Goal: Task Accomplishment & Management: Use online tool/utility

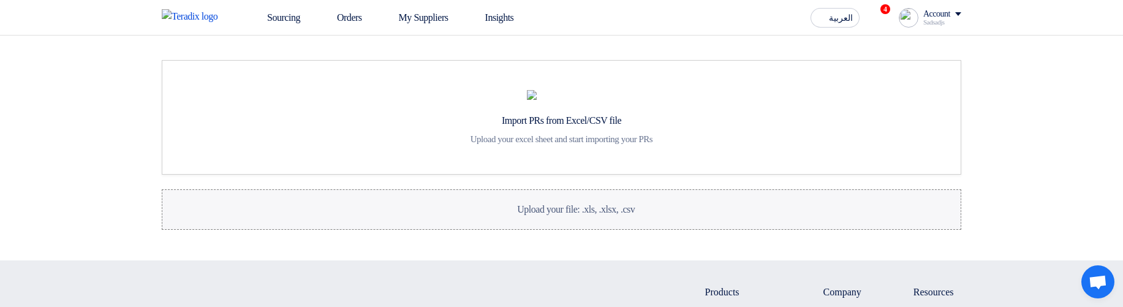
click at [590, 217] on div "Upload your file: .xls, .xlsx, .csv Upload your file: .xls, .xlsx, .csv" at bounding box center [561, 209] width 147 height 15
click at [0, 0] on input "Upload your file: .xls, .xlsx, .csv Upload your file: .xls, .xlsx, .csv" at bounding box center [0, 0] width 0 height 0
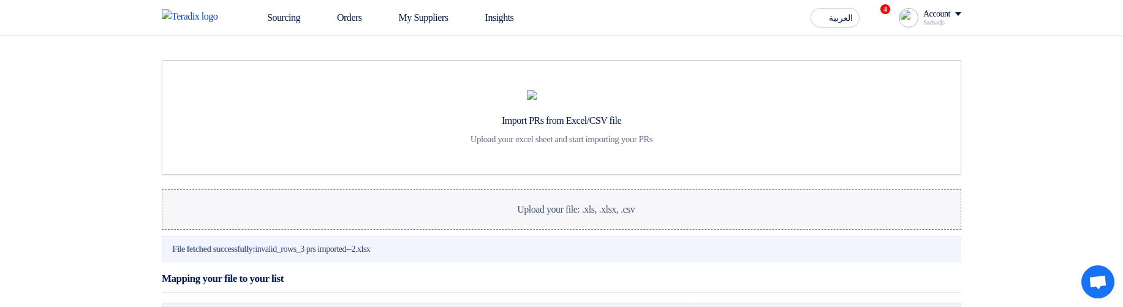
click at [580, 217] on div "Upload your file: .xls, .xlsx, .csv Upload your file: .xls, .xlsx, .csv" at bounding box center [561, 209] width 147 height 15
click at [0, 0] on input "Upload your file: .xls, .xlsx, .csv Upload your file: .xls, .xlsx, .csv" at bounding box center [0, 0] width 0 height 0
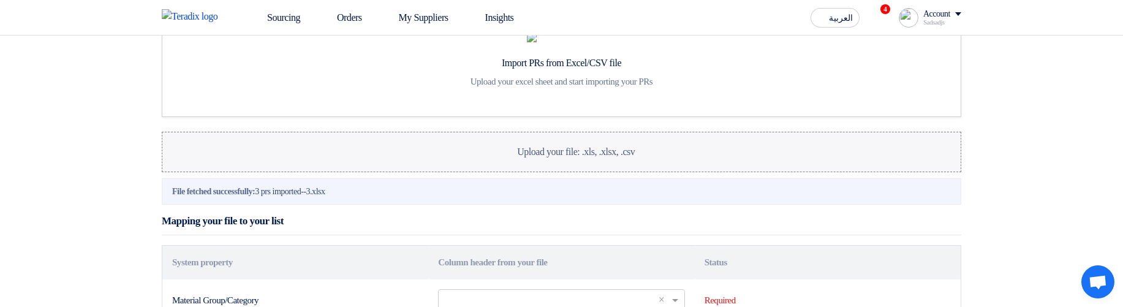
scroll to position [221, 0]
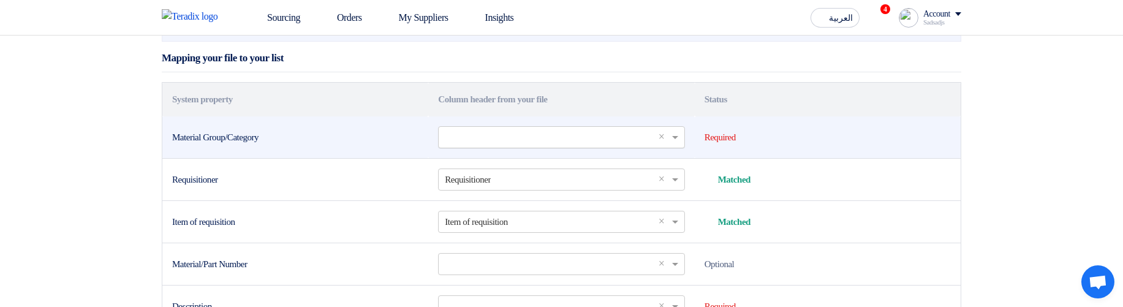
click at [551, 147] on input "text" at bounding box center [555, 137] width 221 height 20
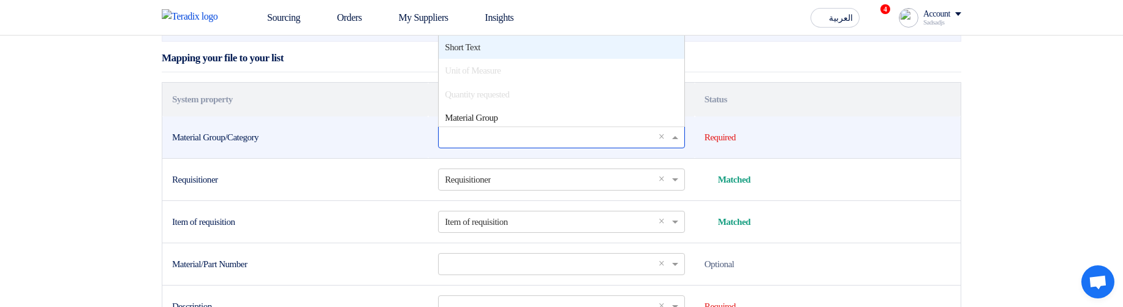
scroll to position [74, 0]
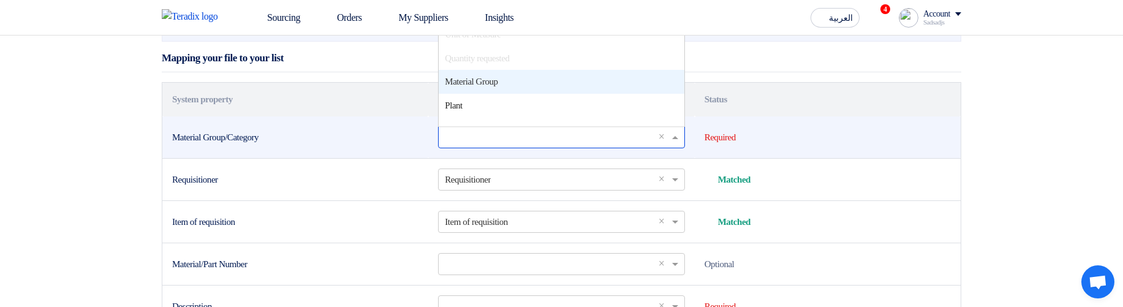
click at [528, 94] on div "Material Group" at bounding box center [561, 82] width 245 height 24
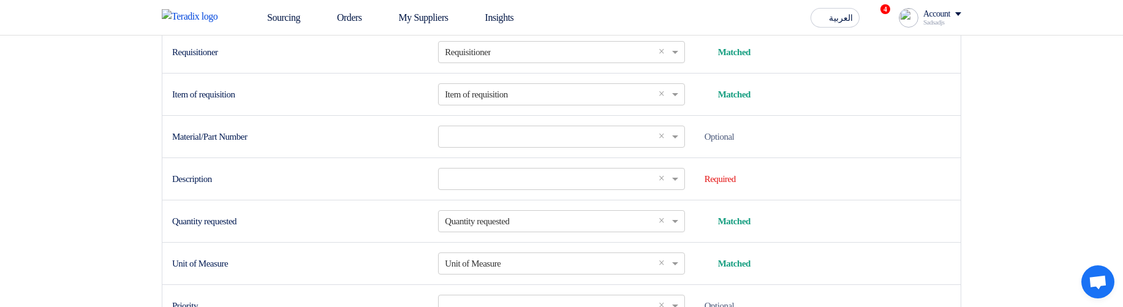
scroll to position [368, 0]
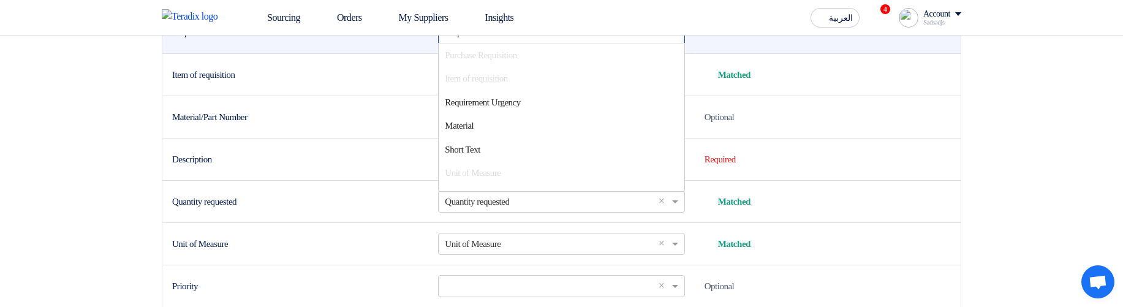
click at [523, 42] on input "text" at bounding box center [555, 32] width 221 height 20
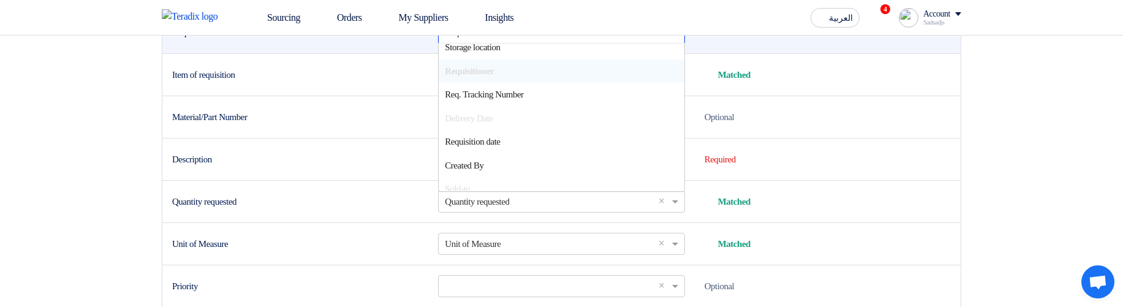
scroll to position [230, 0]
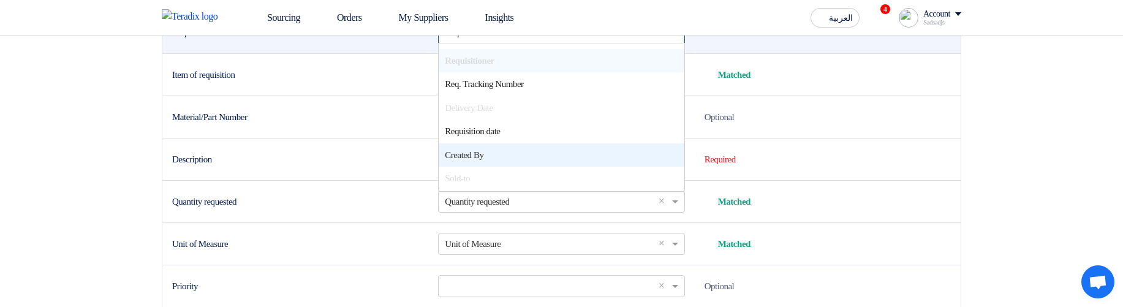
click at [529, 167] on div "Created By" at bounding box center [561, 155] width 245 height 24
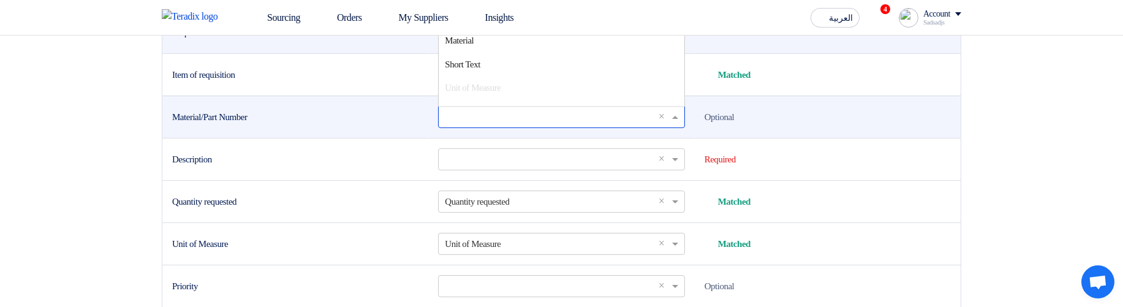
click at [504, 127] on input "text" at bounding box center [555, 117] width 221 height 20
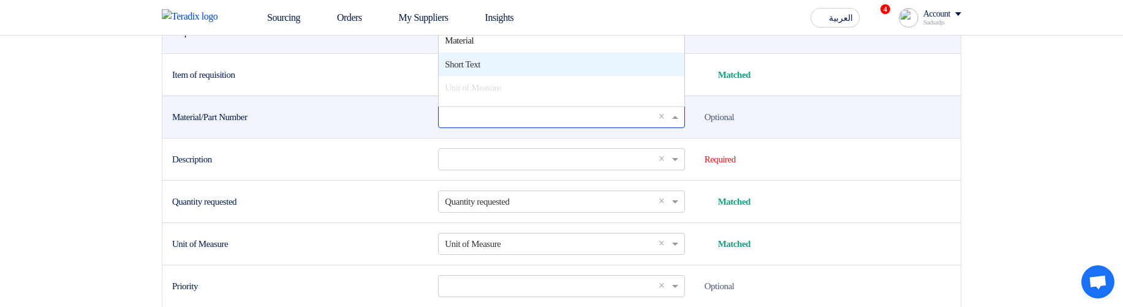
click at [520, 53] on div "Material" at bounding box center [561, 41] width 245 height 24
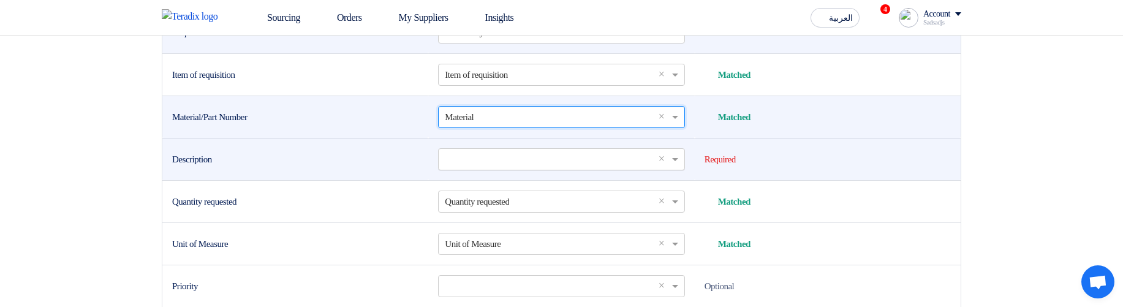
click at [520, 169] on input "text" at bounding box center [555, 159] width 221 height 20
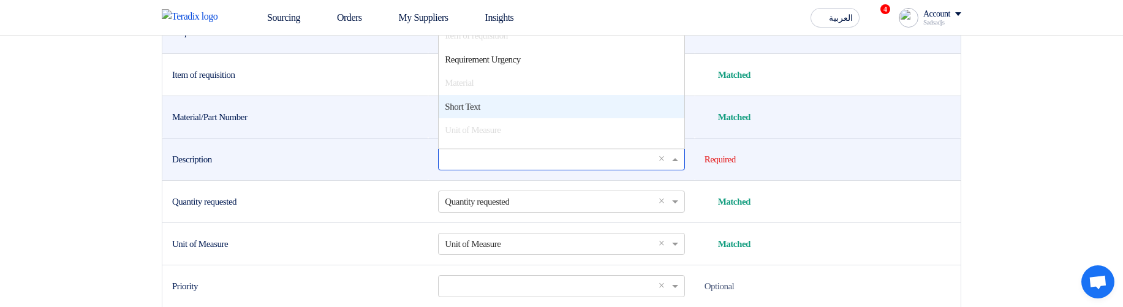
click at [505, 119] on div "Short Text" at bounding box center [561, 107] width 245 height 24
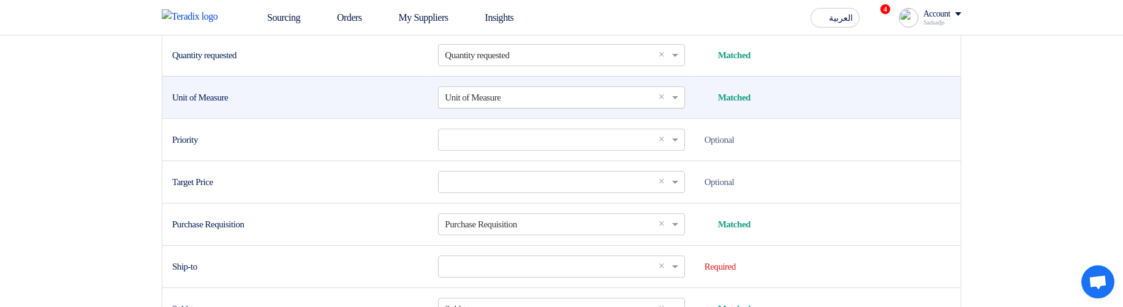
scroll to position [515, 0]
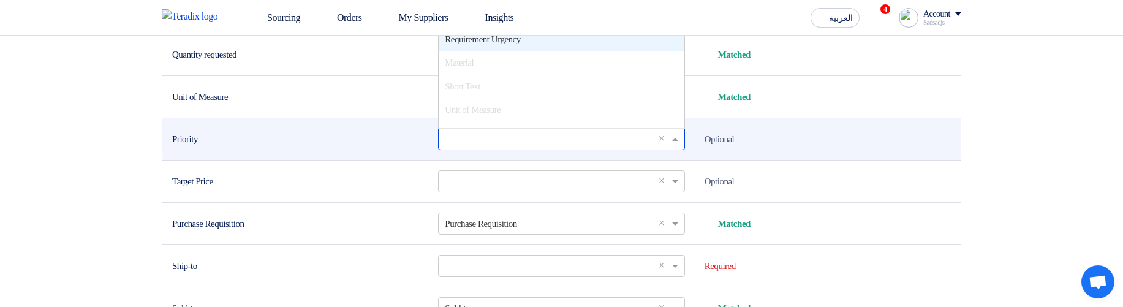
click at [513, 149] on input "text" at bounding box center [555, 139] width 221 height 20
click at [540, 51] on div "Requirement Urgency" at bounding box center [561, 40] width 245 height 24
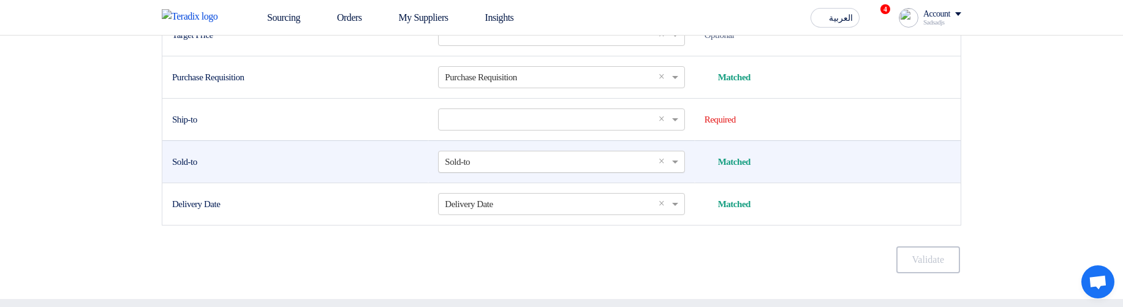
scroll to position [662, 0]
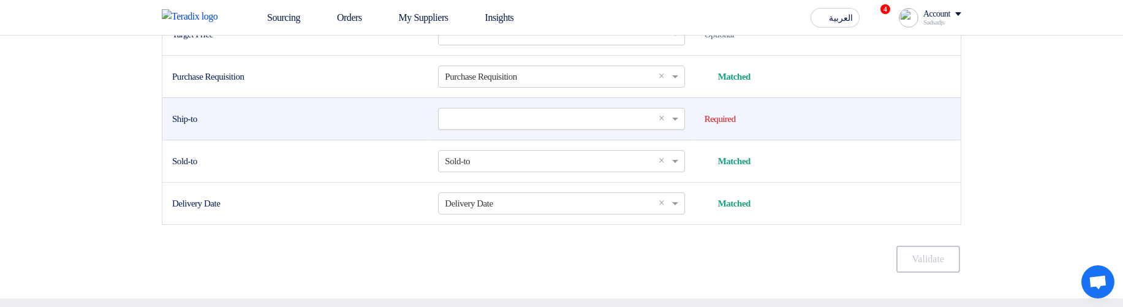
click at [505, 129] on input "text" at bounding box center [555, 118] width 221 height 20
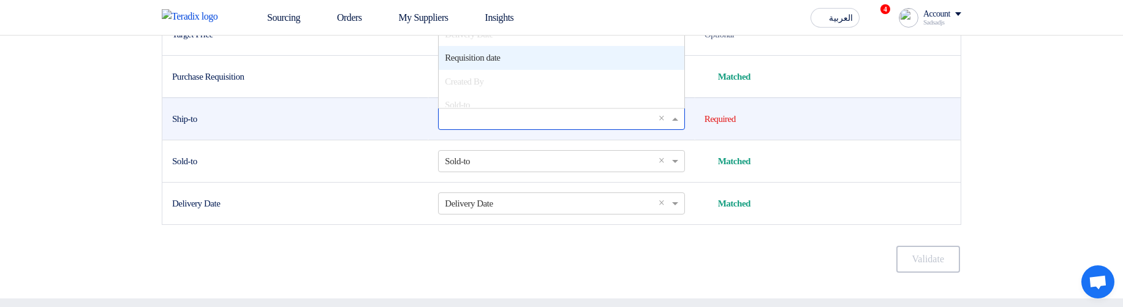
scroll to position [147, 0]
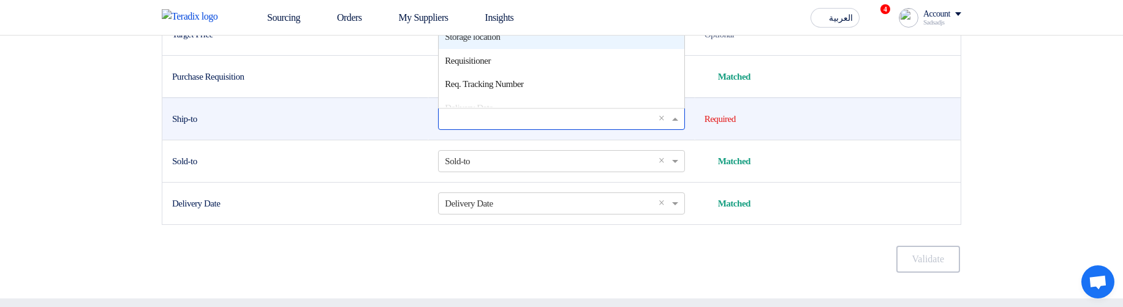
click at [500, 42] on span "Storage location" at bounding box center [472, 37] width 55 height 10
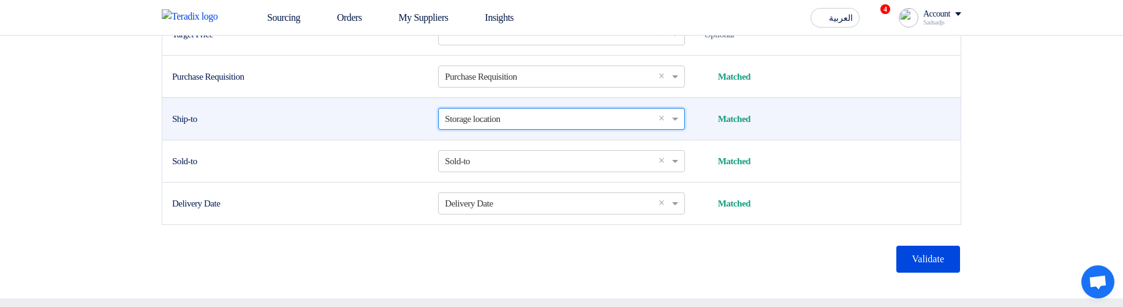
scroll to position [735, 0]
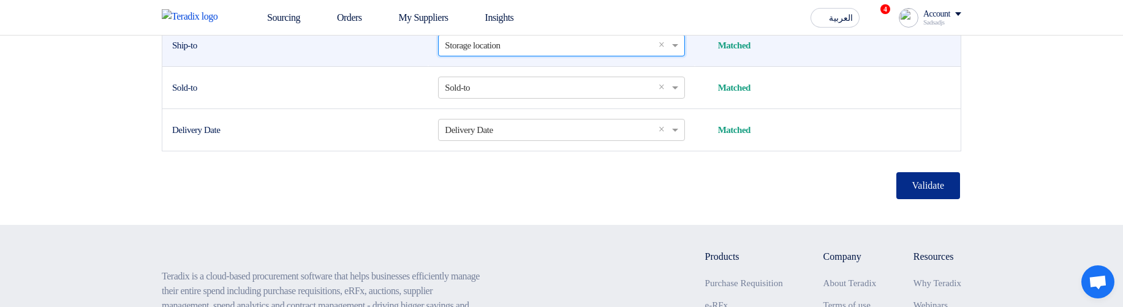
click at [926, 199] on button "Validate" at bounding box center [928, 185] width 64 height 27
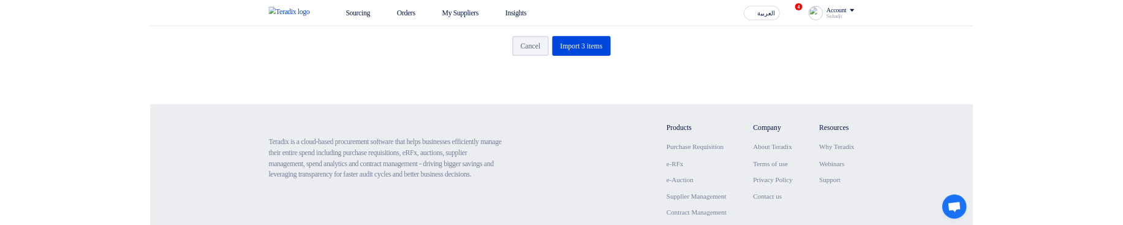
scroll to position [417, 0]
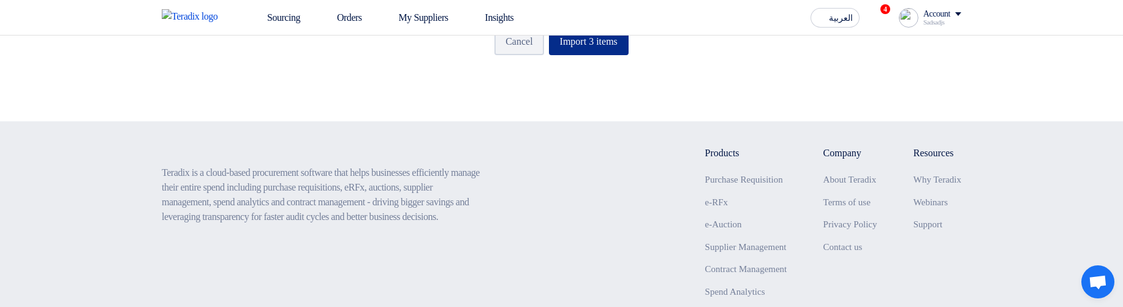
click at [590, 55] on button "Import 3 items" at bounding box center [589, 41] width 80 height 27
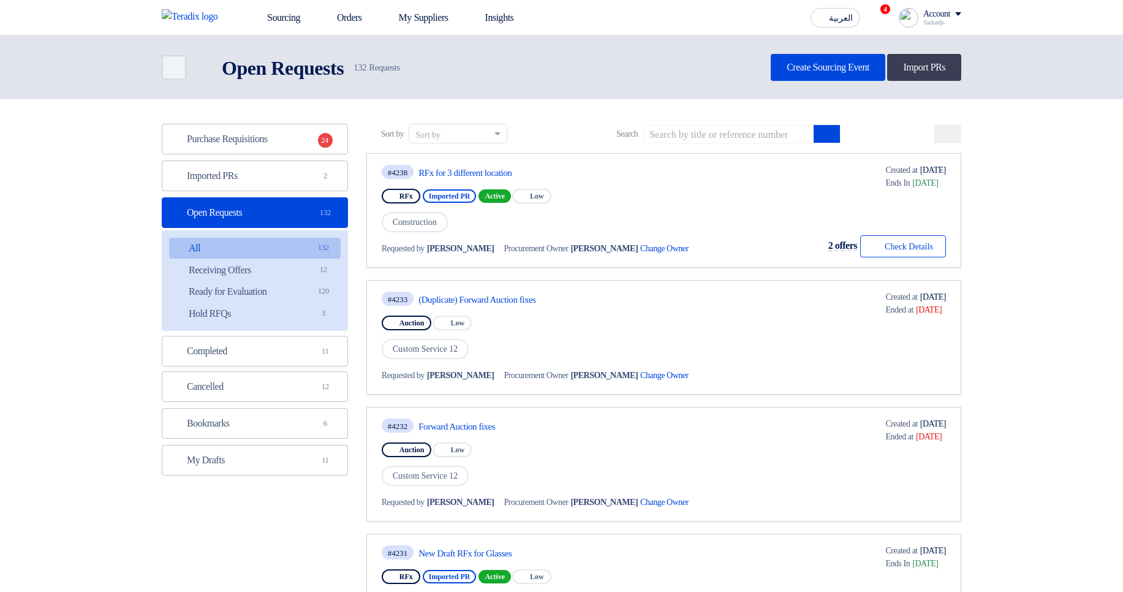
click at [830, 72] on link "Create Sourcing Event" at bounding box center [828, 67] width 115 height 27
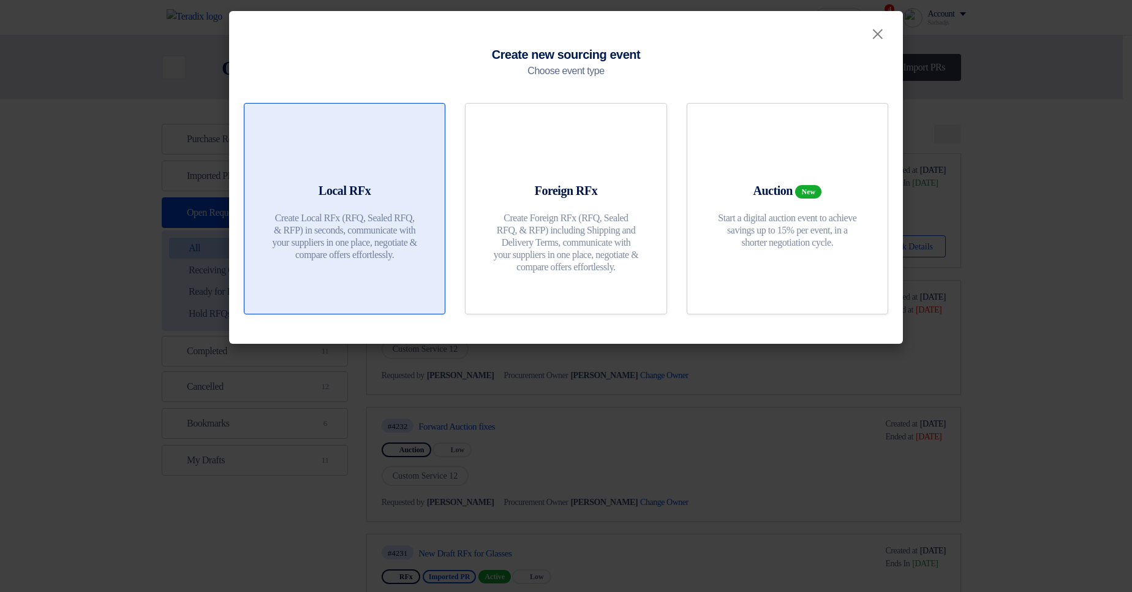
click at [299, 170] on div at bounding box center [344, 155] width 171 height 34
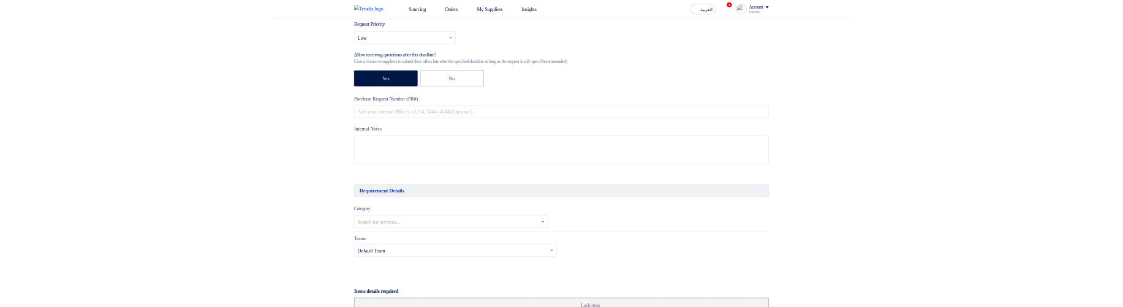
scroll to position [735, 0]
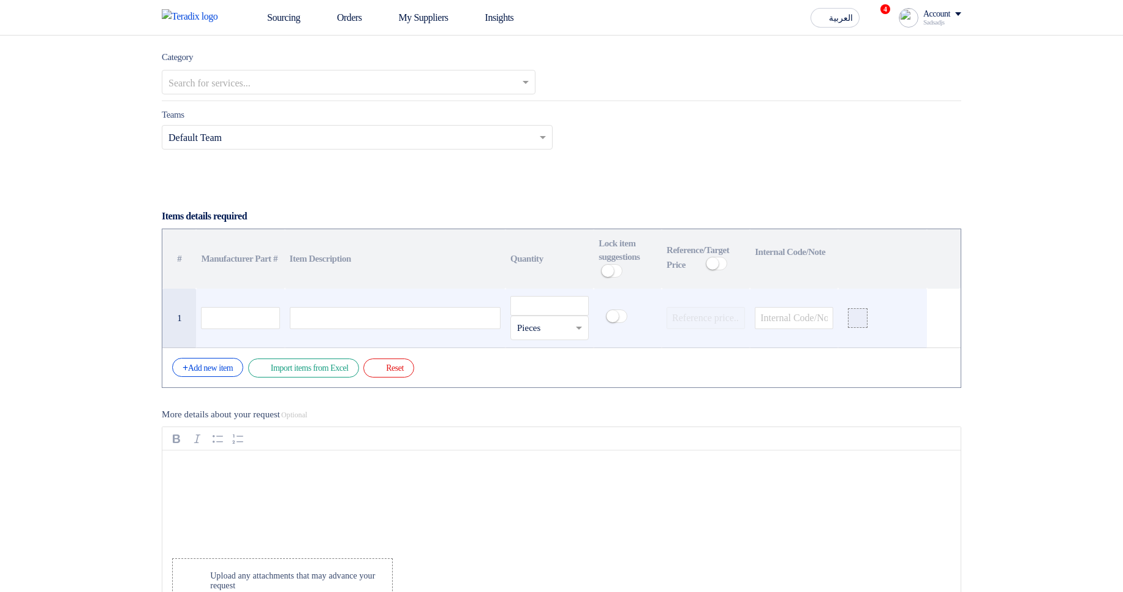
click at [857, 323] on icon at bounding box center [858, 318] width 10 height 10
click at [0, 0] on input "file" at bounding box center [0, 0] width 0 height 0
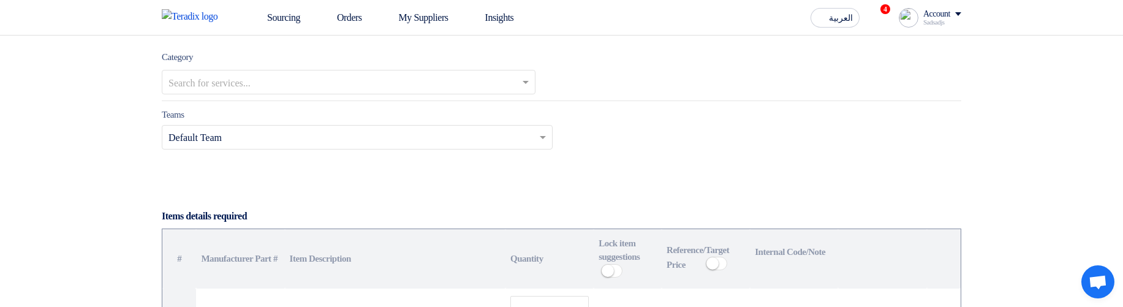
scroll to position [809, 0]
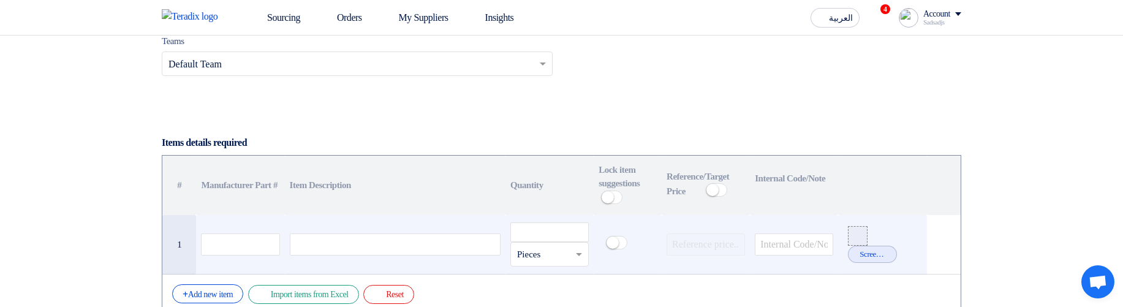
click at [861, 236] on icon at bounding box center [858, 236] width 10 height 10
click at [0, 0] on input "file" at bounding box center [0, 0] width 0 height 0
click at [863, 229] on label at bounding box center [858, 232] width 20 height 20
click at [0, 0] on input "file" at bounding box center [0, 0] width 0 height 0
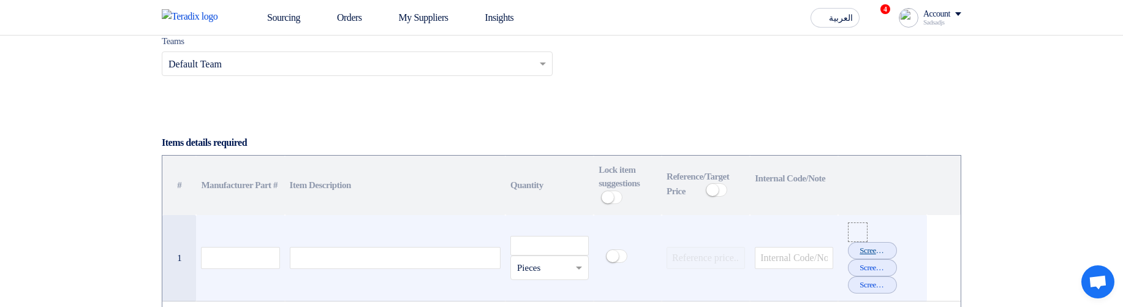
click at [869, 254] on link "Screenshot_from___1758041199687.png" at bounding box center [872, 250] width 25 height 12
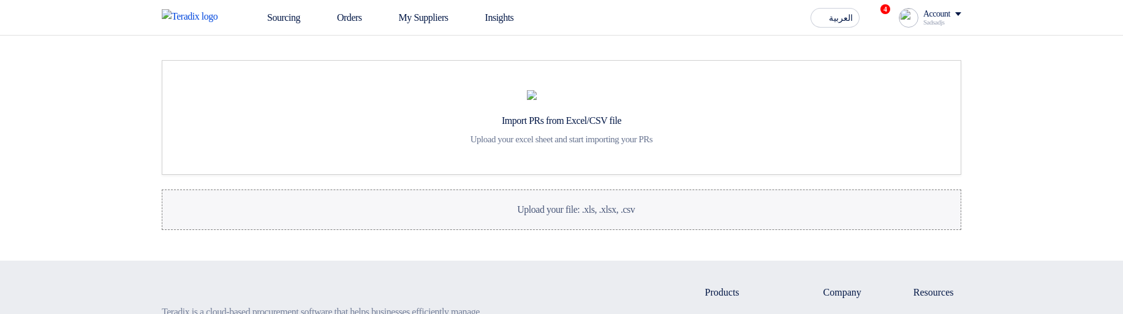
click at [592, 214] on span "Upload your file: .xls, .xlsx, .csv" at bounding box center [576, 209] width 118 height 10
click at [0, 0] on input "Upload your file: .xls, .xlsx, .csv Upload your file: .xls, .xlsx, .csv" at bounding box center [0, 0] width 0 height 0
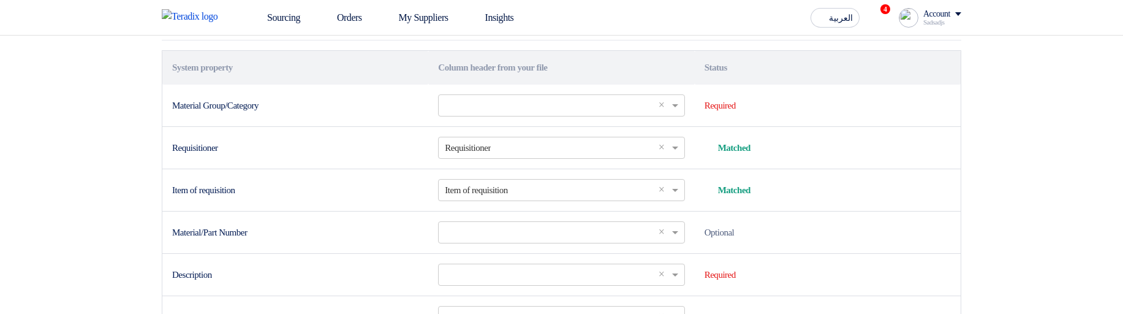
scroll to position [123, 0]
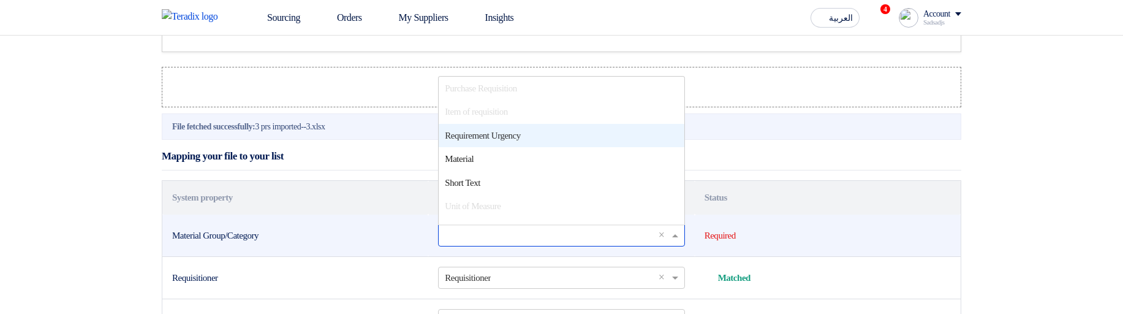
click at [538, 224] on input "text" at bounding box center [555, 235] width 221 height 20
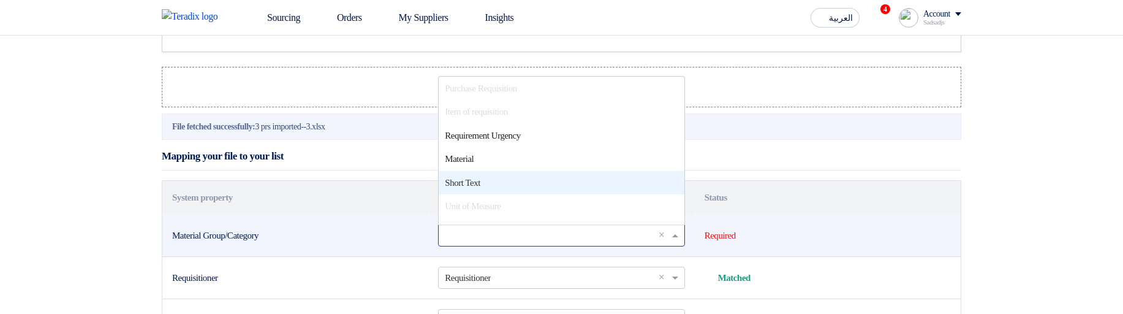
scroll to position [147, 0]
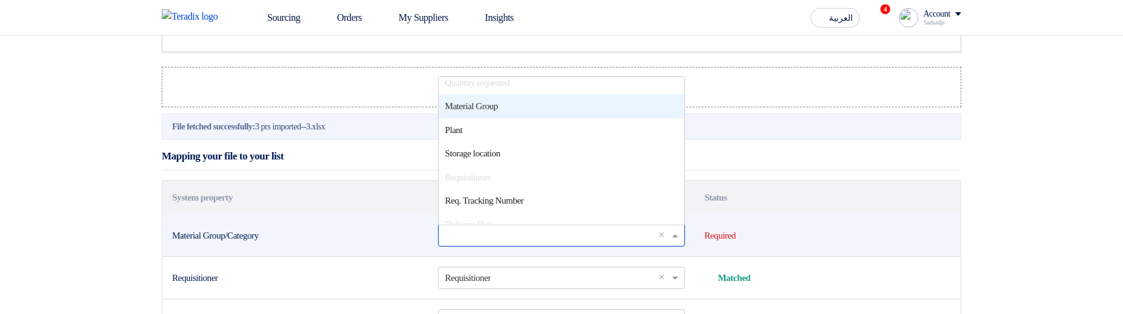
click at [496, 111] on span "Material Group" at bounding box center [471, 106] width 53 height 10
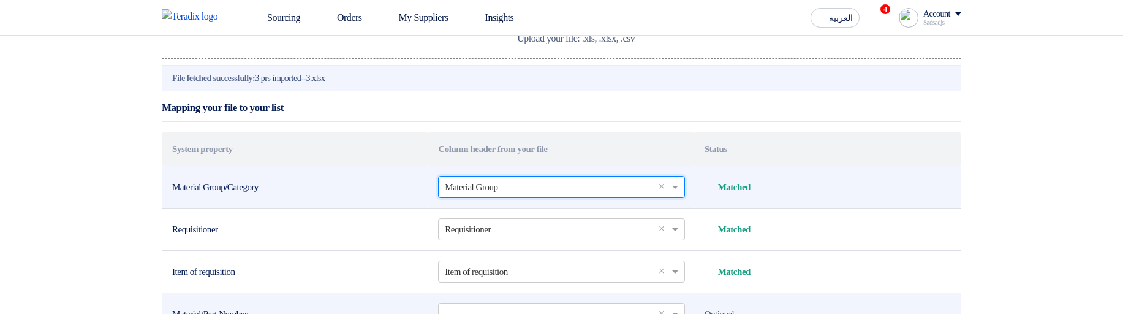
scroll to position [343, 0]
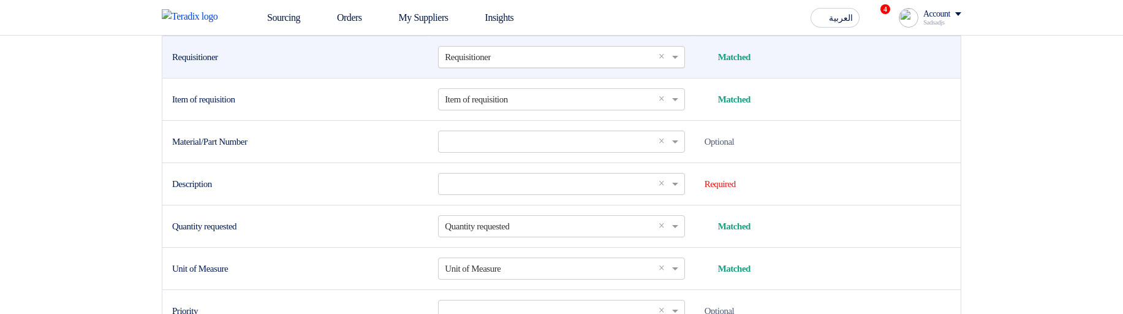
click at [529, 67] on input "text" at bounding box center [555, 57] width 221 height 20
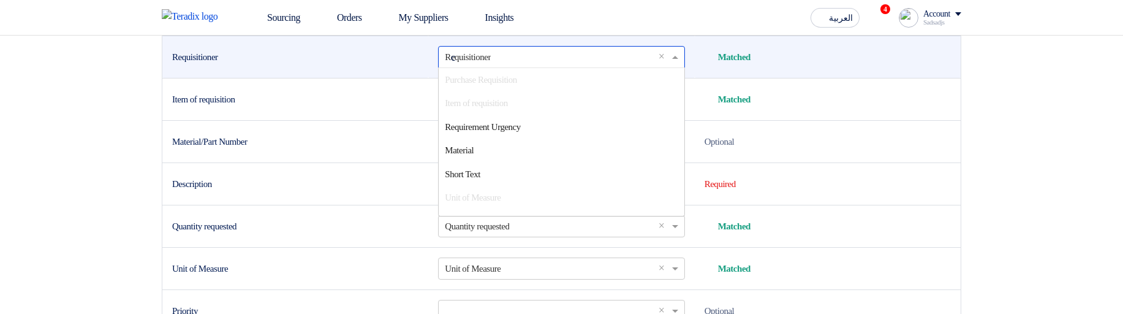
scroll to position [0, 0]
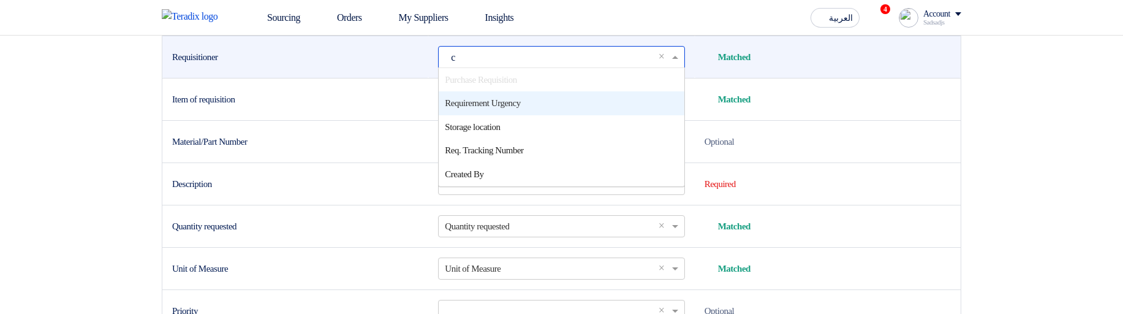
type input "cr"
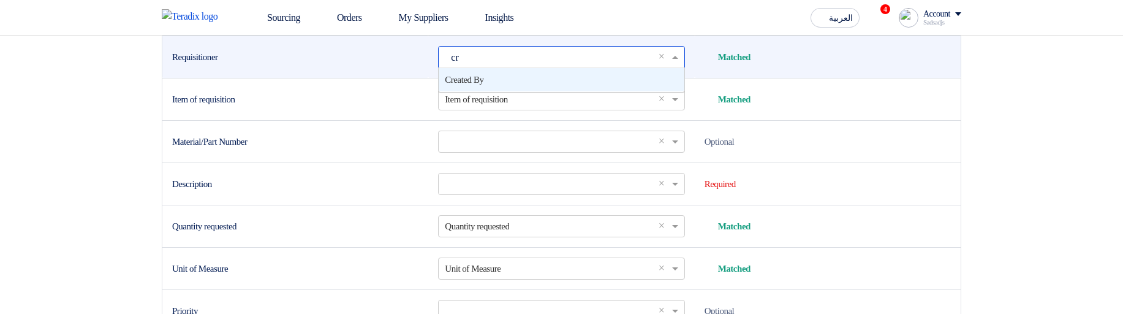
click at [482, 85] on span "Created By" at bounding box center [464, 80] width 39 height 10
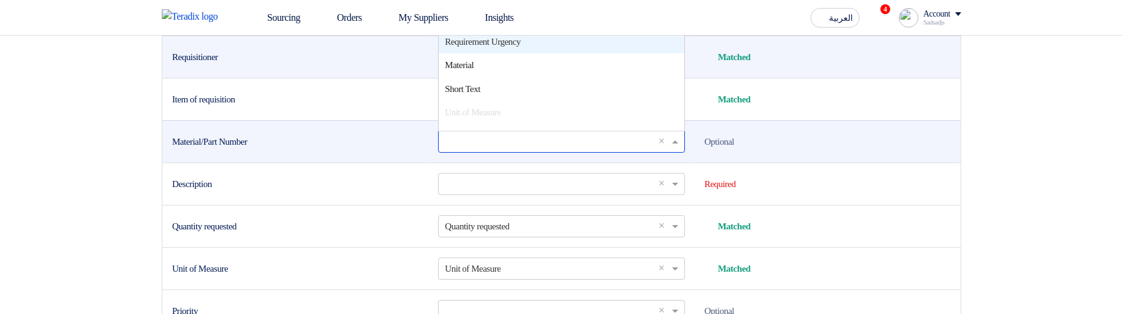
click at [480, 151] on input "text" at bounding box center [555, 141] width 221 height 20
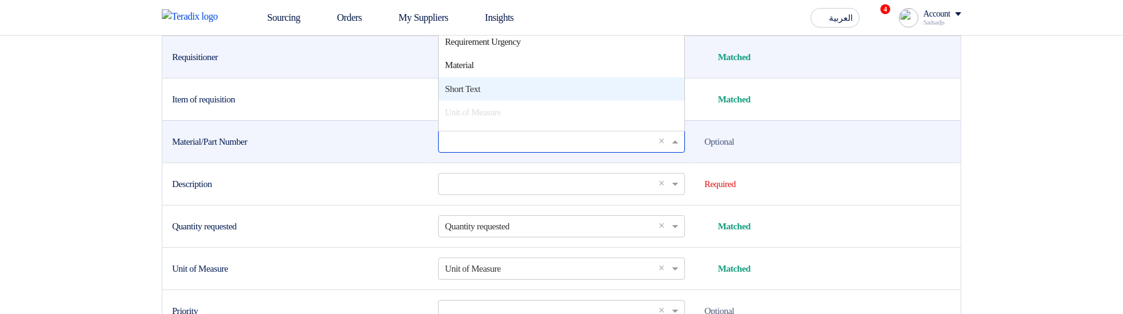
click at [487, 77] on div "Material" at bounding box center [561, 65] width 245 height 24
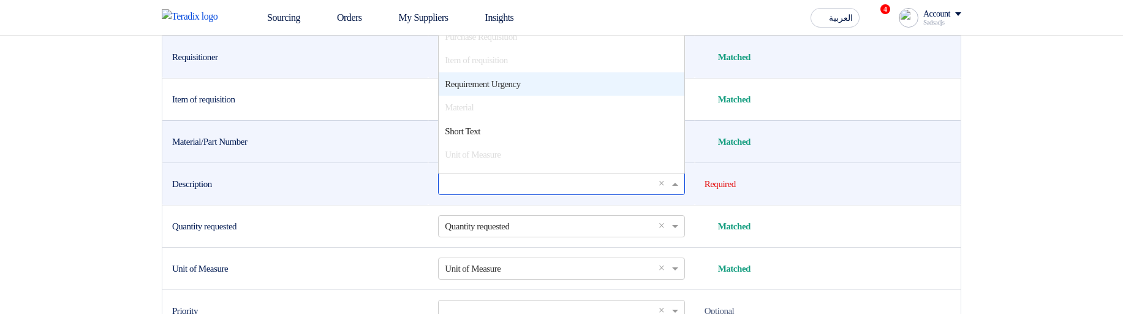
click at [478, 194] on input "text" at bounding box center [555, 183] width 221 height 20
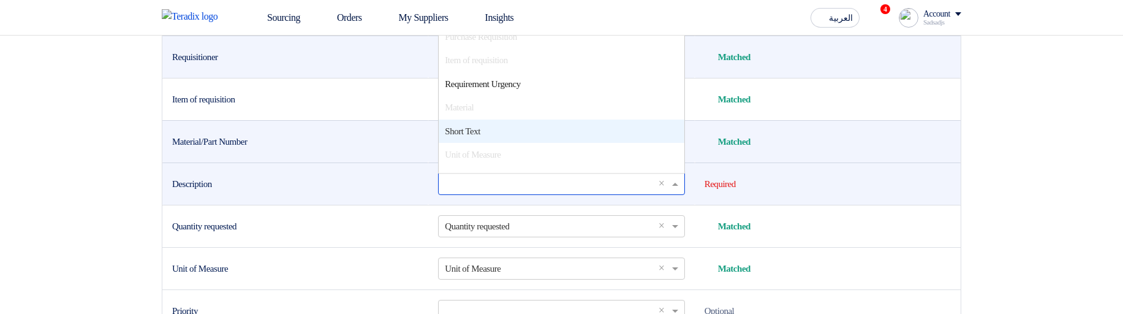
click at [508, 143] on div "Short Text" at bounding box center [561, 131] width 245 height 24
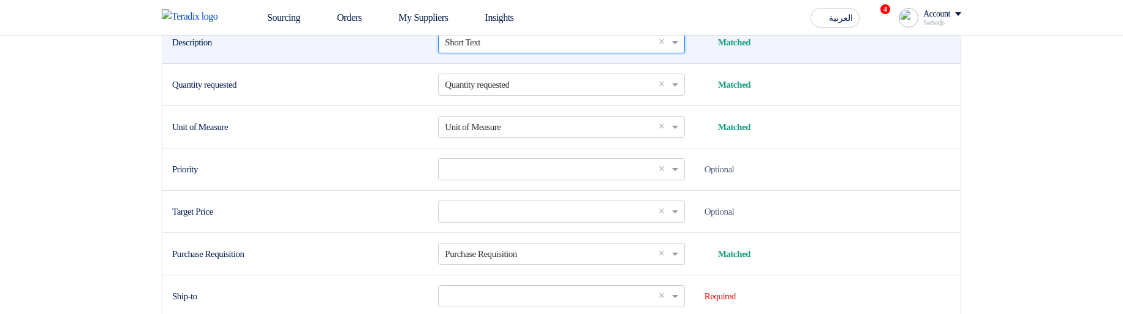
scroll to position [490, 0]
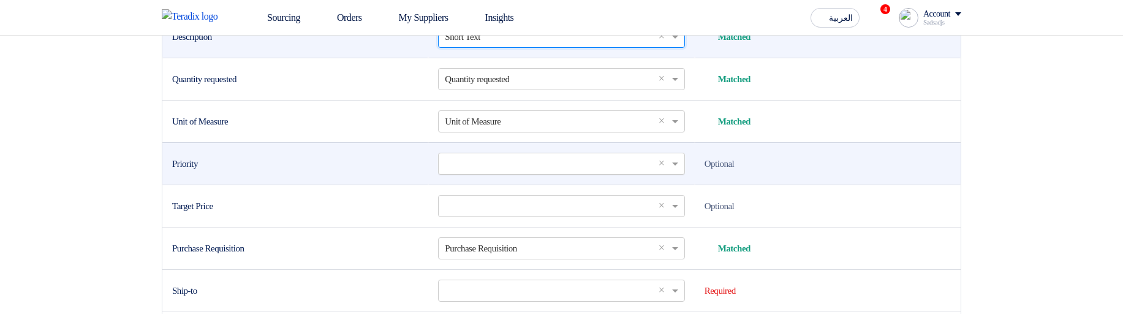
click at [486, 173] on input "text" at bounding box center [555, 163] width 221 height 20
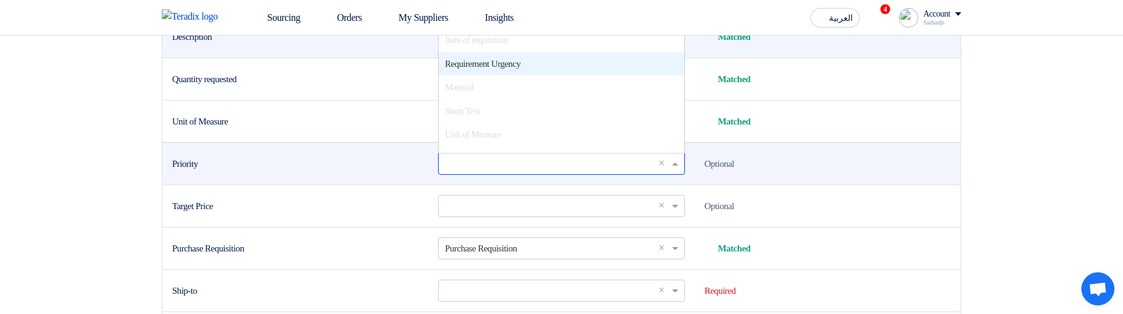
click at [518, 76] on div "Requirement Urgency" at bounding box center [561, 64] width 245 height 24
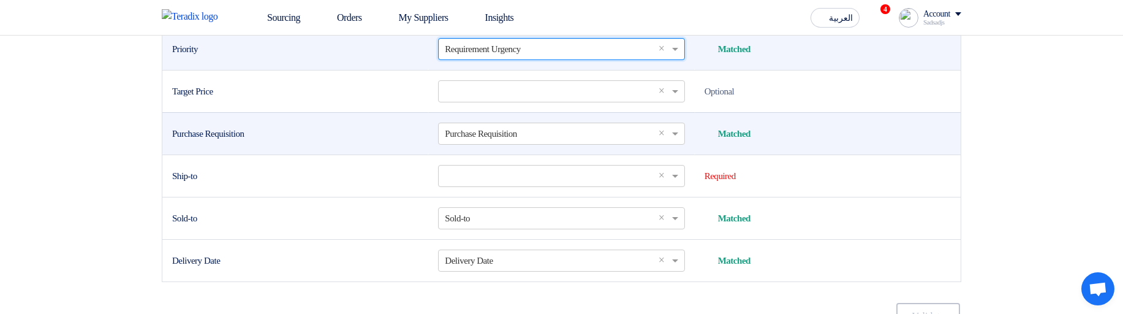
scroll to position [637, 0]
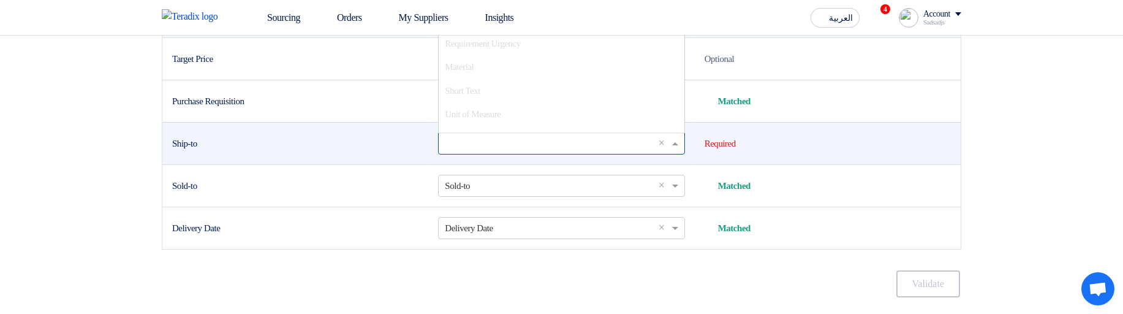
click at [494, 153] on input "text" at bounding box center [555, 143] width 221 height 20
type input "s"
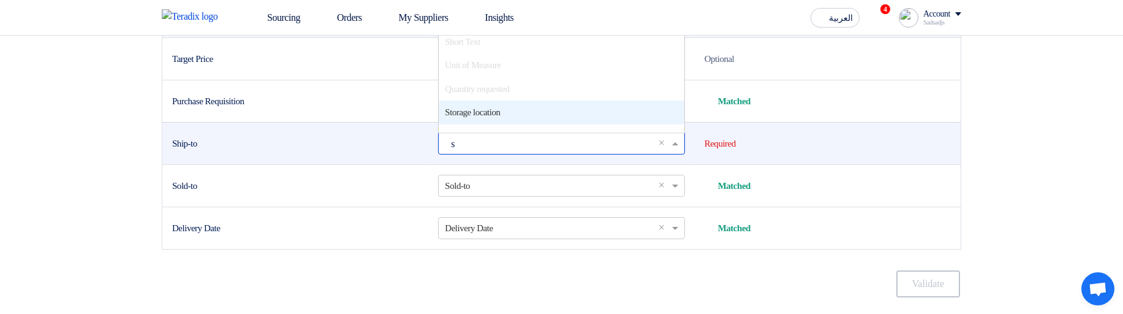
click at [497, 117] on span "Storage location" at bounding box center [472, 112] width 55 height 10
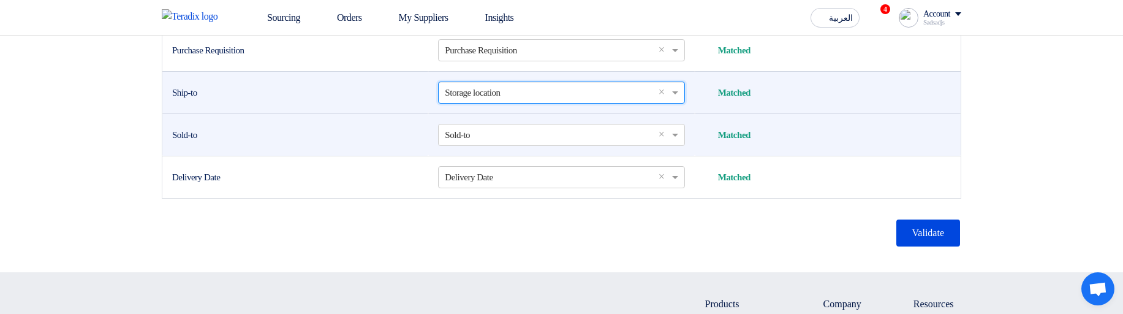
scroll to position [784, 0]
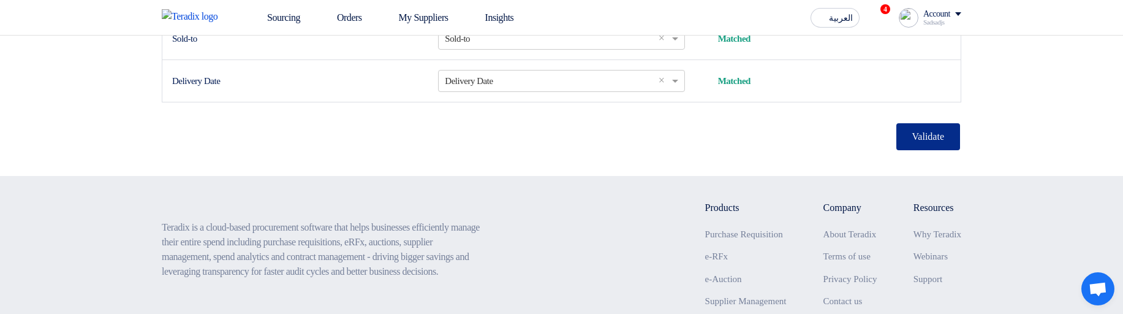
click at [920, 150] on button "Validate" at bounding box center [928, 136] width 64 height 27
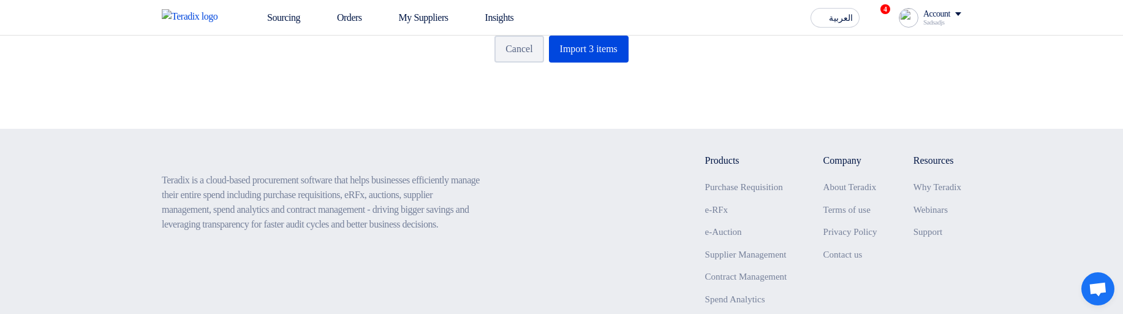
scroll to position [417, 0]
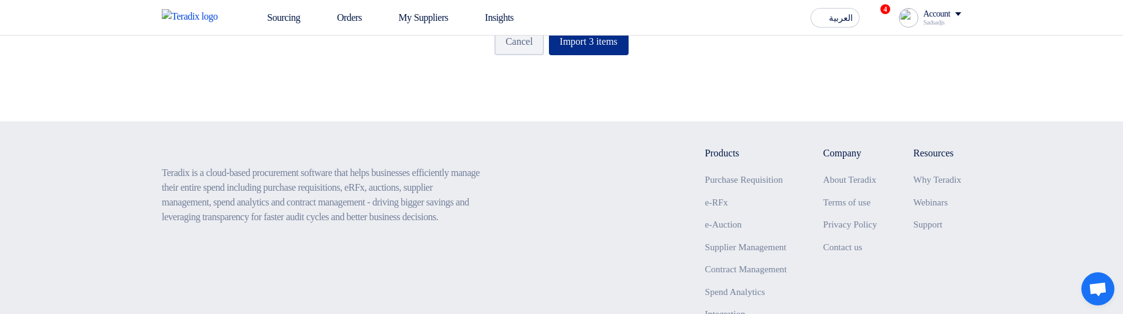
click at [602, 55] on button "Import 3 items" at bounding box center [589, 41] width 80 height 27
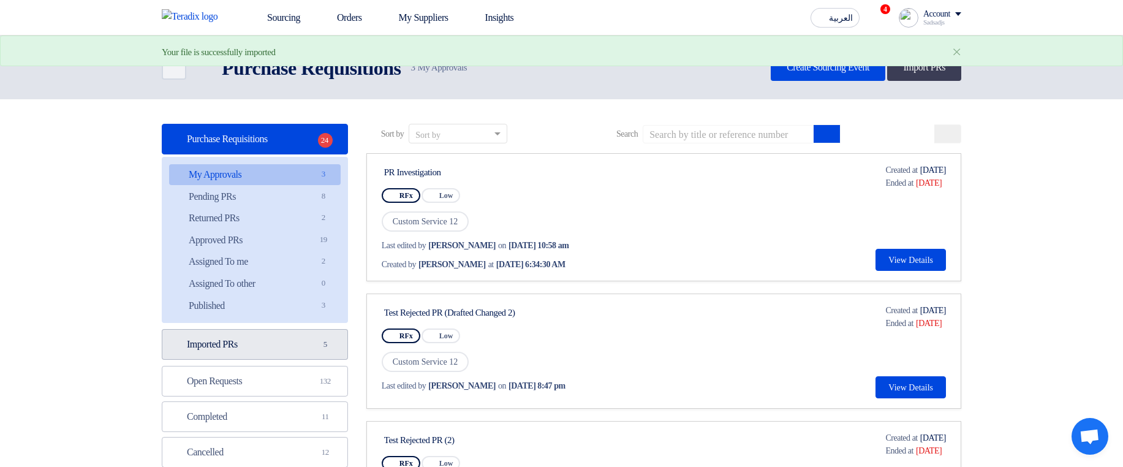
click at [288, 224] on link "Imported PRs Imported PRs 5" at bounding box center [255, 344] width 186 height 31
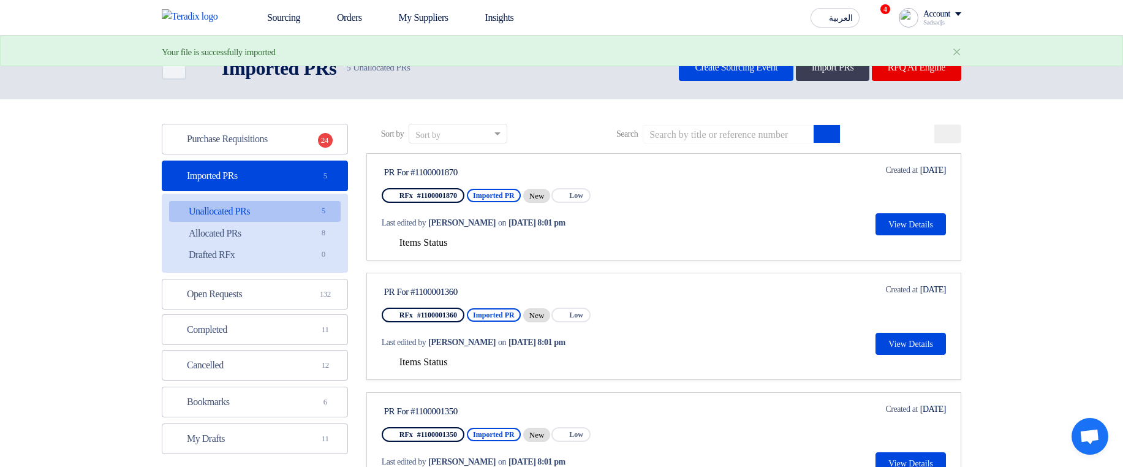
click at [425, 224] on span "Items Status" at bounding box center [423, 242] width 48 height 10
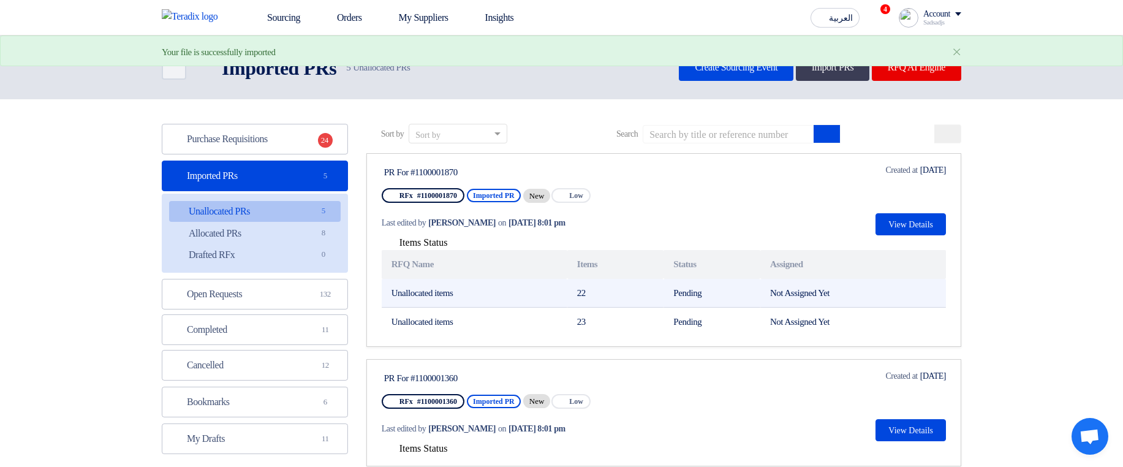
click at [675, 224] on td "Pending" at bounding box center [712, 293] width 97 height 29
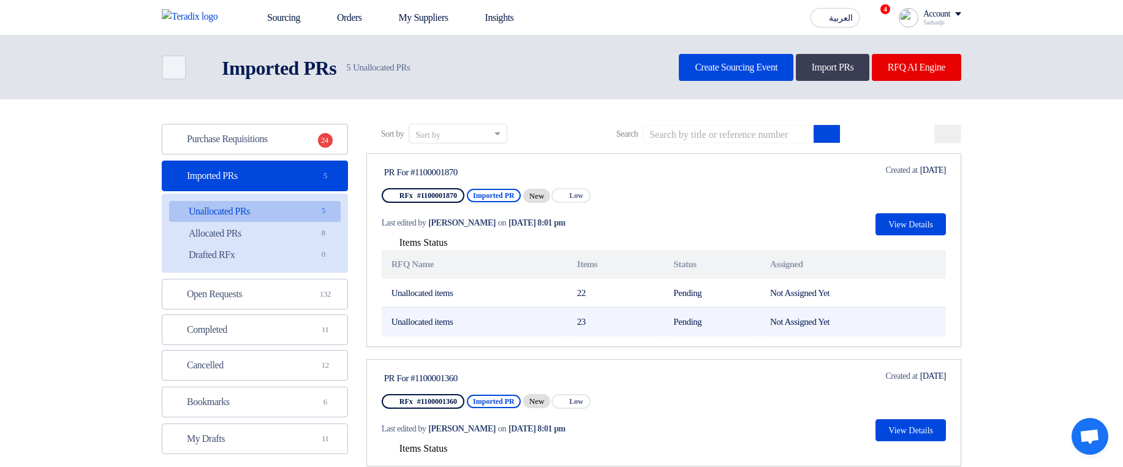
click at [480, 224] on td "Unallocated items" at bounding box center [475, 322] width 186 height 29
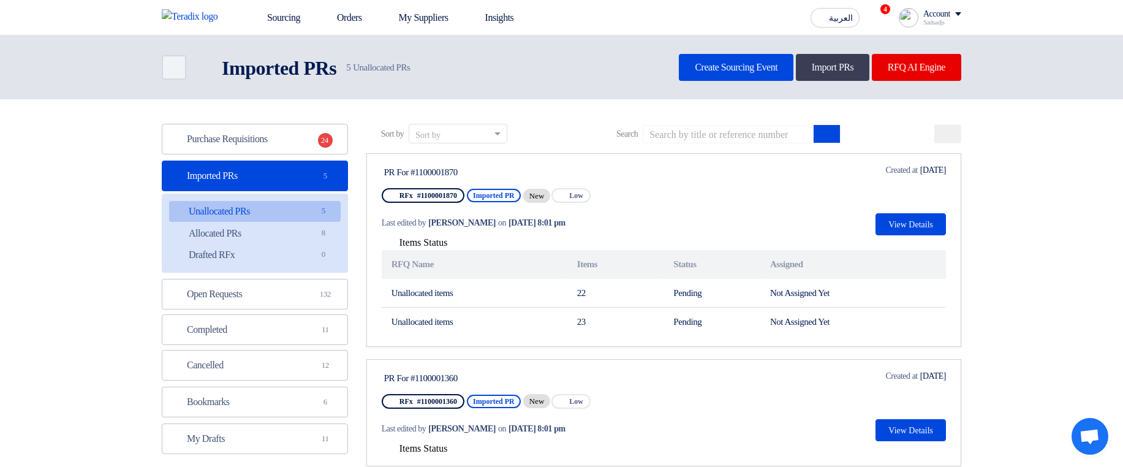
click at [545, 192] on div "New" at bounding box center [537, 196] width 28 height 14
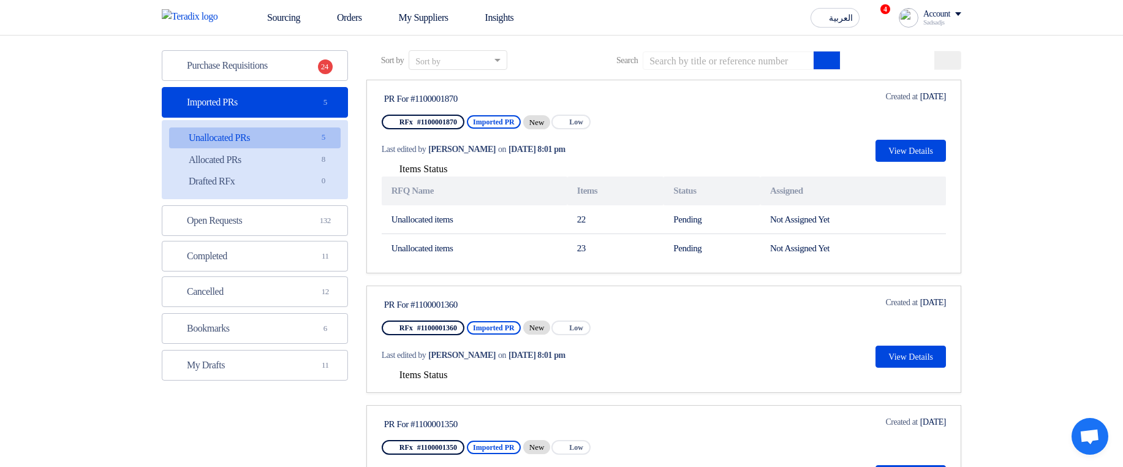
click at [403, 224] on span "Items Status" at bounding box center [423, 374] width 48 height 10
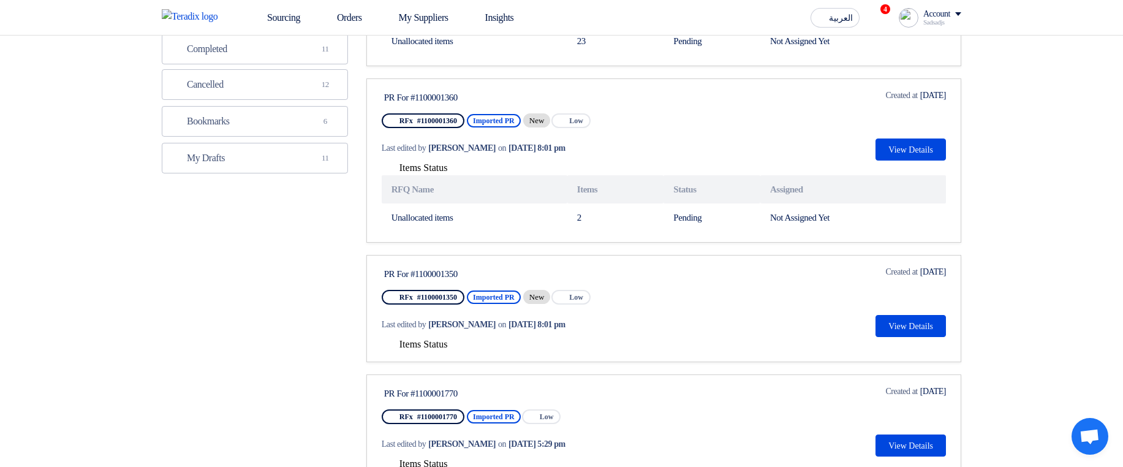
scroll to position [294, 0]
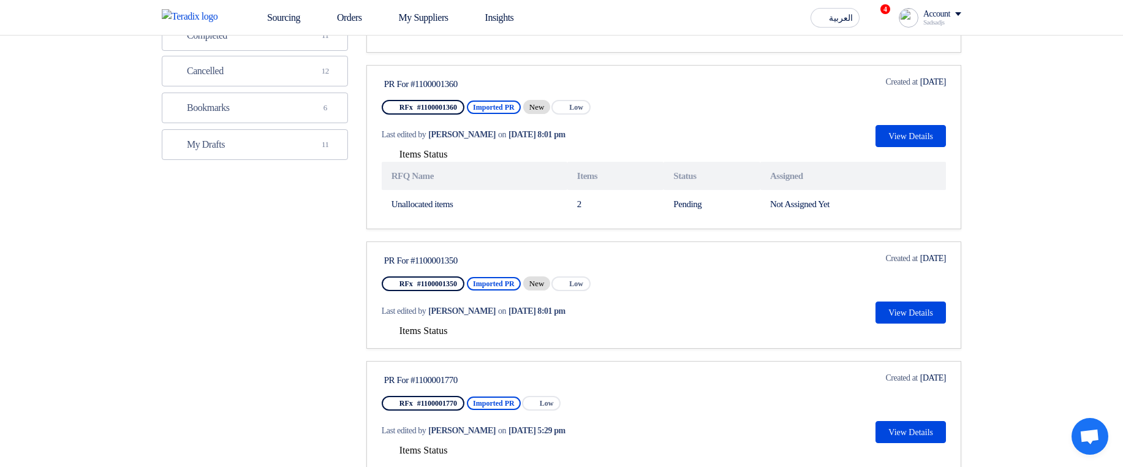
click at [439, 224] on span "Items Status" at bounding box center [423, 330] width 48 height 10
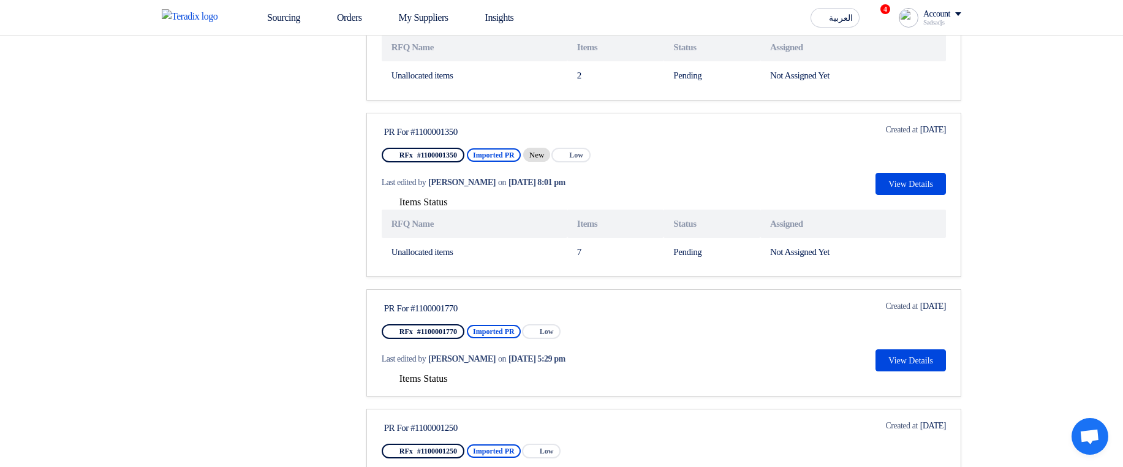
scroll to position [441, 0]
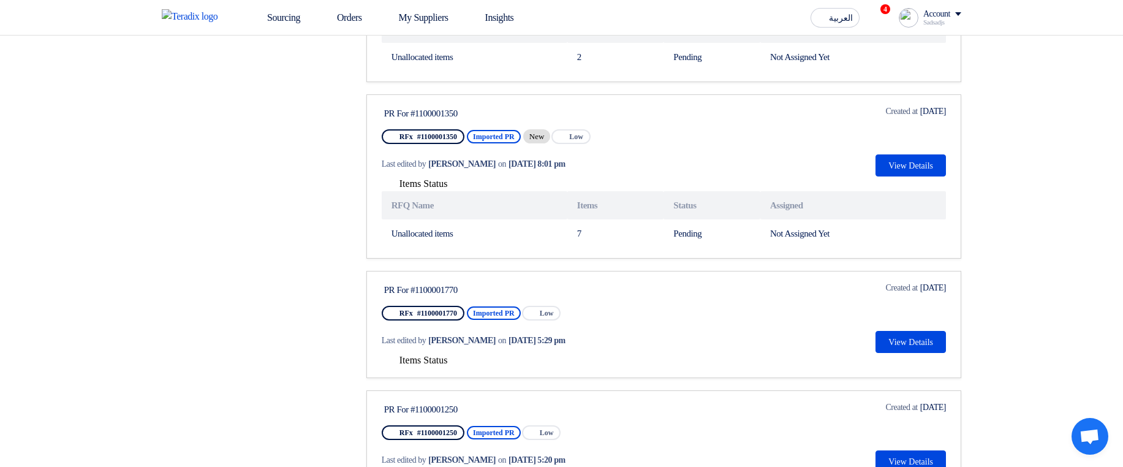
click at [435, 224] on span "Items Status" at bounding box center [423, 360] width 48 height 10
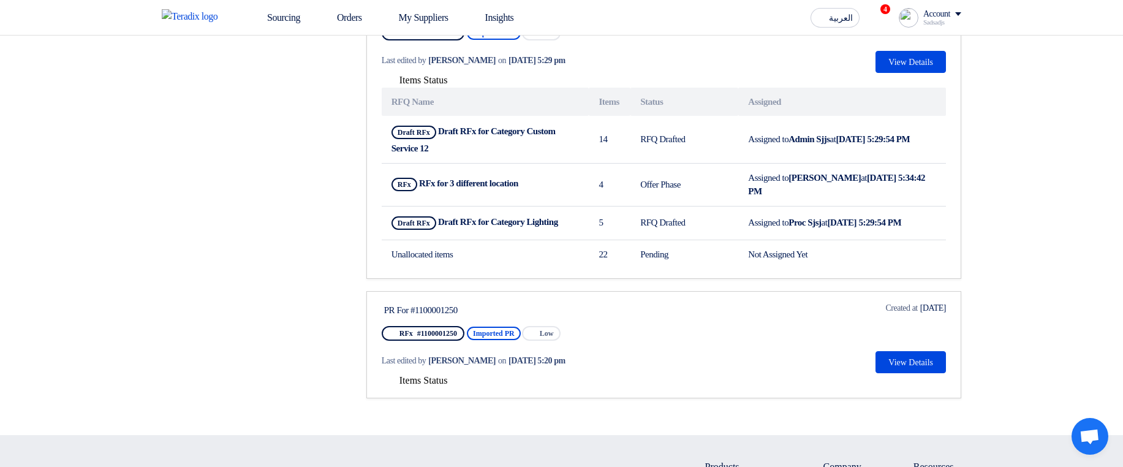
scroll to position [809, 0]
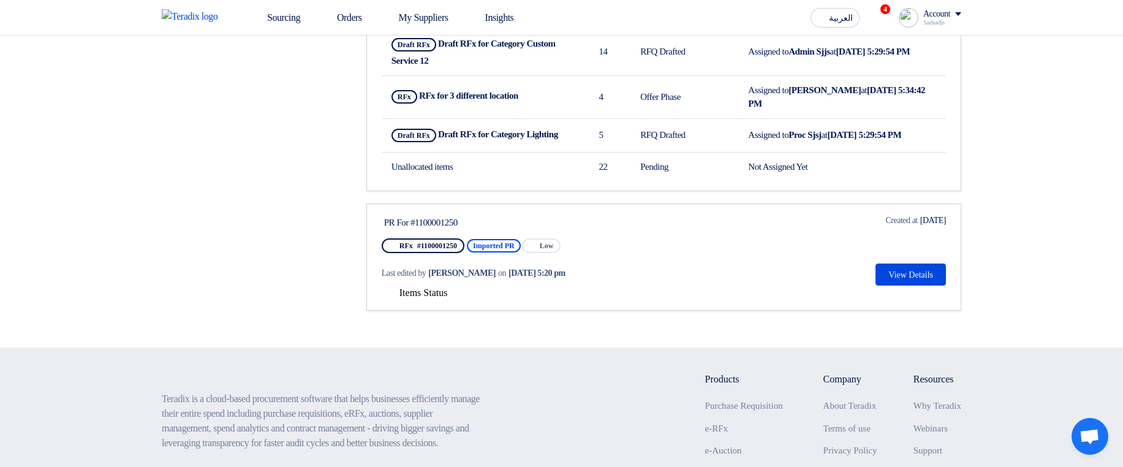
click at [423, 224] on span "Items Status" at bounding box center [423, 292] width 48 height 10
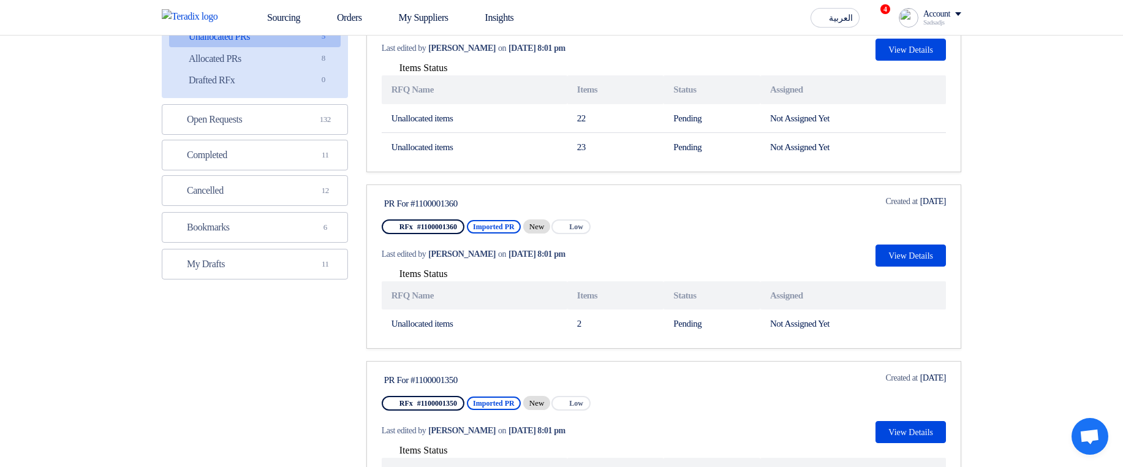
scroll to position [0, 0]
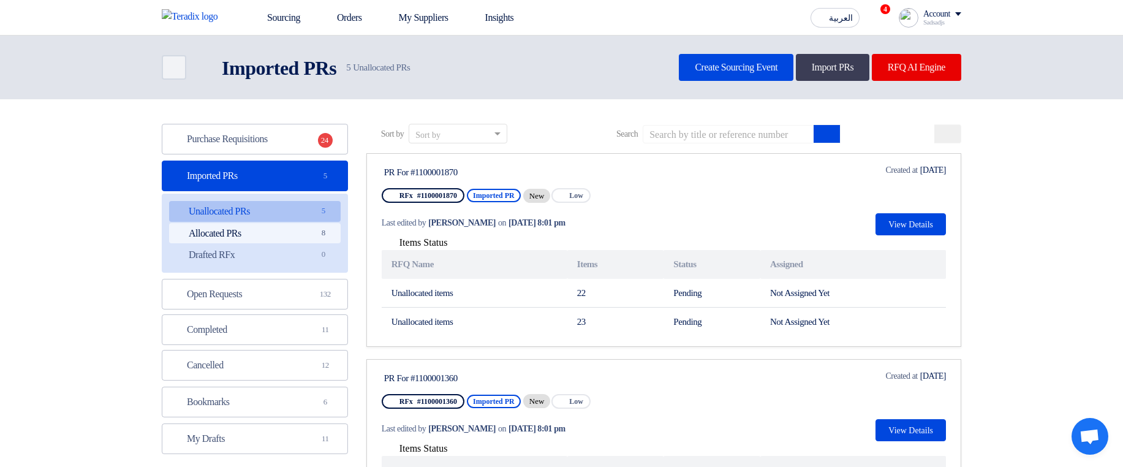
click at [308, 224] on link "Allocated PRs Allocated PRs 8" at bounding box center [255, 233] width 172 height 21
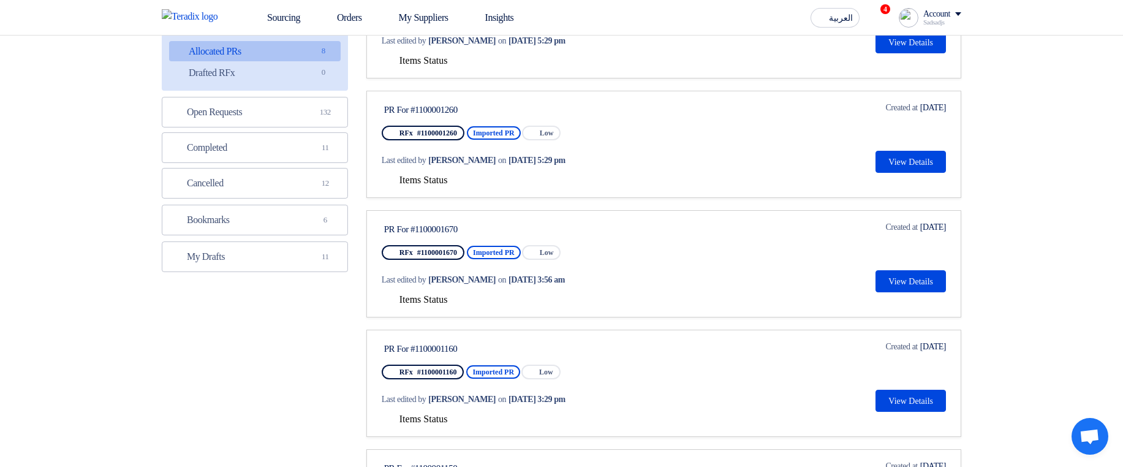
scroll to position [221, 0]
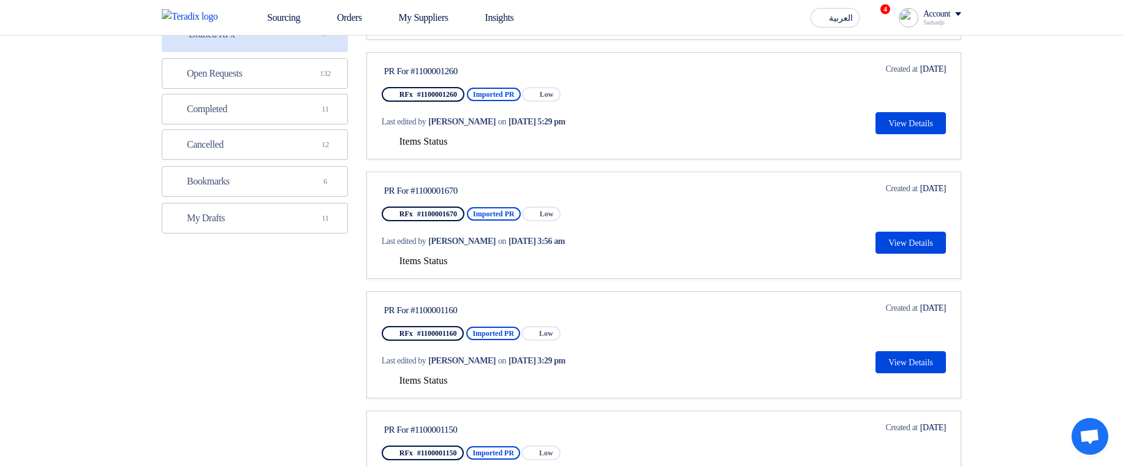
click at [441, 133] on div "Last edited by Hamda Jjjw on Sep 2, 2025, 5:29 pm" at bounding box center [499, 121] width 235 height 25
click at [441, 138] on span "Items Status" at bounding box center [423, 141] width 48 height 10
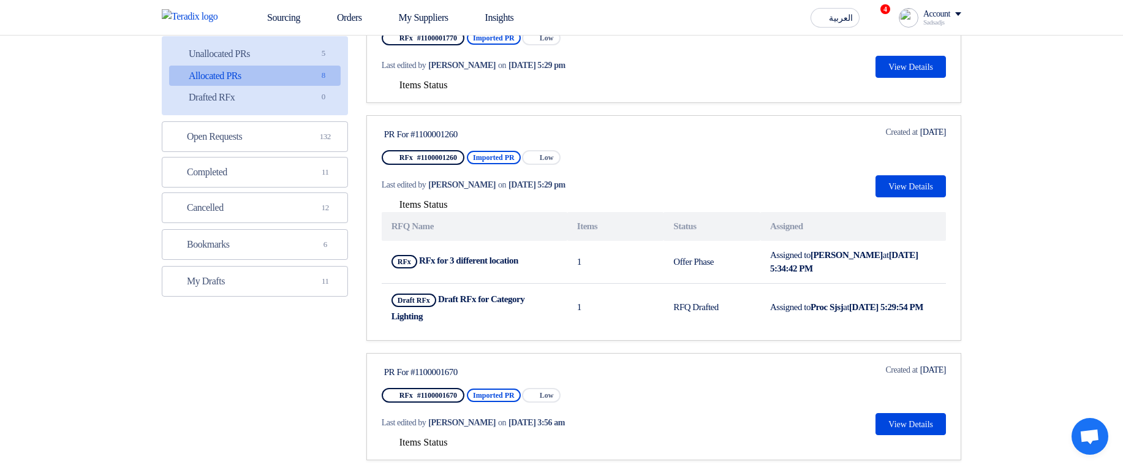
scroll to position [0, 0]
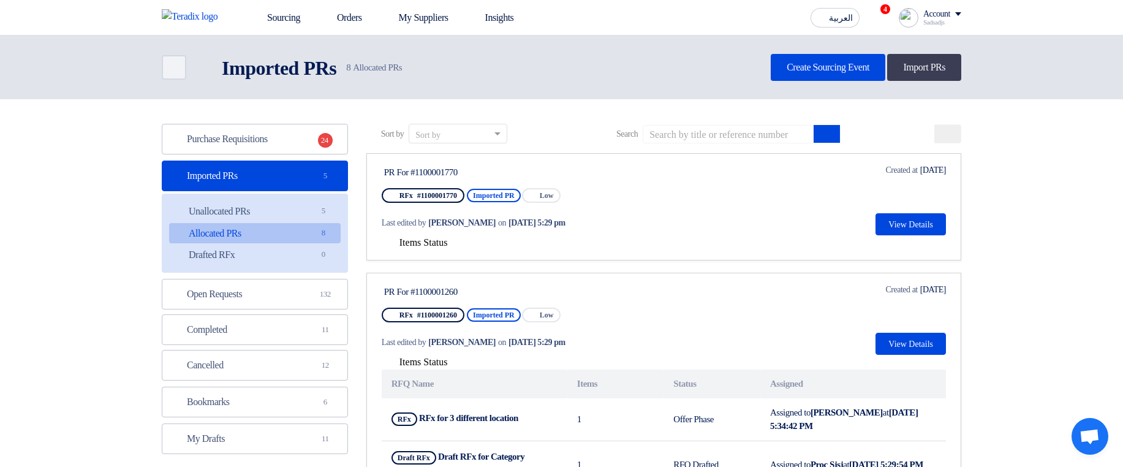
click at [431, 224] on div "Last edited by Hamda Jjjw on Sep 2, 2025, 5:29 pm" at bounding box center [499, 222] width 235 height 25
click at [441, 224] on span "Items Status" at bounding box center [423, 242] width 48 height 10
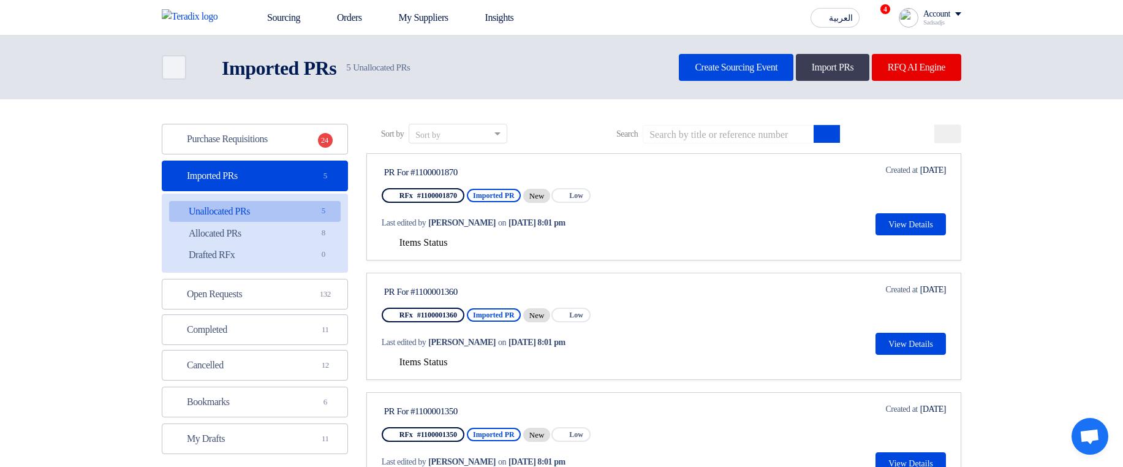
click at [417, 236] on div "Items Status" at bounding box center [664, 242] width 564 height 15
click at [447, 242] on span "Items Status" at bounding box center [423, 242] width 48 height 10
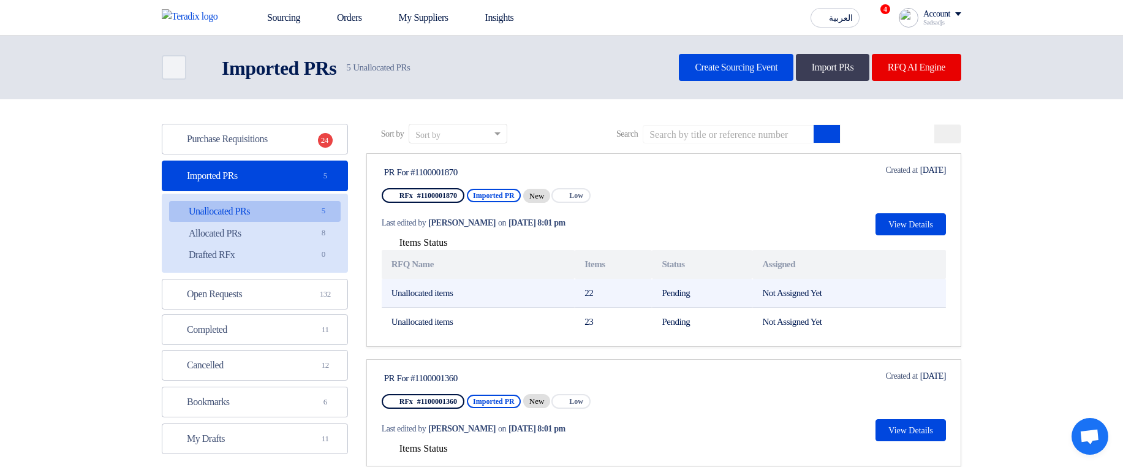
drag, startPoint x: 397, startPoint y: 295, endPoint x: 498, endPoint y: 304, distance: 101.5
click at [498, 304] on td "Unallocated items" at bounding box center [478, 293] width 193 height 29
click at [499, 304] on td "Unallocated items" at bounding box center [478, 293] width 193 height 29
drag, startPoint x: 392, startPoint y: 297, endPoint x: 486, endPoint y: 302, distance: 93.9
click at [486, 302] on td "Unallocated items" at bounding box center [478, 293] width 193 height 29
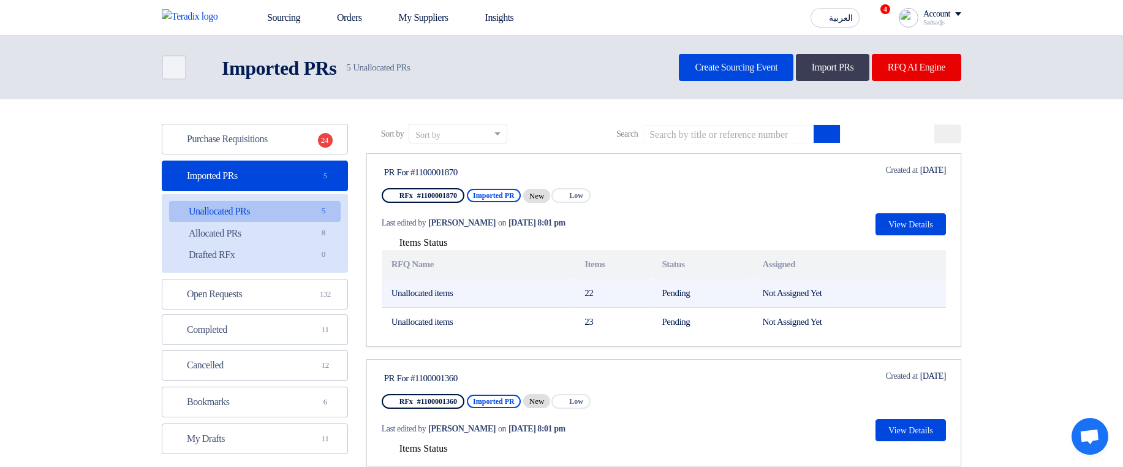
click at [486, 302] on td "Unallocated items" at bounding box center [478, 293] width 193 height 29
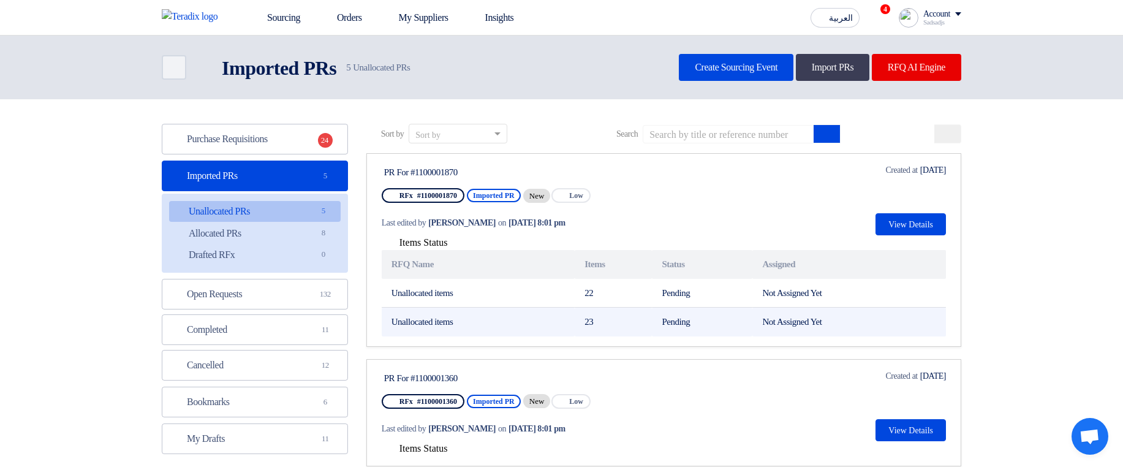
drag, startPoint x: 362, startPoint y: 317, endPoint x: 491, endPoint y: 330, distance: 129.2
click at [494, 330] on td "Unallocated items" at bounding box center [478, 322] width 193 height 29
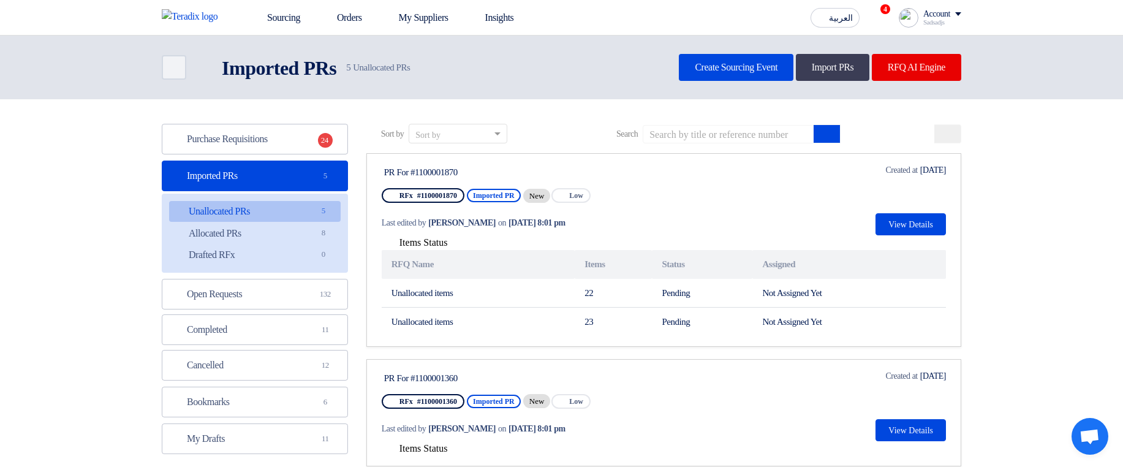
click at [545, 197] on div "New" at bounding box center [537, 196] width 28 height 14
drag, startPoint x: 545, startPoint y: 197, endPoint x: 534, endPoint y: 195, distance: 11.2
click at [534, 195] on div "New" at bounding box center [537, 196] width 28 height 14
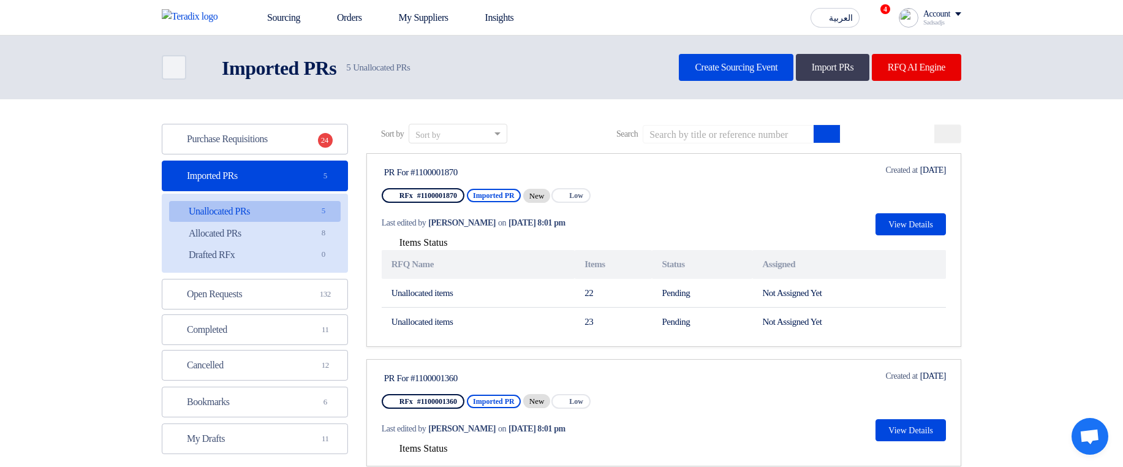
click at [534, 194] on div "New" at bounding box center [537, 196] width 28 height 14
click at [614, 172] on div "PR For #1100001870" at bounding box center [499, 172] width 230 height 11
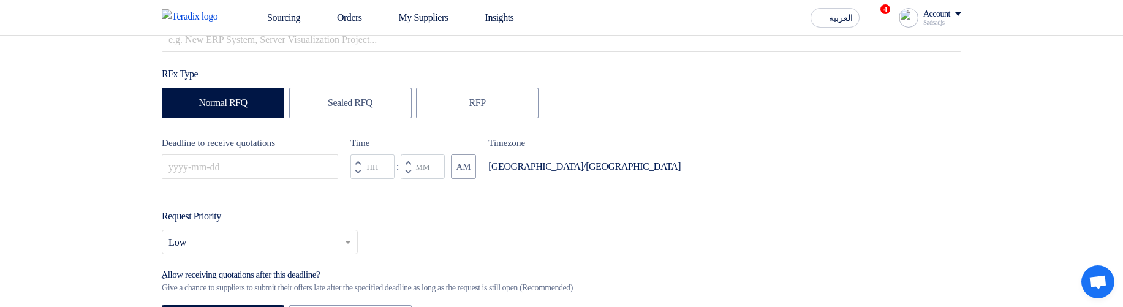
scroll to position [135, 0]
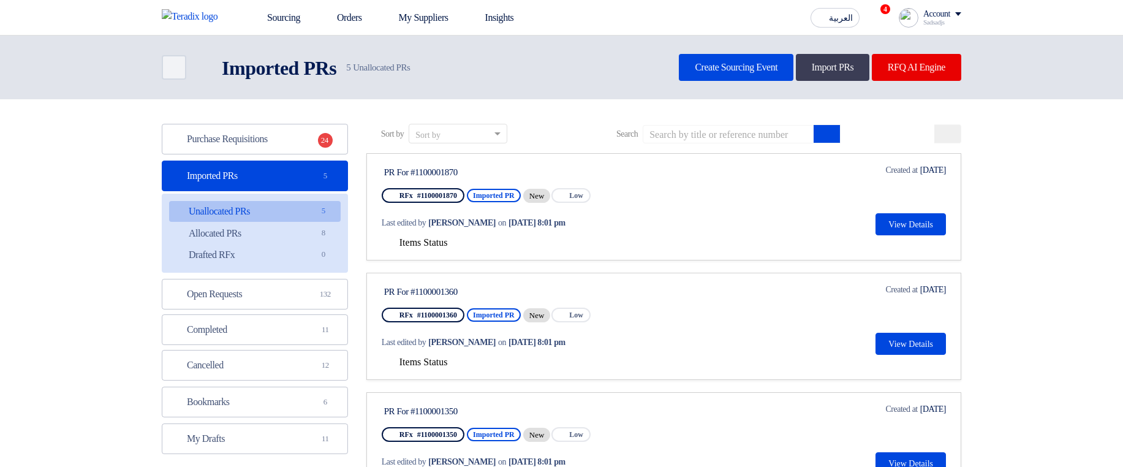
click at [437, 240] on span "Items Status" at bounding box center [423, 242] width 48 height 10
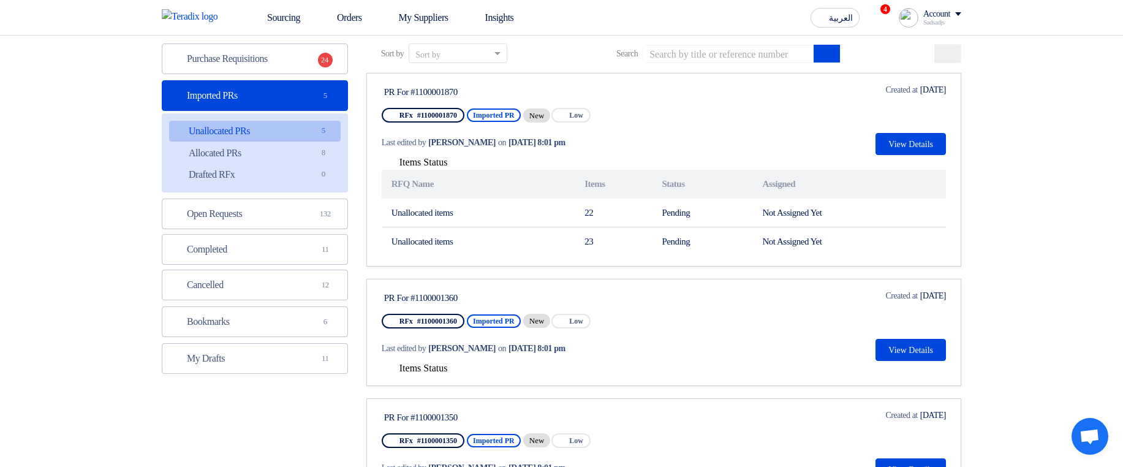
scroll to position [147, 0]
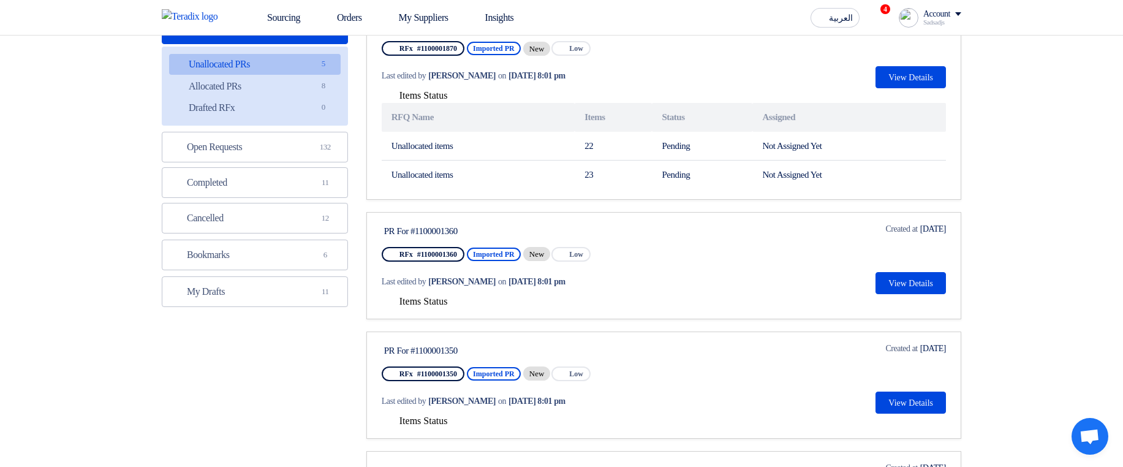
click at [442, 294] on div "Items Status" at bounding box center [664, 301] width 564 height 15
click at [447, 301] on span "Items Status" at bounding box center [423, 301] width 48 height 10
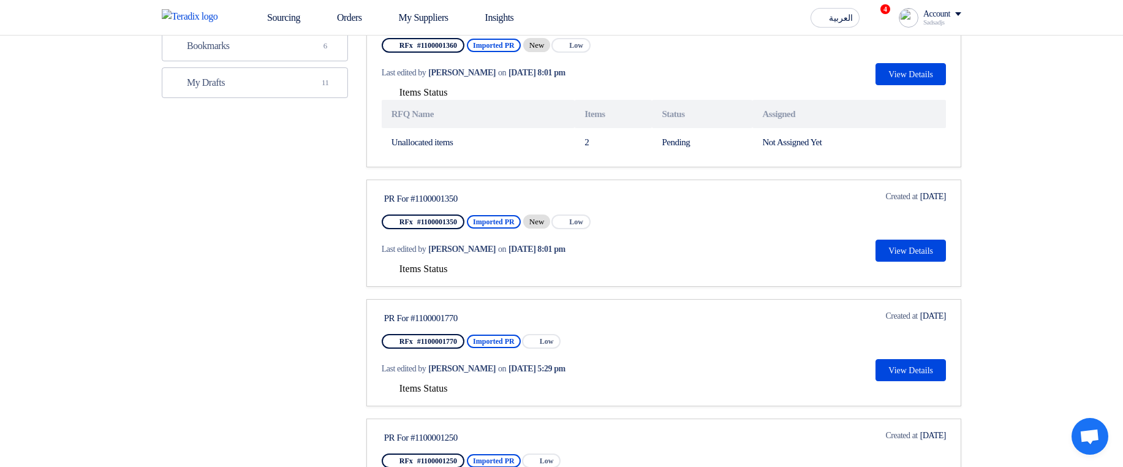
scroll to position [368, 0]
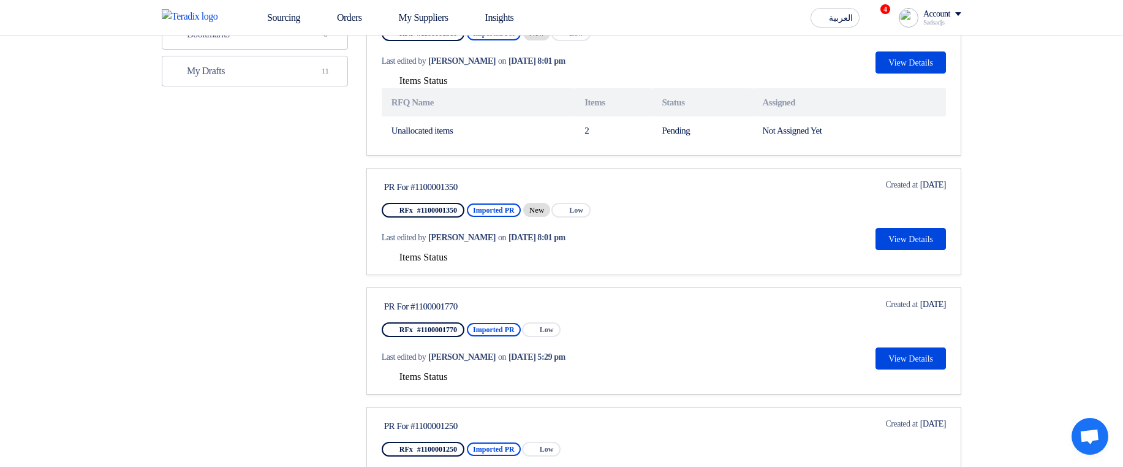
click at [439, 255] on span "Items Status" at bounding box center [423, 257] width 48 height 10
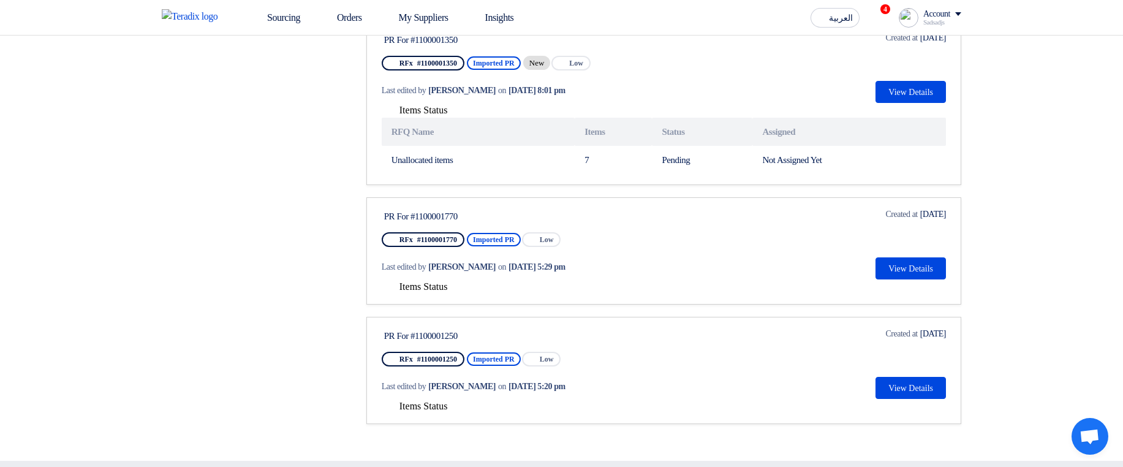
click at [425, 286] on span "Items Status" at bounding box center [423, 286] width 48 height 10
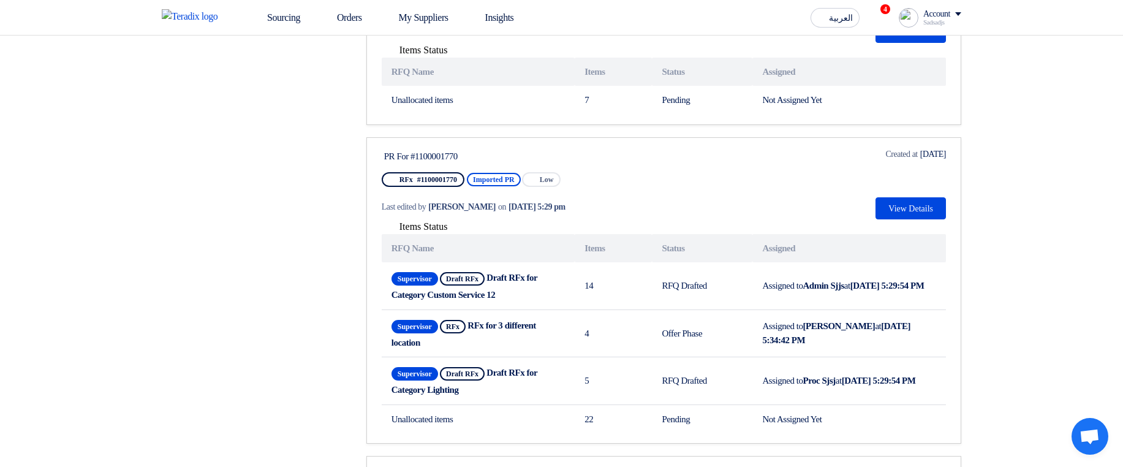
scroll to position [662, 0]
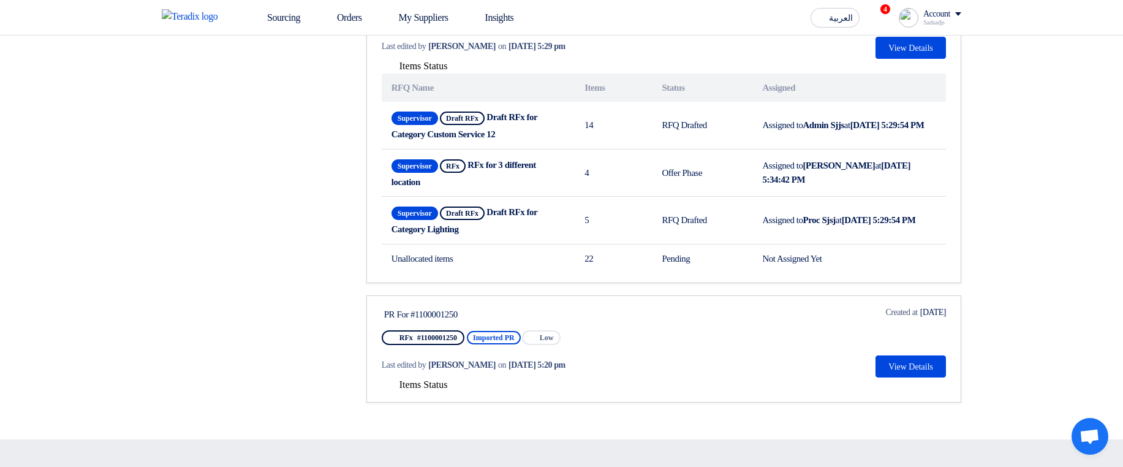
click at [423, 385] on span "Items Status" at bounding box center [423, 384] width 48 height 10
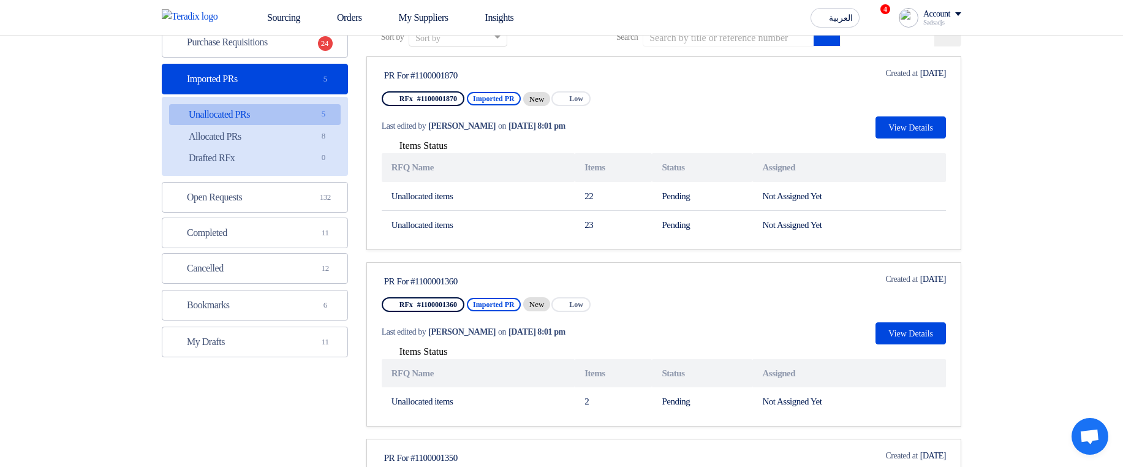
scroll to position [0, 0]
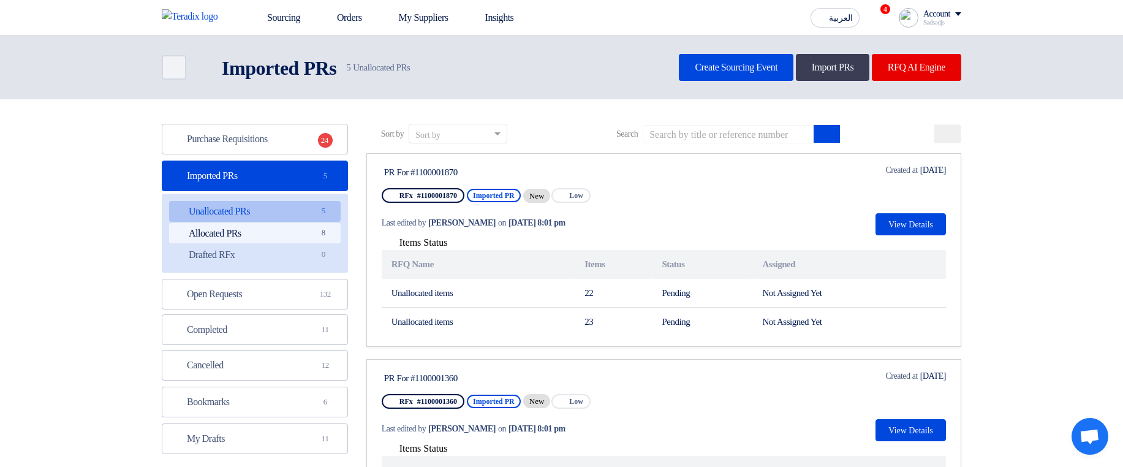
click at [295, 227] on link "Allocated PRs Allocated PRs 8" at bounding box center [255, 233] width 172 height 21
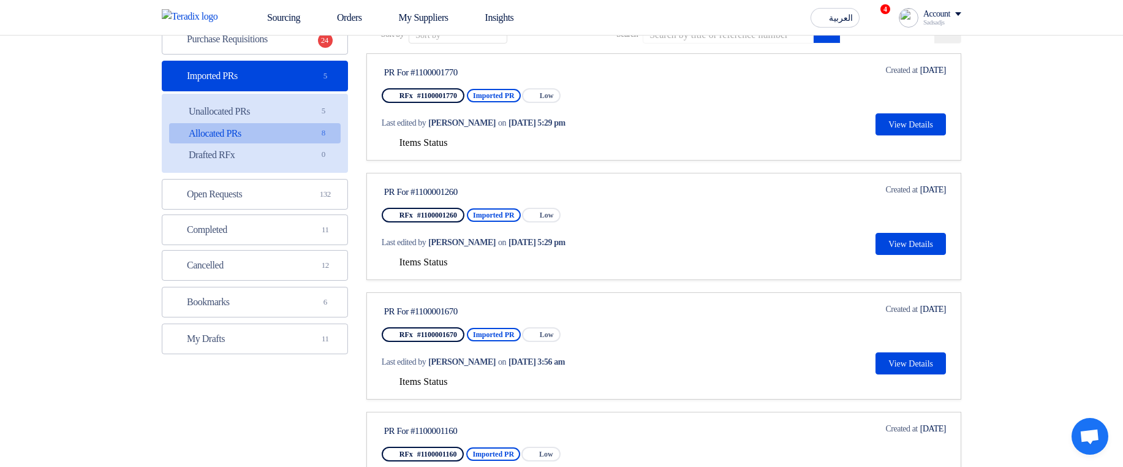
scroll to position [147, 0]
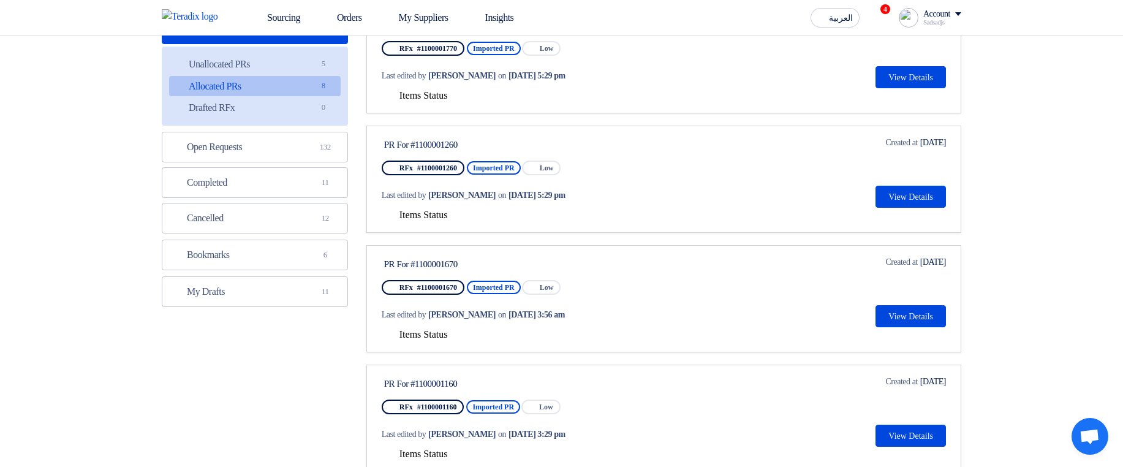
click at [429, 97] on span "Items Status" at bounding box center [423, 95] width 48 height 10
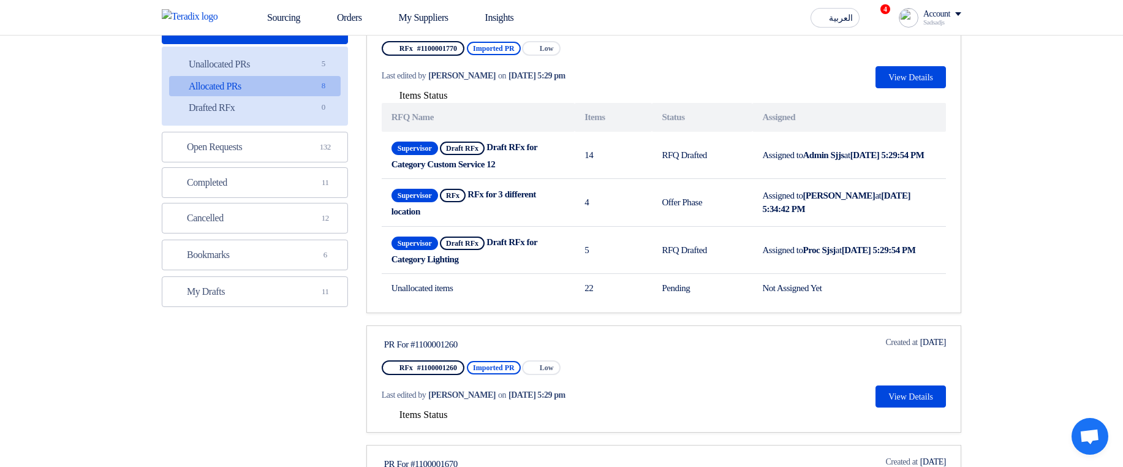
click at [441, 413] on span "Items Status" at bounding box center [423, 414] width 48 height 10
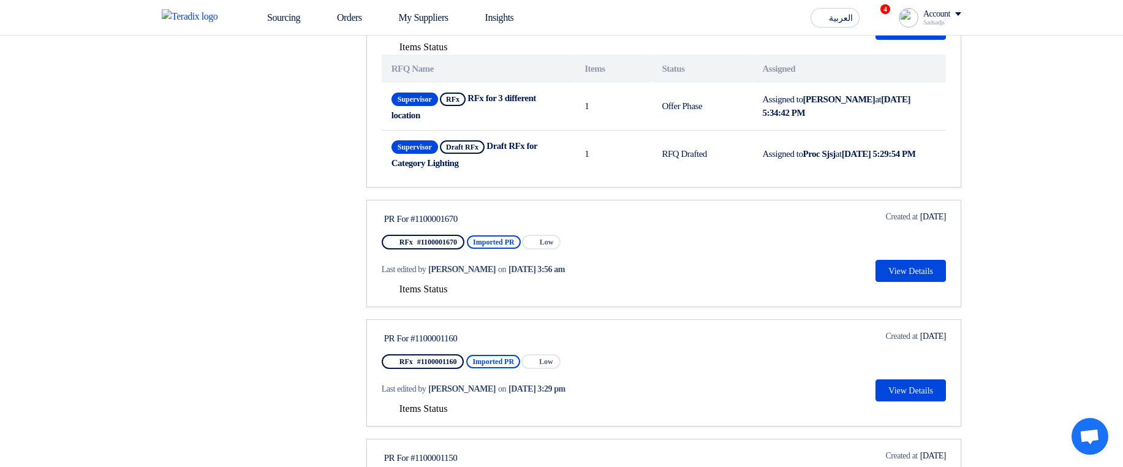
click at [432, 288] on span "Items Status" at bounding box center [423, 289] width 48 height 10
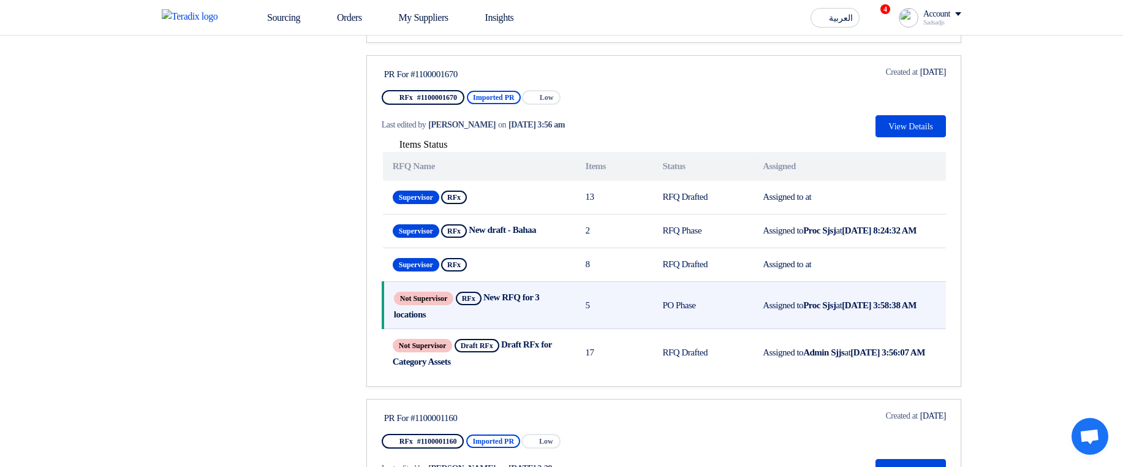
scroll to position [662, 0]
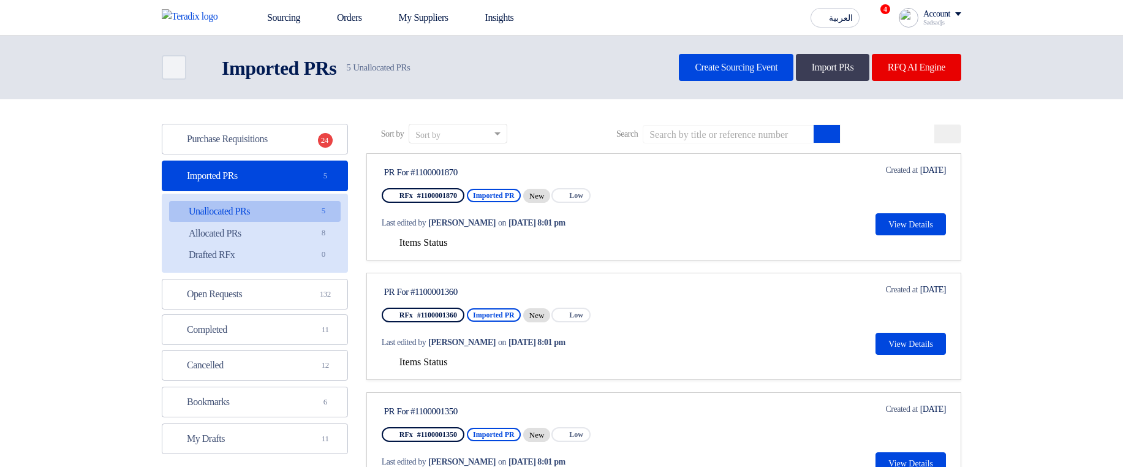
click at [418, 249] on button "Items Status" at bounding box center [415, 243] width 66 height 12
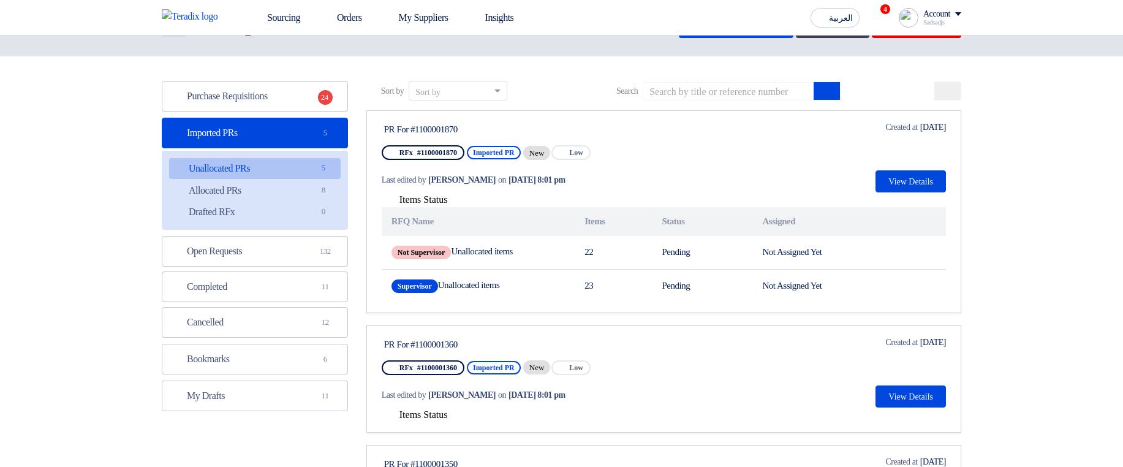
scroll to position [74, 0]
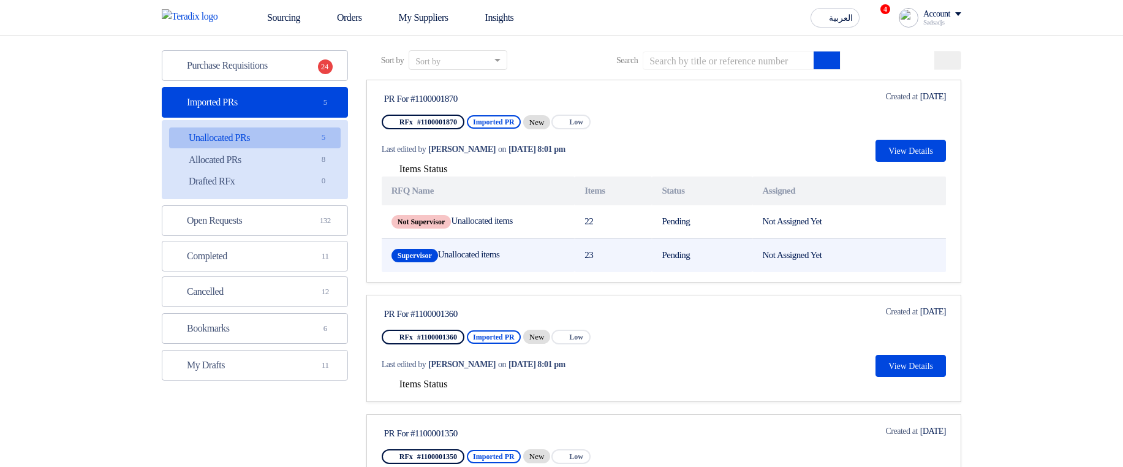
click at [539, 254] on td "Supervisor Unallocated items" at bounding box center [478, 255] width 193 height 34
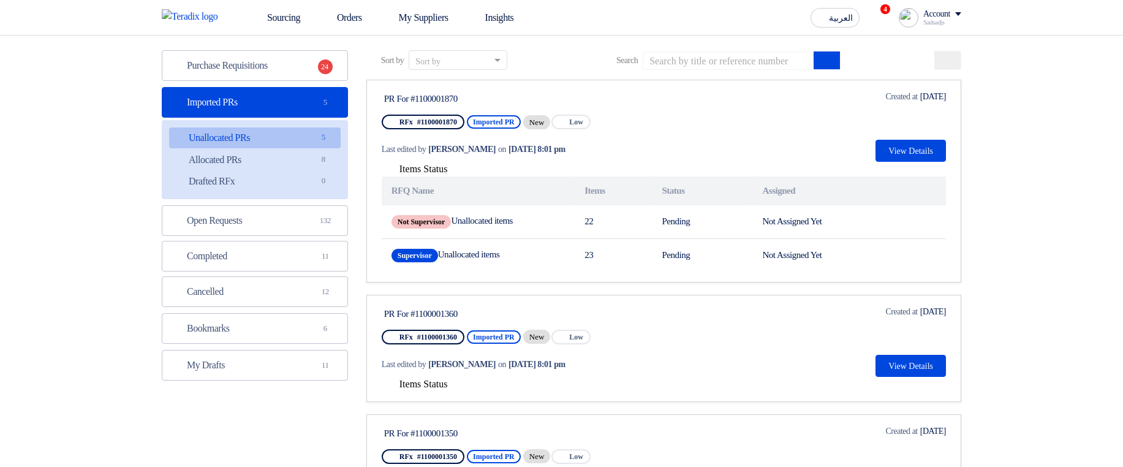
click at [420, 387] on span "Items Status" at bounding box center [423, 384] width 48 height 10
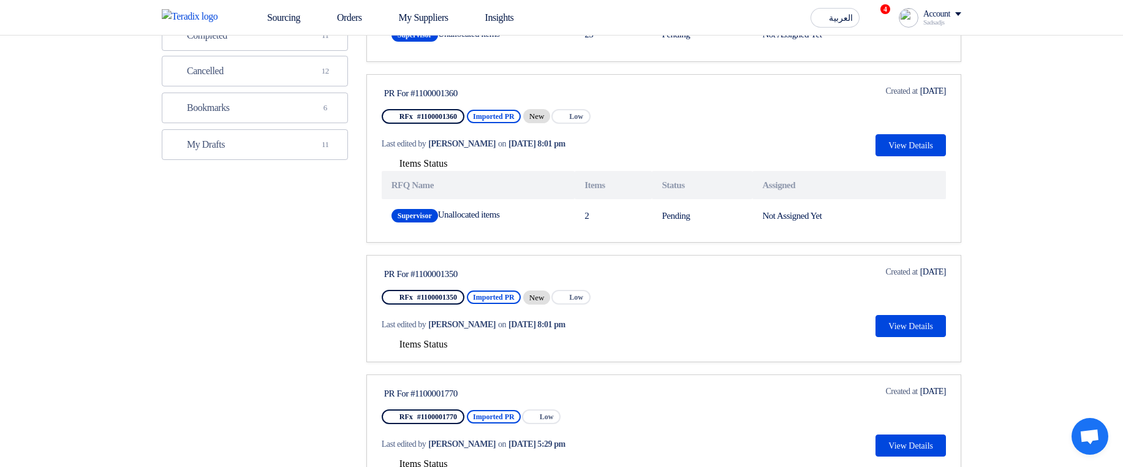
click at [448, 342] on span "Items Status" at bounding box center [423, 344] width 48 height 10
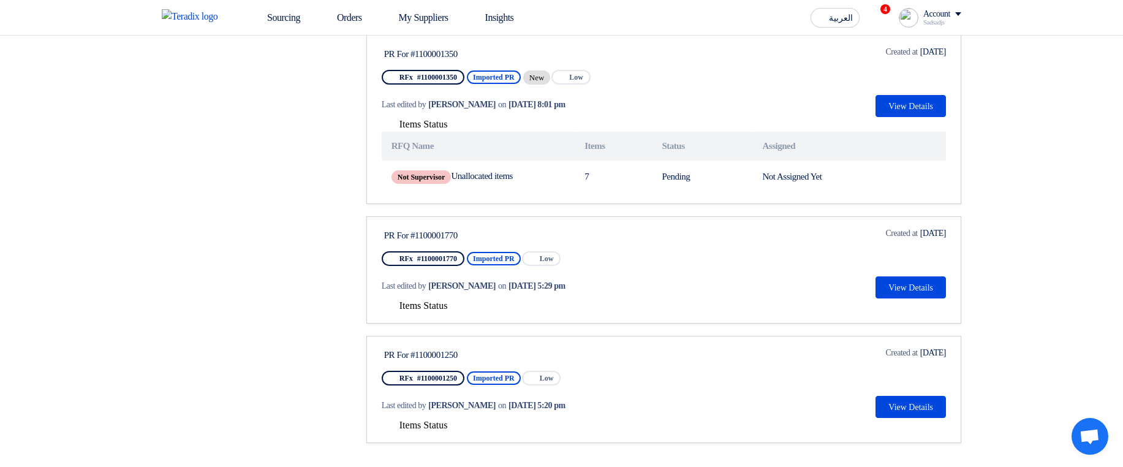
scroll to position [515, 0]
click at [425, 310] on button "Items Status" at bounding box center [415, 306] width 66 height 12
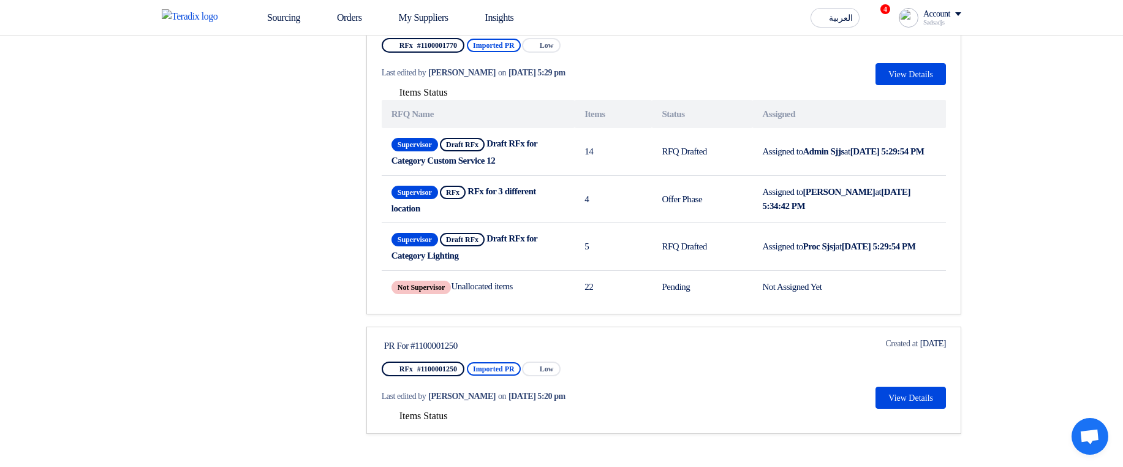
scroll to position [735, 0]
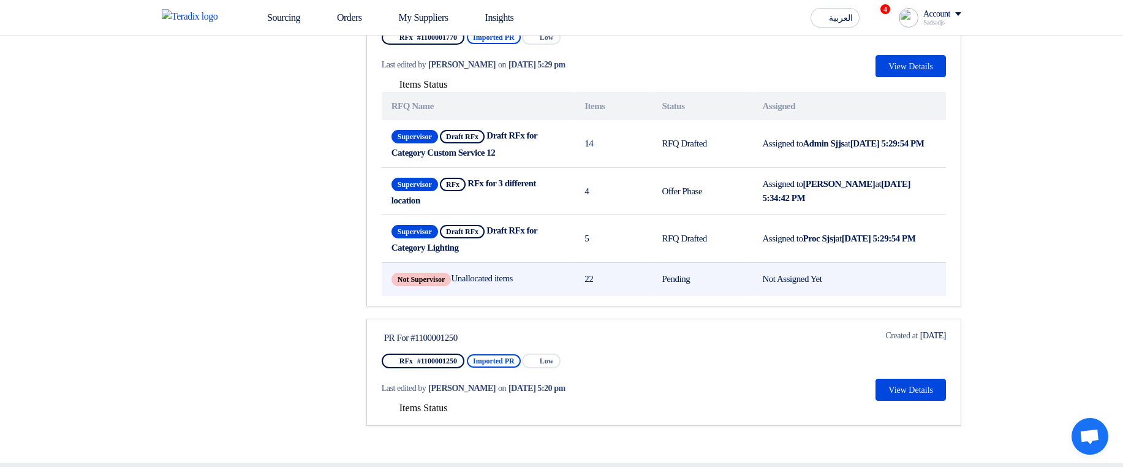
drag, startPoint x: 482, startPoint y: 282, endPoint x: 563, endPoint y: 282, distance: 80.9
click at [563, 282] on td "Not Supervisor Unallocated items" at bounding box center [478, 279] width 193 height 34
click at [577, 281] on td "22" at bounding box center [613, 279] width 77 height 34
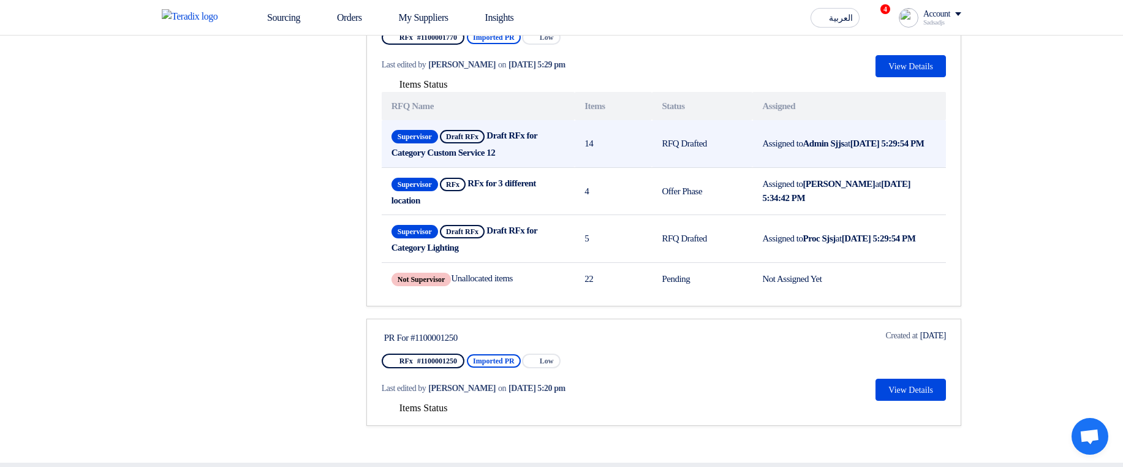
click at [469, 134] on span "Draft RFx" at bounding box center [462, 136] width 45 height 13
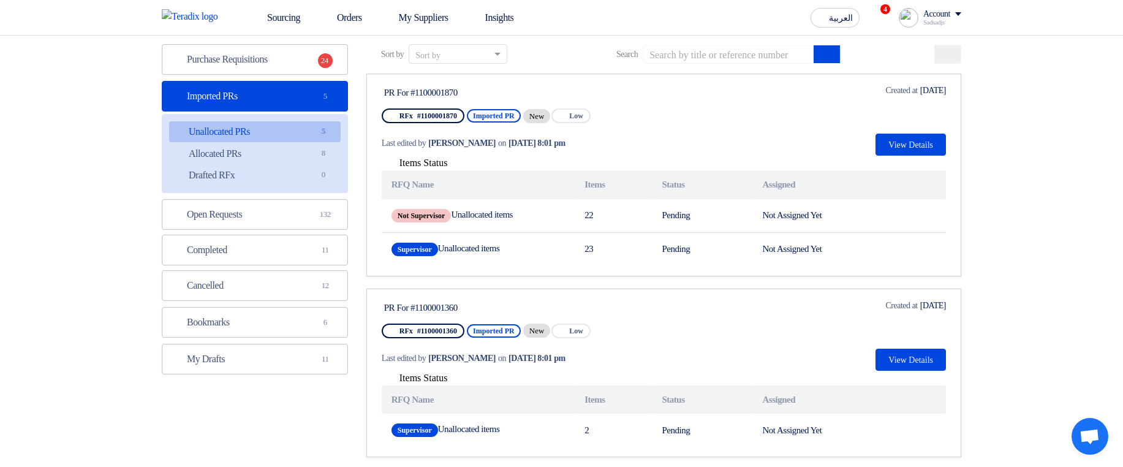
scroll to position [0, 0]
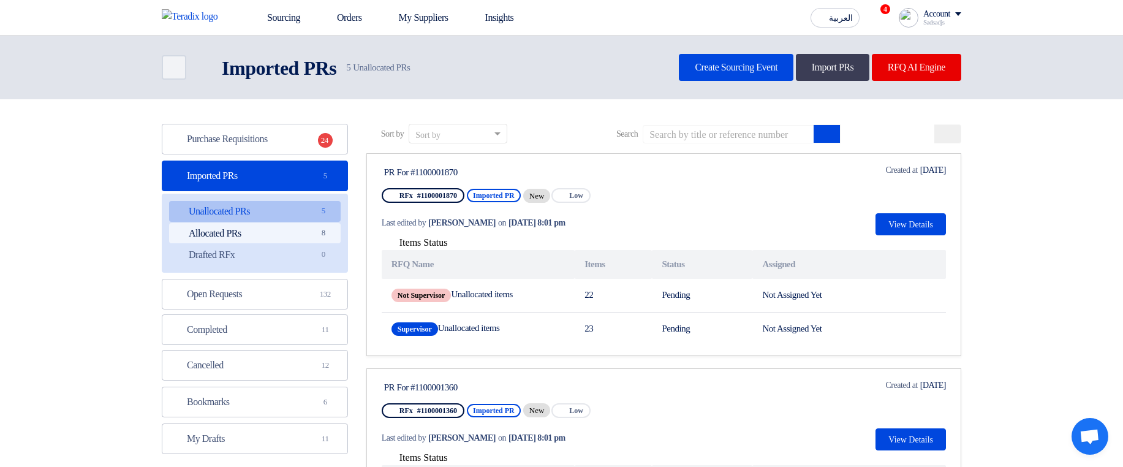
click at [274, 231] on link "Allocated PRs Allocated PRs 8" at bounding box center [255, 233] width 172 height 21
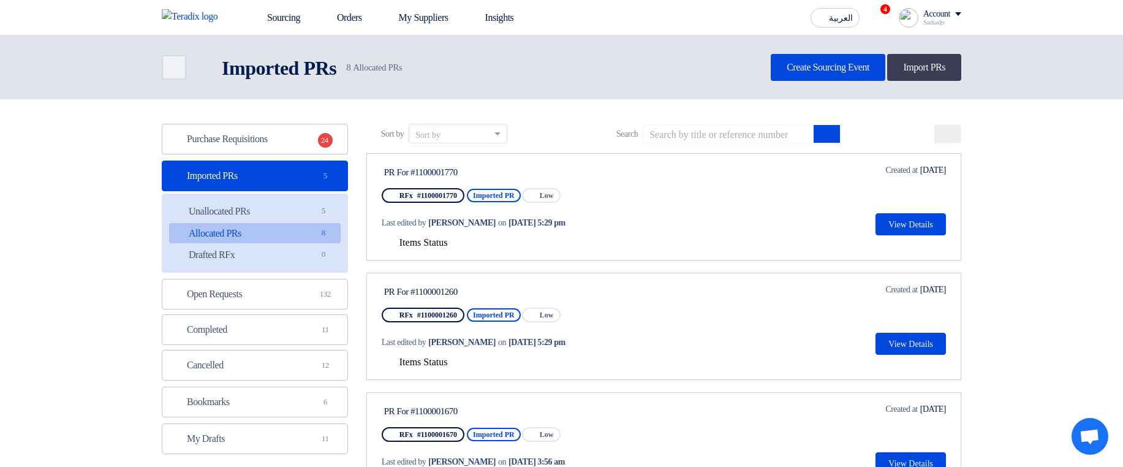
click at [433, 242] on span "Items Status" at bounding box center [423, 242] width 48 height 10
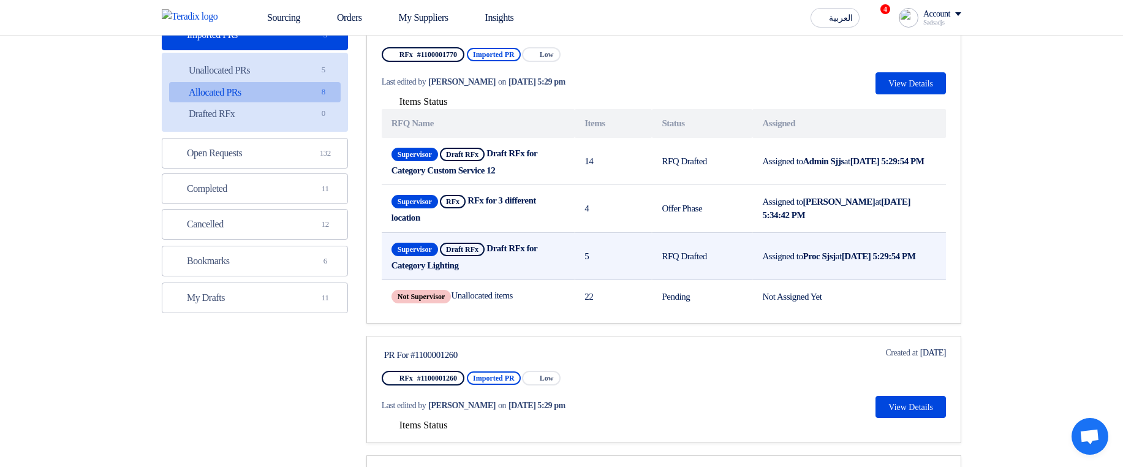
scroll to position [147, 0]
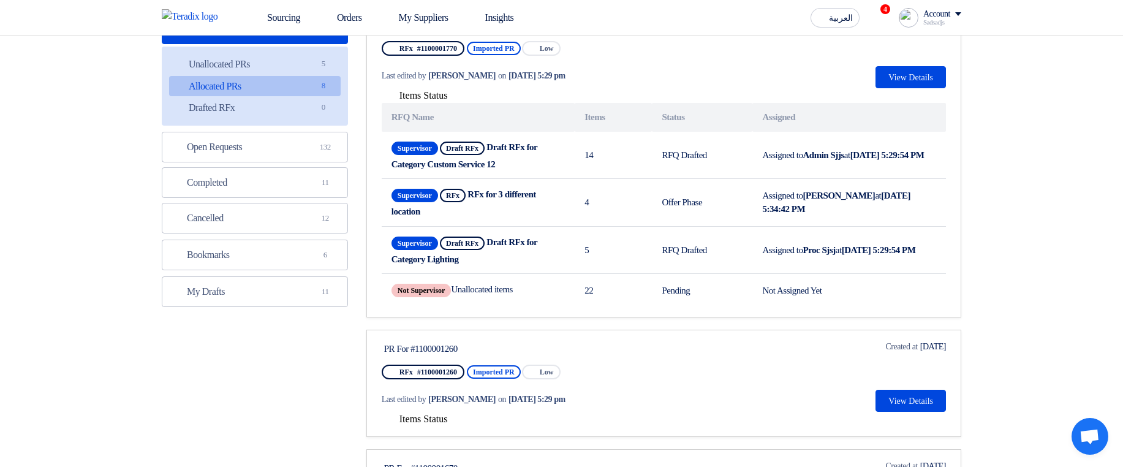
click at [447, 419] on span "Items Status" at bounding box center [423, 419] width 48 height 10
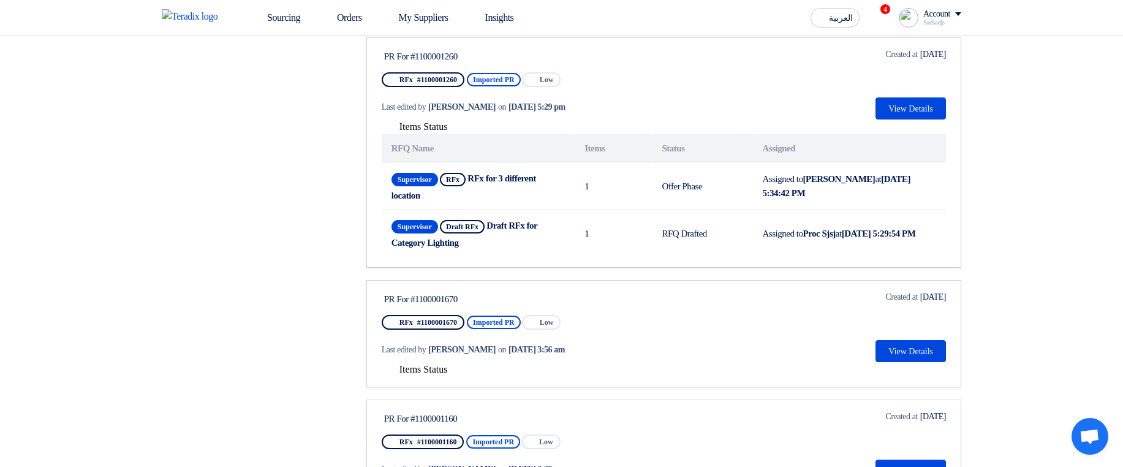
scroll to position [441, 0]
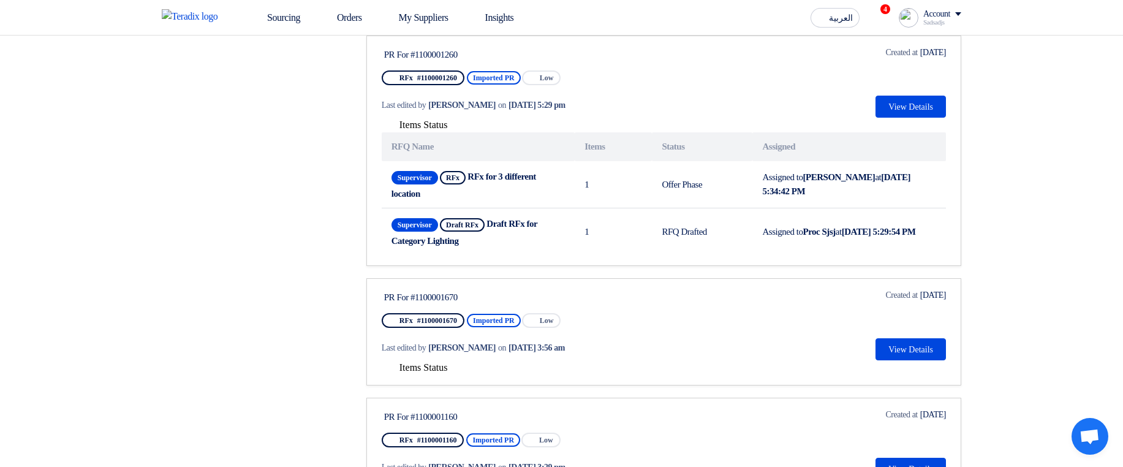
click at [426, 363] on span "Items Status" at bounding box center [423, 367] width 48 height 10
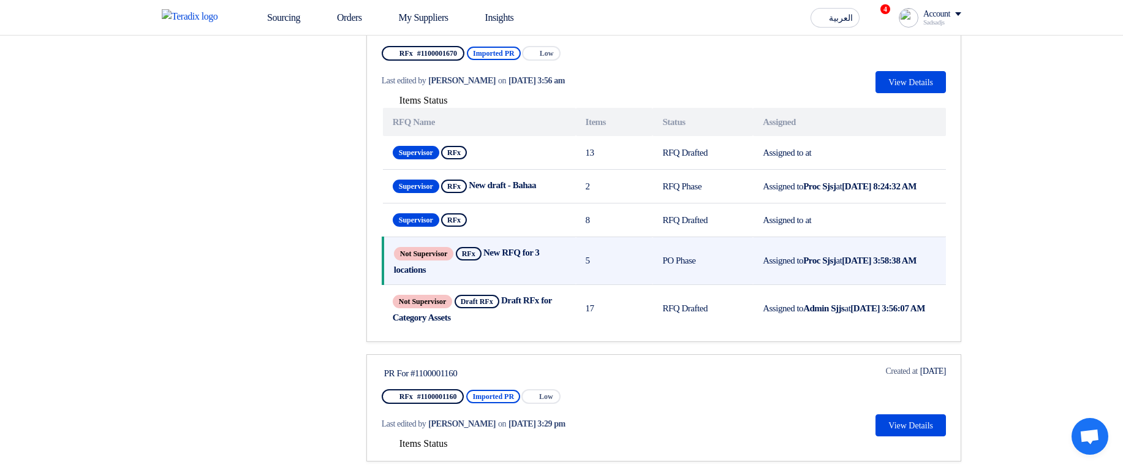
scroll to position [735, 0]
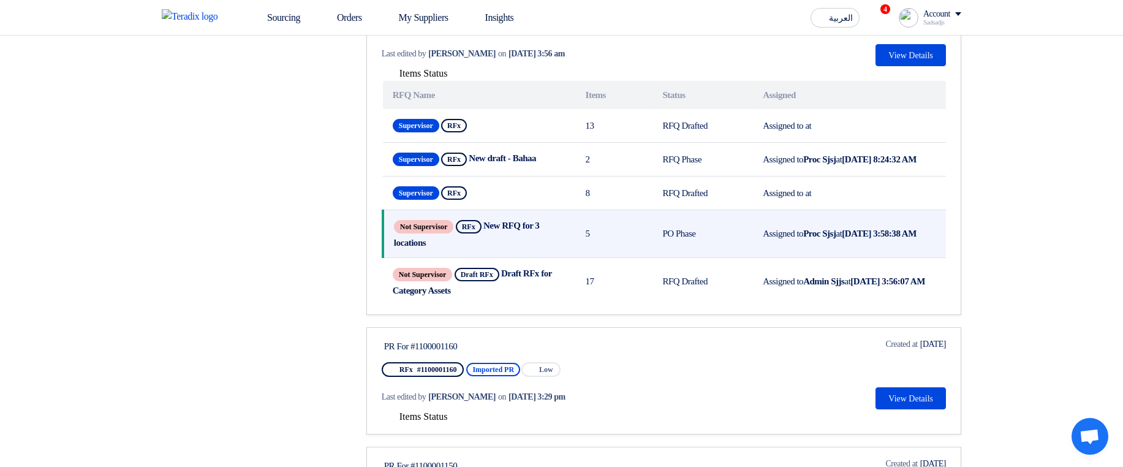
drag, startPoint x: 428, startPoint y: 238, endPoint x: 584, endPoint y: 255, distance: 157.2
click at [584, 255] on tr "Not Supervisor RFx New RFQ for 3 locations Show Projects 5 PO Phase Assigned to…" at bounding box center [664, 234] width 563 height 48
click at [643, 251] on td "5" at bounding box center [614, 234] width 77 height 48
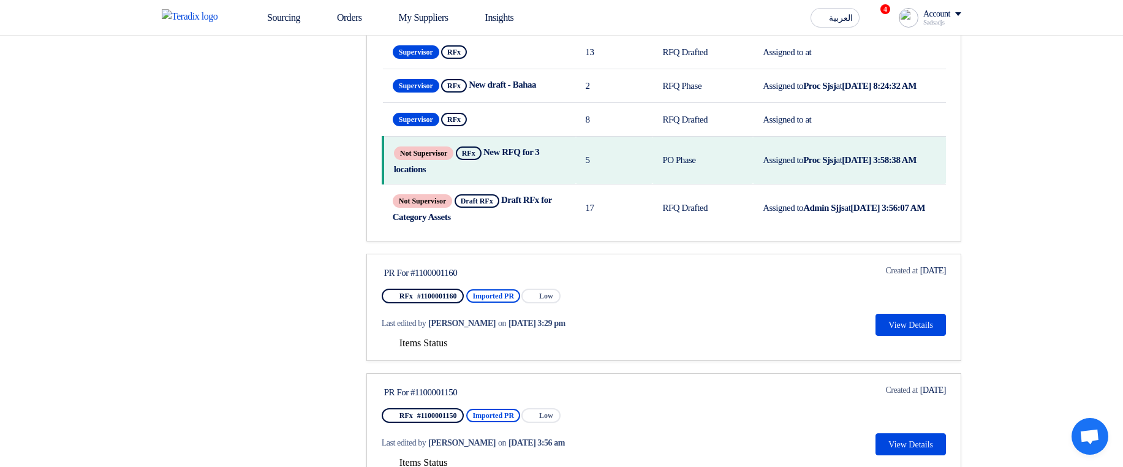
drag, startPoint x: 437, startPoint y: 347, endPoint x: 459, endPoint y: 351, distance: 21.8
click at [439, 348] on span "Items Status" at bounding box center [423, 343] width 48 height 10
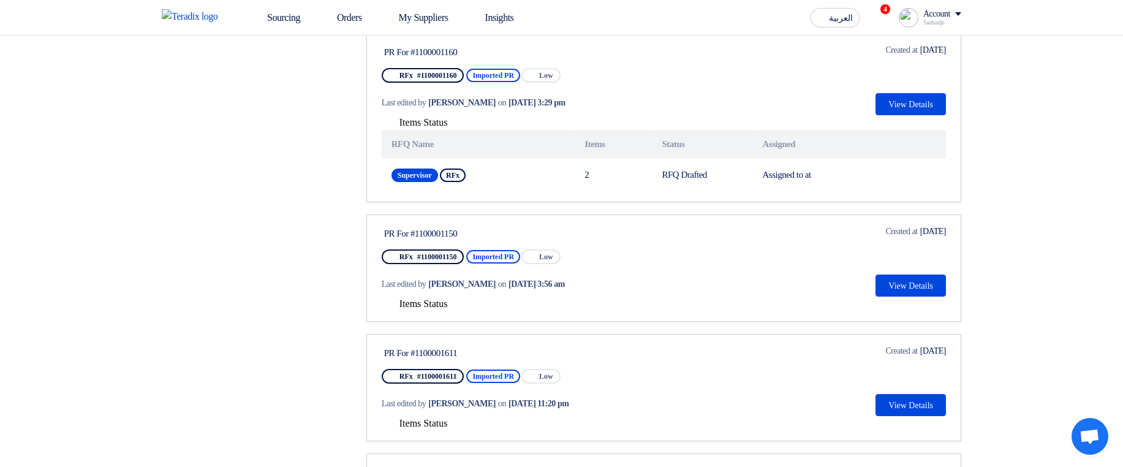
click at [443, 309] on span "Items Status" at bounding box center [423, 303] width 48 height 10
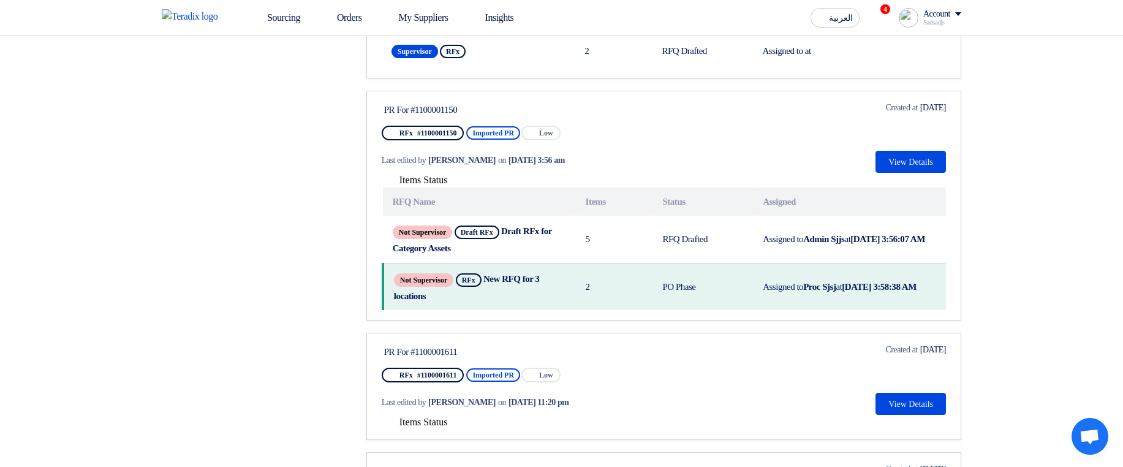
scroll to position [1176, 0]
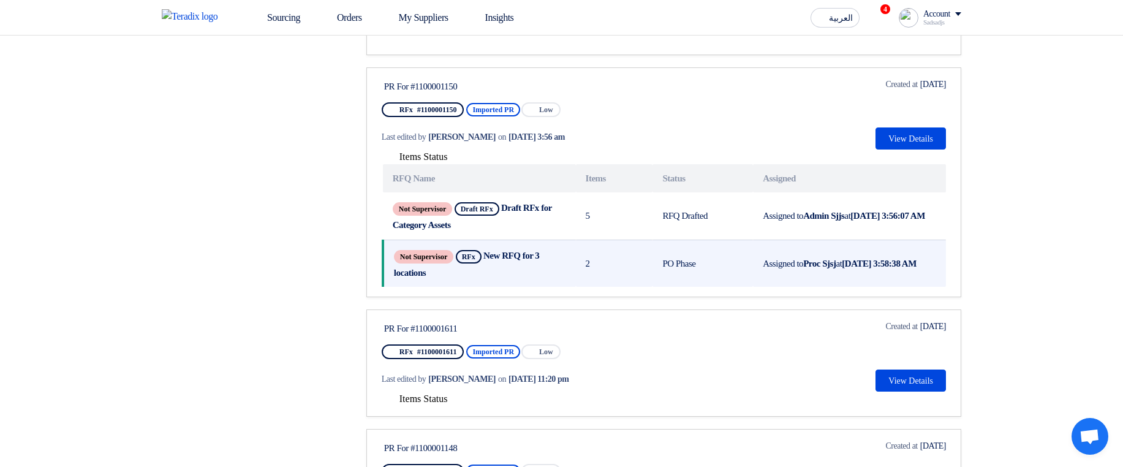
click at [686, 287] on td "PO Phase" at bounding box center [702, 263] width 100 height 47
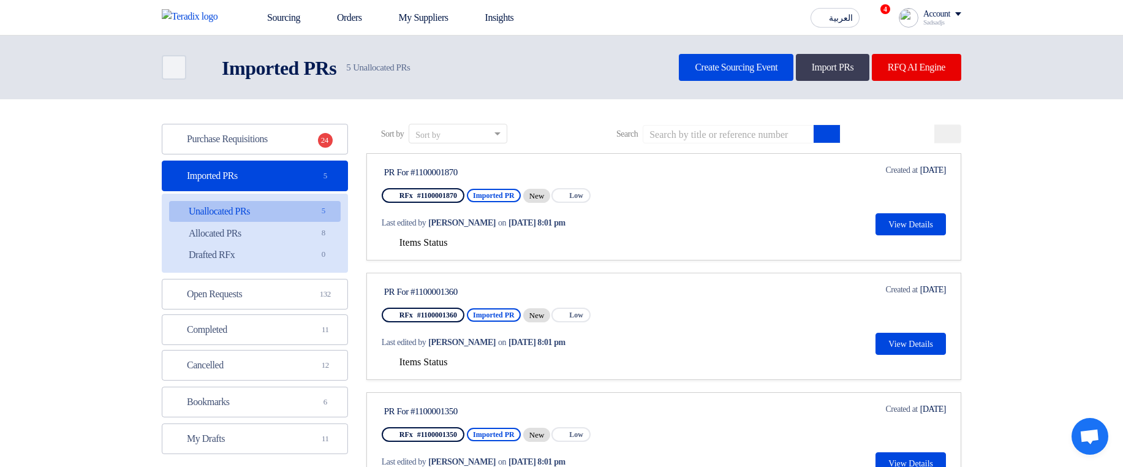
click at [430, 243] on span "Items Status" at bounding box center [423, 242] width 48 height 10
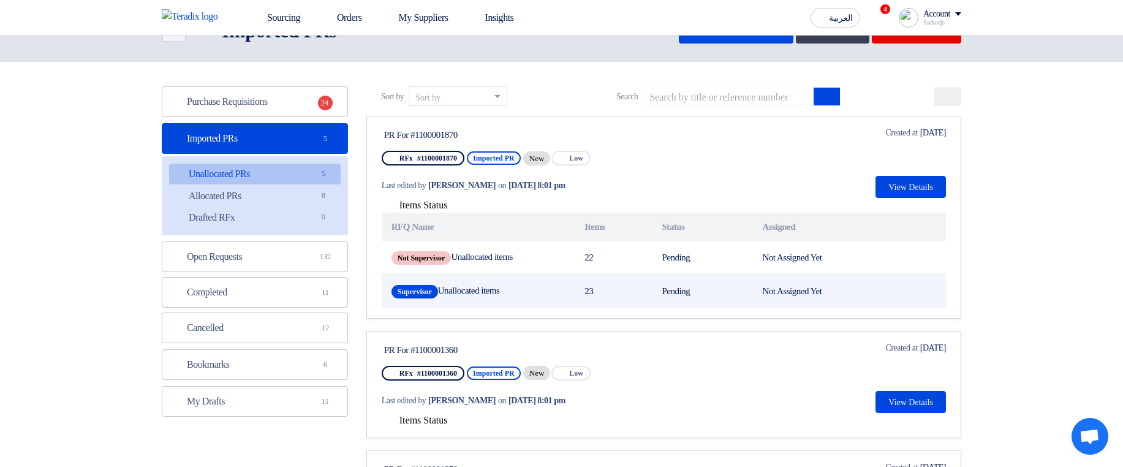
scroll to position [74, 0]
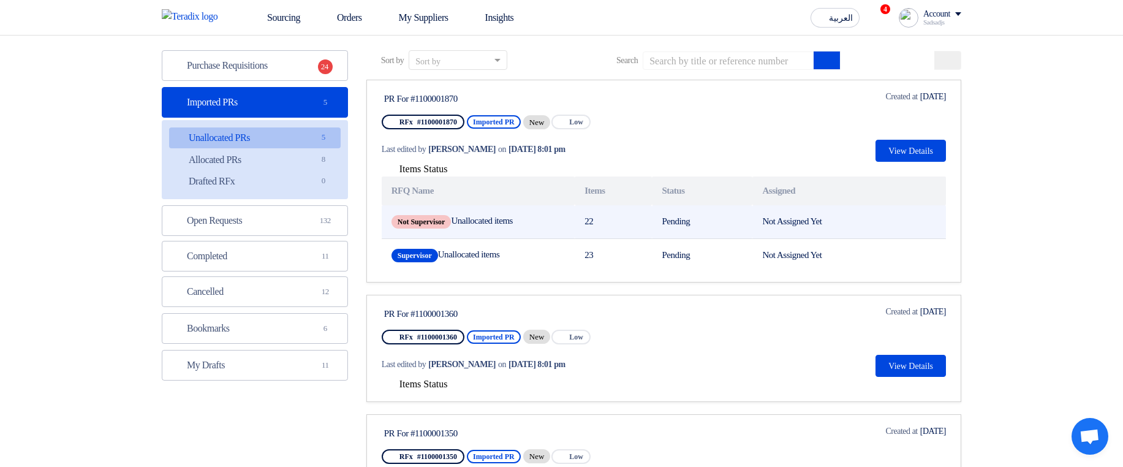
drag, startPoint x: 466, startPoint y: 221, endPoint x: 534, endPoint y: 227, distance: 68.3
click at [534, 227] on td "Not Supervisor Unallocated items" at bounding box center [478, 222] width 193 height 34
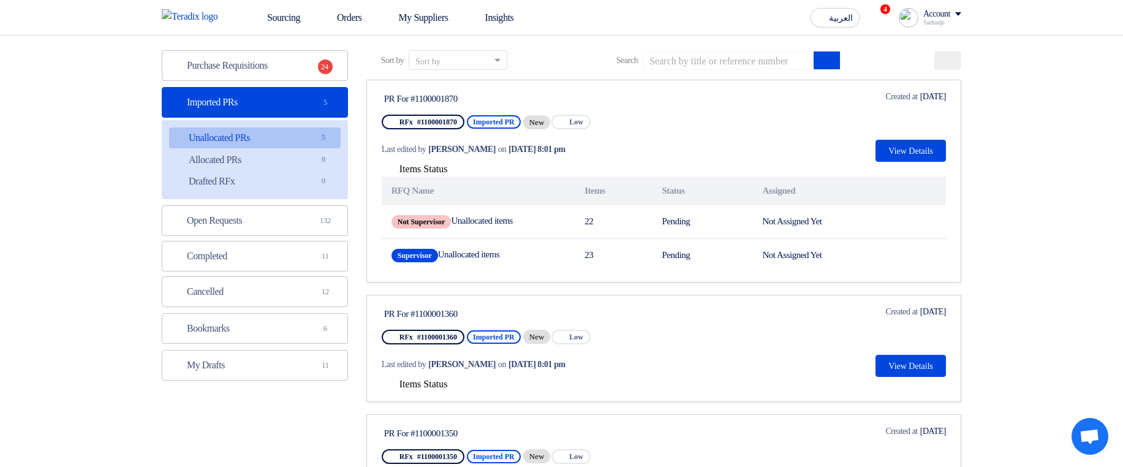
click at [428, 387] on span "Items Status" at bounding box center [423, 384] width 48 height 10
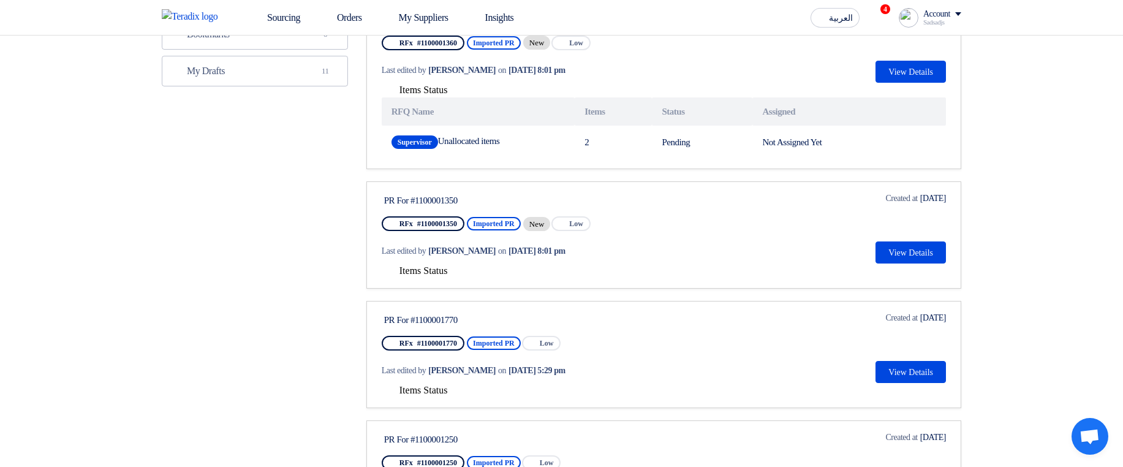
click at [420, 274] on span "Items Status" at bounding box center [423, 270] width 48 height 10
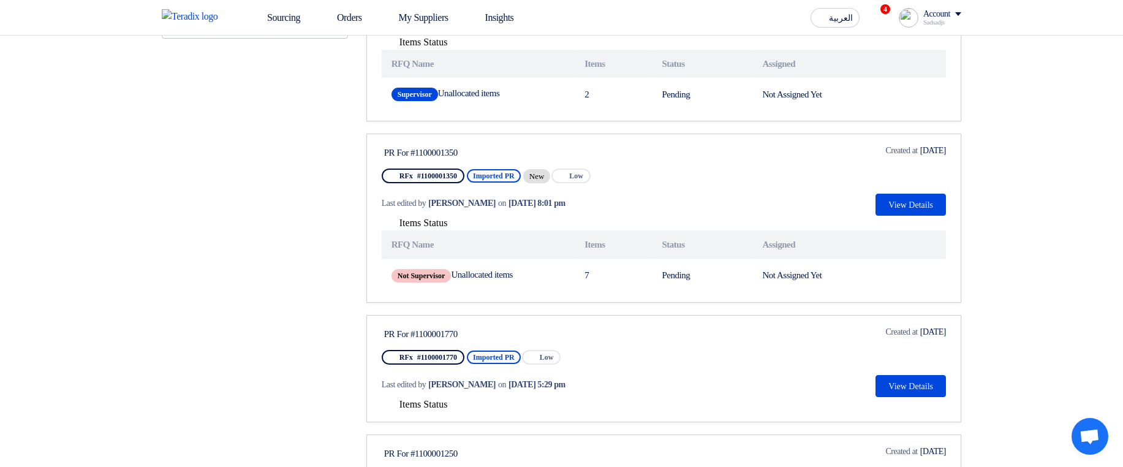
scroll to position [515, 0]
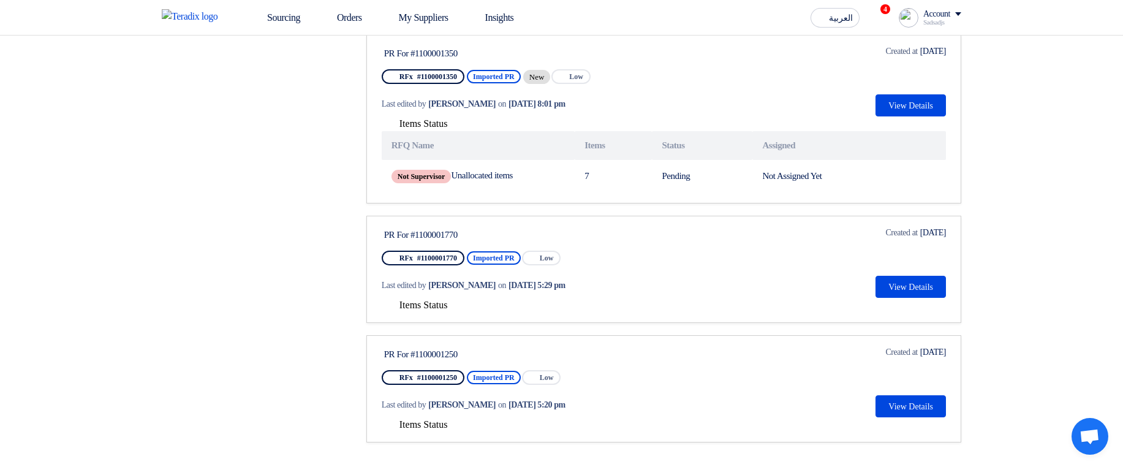
click at [404, 308] on span "Items Status" at bounding box center [423, 305] width 48 height 10
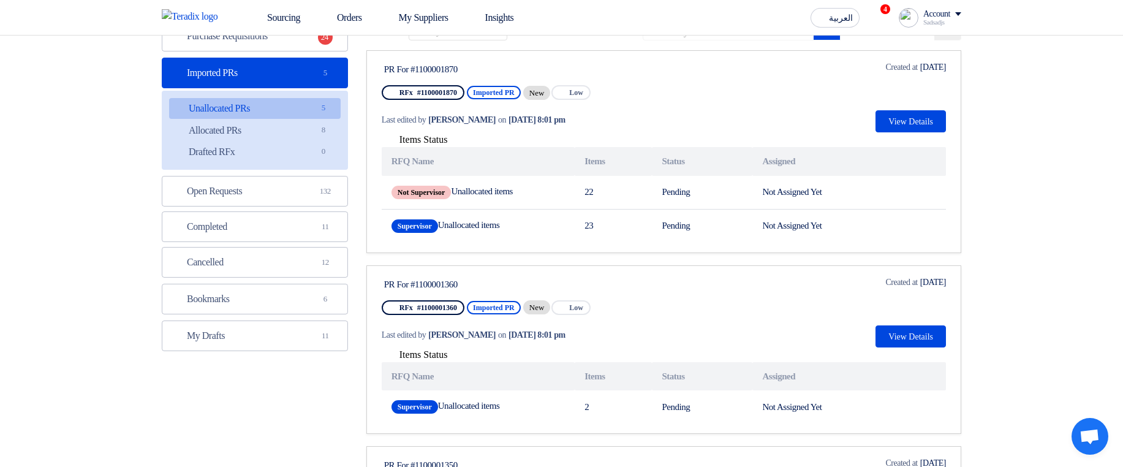
scroll to position [0, 0]
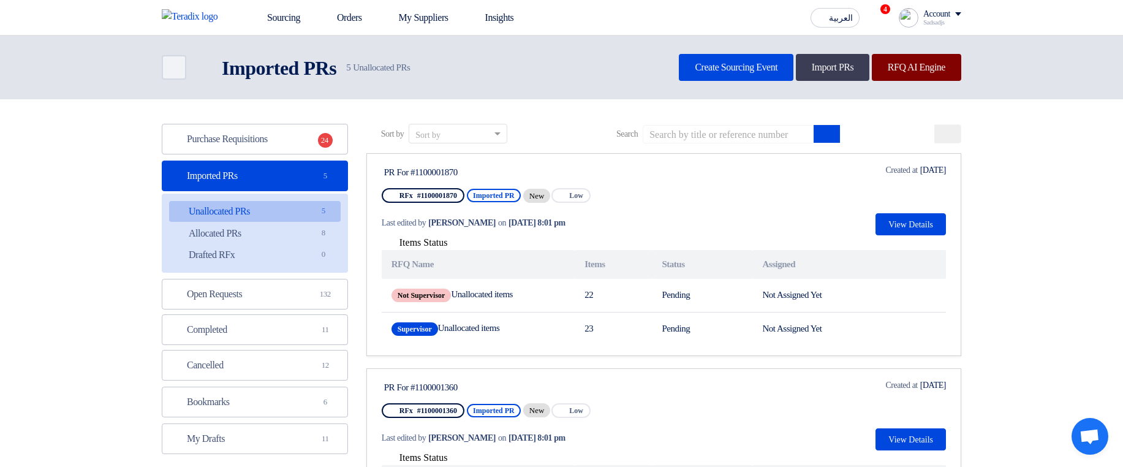
click at [905, 74] on link "RFQ AI Engine" at bounding box center [916, 67] width 89 height 27
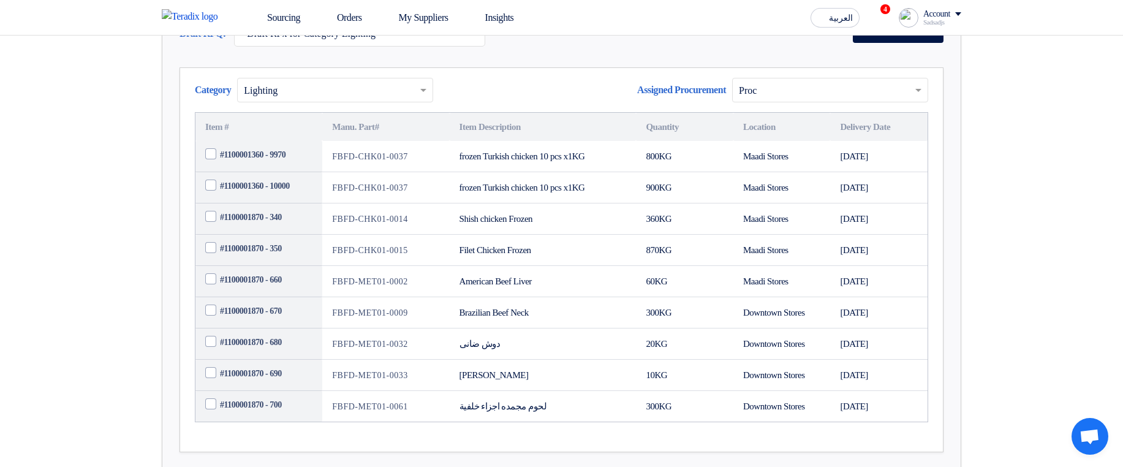
scroll to position [294, 0]
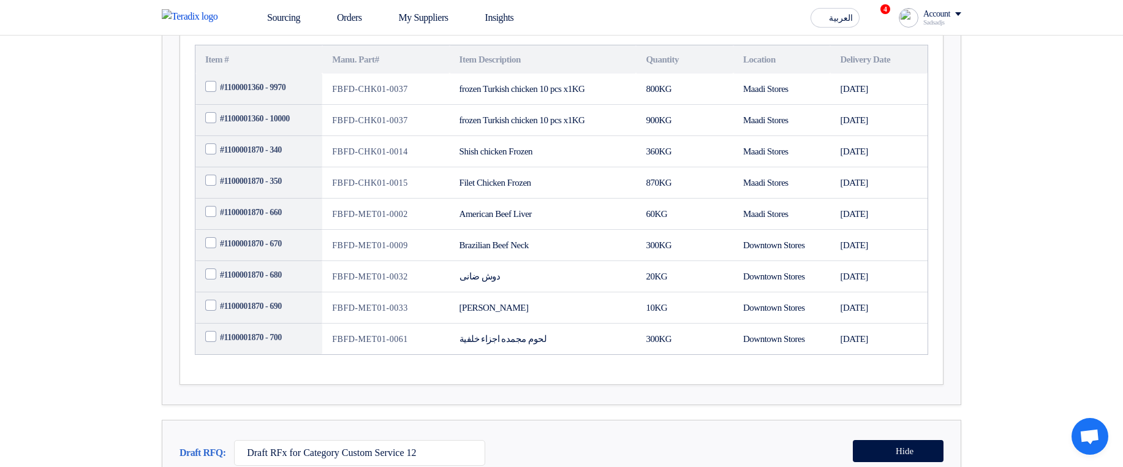
drag, startPoint x: 762, startPoint y: 127, endPoint x: 773, endPoint y: 284, distance: 157.8
click at [773, 284] on tbody "#1100001360 - 9970 FBFD-CHK01-0037 frozen Turkish chicken 10 pcs x1KG 800 KG Ma…" at bounding box center [561, 214] width 732 height 281
click at [773, 261] on td "Downtown Stores" at bounding box center [781, 245] width 97 height 31
drag, startPoint x: 366, startPoint y: 107, endPoint x: 387, endPoint y: 111, distance: 21.2
click at [387, 74] on th "Manu. Part#" at bounding box center [385, 59] width 127 height 29
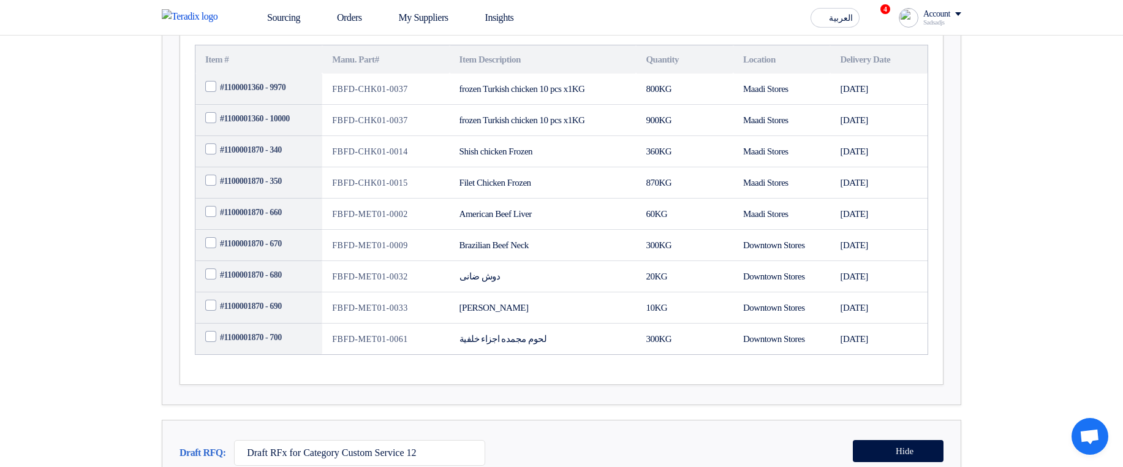
click at [406, 74] on th "Manu. Part#" at bounding box center [385, 59] width 127 height 29
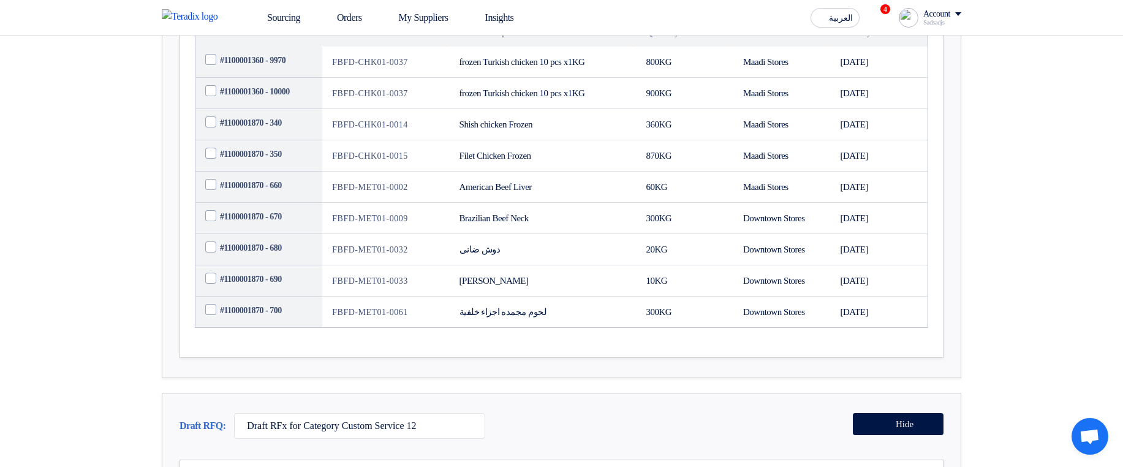
scroll to position [221, 0]
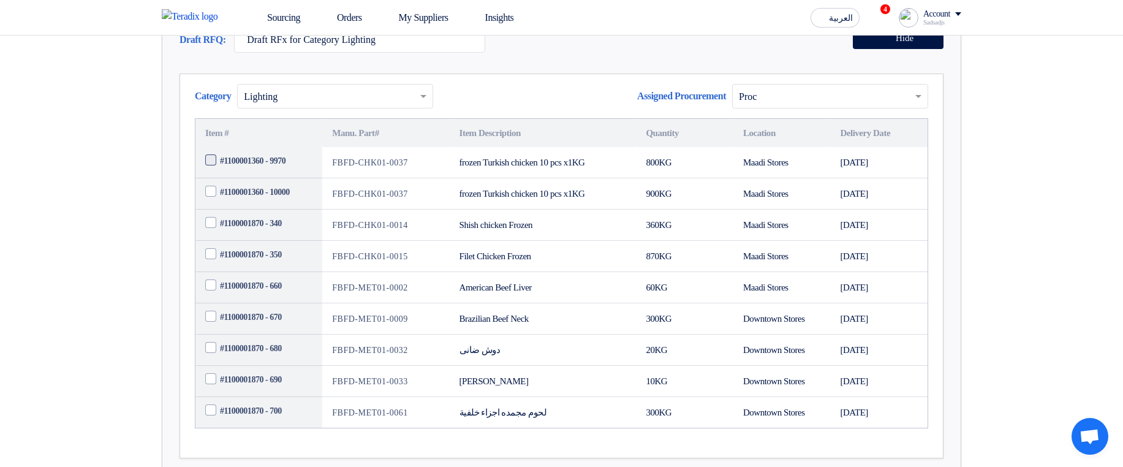
click at [257, 167] on span "#1100001360 - 9970" at bounding box center [253, 160] width 66 height 13
click at [257, 171] on input "#1100001360 - 9970" at bounding box center [273, 161] width 107 height 20
checkbox input "true"
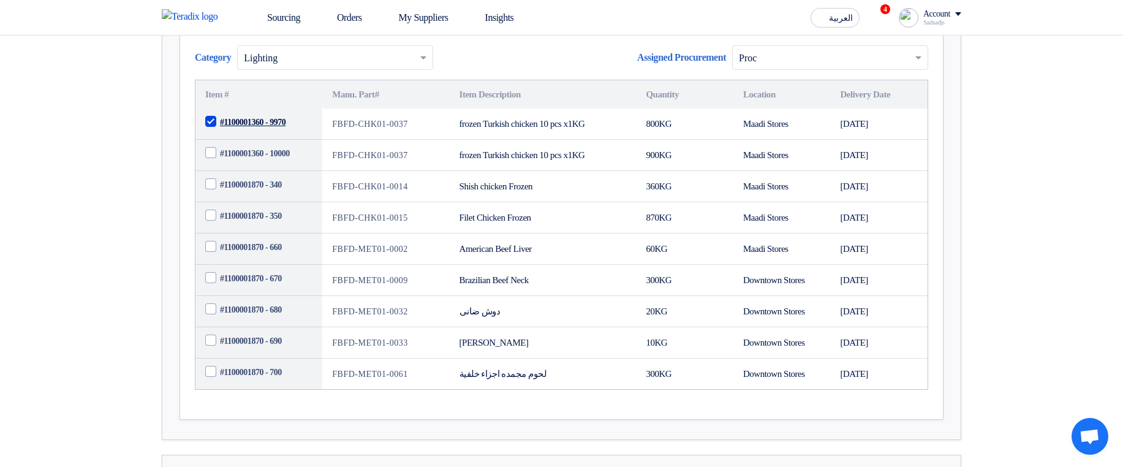
scroll to position [294, 0]
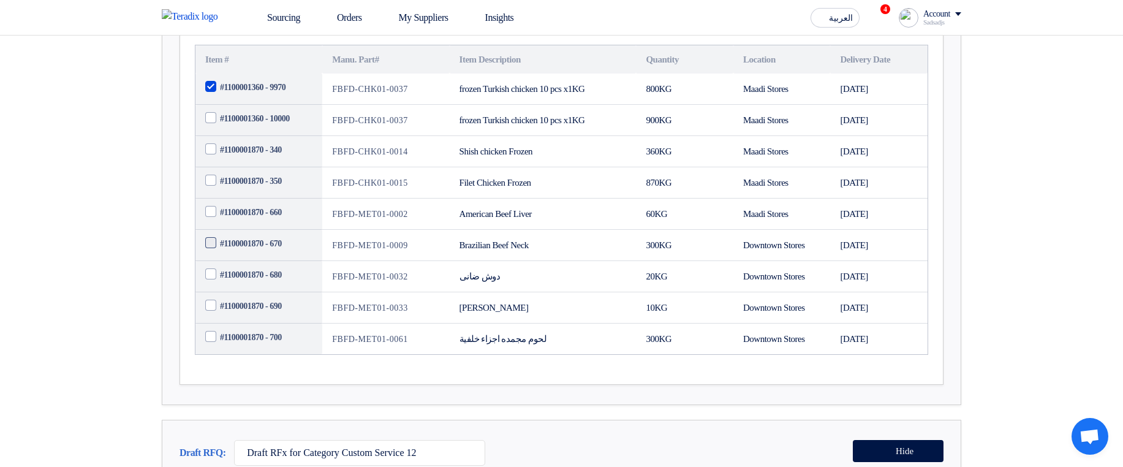
click at [263, 250] on span "#1100001870 - 670" at bounding box center [251, 243] width 62 height 13
click at [263, 254] on input "#1100001870 - 670" at bounding box center [273, 244] width 107 height 20
checkbox input "true"
click at [259, 281] on span "#1100001870 - 680" at bounding box center [251, 274] width 62 height 13
click at [259, 285] on input "#1100001870 - 680" at bounding box center [273, 275] width 107 height 20
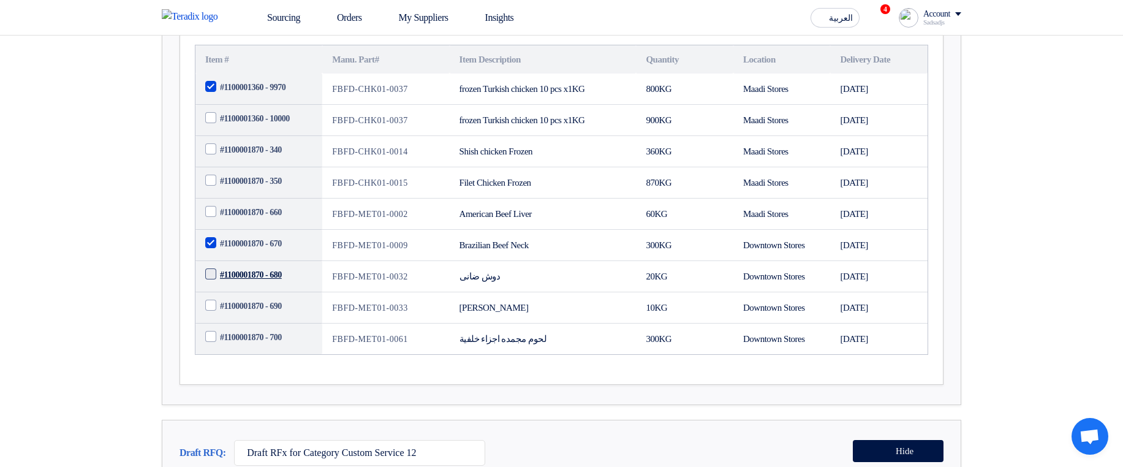
checkbox input "true"
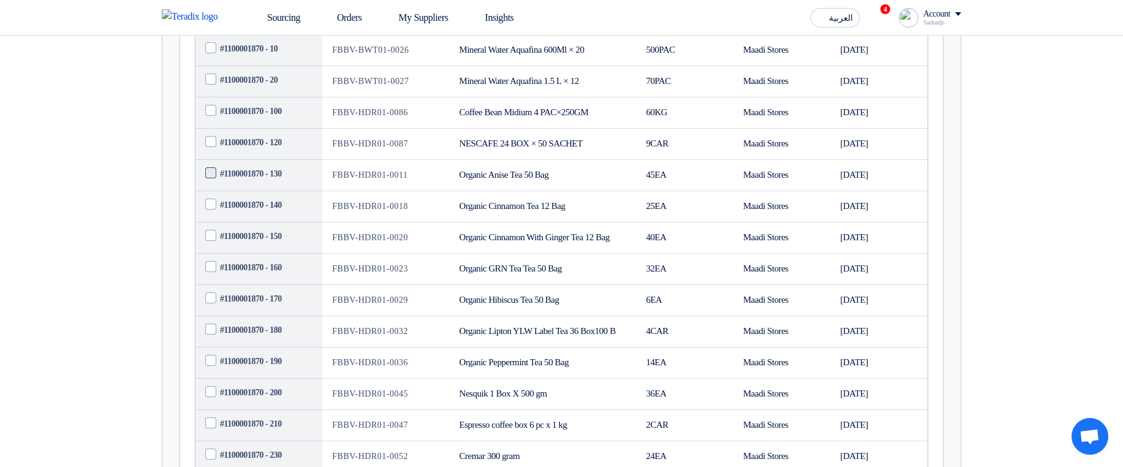
scroll to position [809, 0]
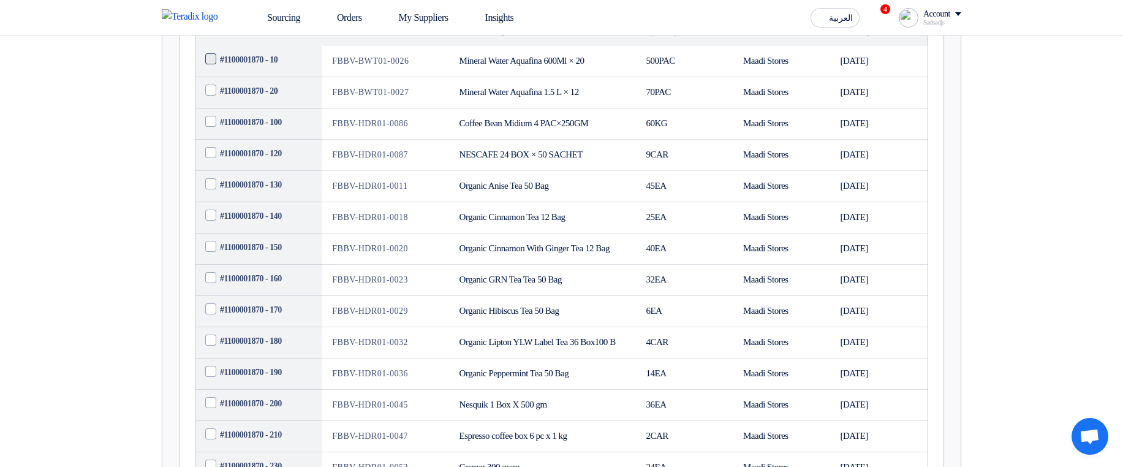
click at [264, 66] on span "#1100001870 - 10" at bounding box center [249, 59] width 58 height 13
click at [264, 69] on input "#1100001870 - 10" at bounding box center [273, 60] width 107 height 20
checkbox input "true"
click at [254, 97] on span "#1100001870 - 20" at bounding box center [249, 91] width 58 height 13
click at [254, 100] on input "#1100001870 - 20" at bounding box center [273, 91] width 107 height 20
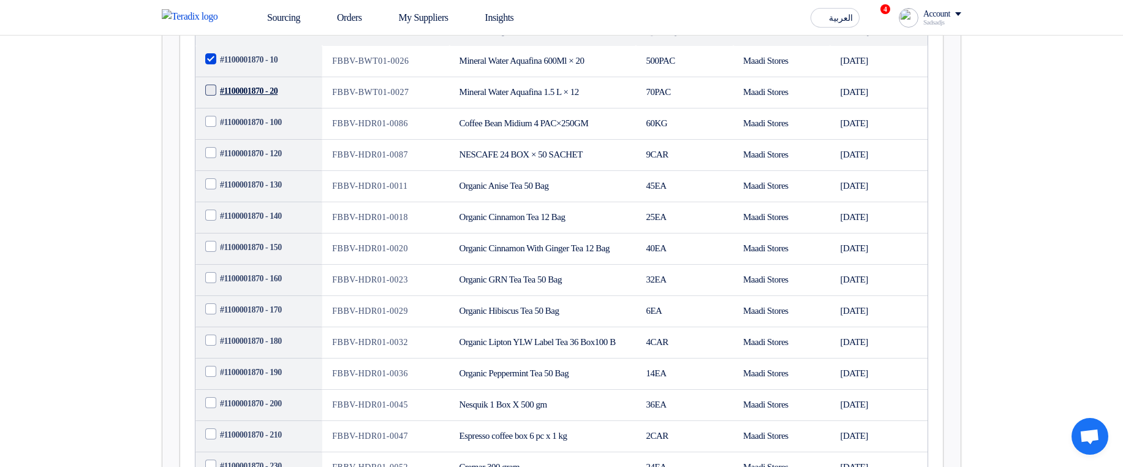
checkbox input "true"
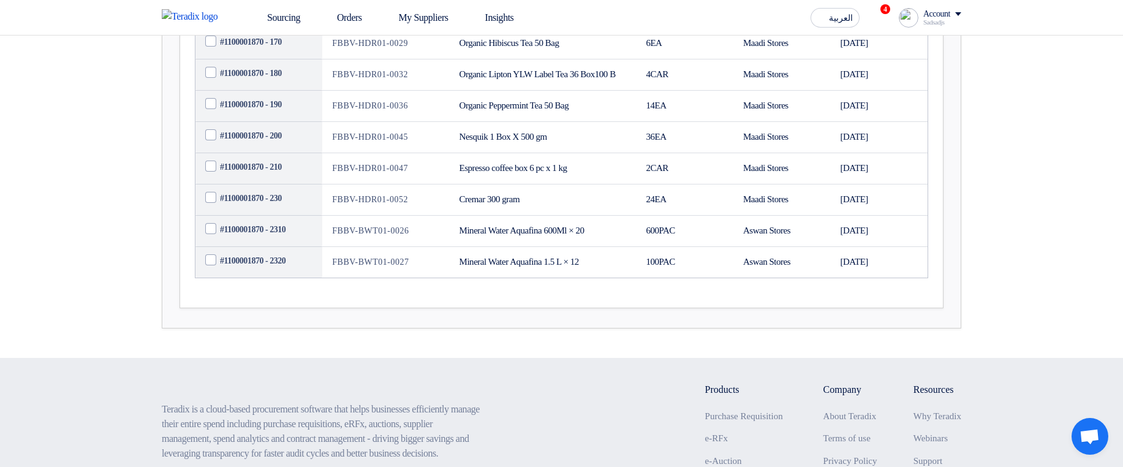
scroll to position [1103, 0]
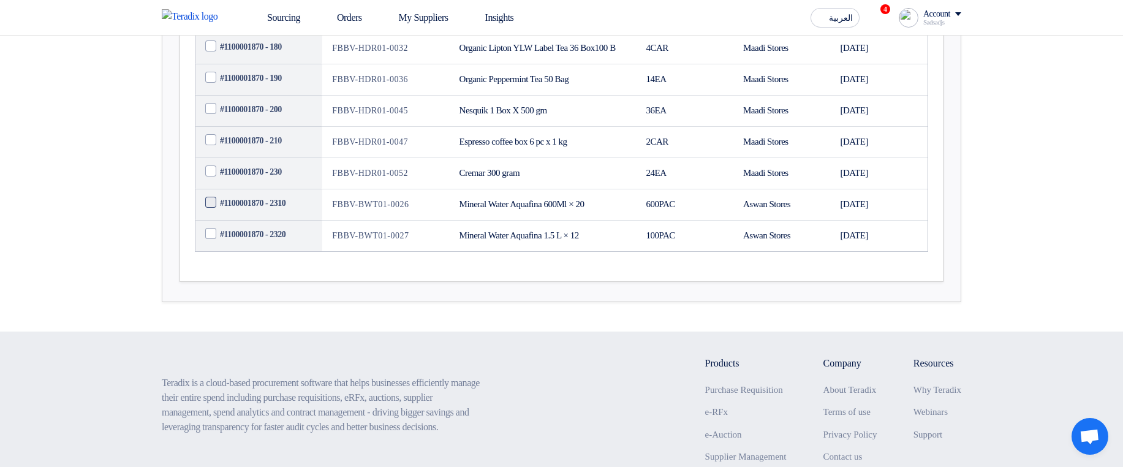
click at [268, 210] on span "#1100001870 - 2310" at bounding box center [253, 203] width 66 height 13
click at [268, 213] on input "#1100001870 - 2310" at bounding box center [273, 203] width 107 height 20
checkbox input "true"
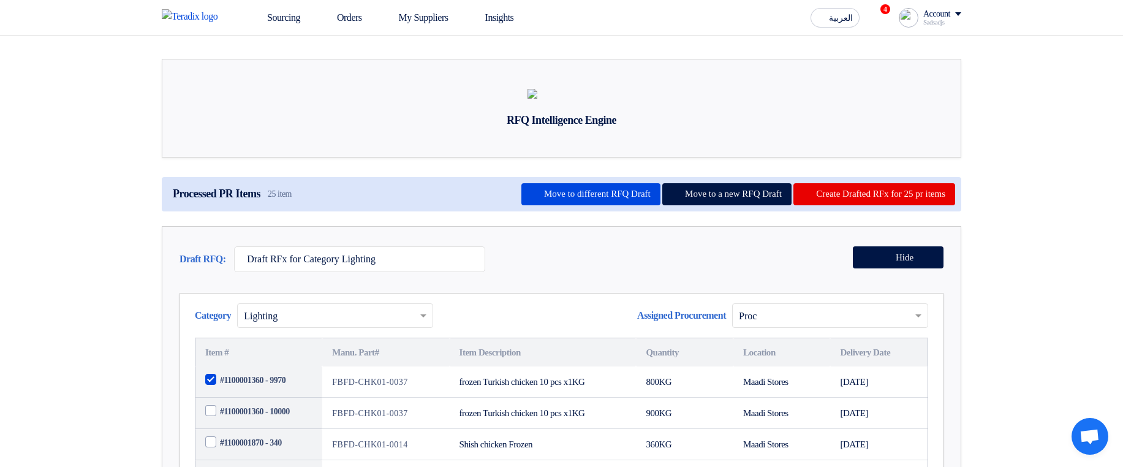
scroll to position [0, 0]
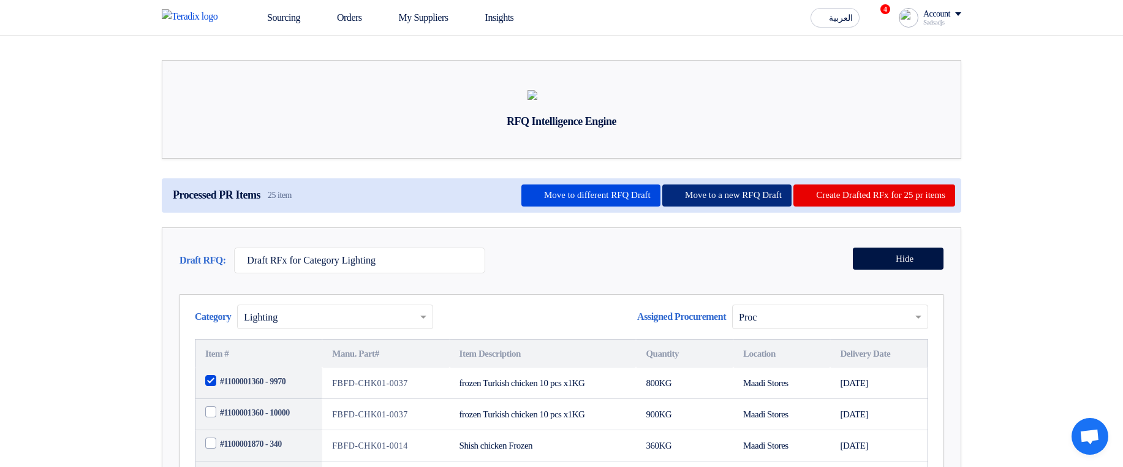
click at [687, 206] on button "Move to a new RFQ Draft" at bounding box center [726, 195] width 129 height 22
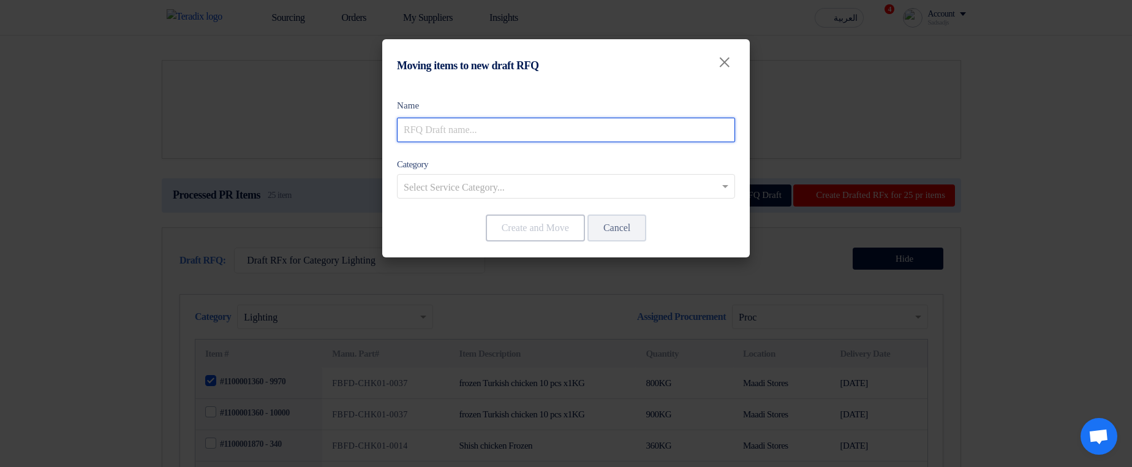
click at [471, 130] on input "text" at bounding box center [566, 130] width 338 height 25
type input "RFx with 3 locations for 2 PRs"
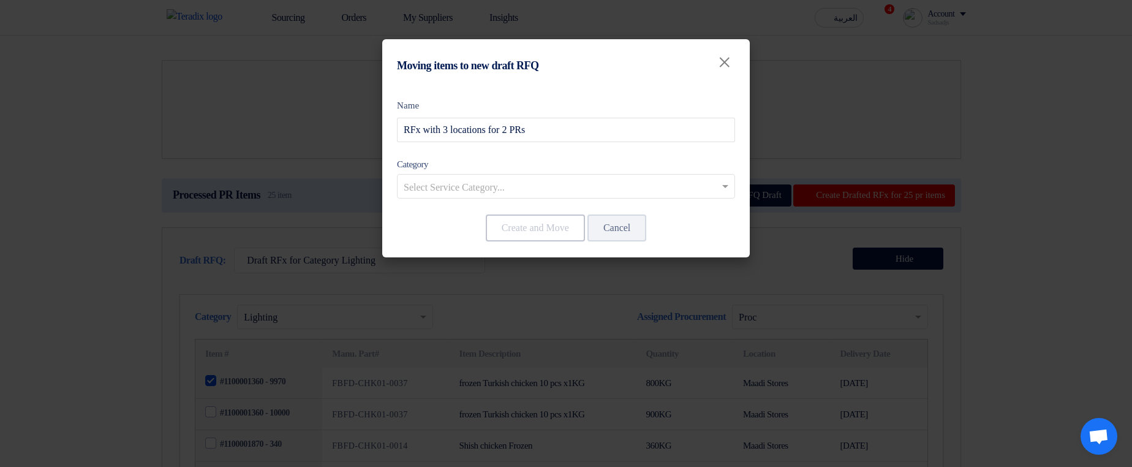
click at [578, 190] on input "text" at bounding box center [560, 188] width 312 height 20
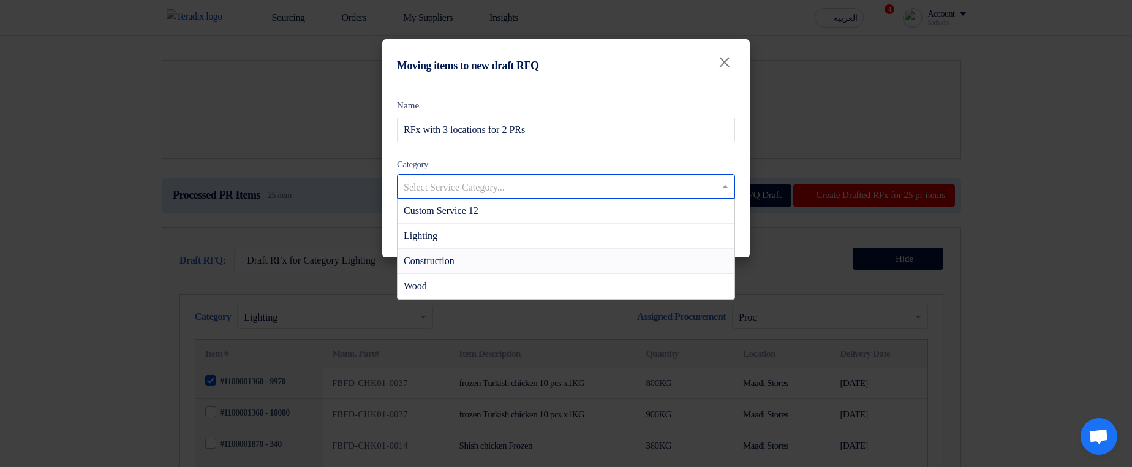
click at [540, 267] on div "Construction" at bounding box center [566, 261] width 337 height 25
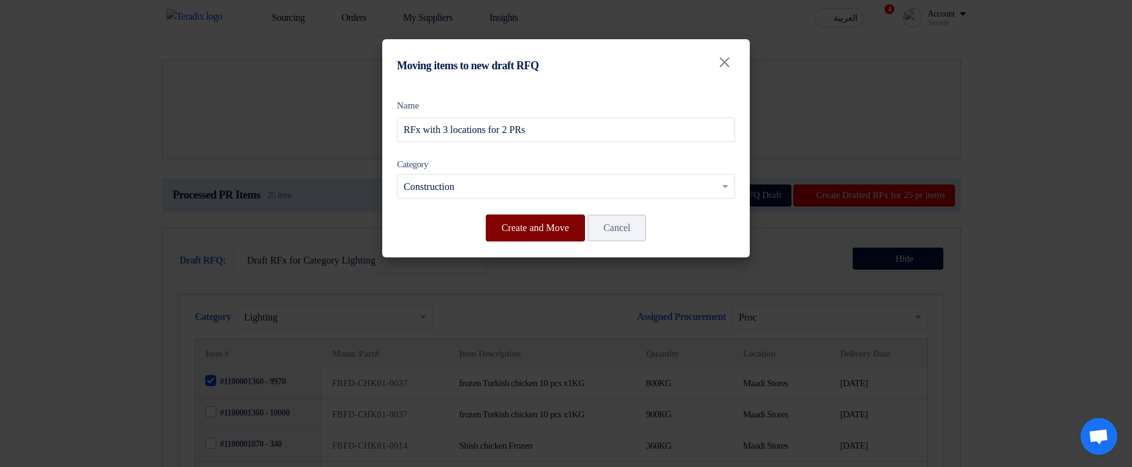
click at [531, 232] on button "Create and Move" at bounding box center [535, 227] width 99 height 27
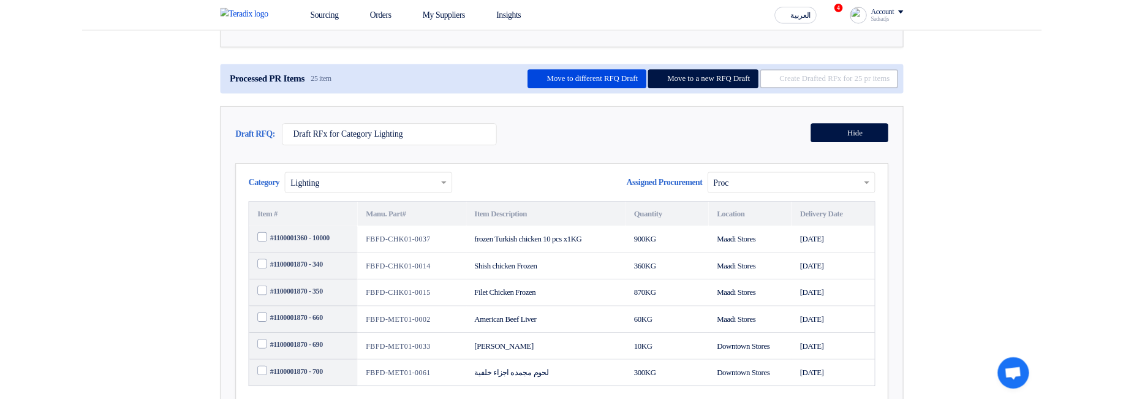
scroll to position [74, 0]
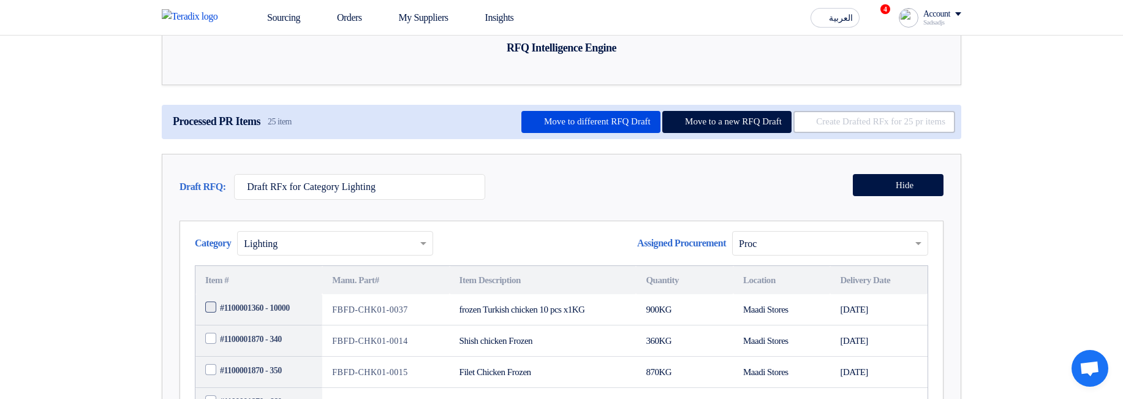
click at [270, 314] on span "#1100001360 - 10000" at bounding box center [255, 307] width 70 height 13
click at [270, 318] on input "#1100001360 - 10000" at bounding box center [273, 308] width 107 height 20
click at [273, 314] on span "#1100001360 - 10000" at bounding box center [255, 307] width 70 height 13
click at [273, 318] on input "#1100001360 - 10000" at bounding box center [273, 308] width 107 height 20
checkbox input "false"
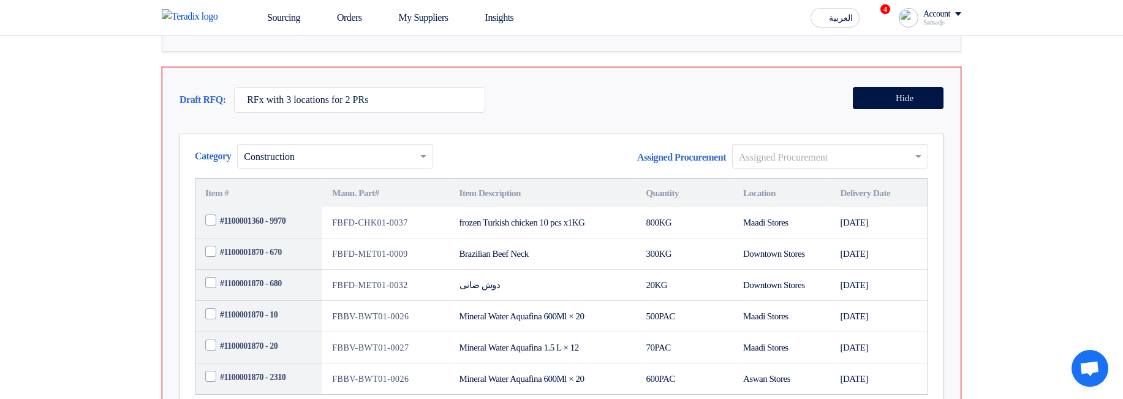
scroll to position [1176, 0]
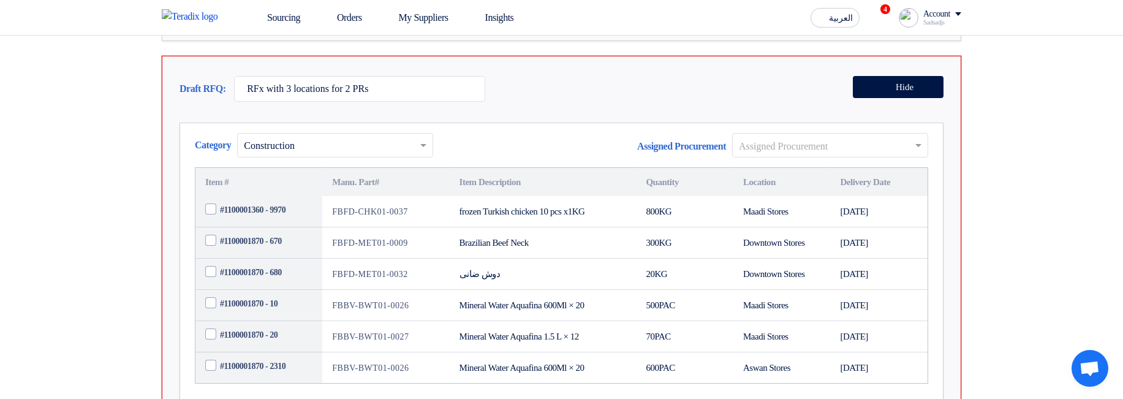
click at [766, 156] on input "text" at bounding box center [824, 146] width 170 height 20
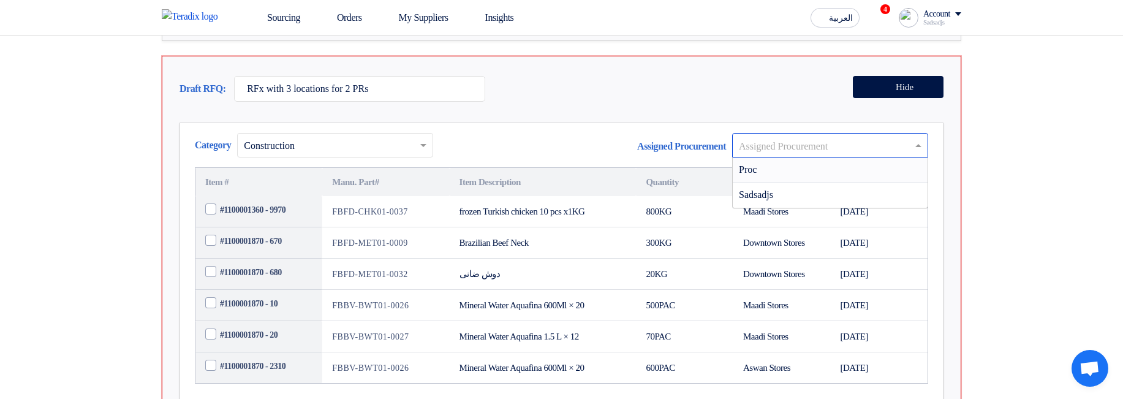
click at [851, 183] on div "Proc" at bounding box center [830, 169] width 195 height 25
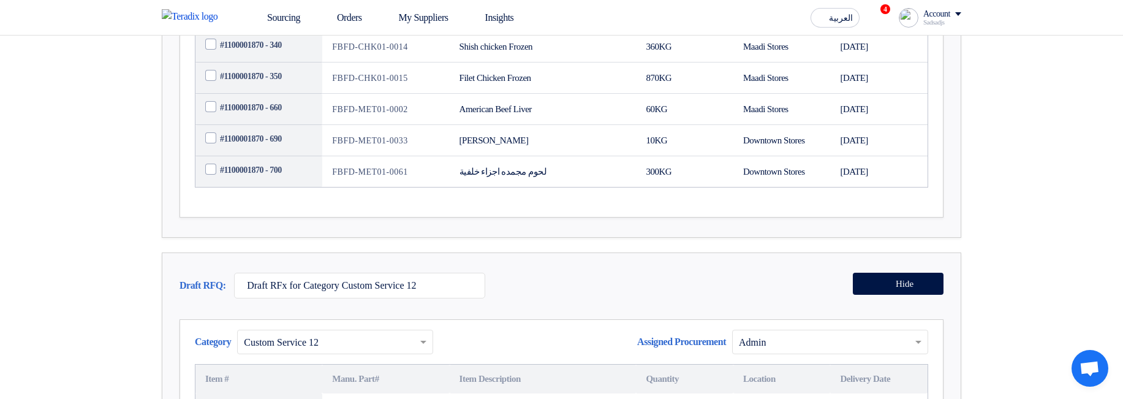
scroll to position [0, 0]
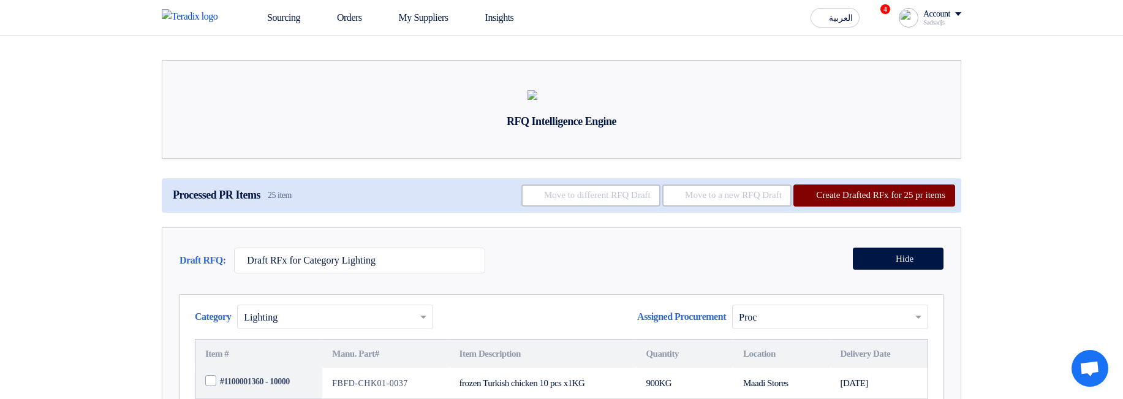
click at [891, 206] on button "Create Drafted RFx for 25 pr items" at bounding box center [874, 195] width 162 height 22
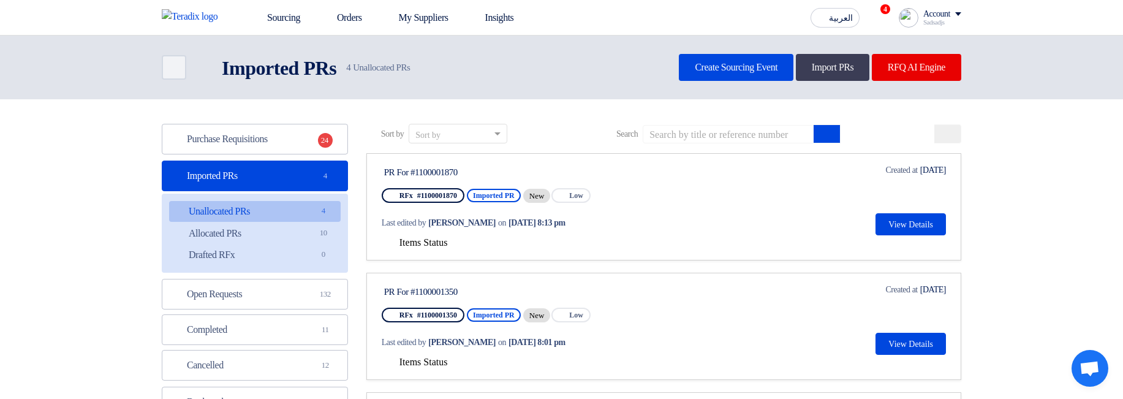
drag, startPoint x: 450, startPoint y: 241, endPoint x: 486, endPoint y: 246, distance: 36.4
click at [448, 242] on span "Items Status" at bounding box center [423, 242] width 48 height 10
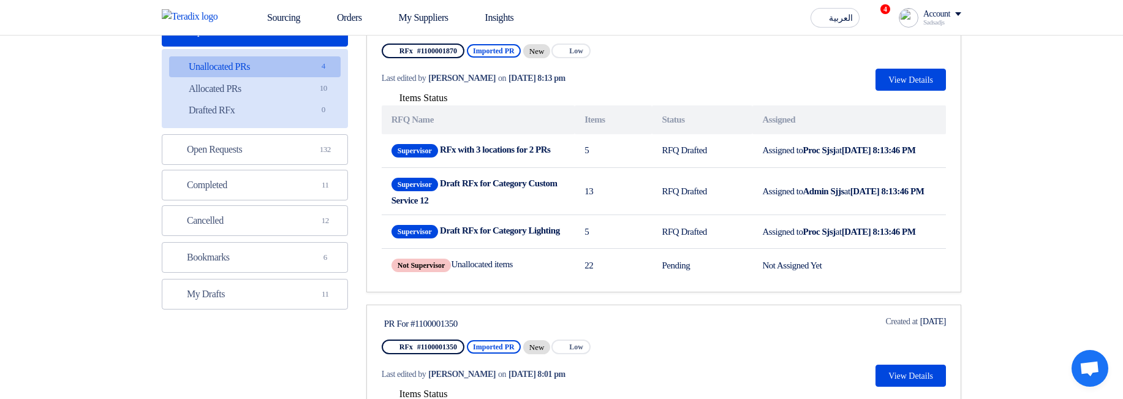
scroll to position [147, 0]
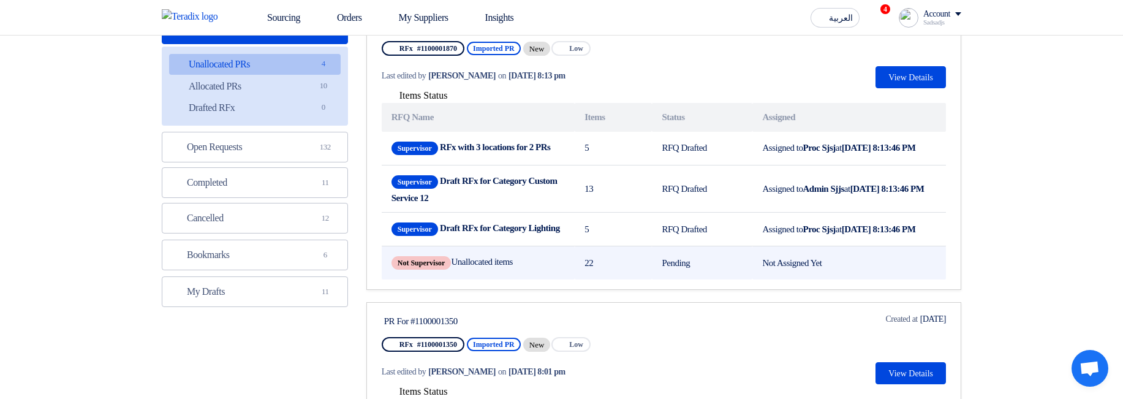
drag, startPoint x: 495, startPoint y: 286, endPoint x: 544, endPoint y: 284, distance: 49.0
click at [544, 280] on td "Not Supervisor Unallocated items" at bounding box center [478, 263] width 193 height 34
click at [550, 280] on td "Not Supervisor Unallocated items" at bounding box center [478, 263] width 193 height 34
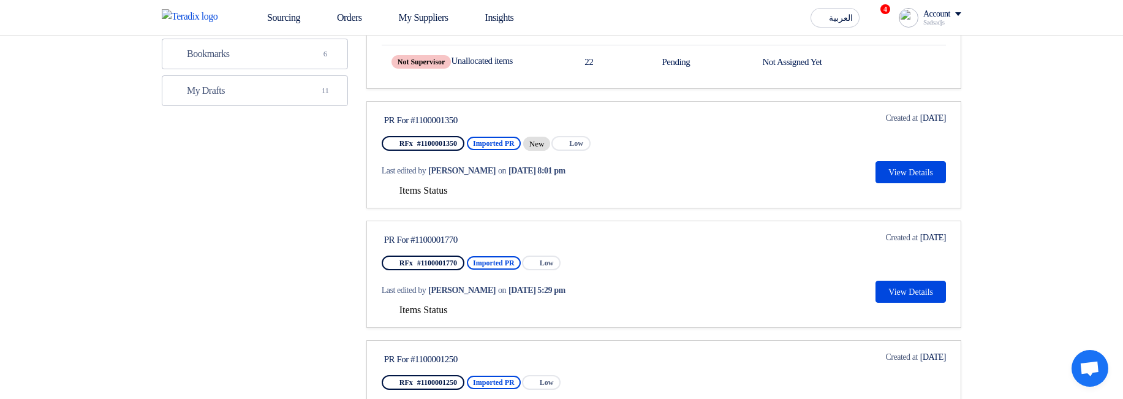
scroll to position [368, 0]
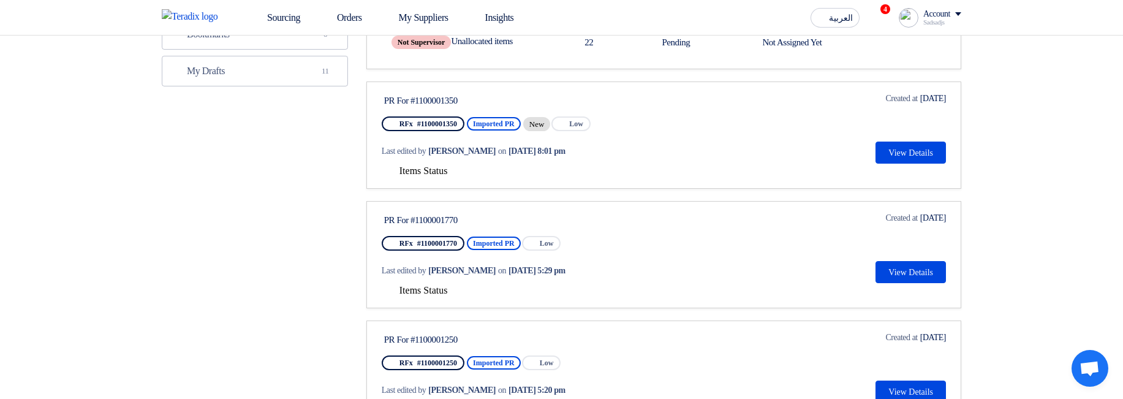
drag, startPoint x: 436, startPoint y: 199, endPoint x: 442, endPoint y: 199, distance: 6.7
click at [436, 176] on span "Items Status" at bounding box center [423, 170] width 48 height 10
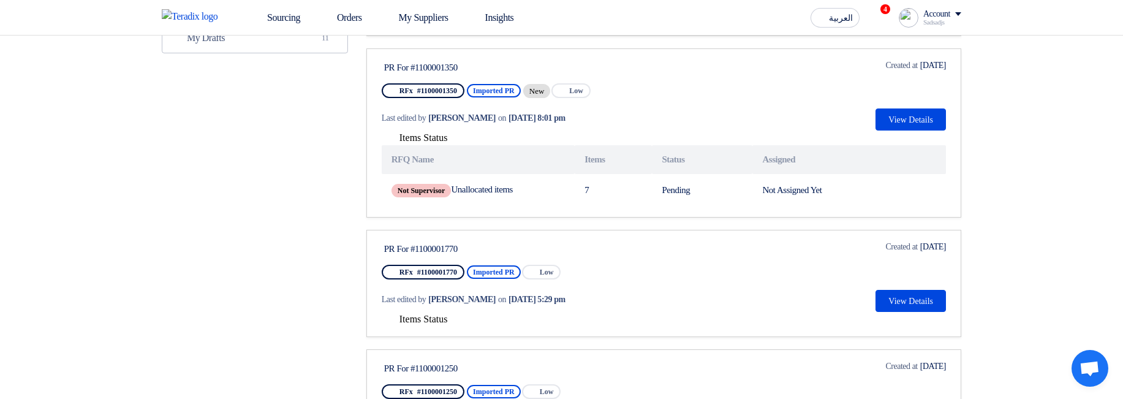
scroll to position [441, 0]
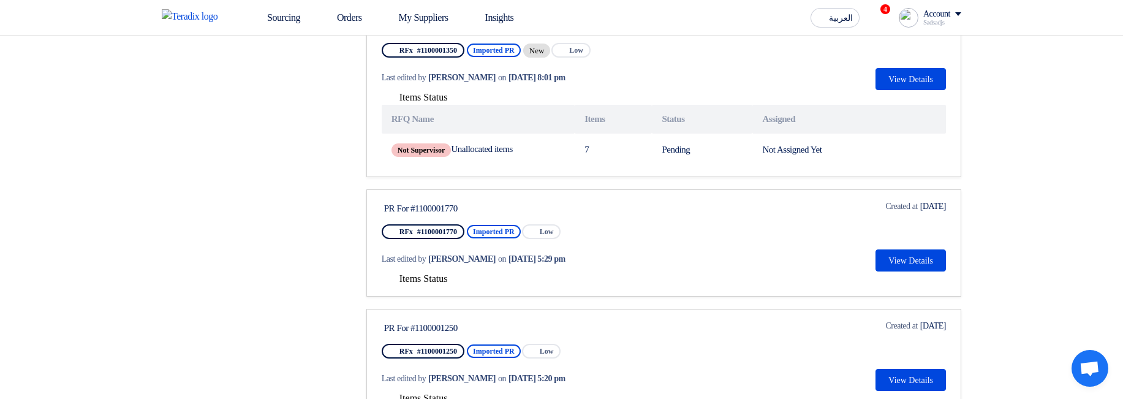
click at [442, 284] on span "Items Status" at bounding box center [423, 278] width 48 height 10
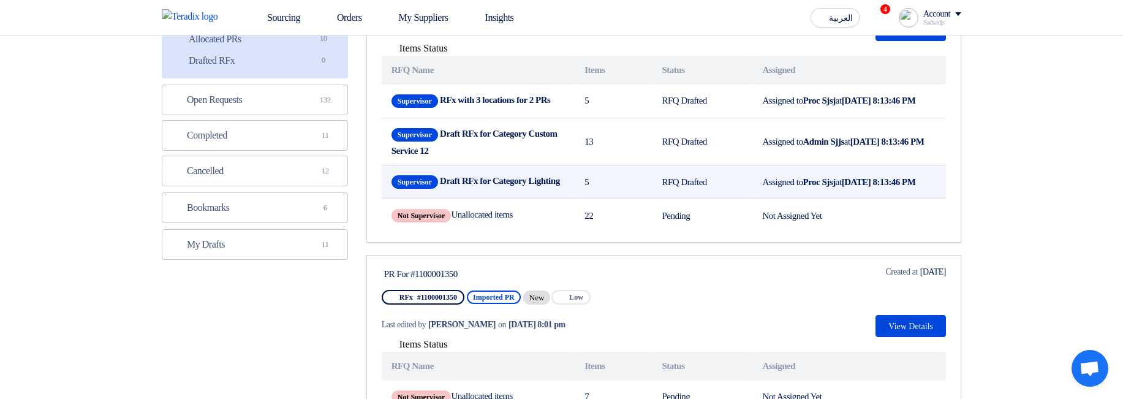
scroll to position [0, 0]
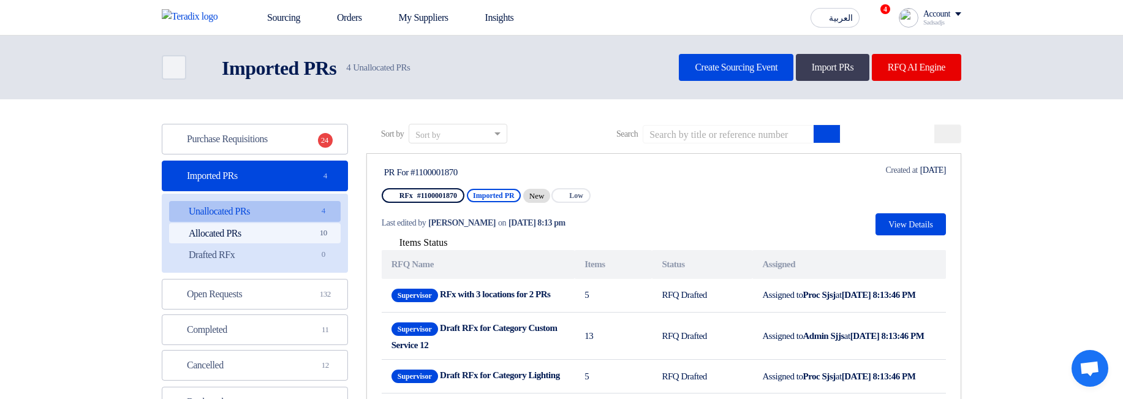
click at [313, 230] on link "Allocated PRs Allocated PRs 10" at bounding box center [255, 233] width 172 height 21
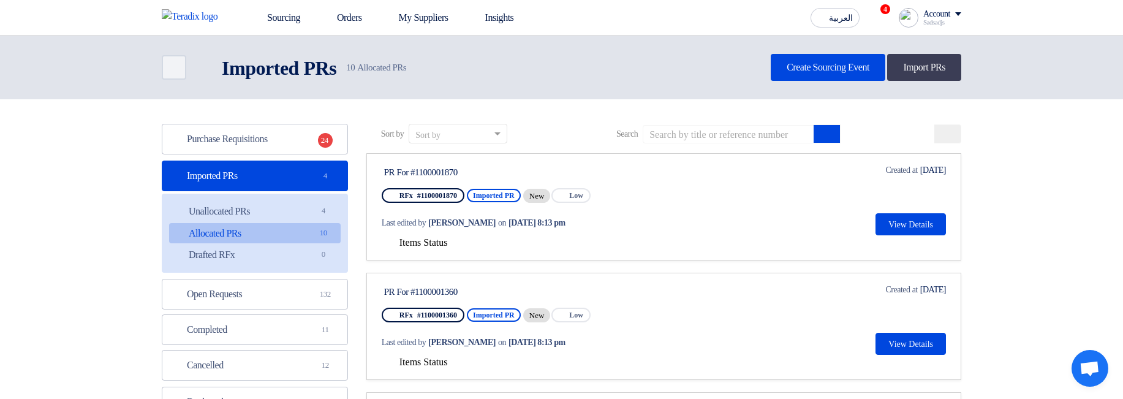
click at [433, 240] on span "Items Status" at bounding box center [423, 242] width 48 height 10
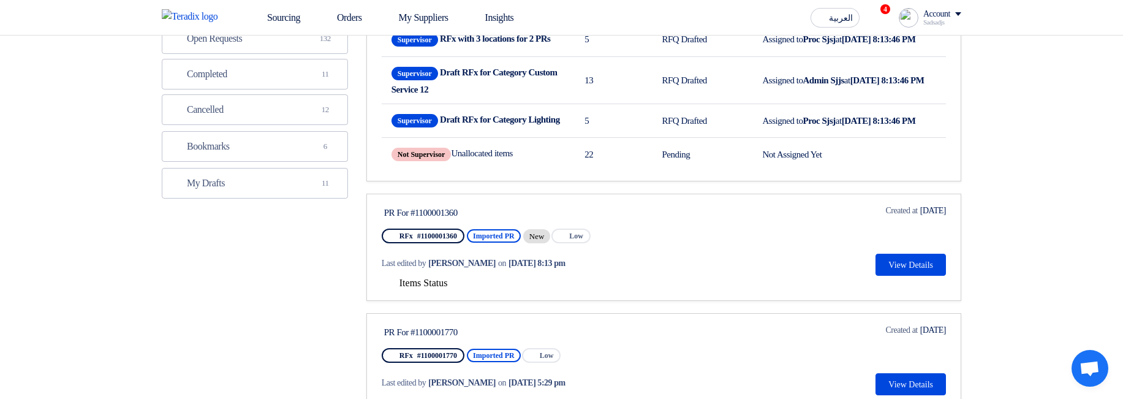
scroll to position [294, 0]
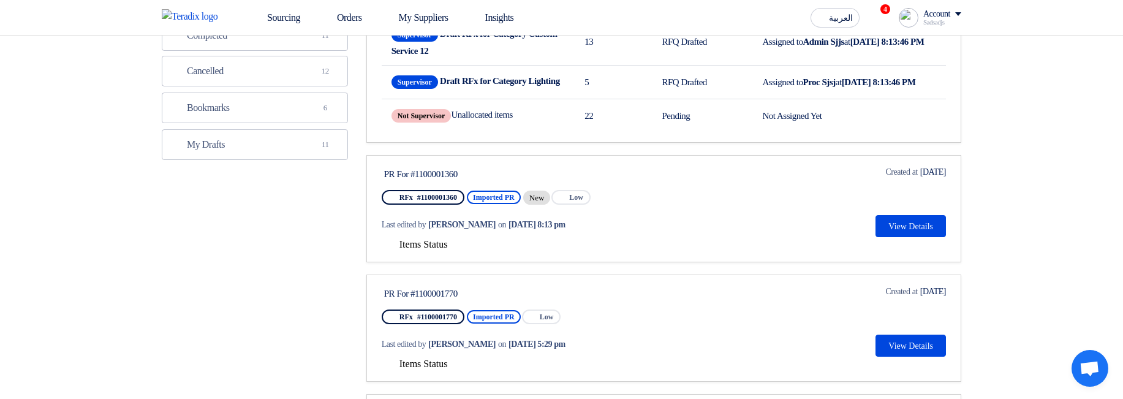
click at [436, 249] on span "Items Status" at bounding box center [423, 244] width 48 height 10
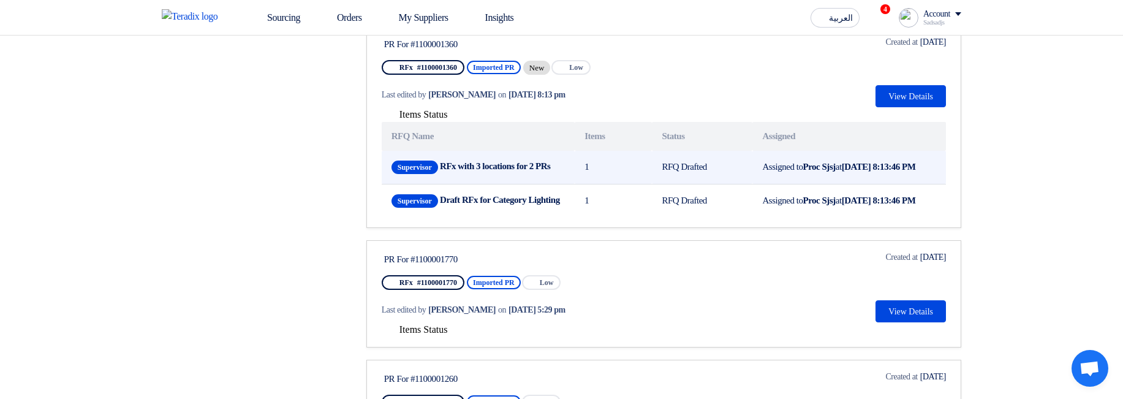
scroll to position [515, 0]
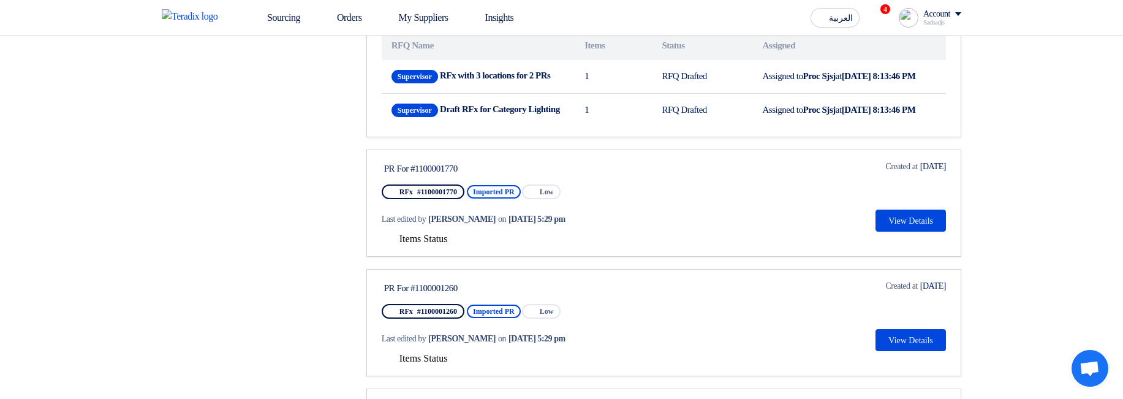
click at [433, 244] on span "Items Status" at bounding box center [423, 238] width 48 height 10
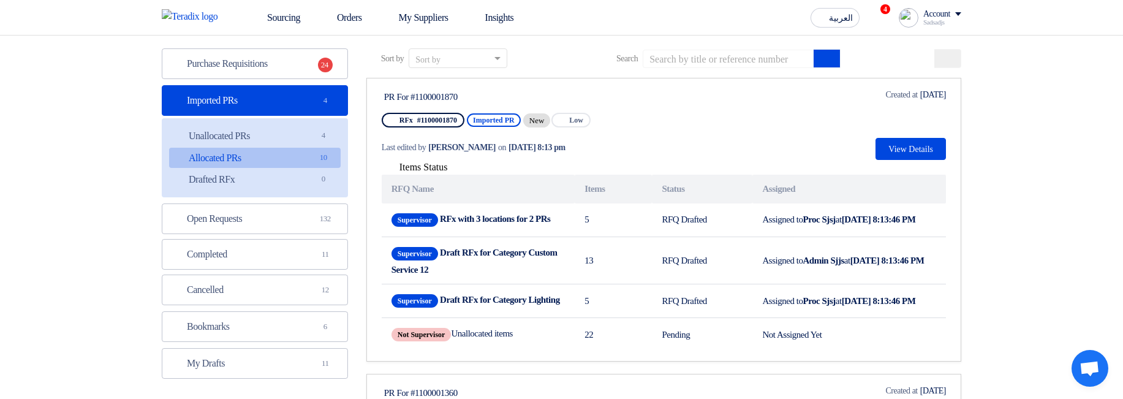
scroll to position [74, 0]
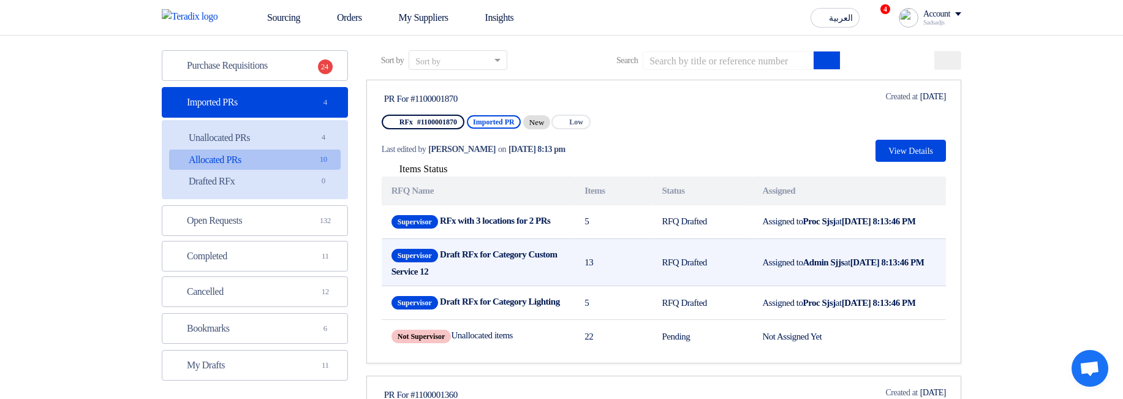
drag, startPoint x: 523, startPoint y: 268, endPoint x: 494, endPoint y: 286, distance: 34.7
click at [494, 286] on td "Supervisor Draft RFx for Category Custom Service 12" at bounding box center [478, 262] width 193 height 48
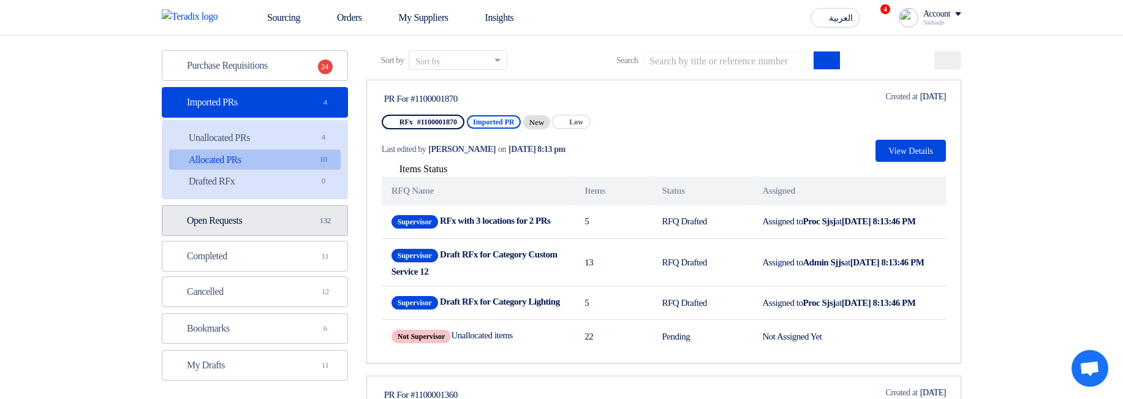
click at [325, 221] on span "132" at bounding box center [325, 220] width 15 height 12
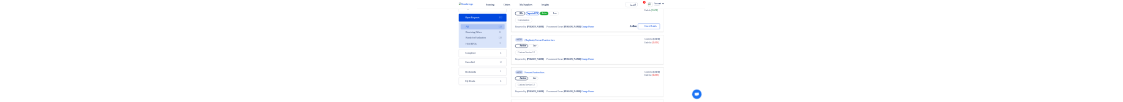
scroll to position [74, 0]
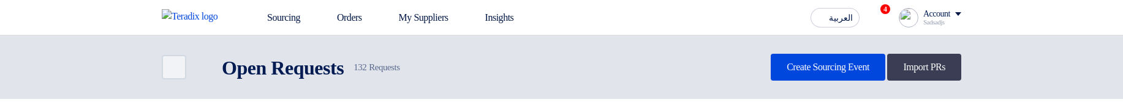
scroll to position [74, 0]
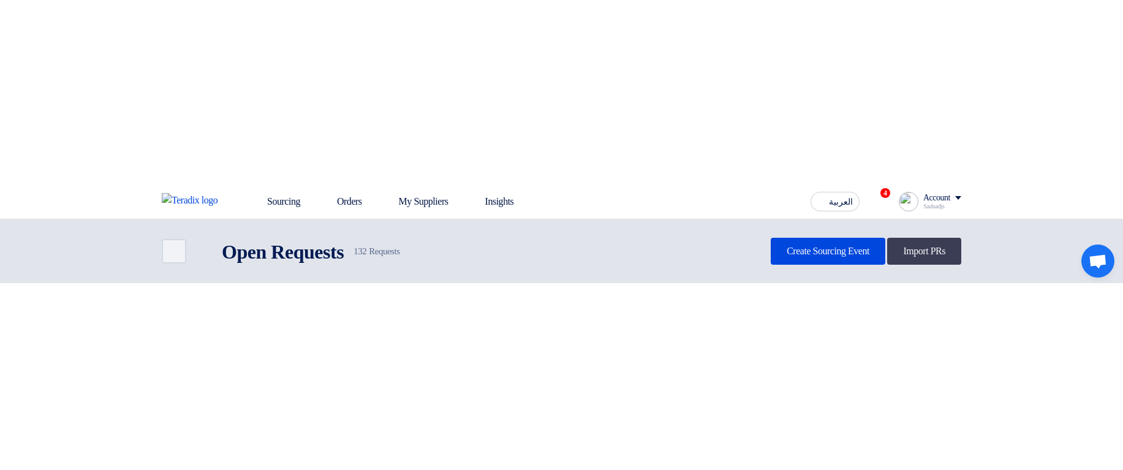
scroll to position [74, 0]
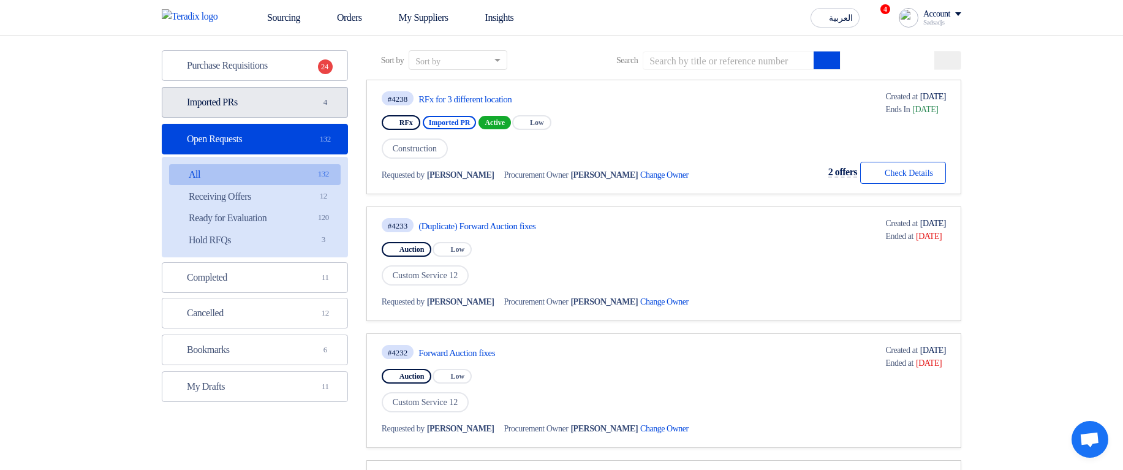
click at [293, 102] on link "Imported PRs Imported PRs 4" at bounding box center [255, 102] width 186 height 31
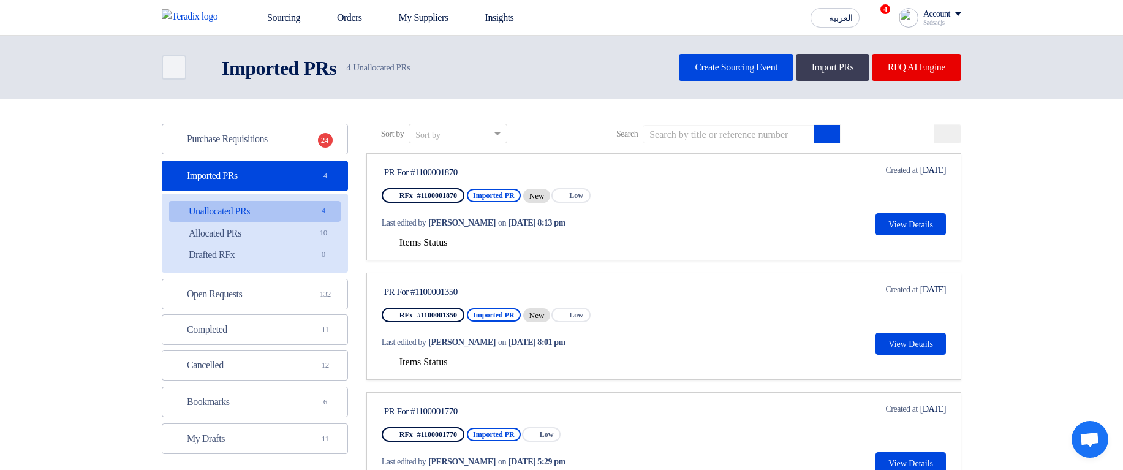
click at [422, 102] on link "PR For #1100001870 RFx #1100001870 Imported PR New Priority Low Last edited by …" at bounding box center [663, 206] width 595 height 107
click at [445, 102] on span "Items Status" at bounding box center [423, 242] width 48 height 10
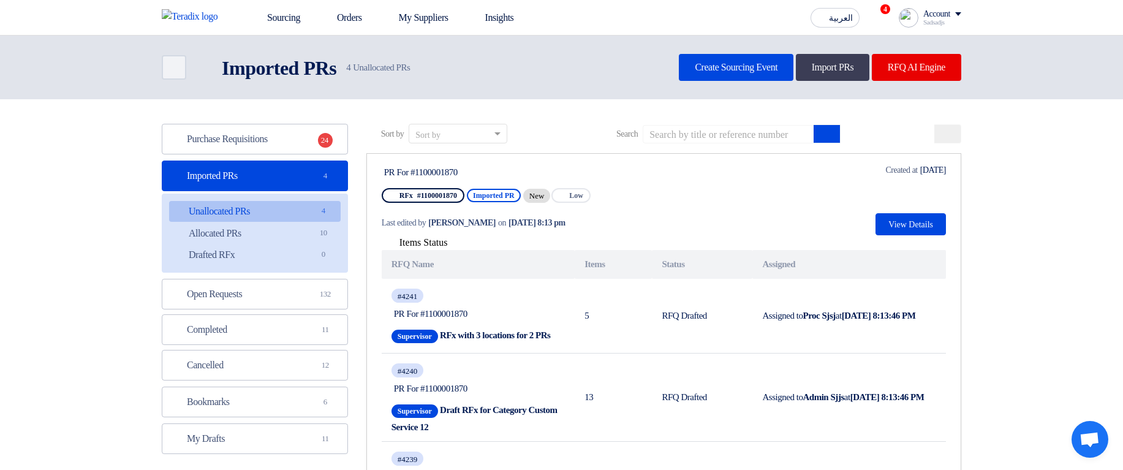
scroll to position [74, 0]
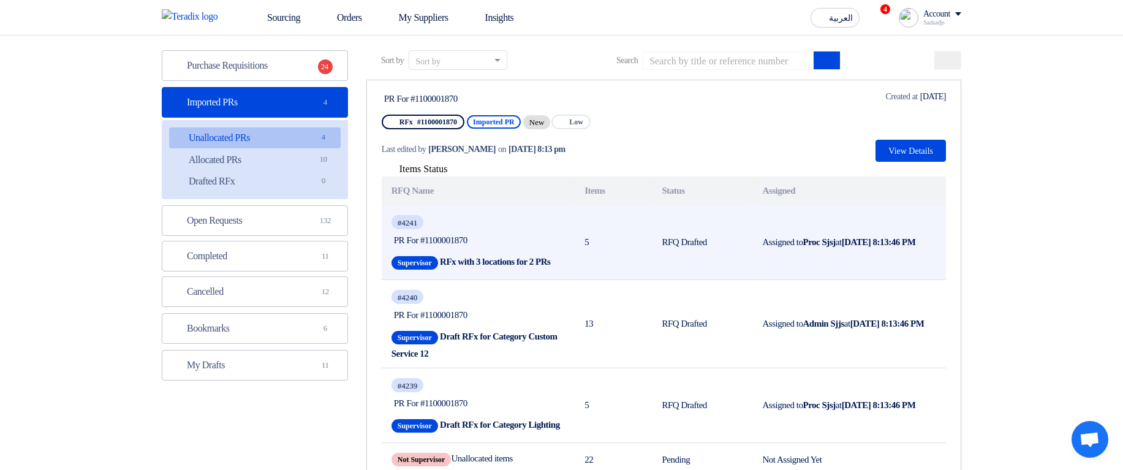
click at [520, 102] on b "RFx with 3 locations for 2 PRs" at bounding box center [495, 262] width 110 height 10
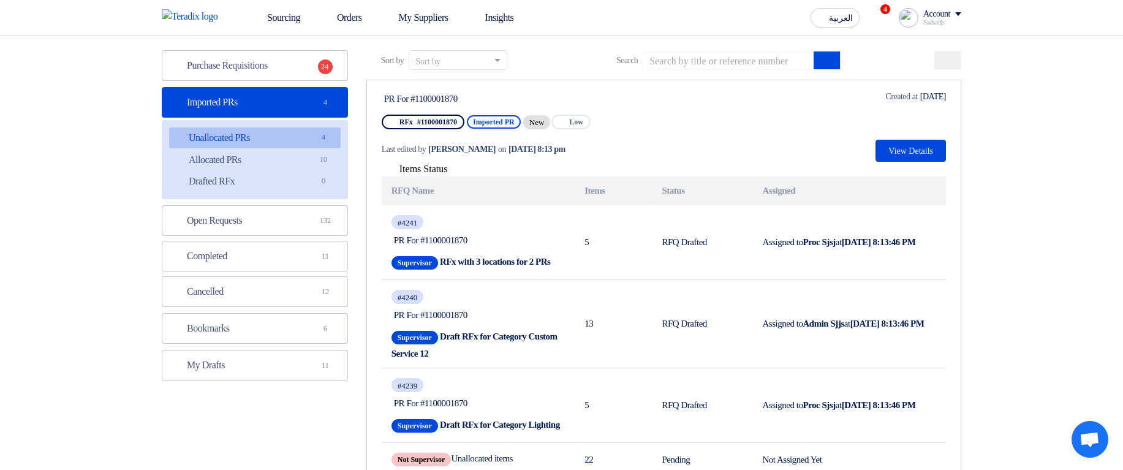
click at [1090, 102] on section "Purchase Requisitions Purchase Requisitions 24 Imported PRs Imported PRs 4 Unal…" at bounding box center [561, 454] width 1123 height 856
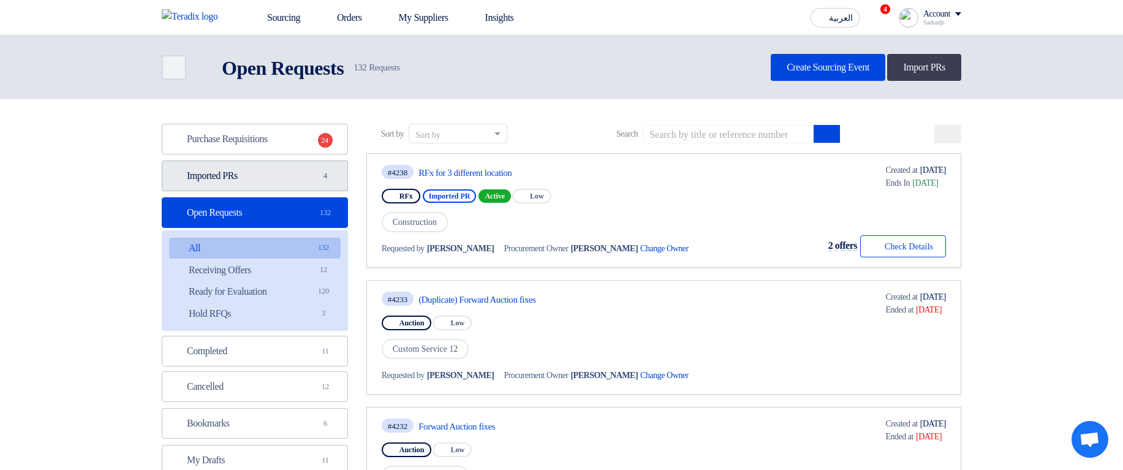
click at [287, 179] on link "Imported PRs Imported PRs 4" at bounding box center [255, 176] width 186 height 31
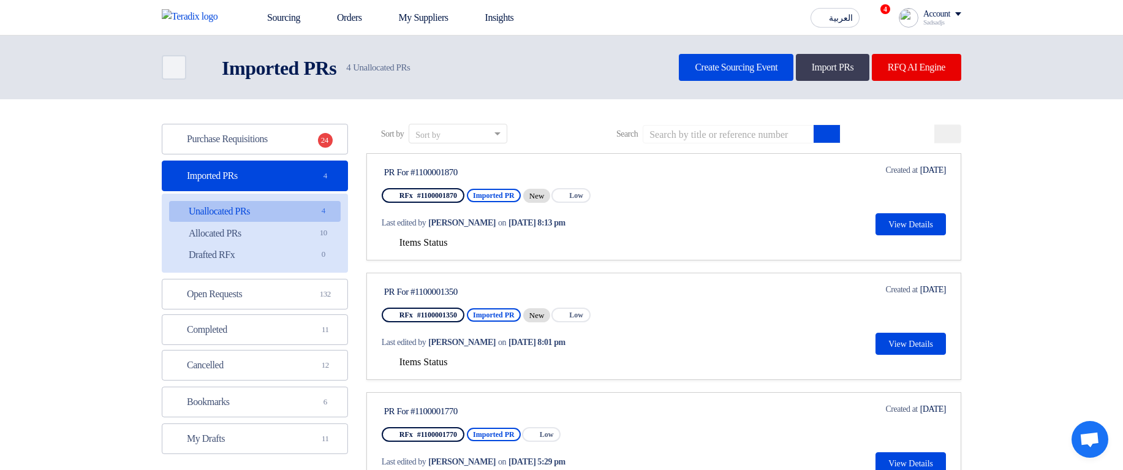
click at [403, 247] on span "Items Status" at bounding box center [423, 242] width 48 height 10
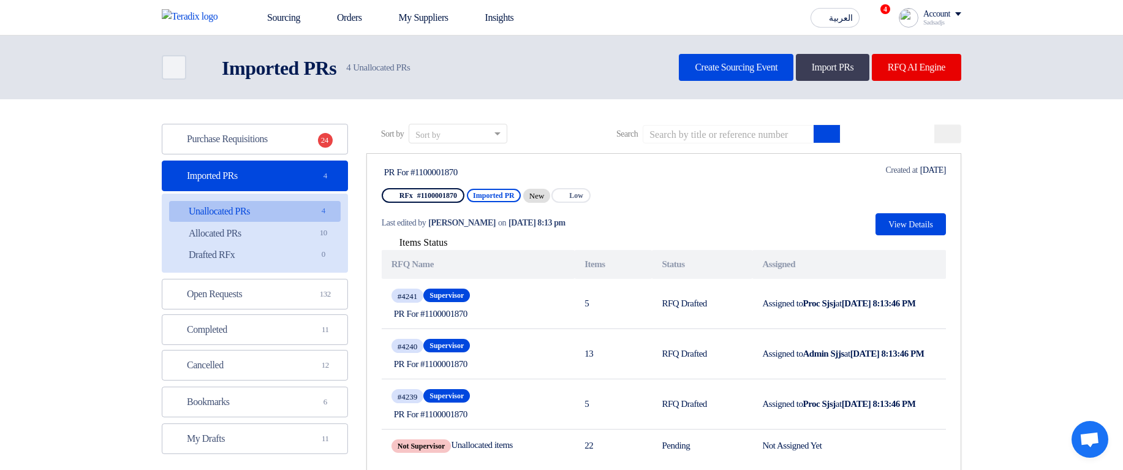
scroll to position [74, 0]
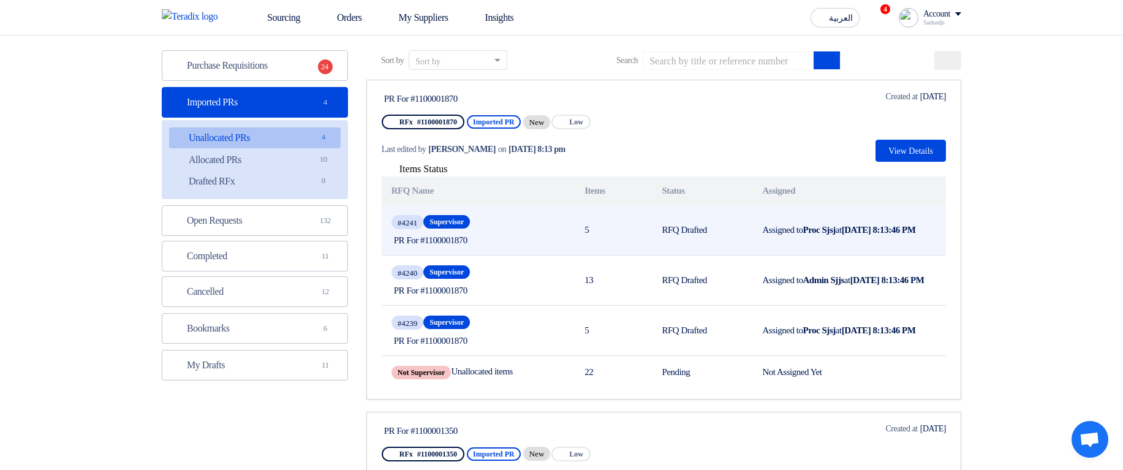
click at [516, 240] on div "PR For #1100001870" at bounding box center [478, 240] width 168 height 11
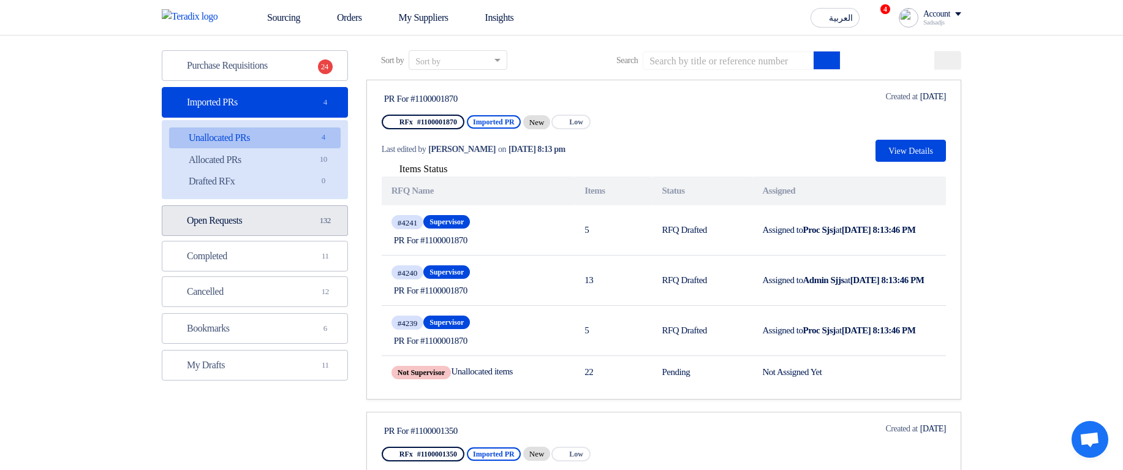
click at [277, 221] on link "Open Requests Open Requests 132" at bounding box center [255, 220] width 186 height 31
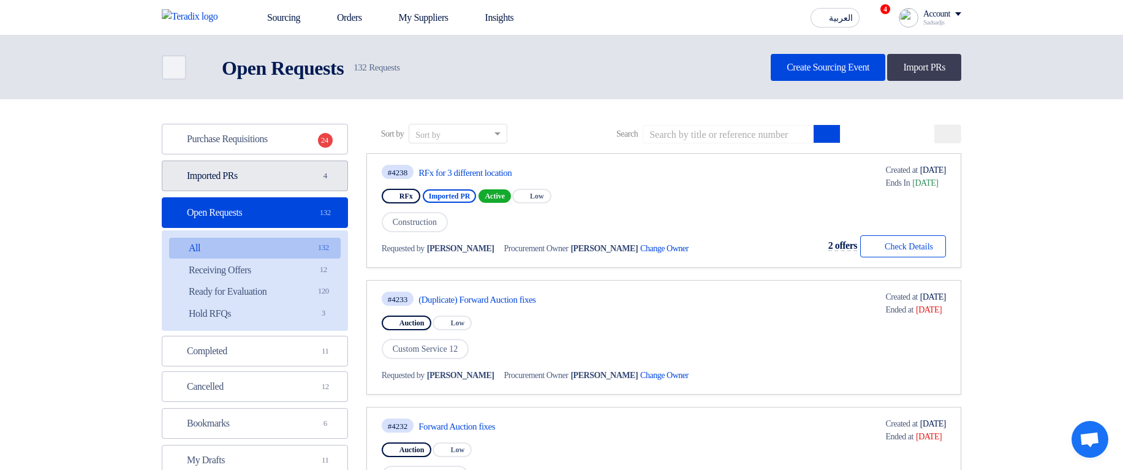
click at [268, 178] on link "Imported PRs Imported PRs 4" at bounding box center [255, 176] width 186 height 31
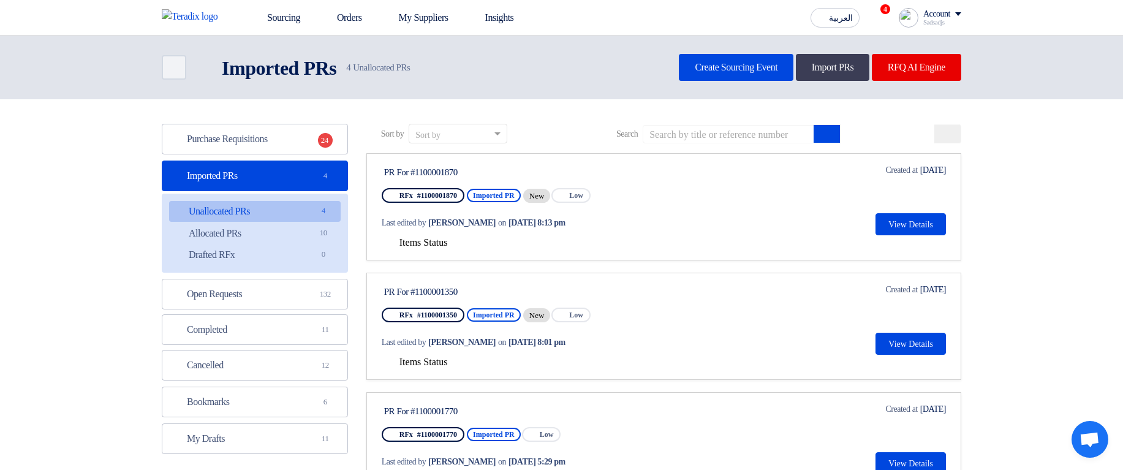
click at [426, 237] on span "Items Status" at bounding box center [423, 242] width 48 height 10
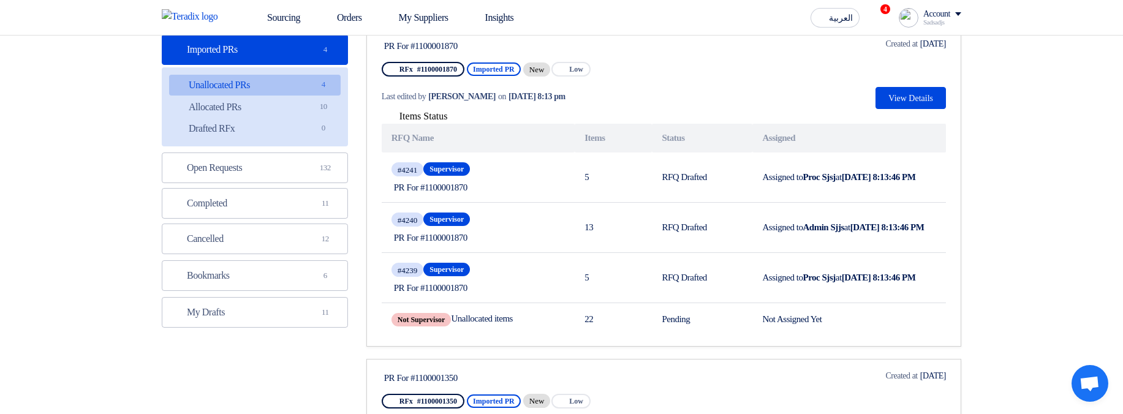
scroll to position [147, 0]
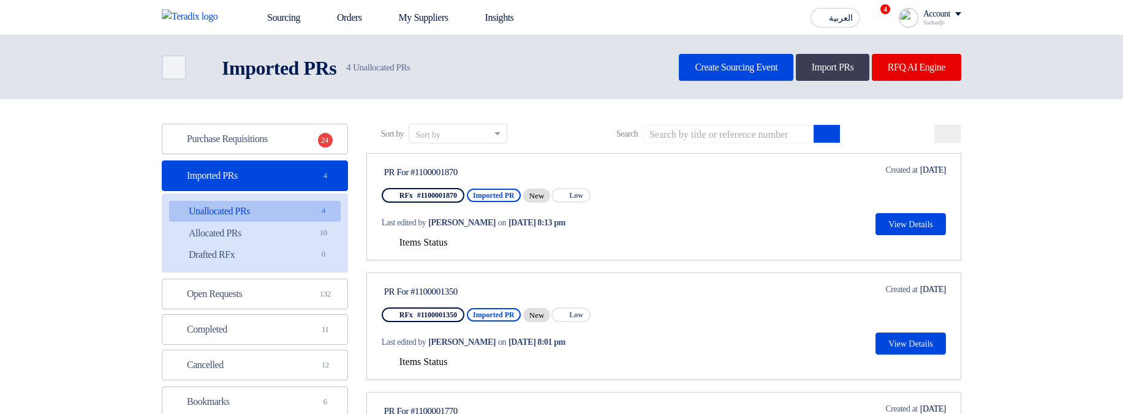
scroll to position [147, 0]
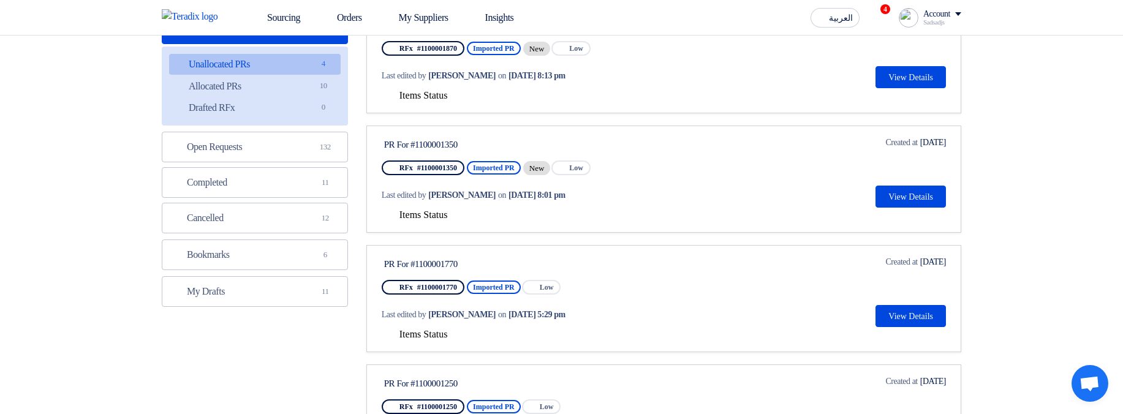
click at [440, 96] on span "Items Status" at bounding box center [423, 95] width 48 height 10
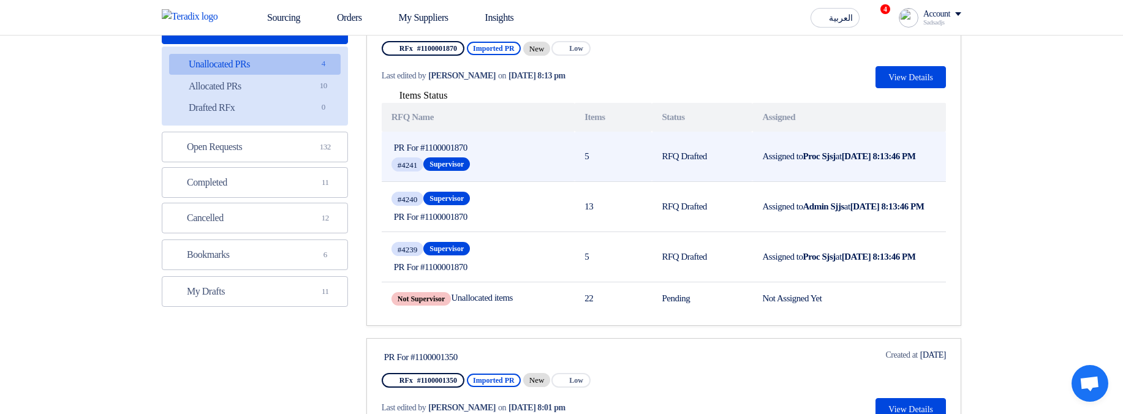
drag, startPoint x: 410, startPoint y: 146, endPoint x: 498, endPoint y: 148, distance: 88.2
click at [498, 148] on div "PR For #1100001870" at bounding box center [509, 147] width 230 height 11
click at [500, 149] on div "PR For #1100001870" at bounding box center [509, 147] width 230 height 11
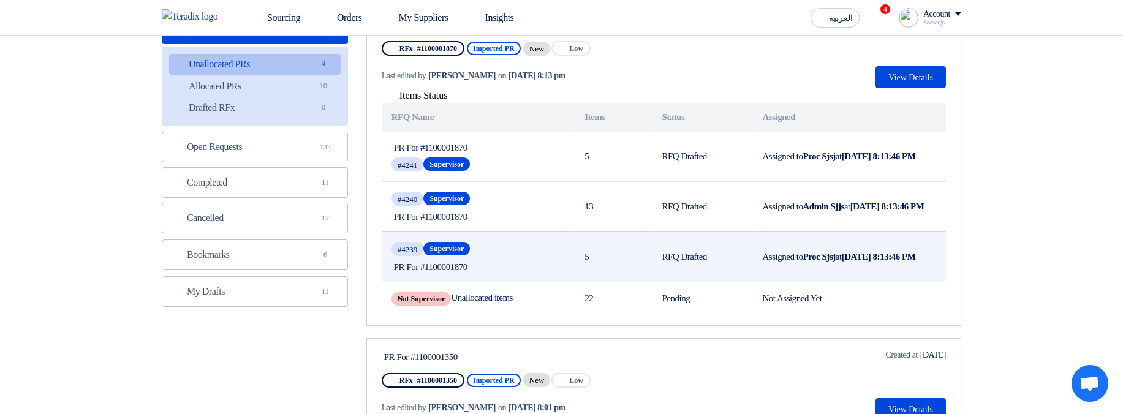
click at [441, 265] on div "PR For #1100001870" at bounding box center [478, 267] width 168 height 11
click at [441, 266] on div "PR For #1100001870" at bounding box center [478, 267] width 168 height 11
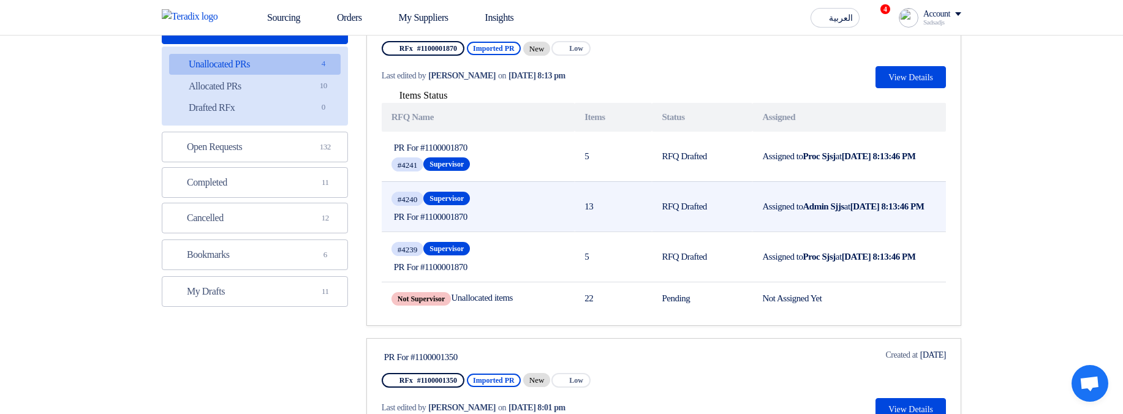
click at [537, 192] on div "#4240 Supervisor PR For #1100001870" at bounding box center [477, 206] width 173 height 35
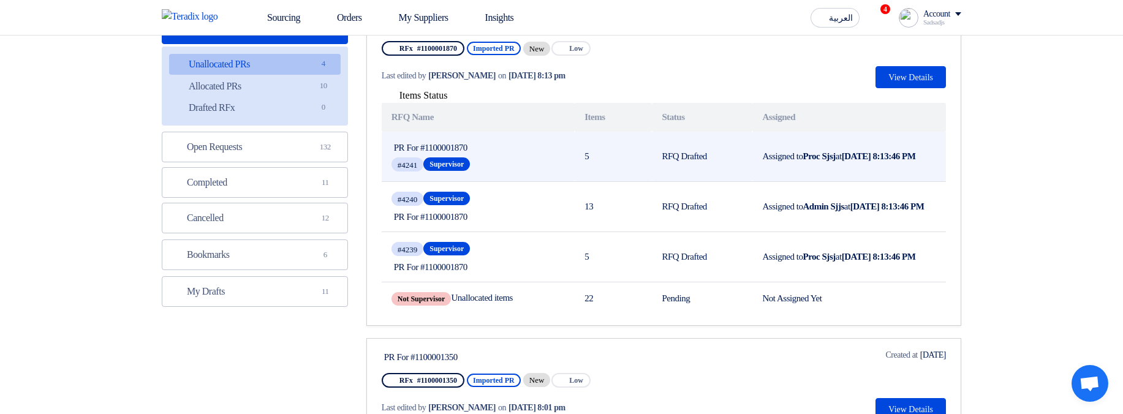
click at [445, 149] on div "PR For #1100001870" at bounding box center [509, 147] width 230 height 11
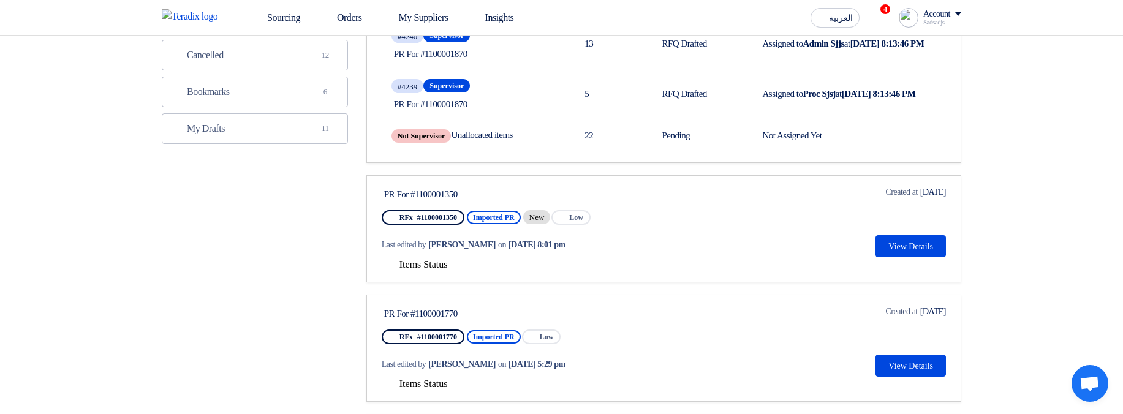
scroll to position [515, 0]
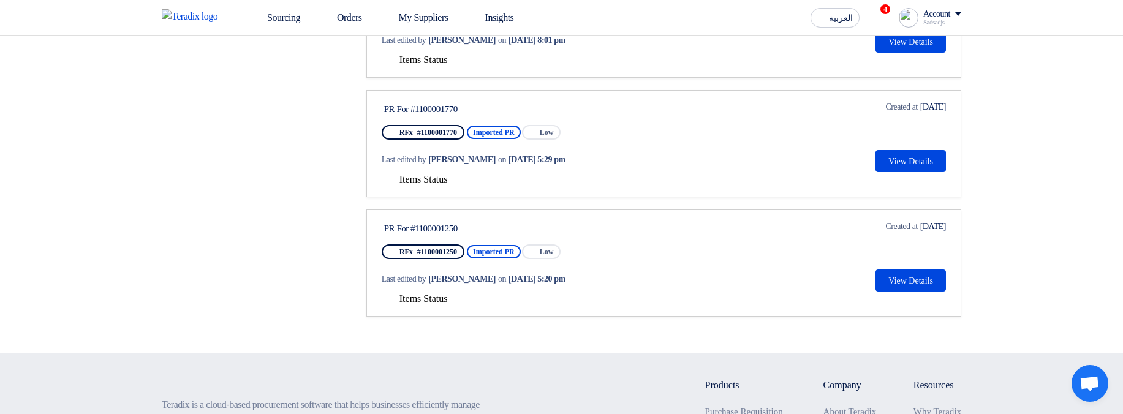
click at [421, 176] on span "Items Status" at bounding box center [423, 179] width 48 height 10
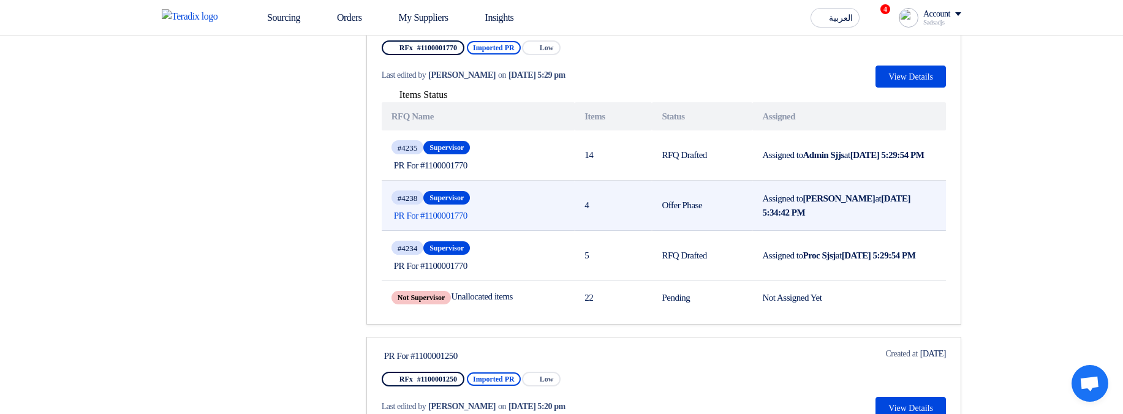
scroll to position [588, 0]
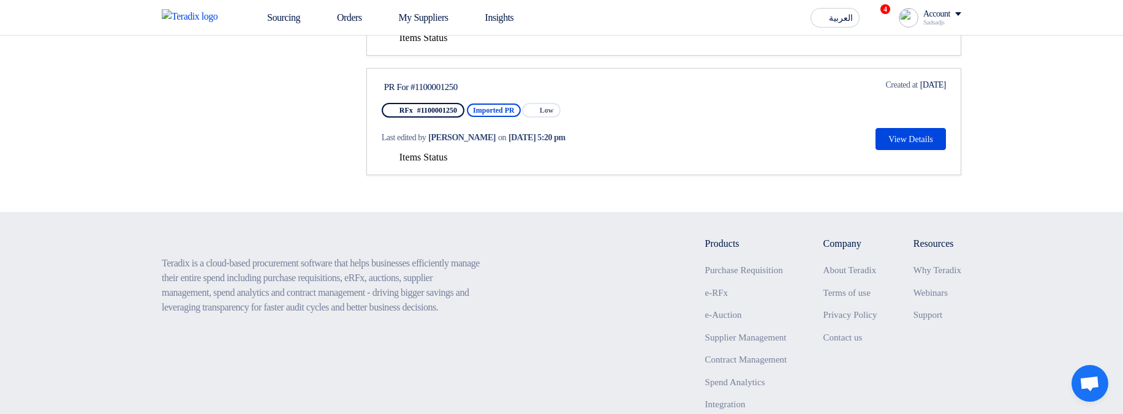
scroll to position [225, 0]
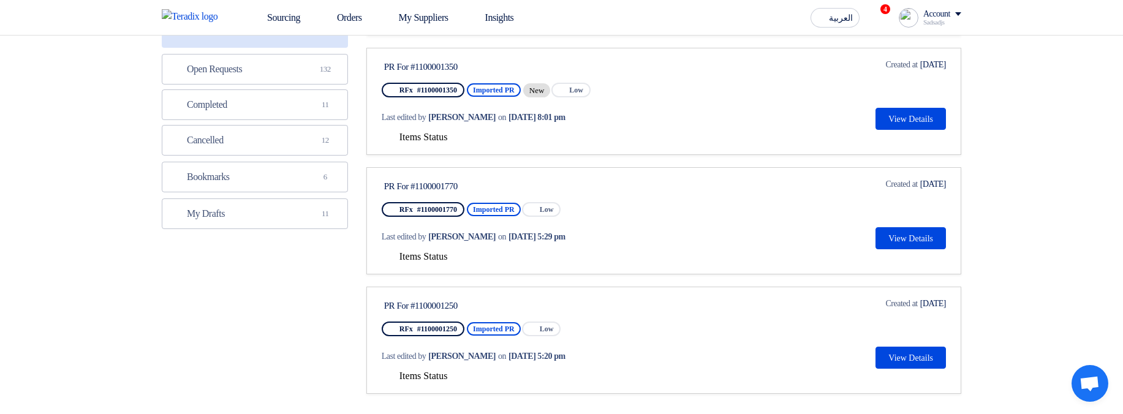
click at [420, 258] on span "Items Status" at bounding box center [423, 256] width 48 height 10
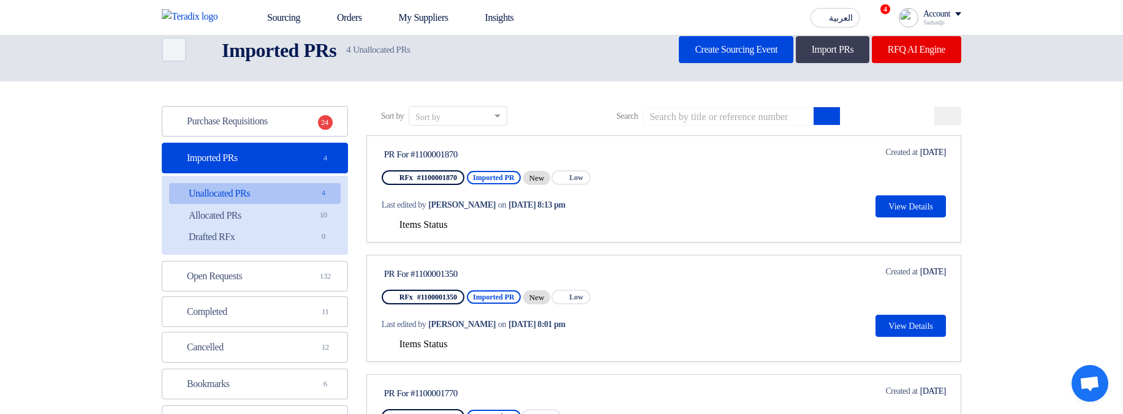
scroll to position [4, 0]
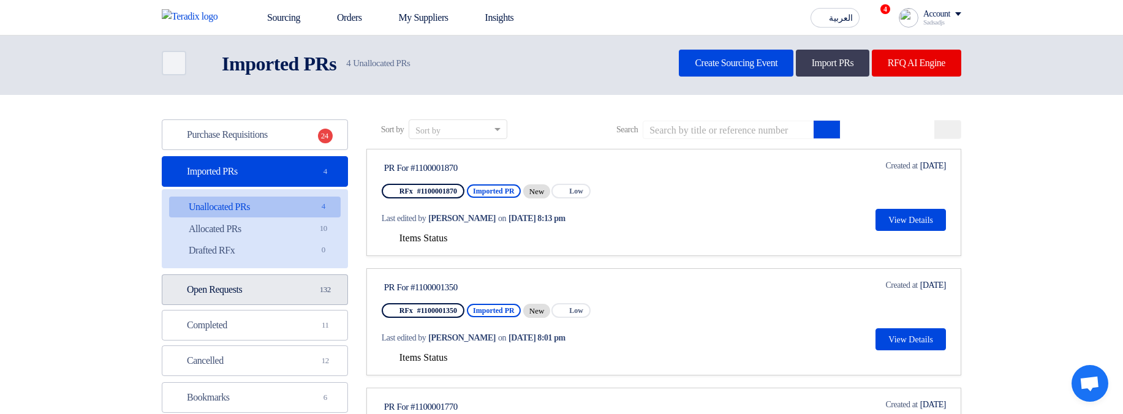
click at [257, 284] on link "Open Requests Open Requests 132" at bounding box center [255, 289] width 186 height 31
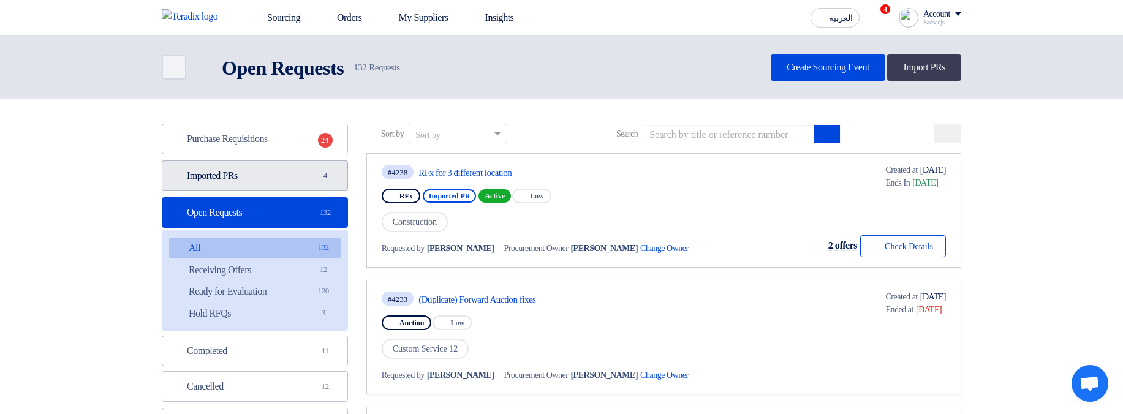
click at [243, 183] on link "Imported PRs Imported PRs 4" at bounding box center [255, 176] width 186 height 31
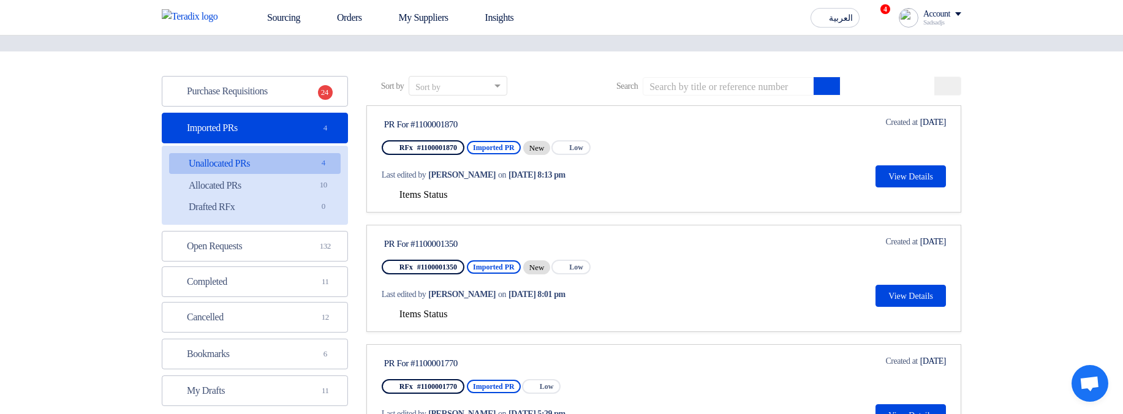
scroll to position [147, 0]
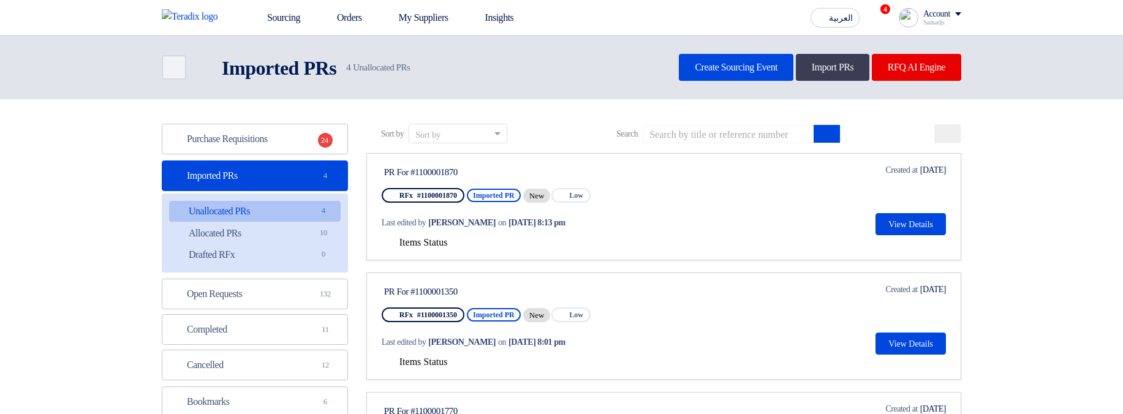
click at [433, 238] on span "Items Status" at bounding box center [423, 242] width 48 height 10
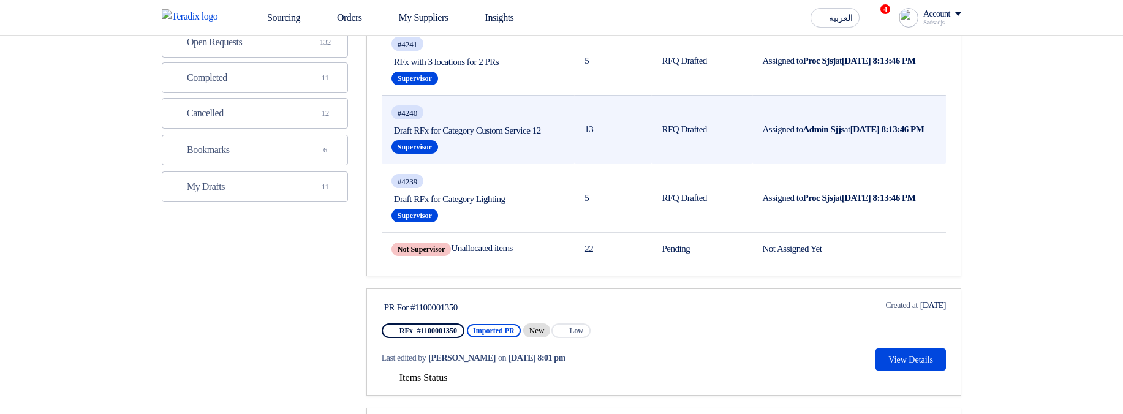
scroll to position [221, 0]
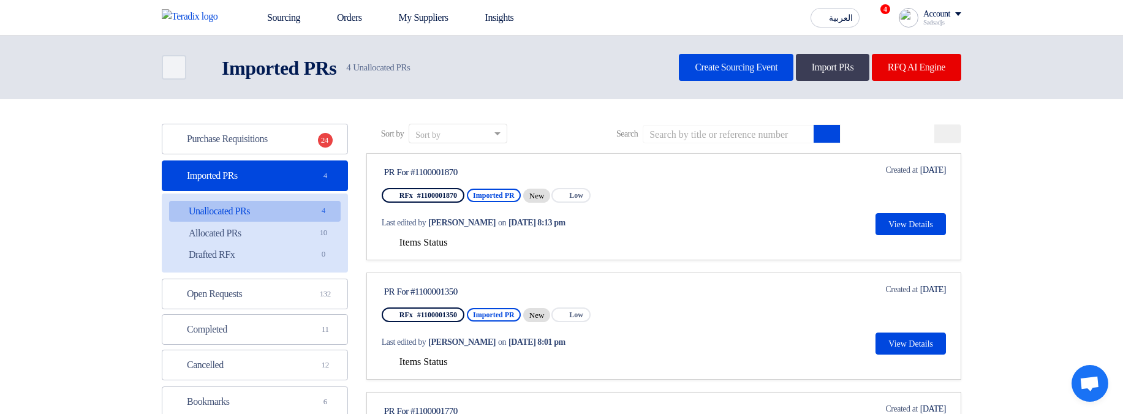
click at [414, 238] on span "Items Status" at bounding box center [423, 242] width 48 height 10
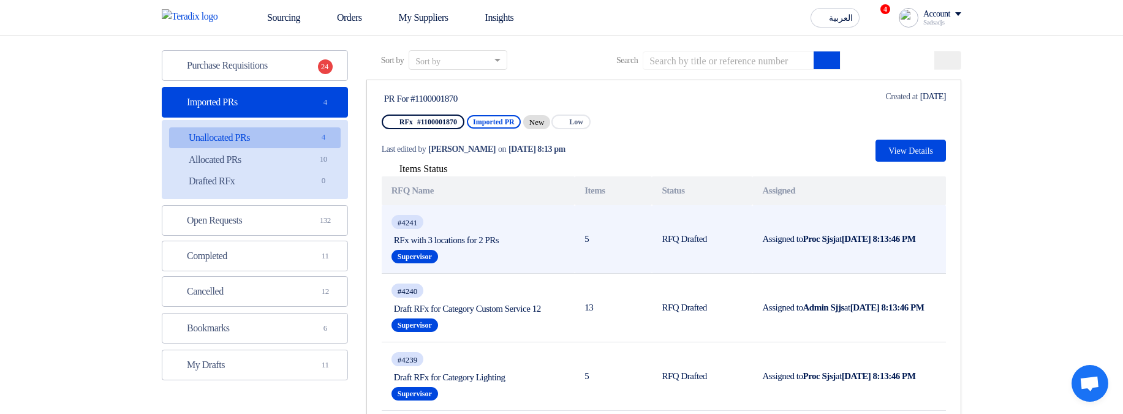
scroll to position [147, 0]
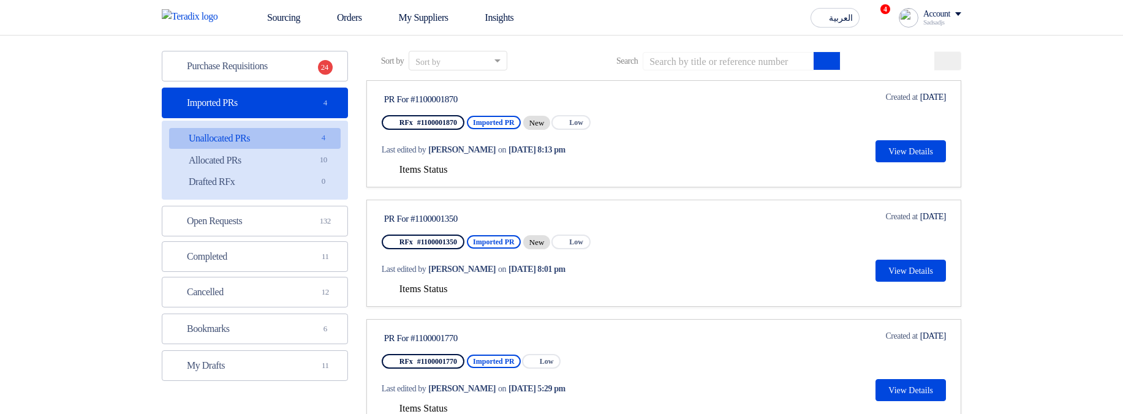
scroll to position [74, 0]
click at [426, 175] on button "Items Status" at bounding box center [415, 170] width 66 height 12
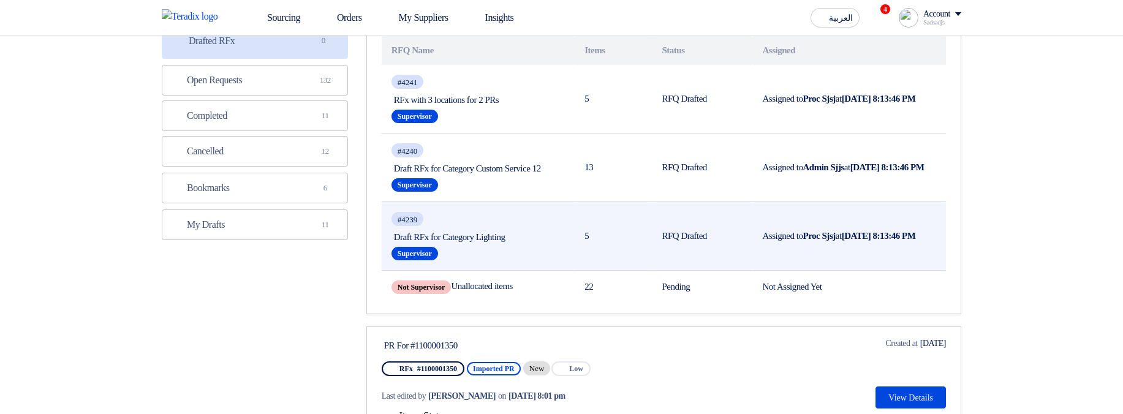
scroll to position [221, 0]
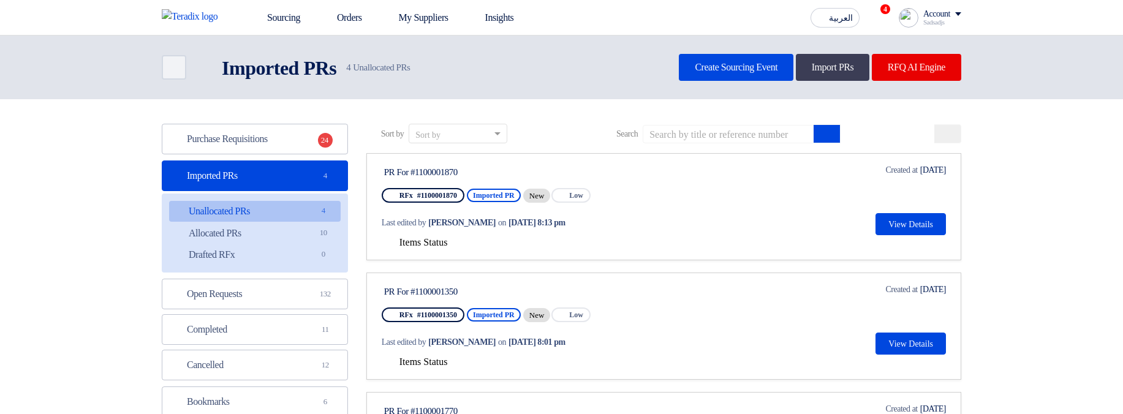
click at [431, 233] on div "Last edited by [PERSON_NAME] on [DATE] 8:13 pm" at bounding box center [499, 222] width 235 height 25
click at [446, 240] on span "Items Status" at bounding box center [423, 242] width 48 height 10
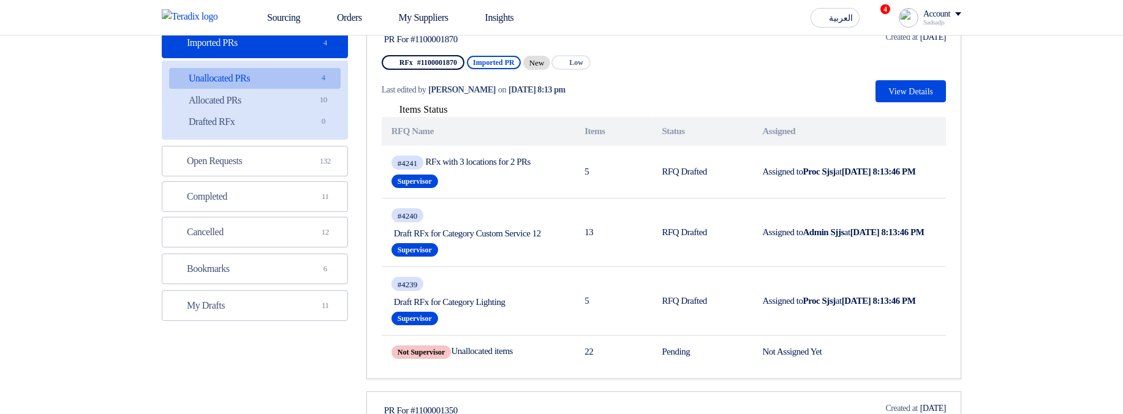
scroll to position [147, 0]
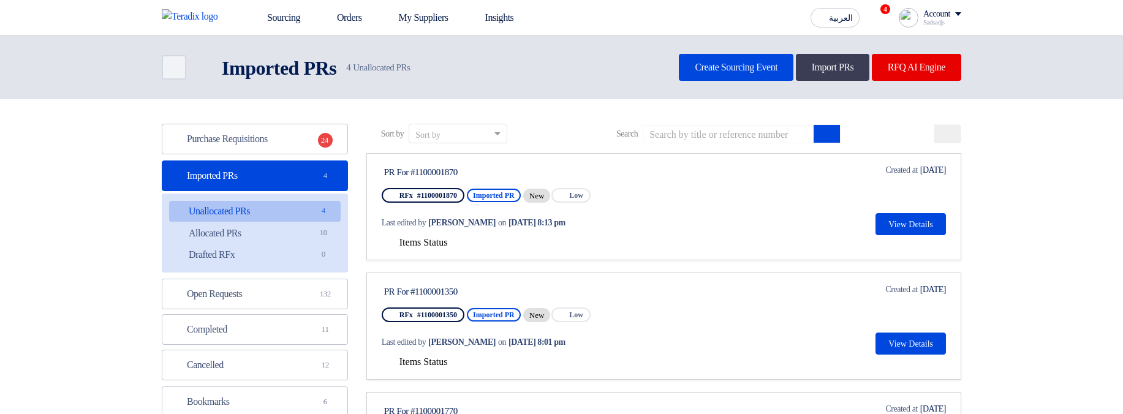
scroll to position [147, 0]
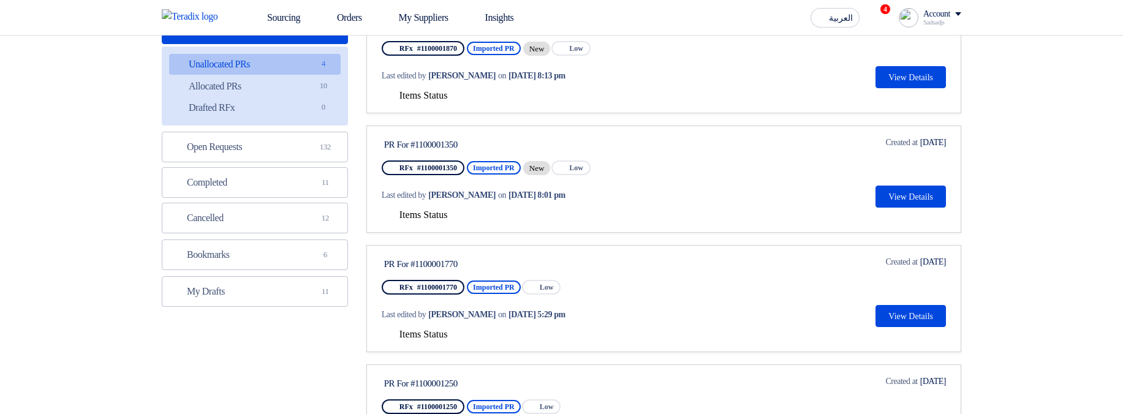
click at [426, 94] on span "Items Status" at bounding box center [423, 95] width 48 height 10
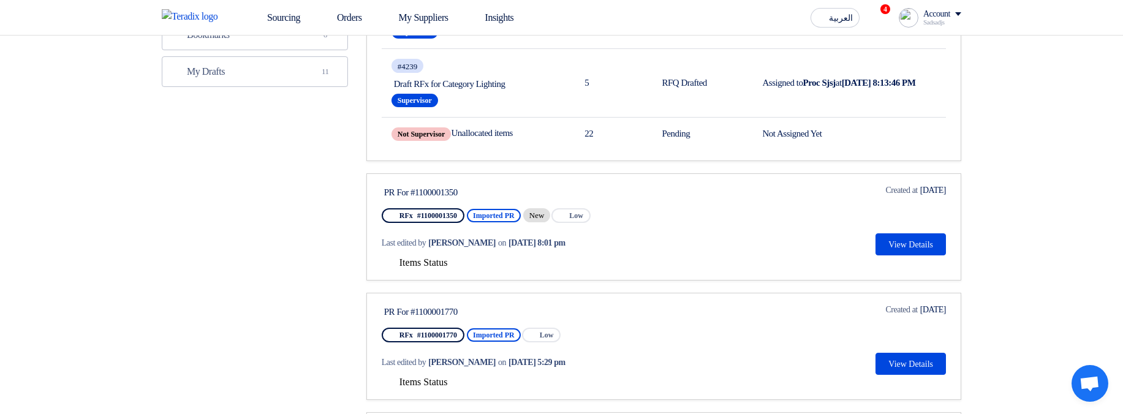
scroll to position [368, 0]
click at [414, 267] on span "Items Status" at bounding box center [423, 262] width 48 height 10
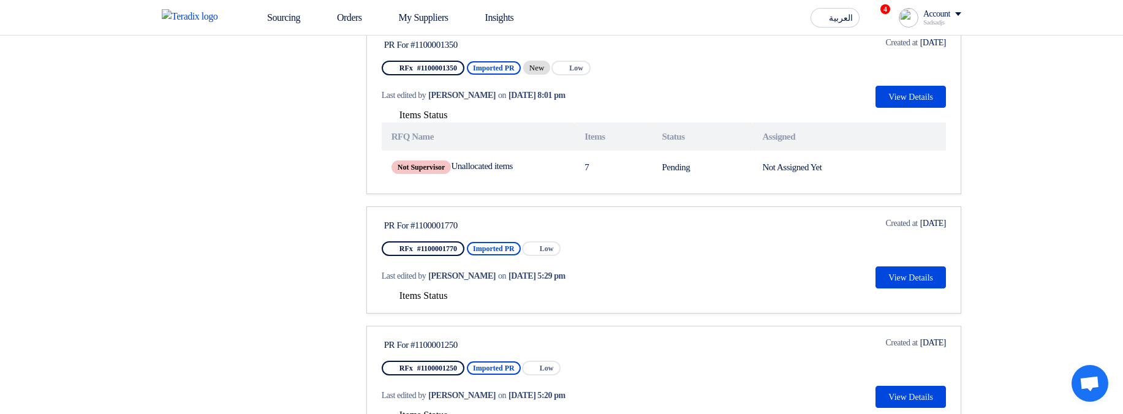
click at [448, 301] on span "Items Status" at bounding box center [423, 295] width 48 height 10
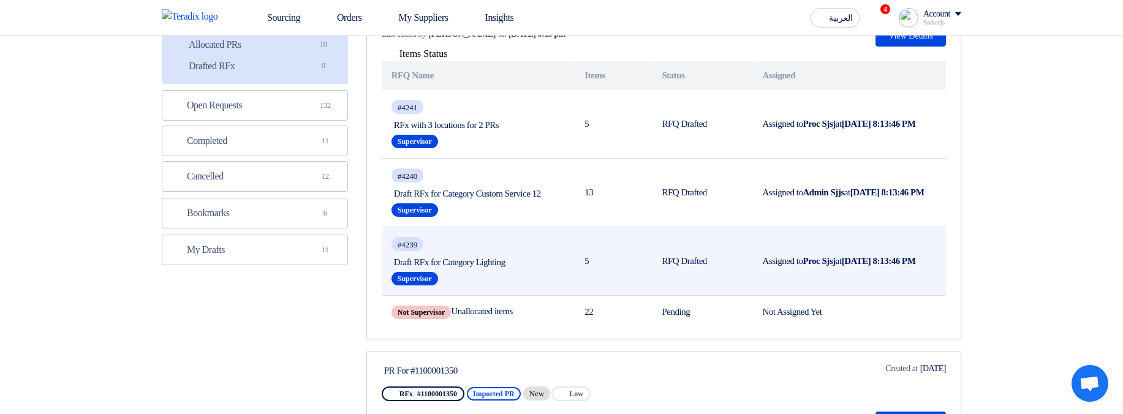
scroll to position [147, 0]
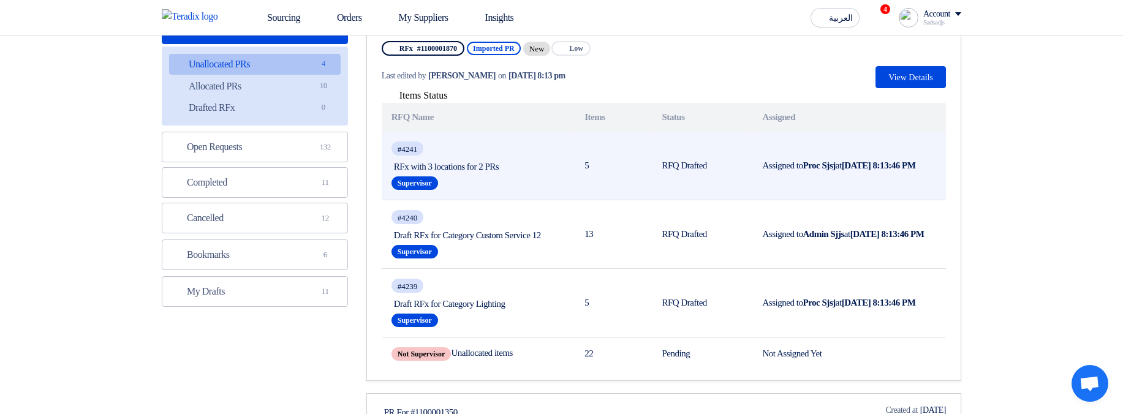
click at [398, 165] on span "RFx with 3 locations for 2 PRs" at bounding box center [478, 166] width 168 height 11
drag, startPoint x: 398, startPoint y: 165, endPoint x: 513, endPoint y: 168, distance: 114.6
click at [513, 168] on span "RFx with 3 locations for 2 PRs" at bounding box center [478, 166] width 168 height 11
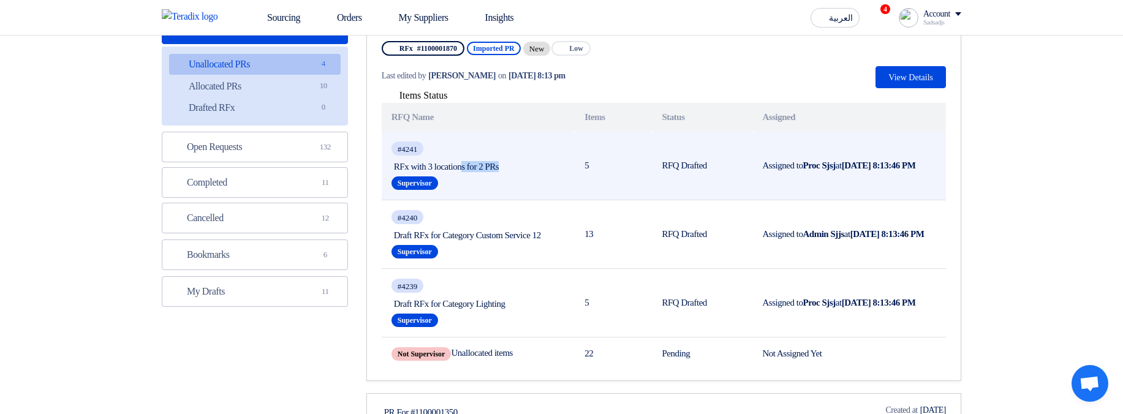
click at [513, 168] on span "RFx with 3 locations for 2 PRs" at bounding box center [478, 166] width 168 height 11
click at [554, 167] on span "RFx with 3 locations for 2 PRs" at bounding box center [478, 166] width 168 height 11
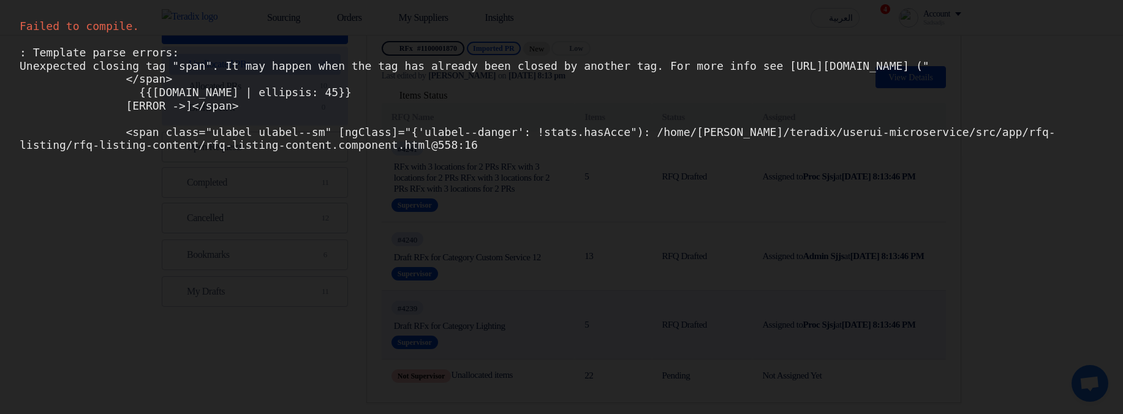
scroll to position [0, 0]
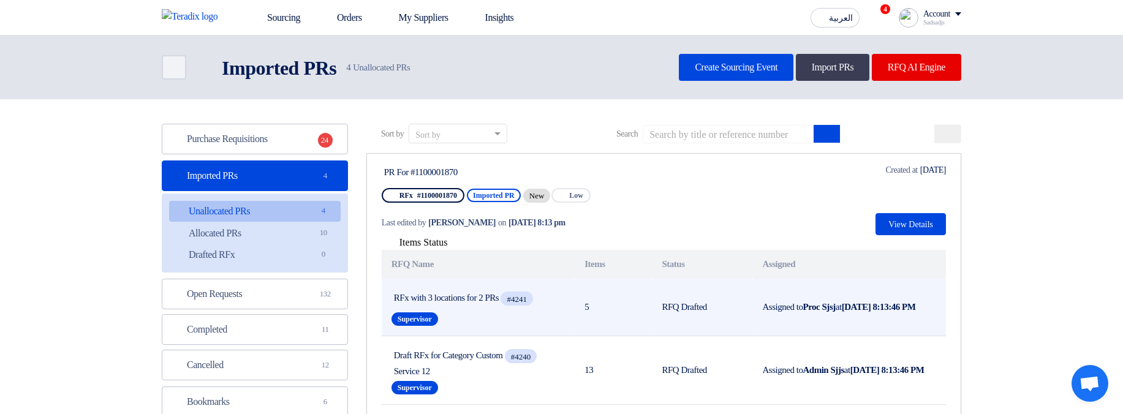
scroll to position [147, 0]
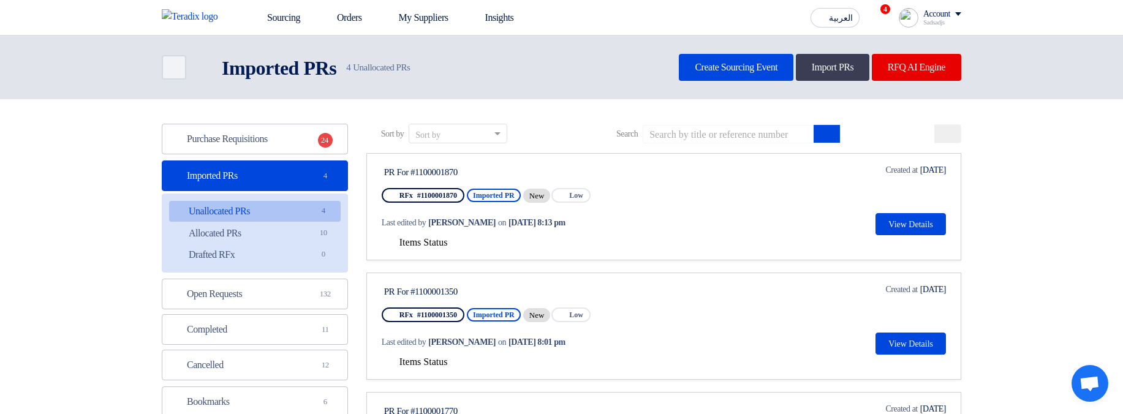
click at [418, 240] on span "Items Status" at bounding box center [423, 242] width 48 height 10
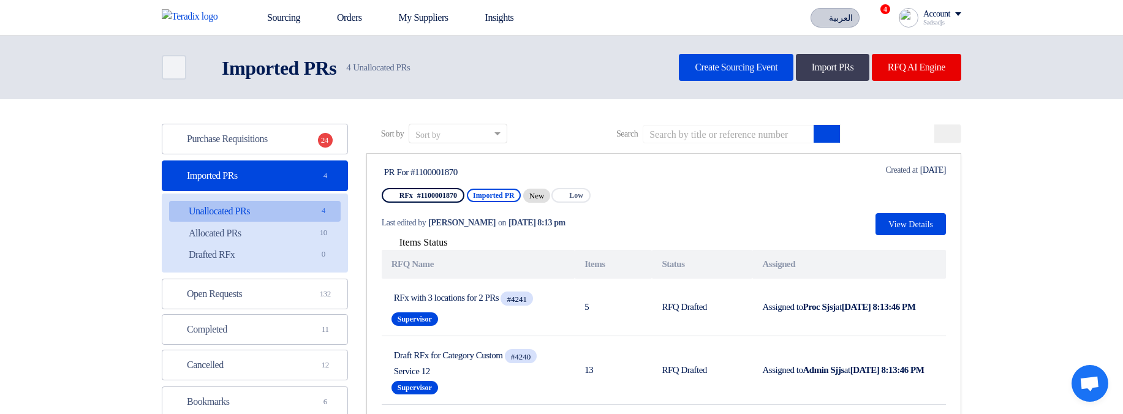
click at [829, 17] on span "العربية" at bounding box center [841, 18] width 24 height 9
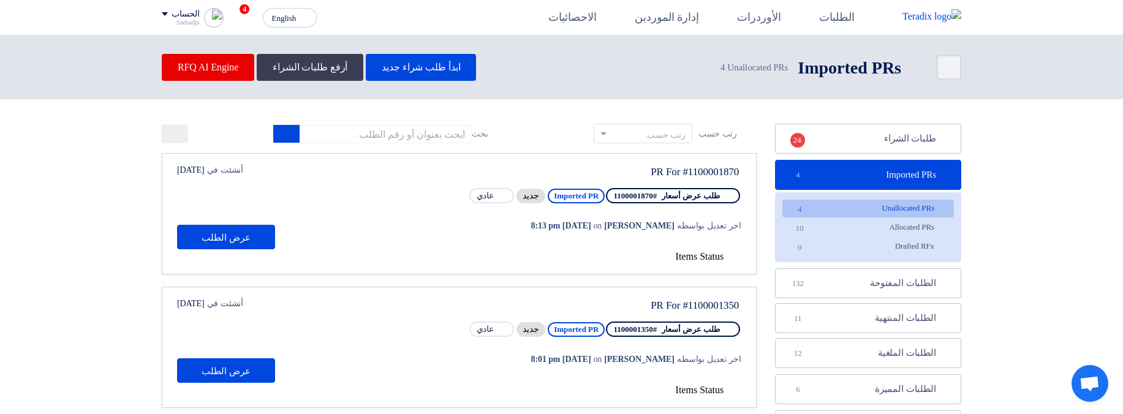
click at [724, 259] on button "Items Status" at bounding box center [709, 257] width 66 height 12
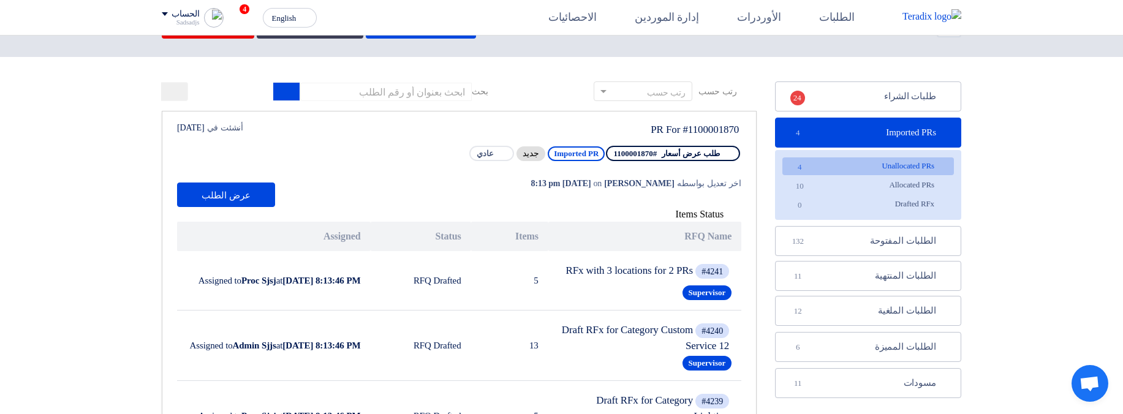
scroll to position [74, 0]
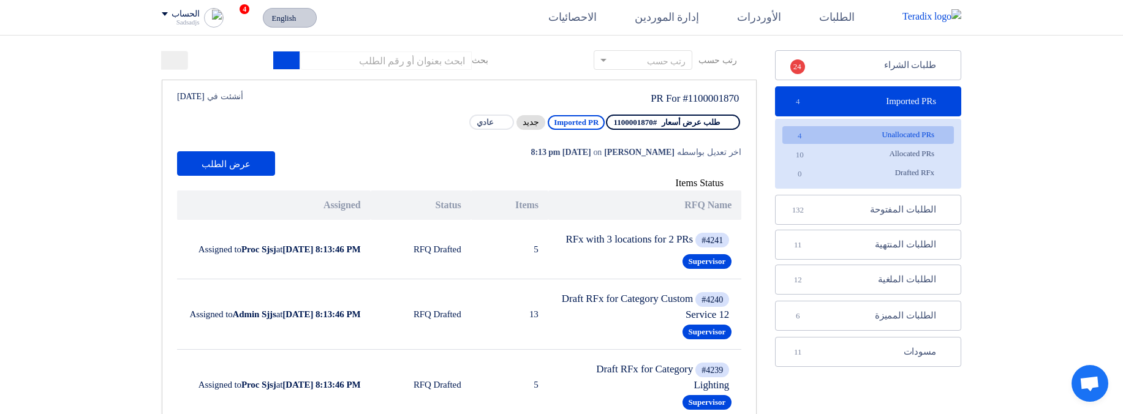
click at [296, 23] on button "English EN" at bounding box center [290, 18] width 54 height 20
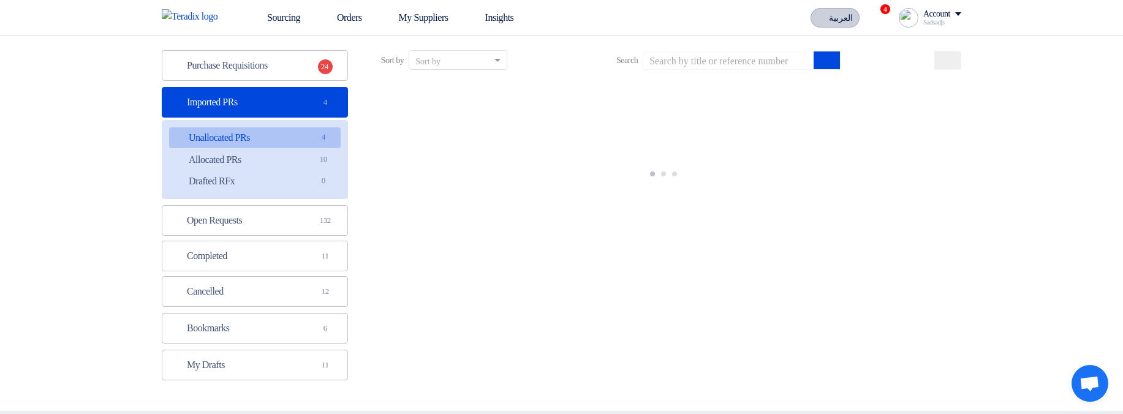
scroll to position [0, 0]
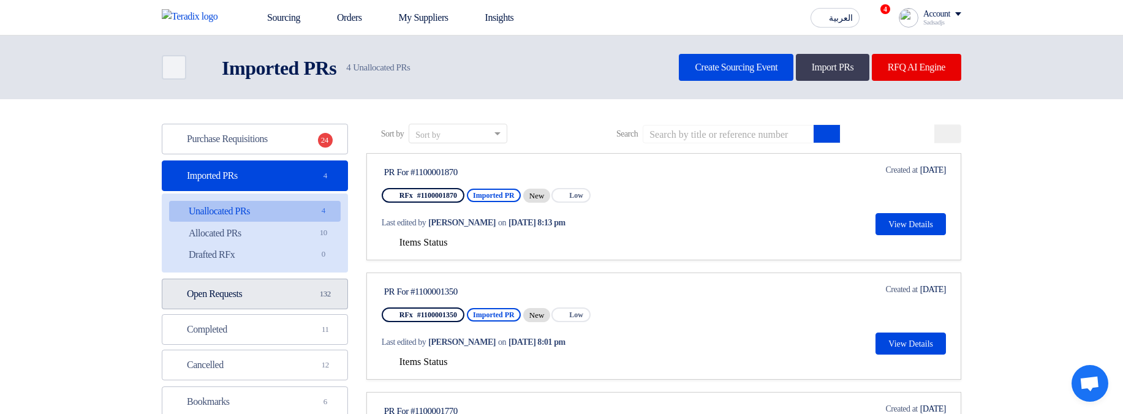
click at [277, 296] on link "Open Requests Open Requests 132" at bounding box center [255, 294] width 186 height 31
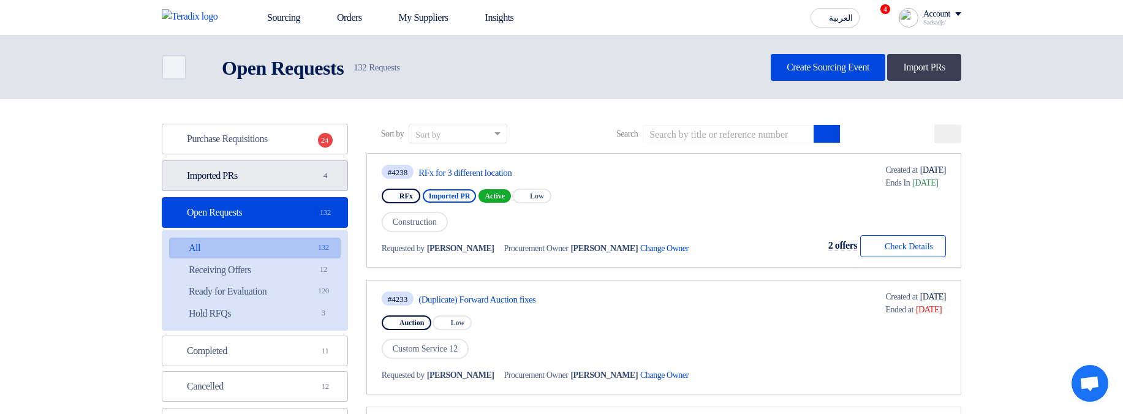
click at [295, 175] on link "Imported PRs Imported PRs 4" at bounding box center [255, 176] width 186 height 31
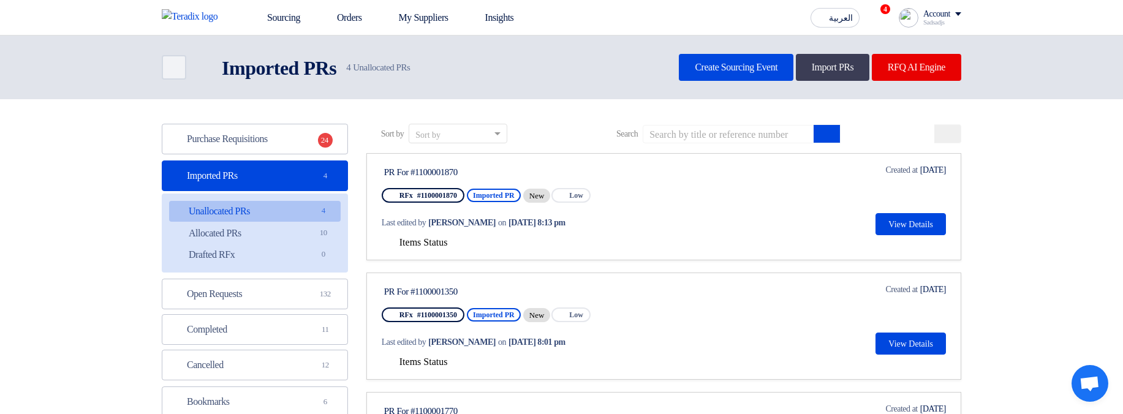
click at [436, 241] on span "Items Status" at bounding box center [423, 242] width 48 height 10
click at [448, 241] on span "Items Status" at bounding box center [423, 242] width 48 height 10
drag, startPoint x: 428, startPoint y: 250, endPoint x: 428, endPoint y: 241, distance: 9.2
click at [428, 249] on link "PR For #1100001870 RFx #1100001870 Imported PR New Priority Low Last edited by …" at bounding box center [663, 206] width 595 height 107
click at [428, 241] on span "Items Status" at bounding box center [423, 242] width 48 height 10
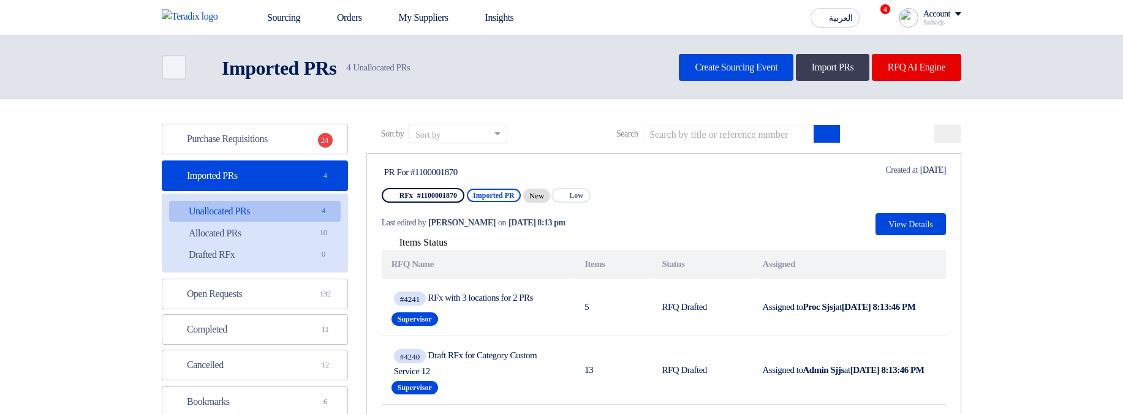
scroll to position [74, 0]
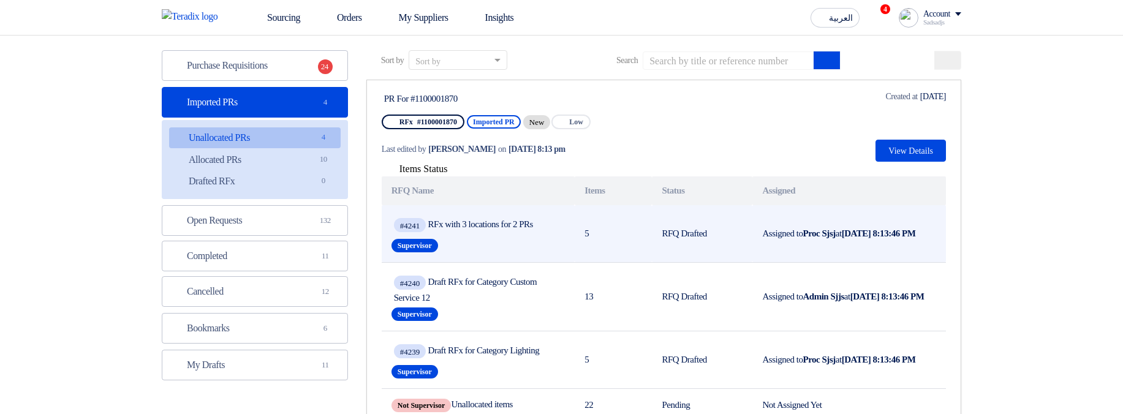
click at [532, 218] on span "#4241 RFx with 3 locations for 2 PRs" at bounding box center [478, 225] width 168 height 19
drag, startPoint x: 536, startPoint y: 230, endPoint x: 544, endPoint y: 246, distance: 18.4
click at [536, 230] on span "#4241 RFx with 3 locations for 2 PRs" at bounding box center [478, 225] width 168 height 19
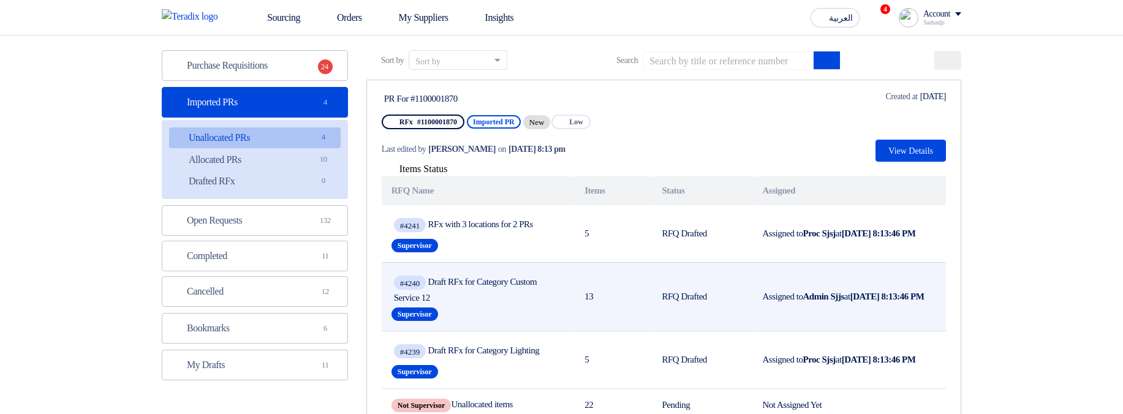
click at [632, 282] on td "13" at bounding box center [613, 296] width 77 height 69
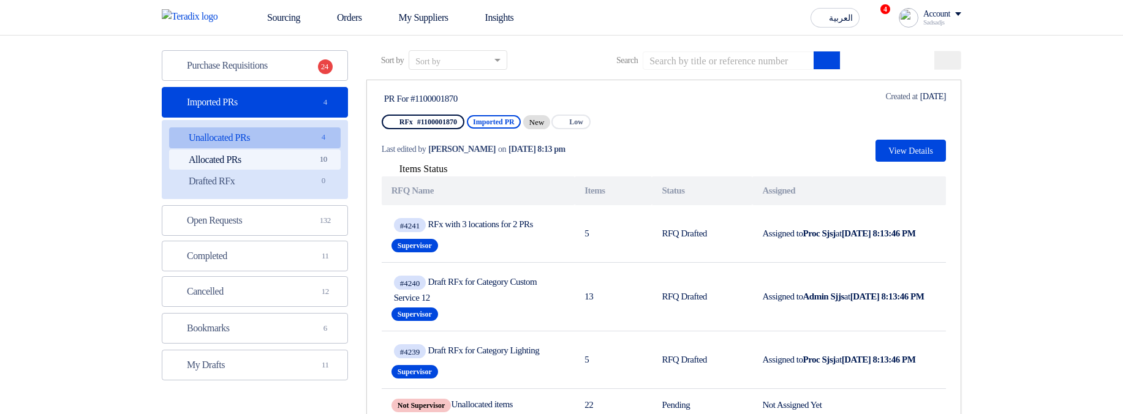
click at [300, 153] on link "Allocated PRs Allocated PRs 10" at bounding box center [255, 159] width 172 height 21
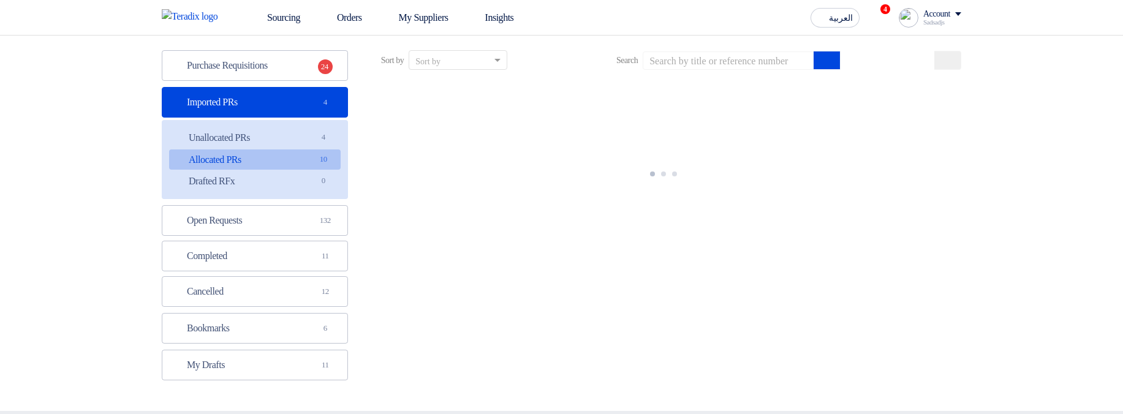
scroll to position [0, 0]
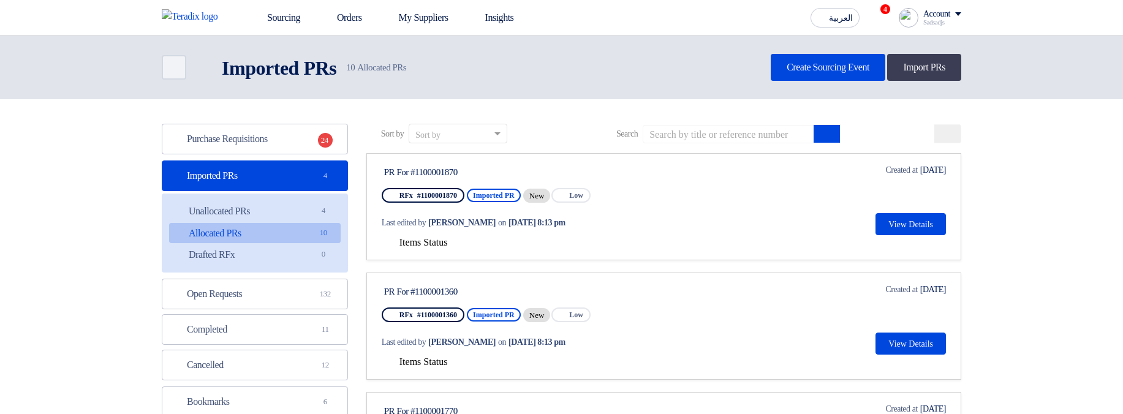
click at [415, 241] on span "Items Status" at bounding box center [423, 242] width 48 height 10
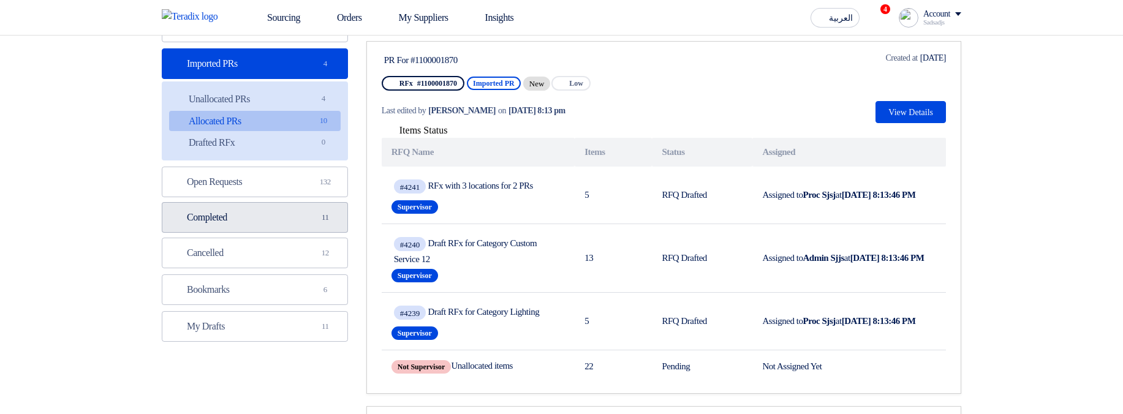
scroll to position [147, 0]
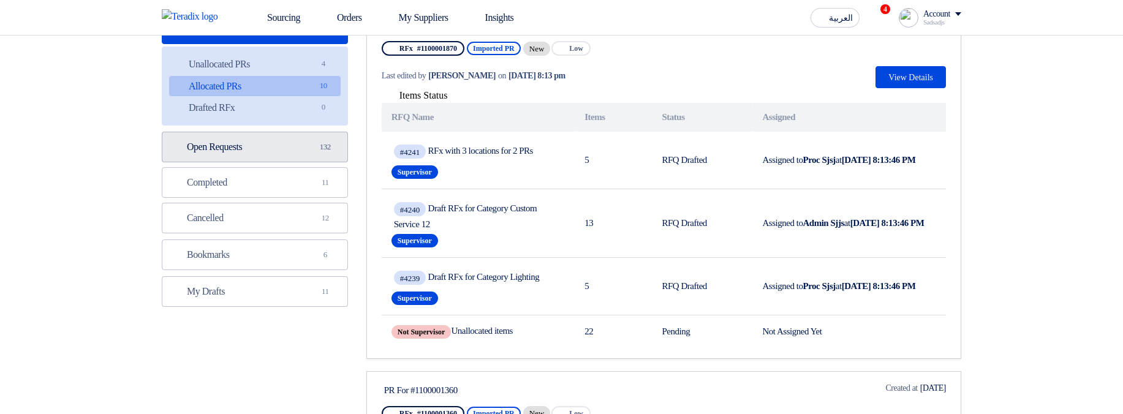
click at [267, 137] on link "Open Requests Open Requests 132" at bounding box center [255, 147] width 186 height 31
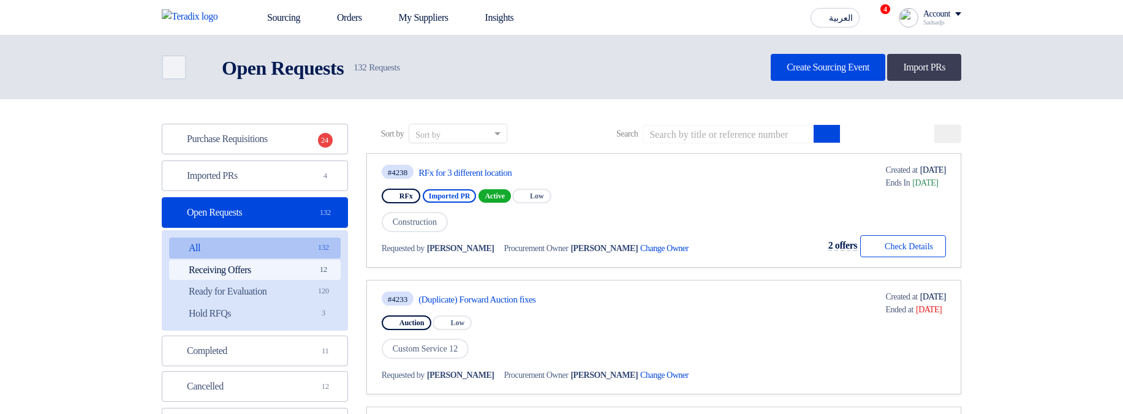
click at [255, 274] on link "Receiving Offers Receiving Offers 12" at bounding box center [255, 270] width 172 height 21
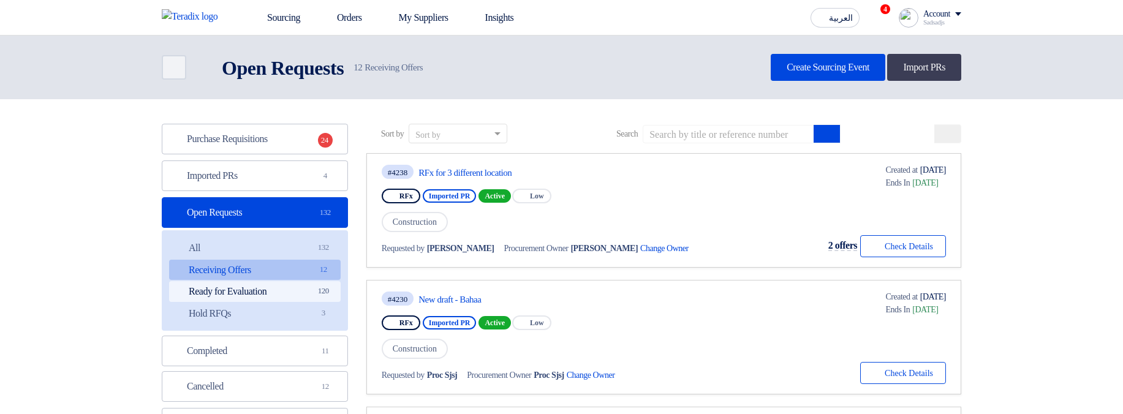
click at [281, 295] on link "Ready for Evaluation Ready for Evaluation 120" at bounding box center [255, 291] width 172 height 21
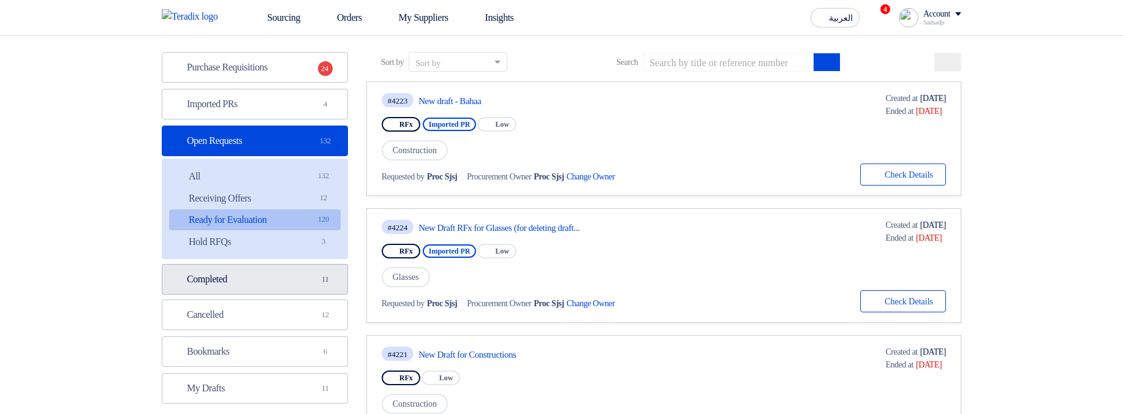
scroll to position [74, 0]
click at [264, 273] on link "Completed Completed 11" at bounding box center [255, 277] width 186 height 31
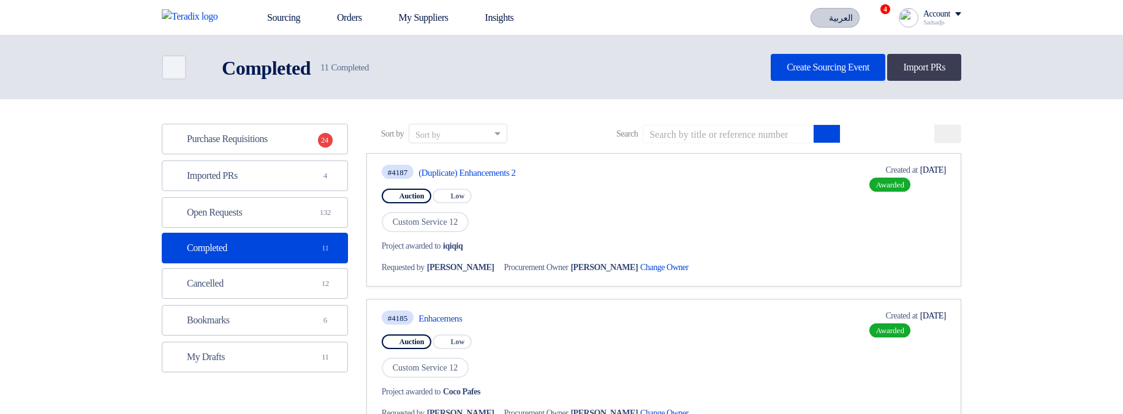
click at [829, 10] on button "العربية ع" at bounding box center [835, 18] width 49 height 20
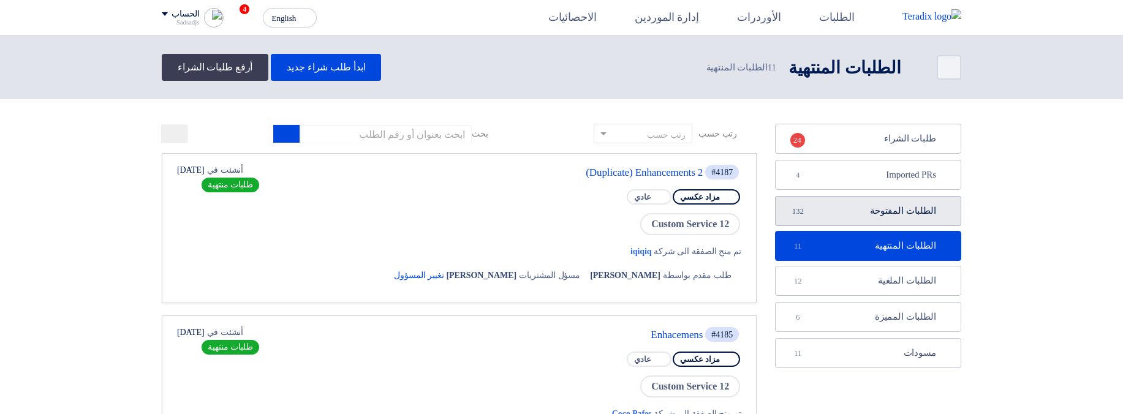
click at [848, 208] on link "الطلبات المفتوحة الطلبات المفتوحة 132" at bounding box center [868, 211] width 186 height 30
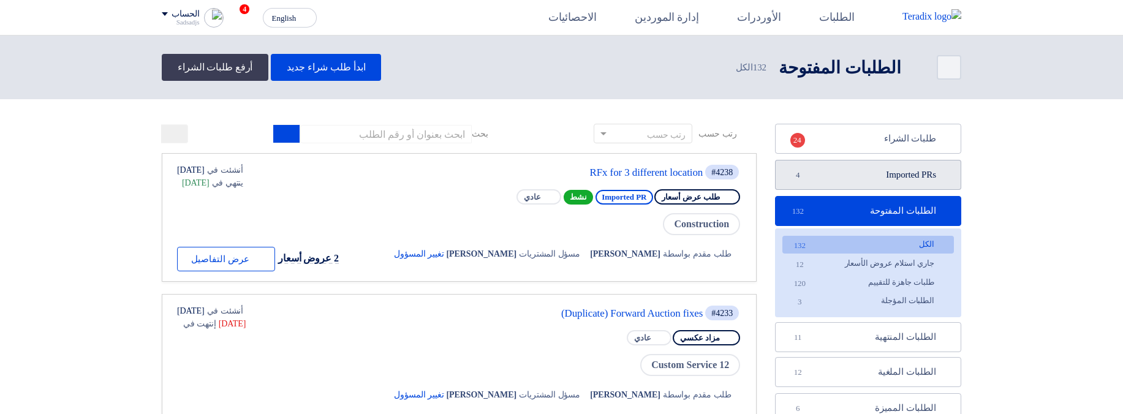
click at [843, 184] on link "Imported PRs Imported PRs 4" at bounding box center [868, 175] width 186 height 30
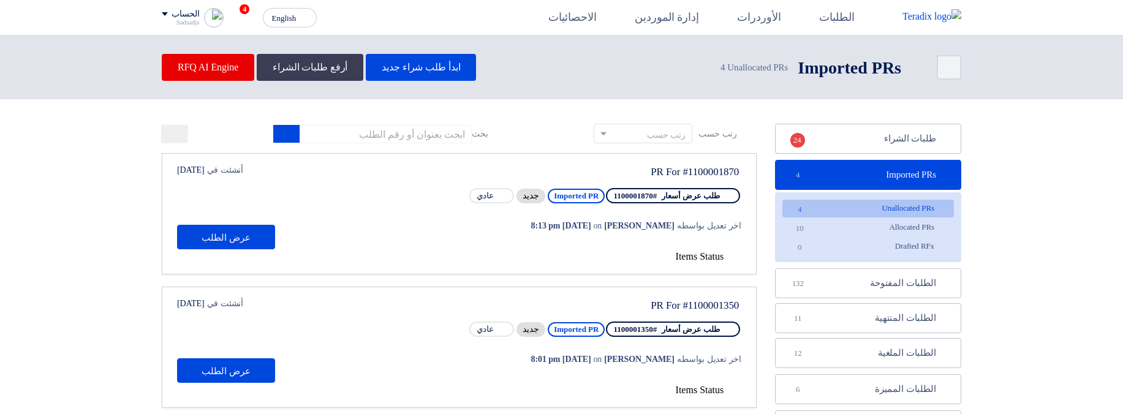
click at [687, 254] on span "Items Status" at bounding box center [700, 256] width 48 height 10
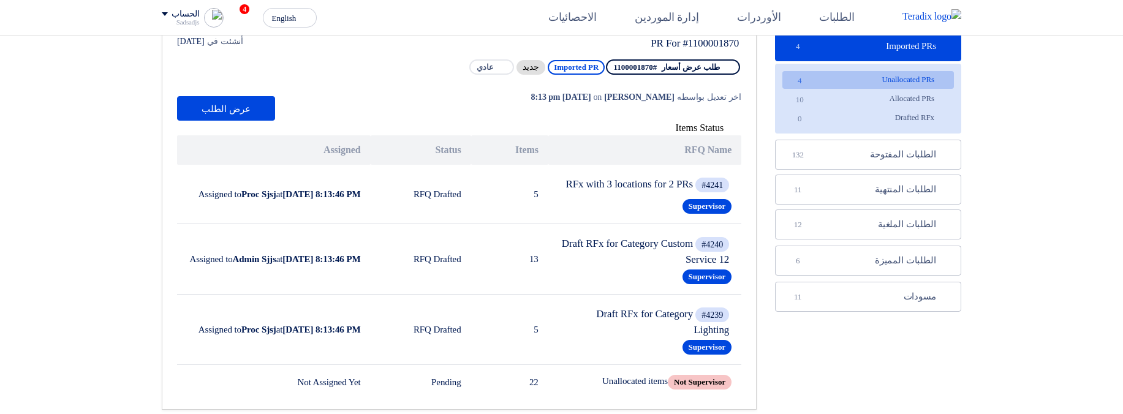
scroll to position [147, 0]
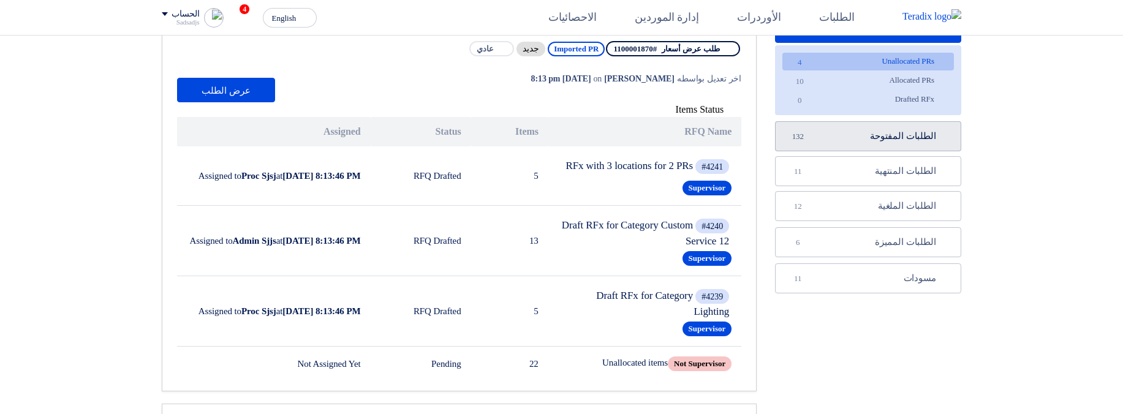
click at [875, 142] on link "الطلبات المفتوحة الطلبات المفتوحة 132" at bounding box center [868, 136] width 186 height 30
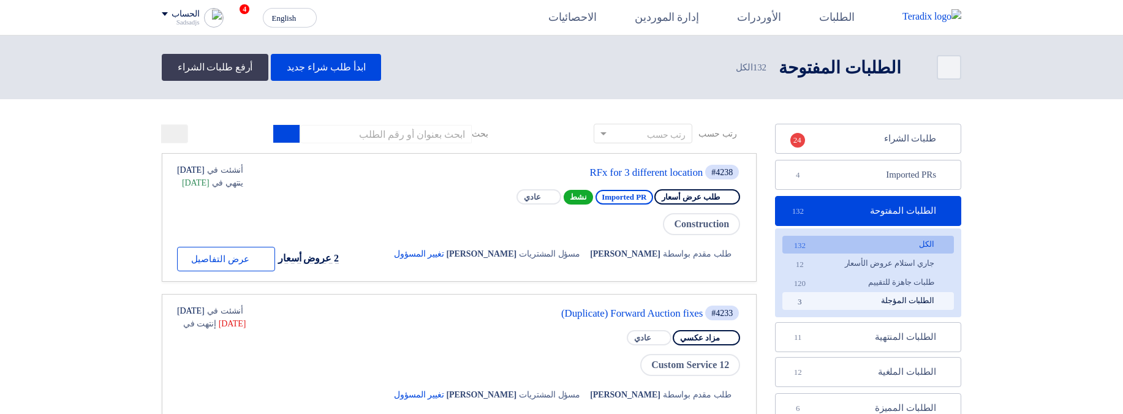
click at [887, 292] on link "الطلبات المؤجلة الطلبات المؤجلة 3" at bounding box center [868, 301] width 172 height 18
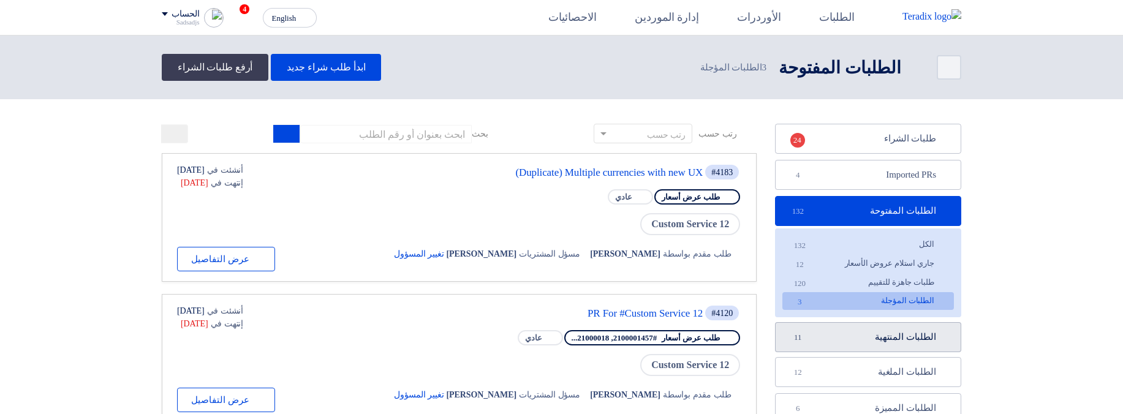
click at [881, 350] on link "الطلبات المنتهية الطلبات المنتهية 11" at bounding box center [868, 337] width 186 height 30
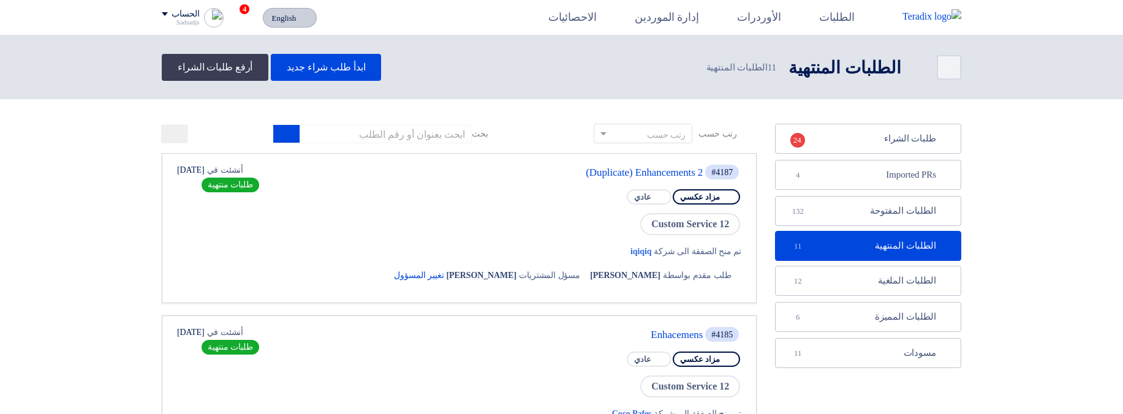
click at [274, 21] on span "English" at bounding box center [284, 18] width 25 height 9
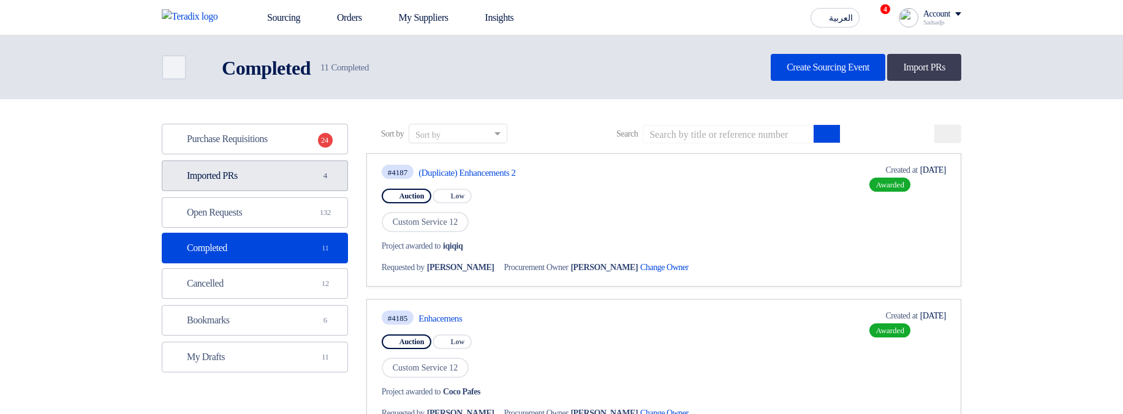
click at [282, 173] on link "Imported PRs Imported PRs 4" at bounding box center [255, 176] width 186 height 31
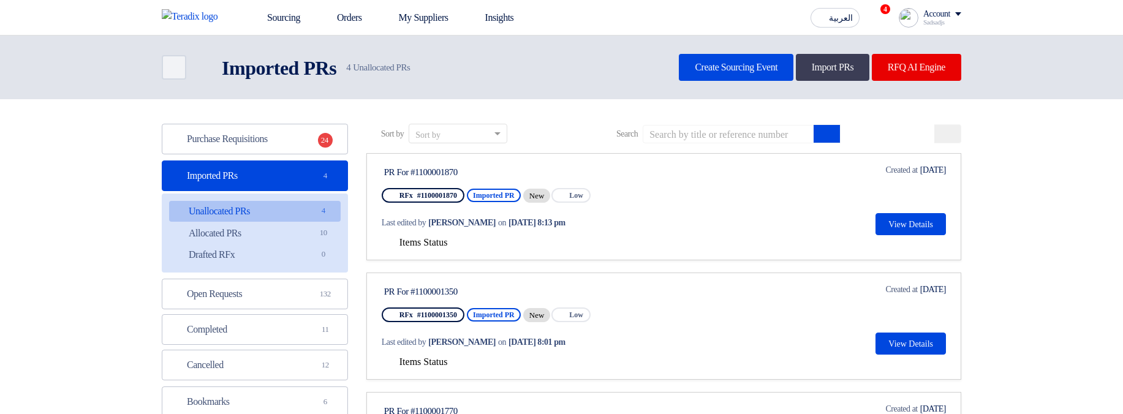
click at [435, 237] on span "Items Status" at bounding box center [423, 242] width 48 height 10
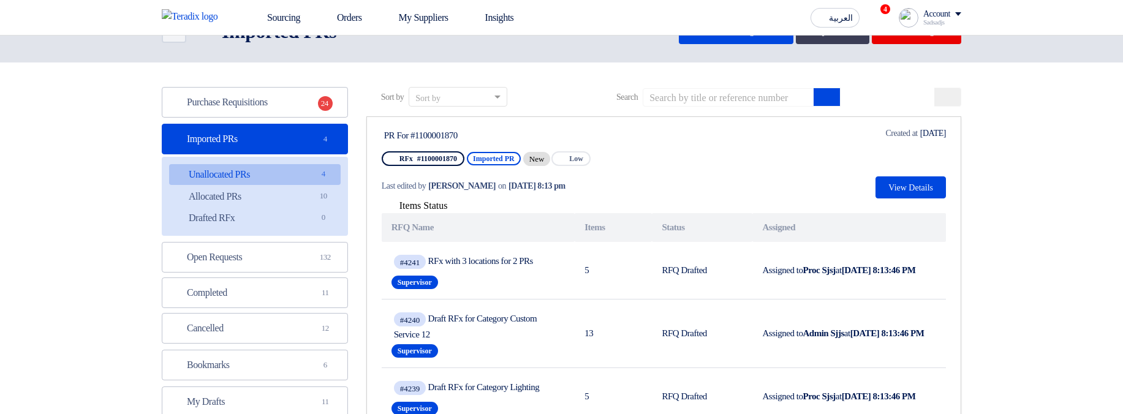
scroll to position [74, 0]
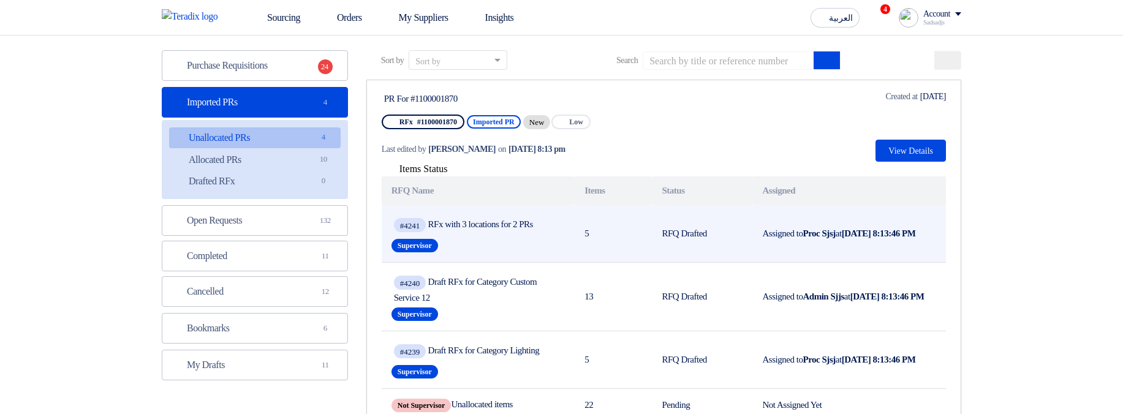
click at [424, 243] on span "Supervisor" at bounding box center [414, 245] width 47 height 13
click at [476, 245] on div "#4241 RFx with 3 locations for 2 PRs Supervisor" at bounding box center [477, 234] width 173 height 42
click at [673, 236] on td "RFQ Drafted" at bounding box center [702, 234] width 100 height 58
drag, startPoint x: 673, startPoint y: 236, endPoint x: 715, endPoint y: 235, distance: 42.3
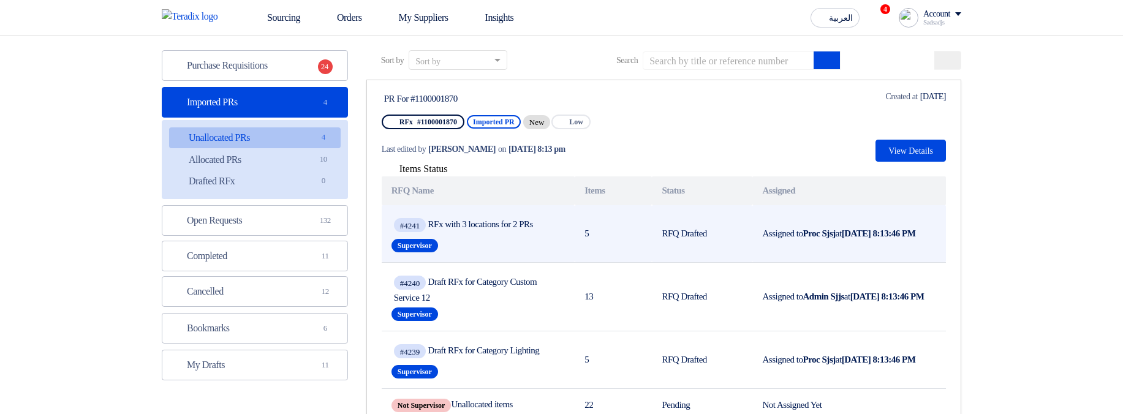
click at [715, 235] on td "RFQ Drafted" at bounding box center [702, 234] width 100 height 58
click at [730, 236] on td "RFQ Drafted" at bounding box center [702, 234] width 100 height 58
drag, startPoint x: 721, startPoint y: 237, endPoint x: 649, endPoint y: 236, distance: 71.1
click at [649, 236] on tr "#4241 RFx with 3 locations for 2 PRs Supervisor 5 RFQ Drafted Assigned to Proc …" at bounding box center [664, 234] width 564 height 58
click at [665, 234] on td "RFQ Drafted" at bounding box center [702, 234] width 100 height 58
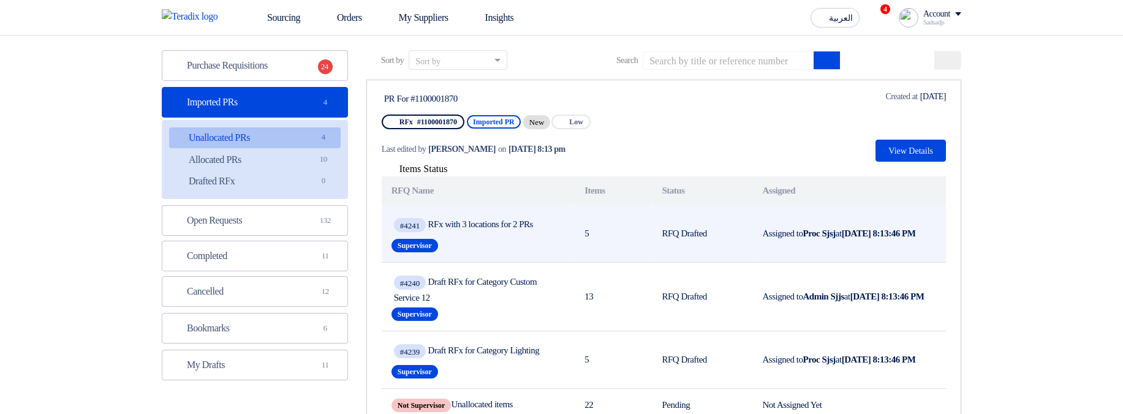
drag, startPoint x: 665, startPoint y: 234, endPoint x: 719, endPoint y: 233, distance: 53.9
click at [719, 233] on td "RFQ Drafted" at bounding box center [702, 234] width 100 height 58
click at [719, 234] on td "RFQ Drafted" at bounding box center [702, 234] width 100 height 58
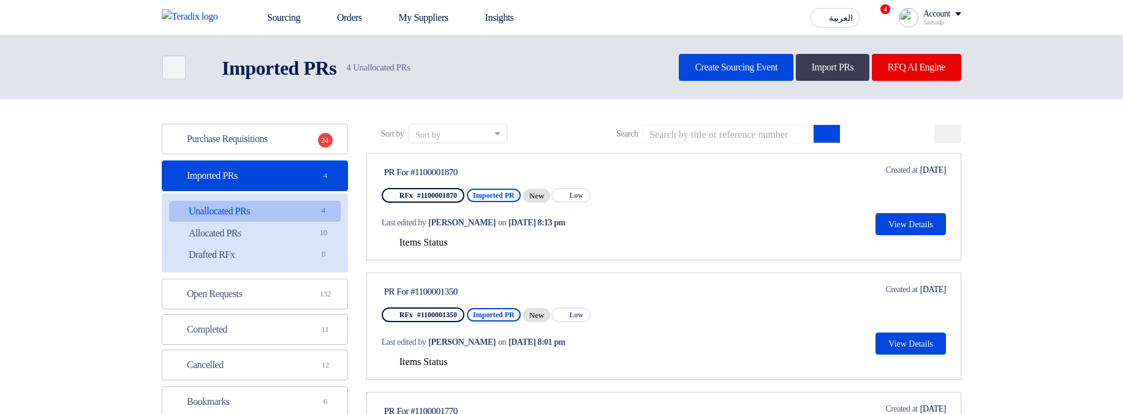
click at [408, 240] on span "Items Status" at bounding box center [423, 242] width 48 height 10
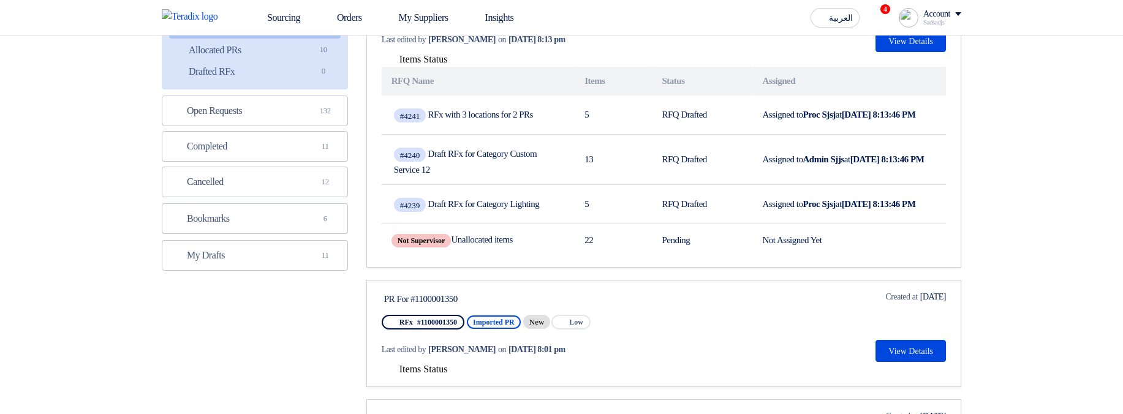
scroll to position [368, 0]
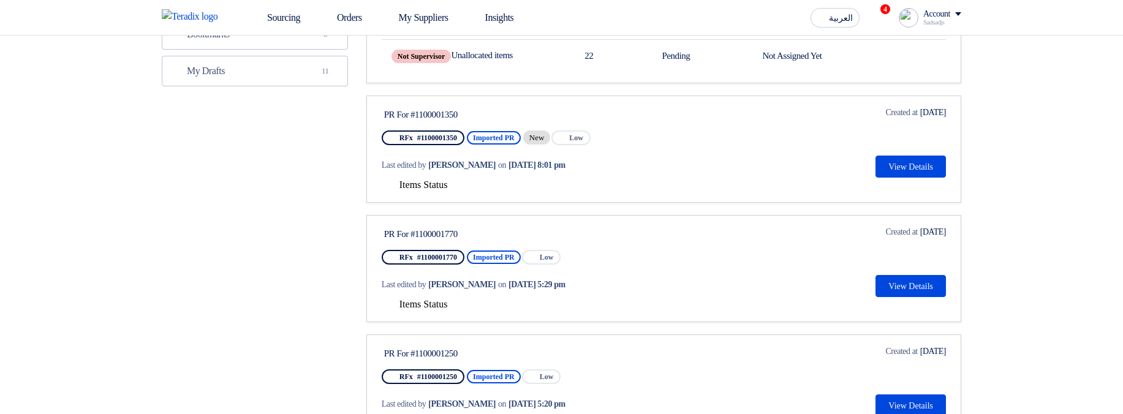
click at [407, 190] on span "Items Status" at bounding box center [423, 185] width 48 height 10
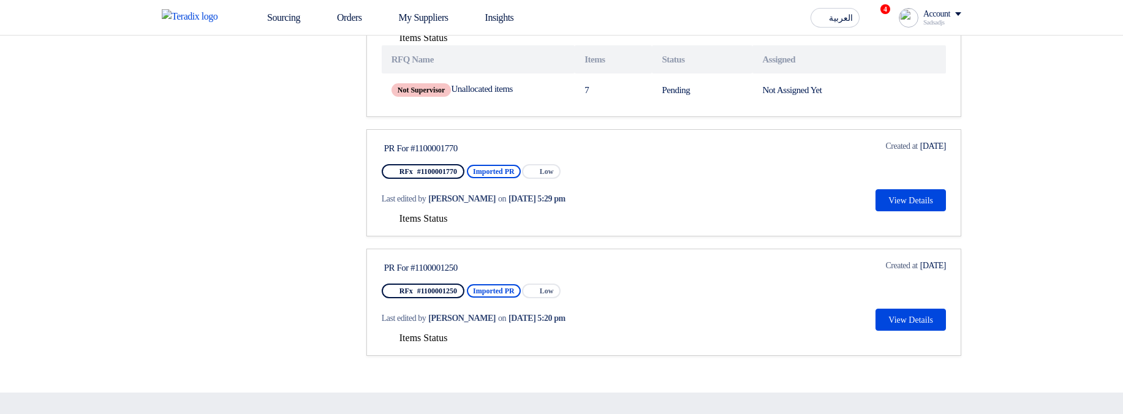
click at [420, 221] on span "Items Status" at bounding box center [423, 218] width 48 height 10
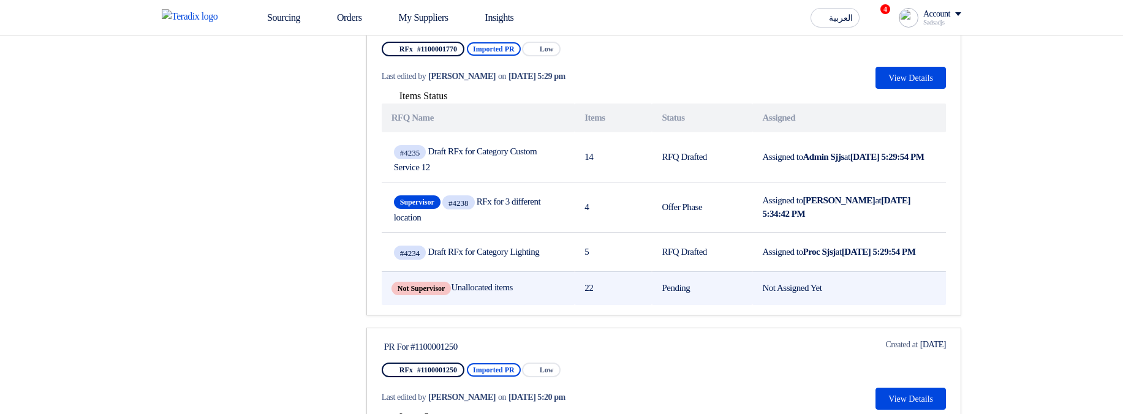
scroll to position [662, 0]
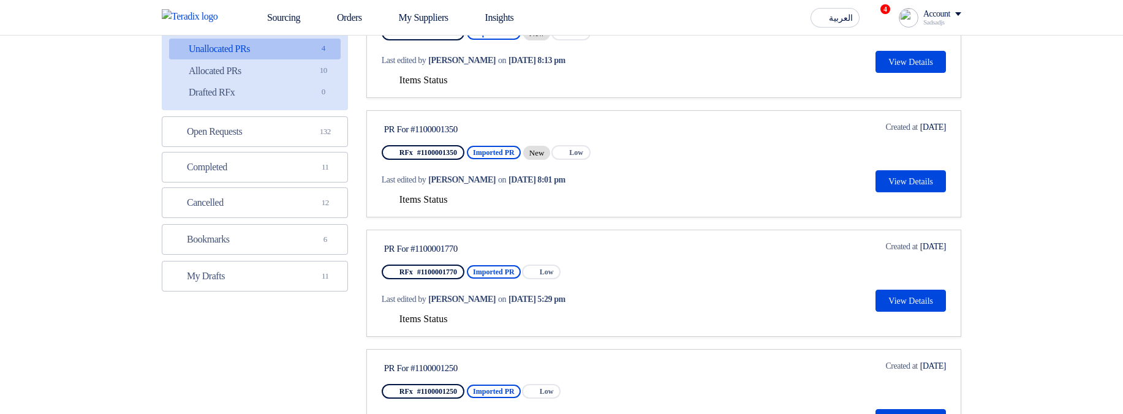
scroll to position [53, 0]
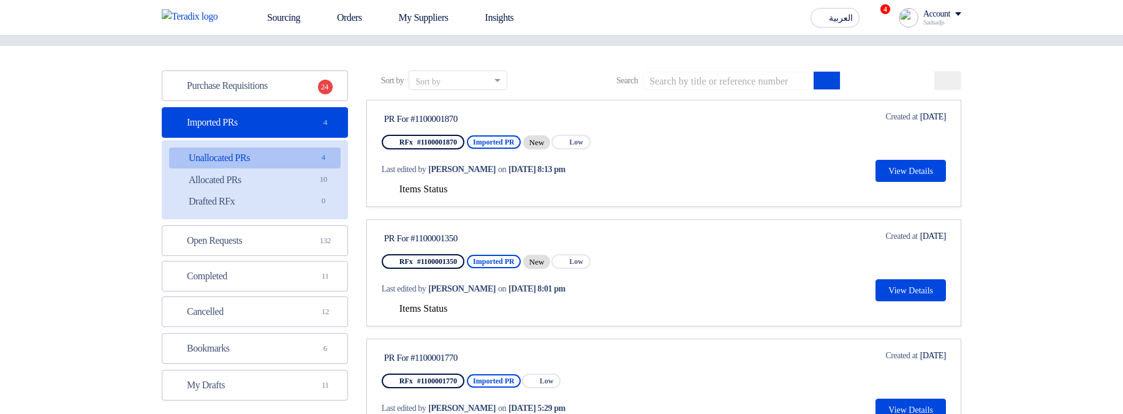
click at [434, 187] on span "Items Status" at bounding box center [423, 189] width 48 height 10
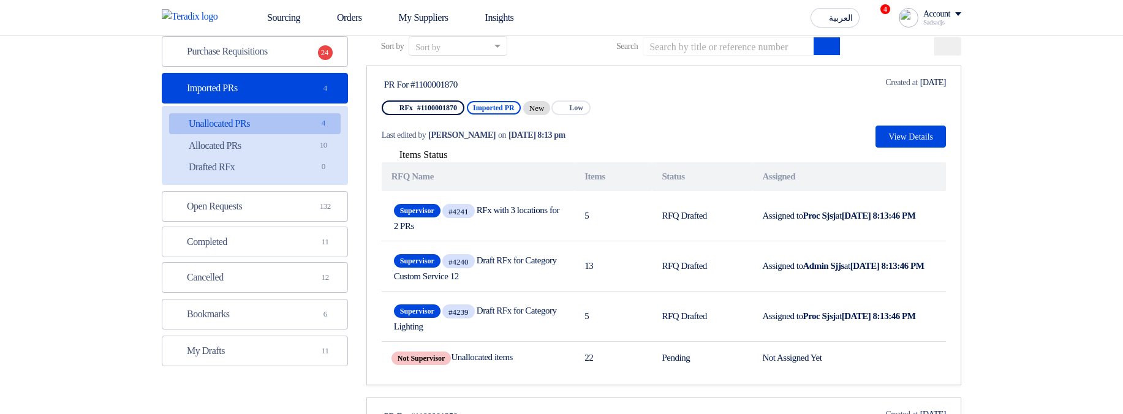
scroll to position [127, 0]
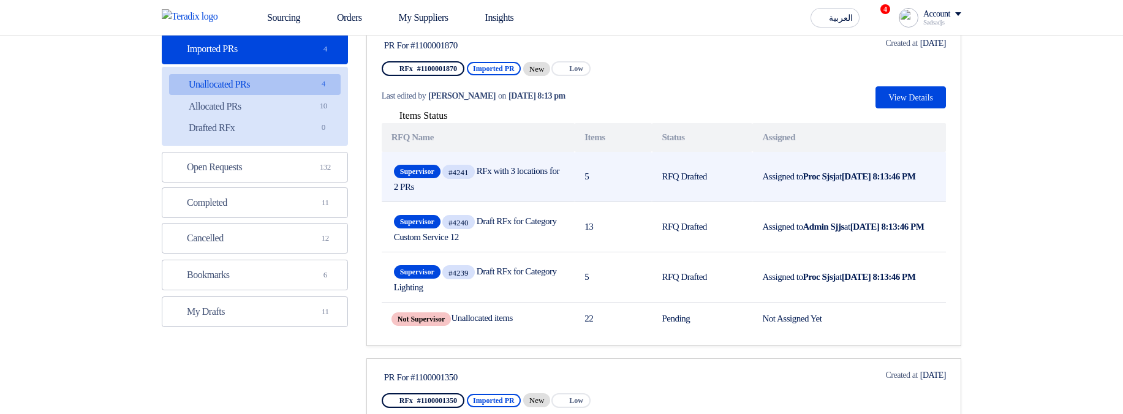
click at [461, 162] on span "Supervisor #4241 RFx with 3 locations for 2 PRs" at bounding box center [478, 177] width 168 height 30
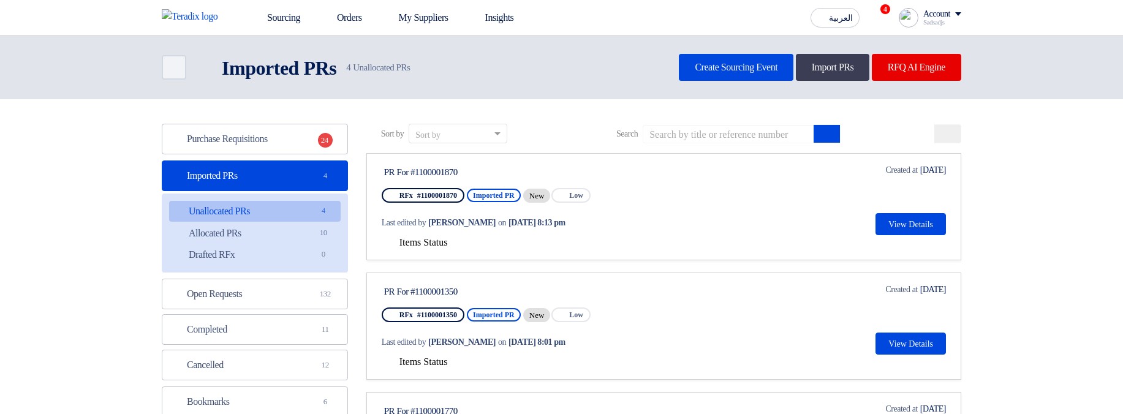
click at [425, 249] on button "Items Status" at bounding box center [415, 243] width 66 height 12
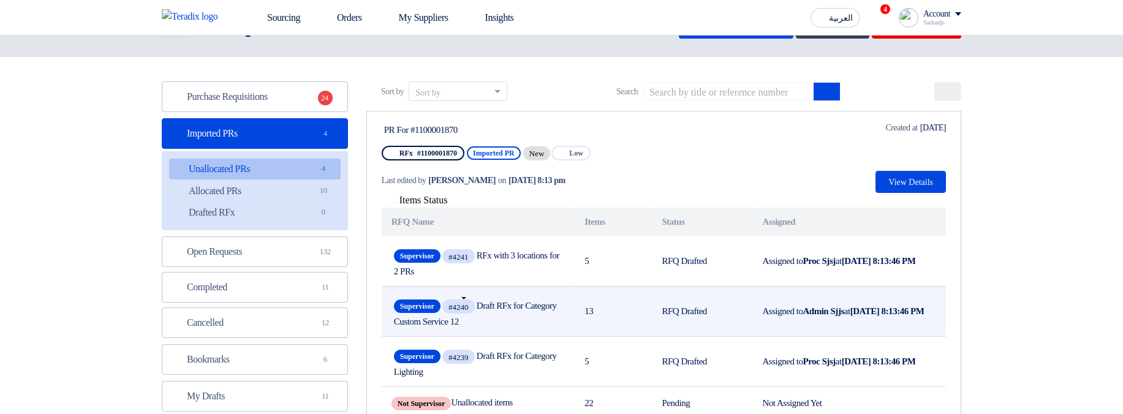
scroll to position [74, 0]
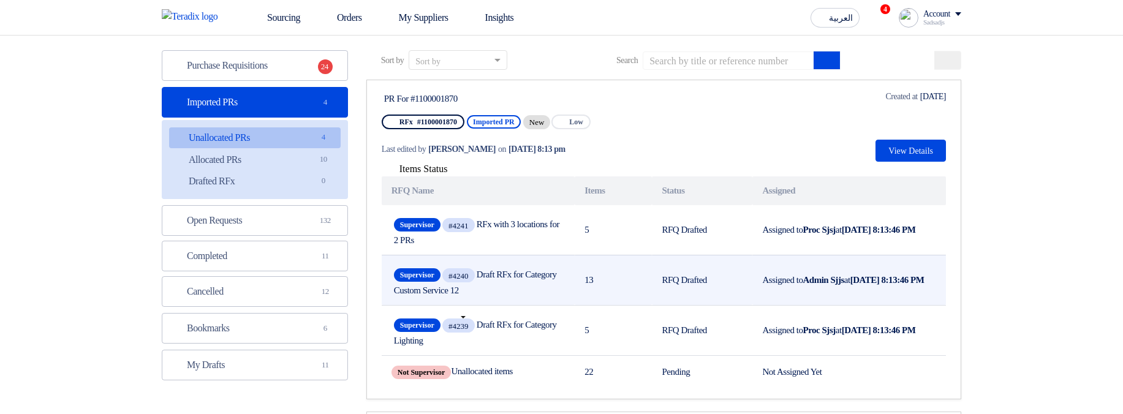
drag, startPoint x: 464, startPoint y: 329, endPoint x: 886, endPoint y: 282, distance: 424.8
click at [912, 281] on tbody "Supervisor #4241 RFx with 3 locations for 2 PRs 5 RFQ Drafted Assigned to Proc …" at bounding box center [664, 297] width 564 height 184
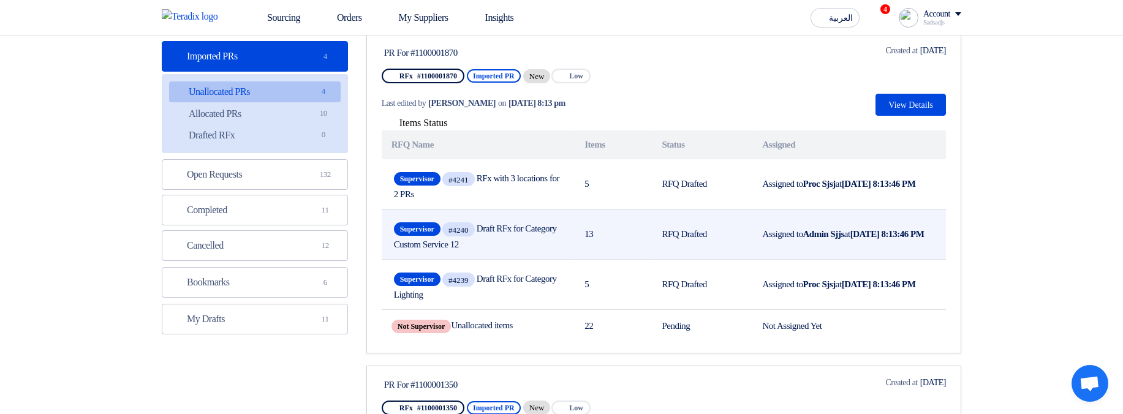
scroll to position [221, 0]
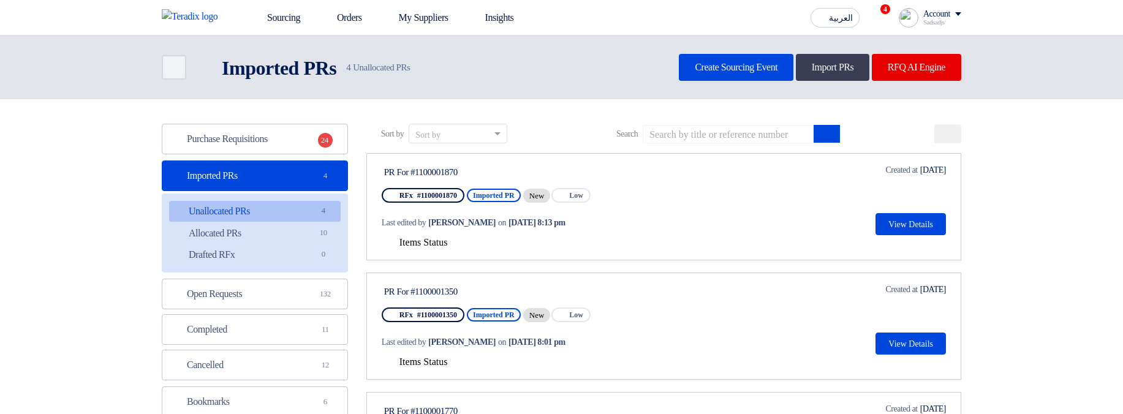
click at [431, 244] on span "Items Status" at bounding box center [423, 242] width 48 height 10
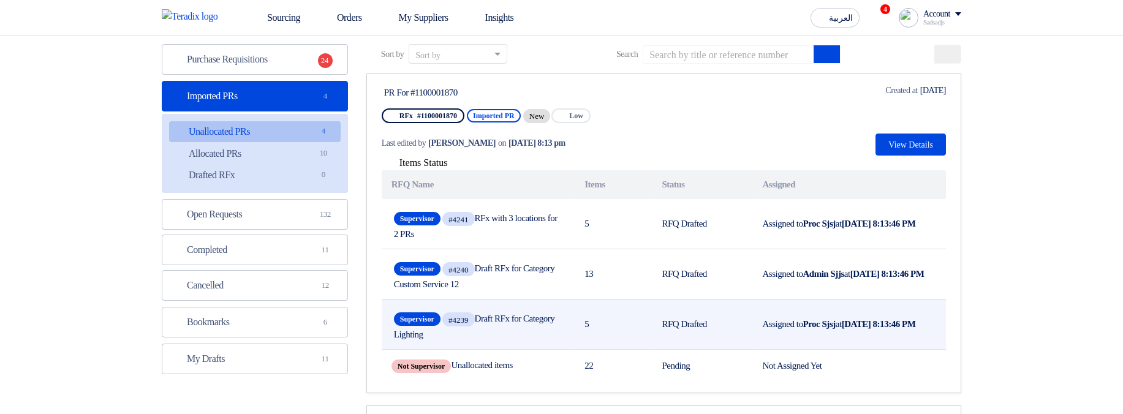
scroll to position [147, 0]
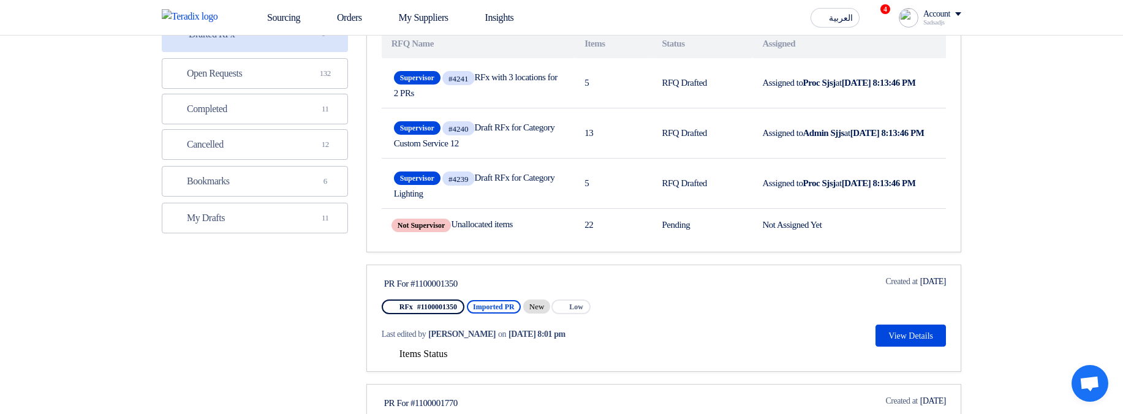
click at [418, 351] on span "Items Status" at bounding box center [423, 354] width 48 height 10
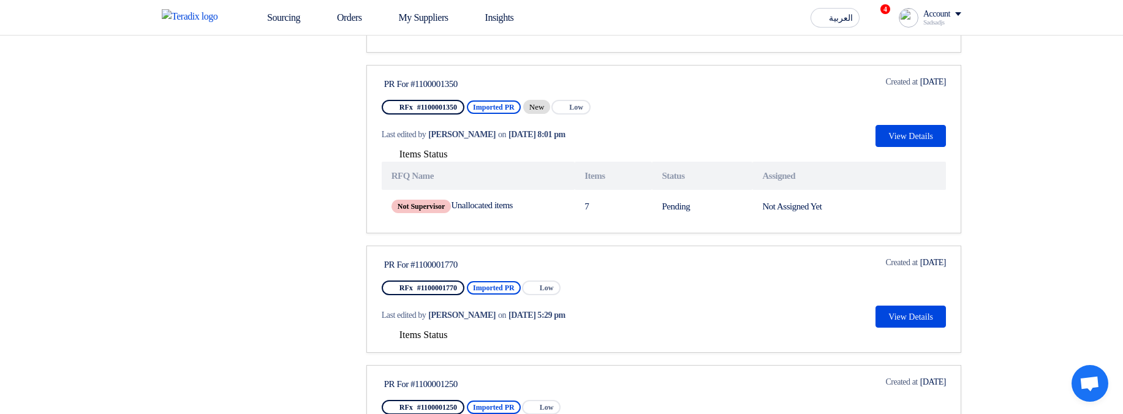
scroll to position [515, 0]
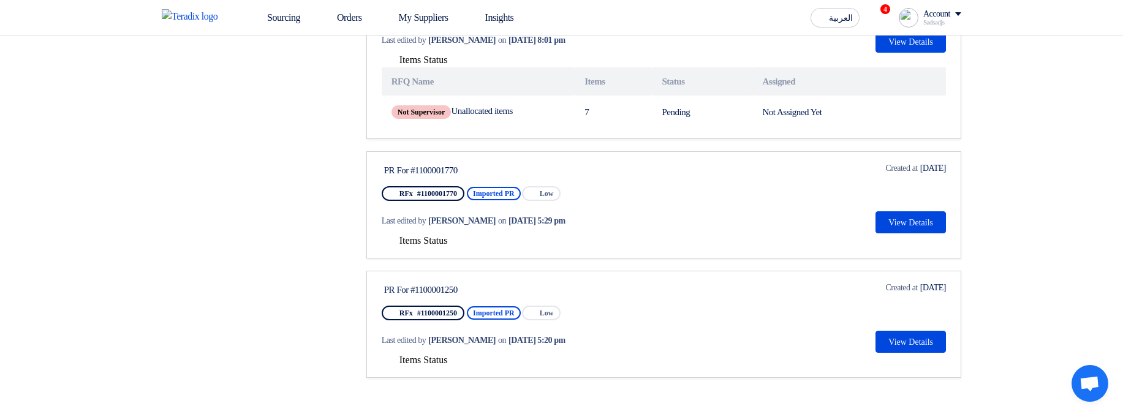
click at [409, 240] on span "Items Status" at bounding box center [423, 240] width 48 height 10
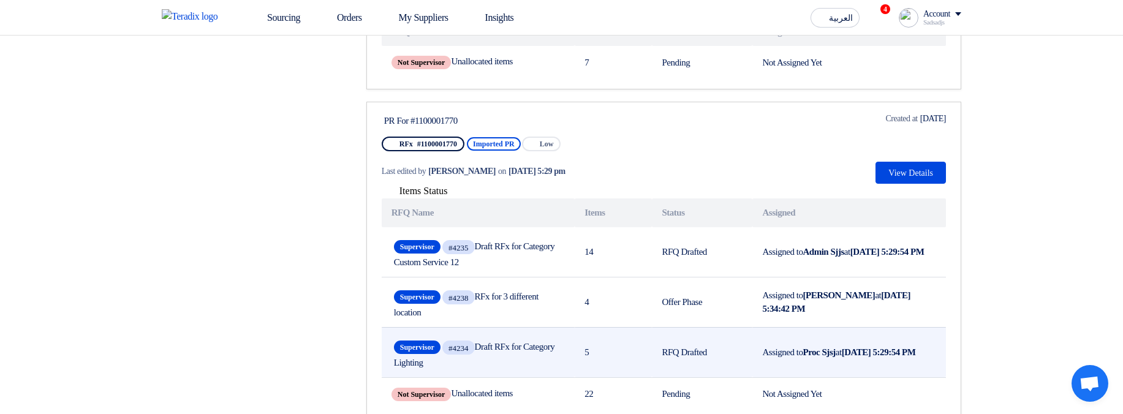
scroll to position [662, 0]
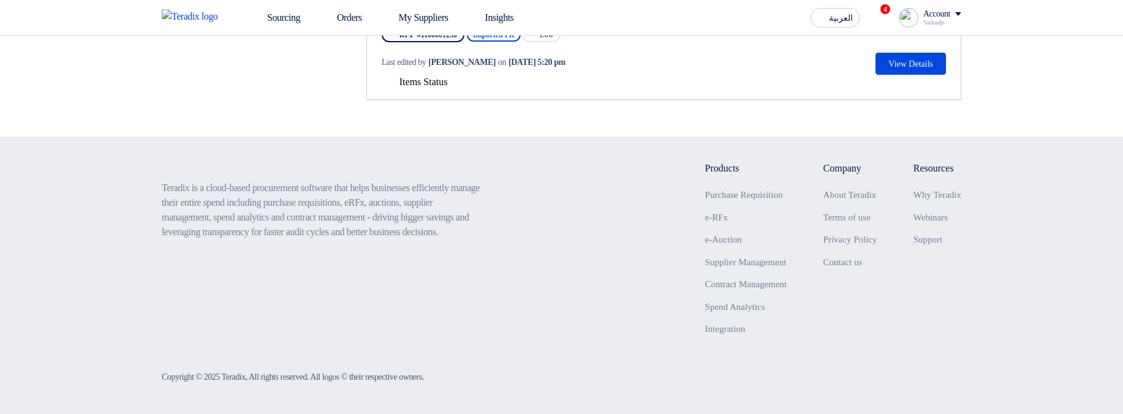
scroll to position [78, 0]
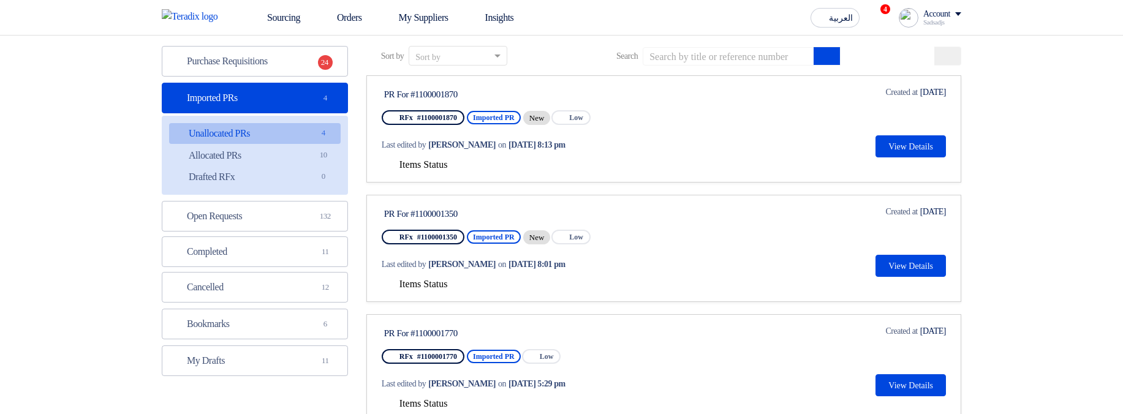
click at [420, 164] on span "Items Status" at bounding box center [423, 164] width 48 height 10
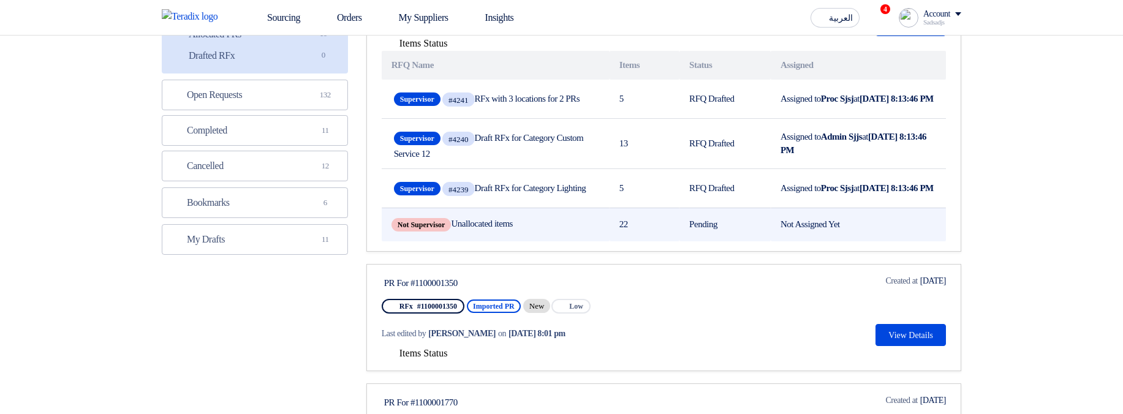
scroll to position [225, 0]
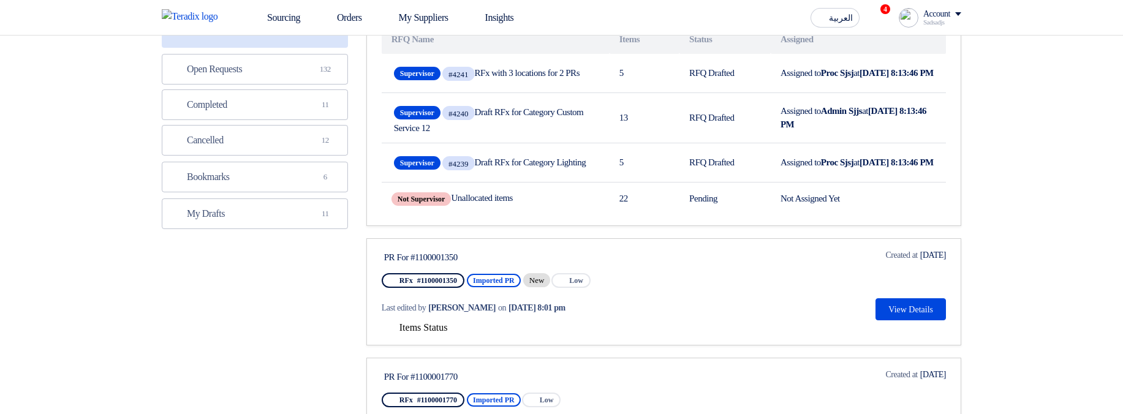
click at [409, 333] on span "Items Status" at bounding box center [423, 327] width 48 height 10
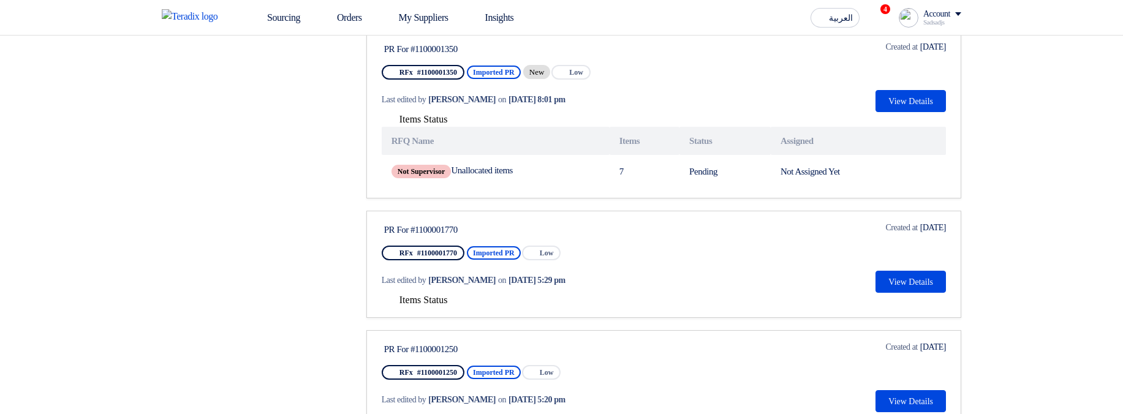
scroll to position [445, 0]
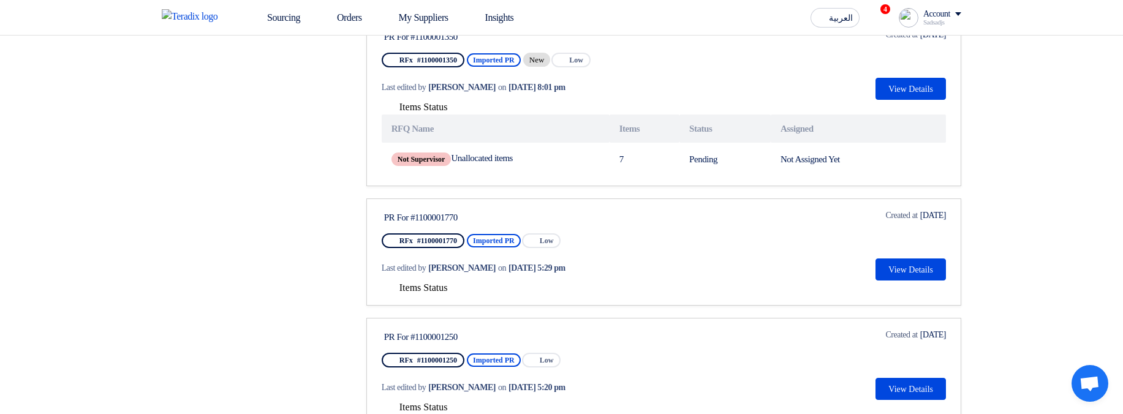
click at [434, 293] on span "Items Status" at bounding box center [423, 287] width 48 height 10
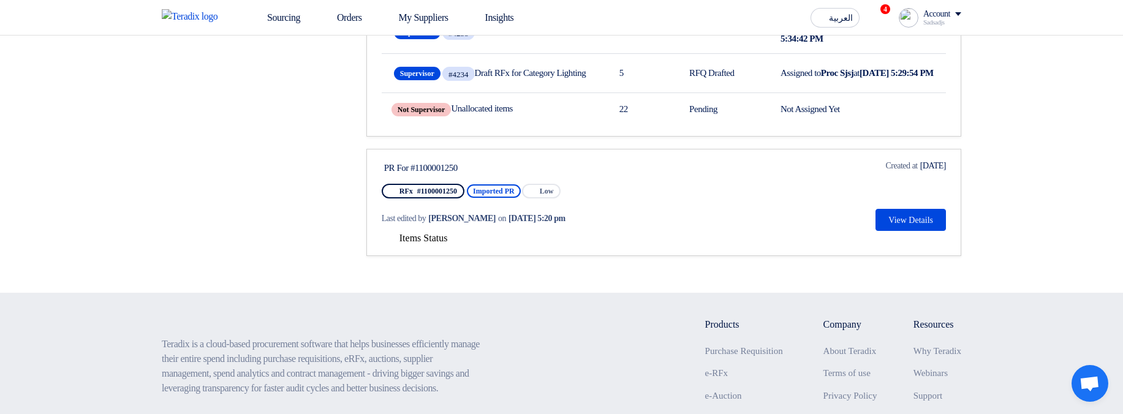
scroll to position [813, 0]
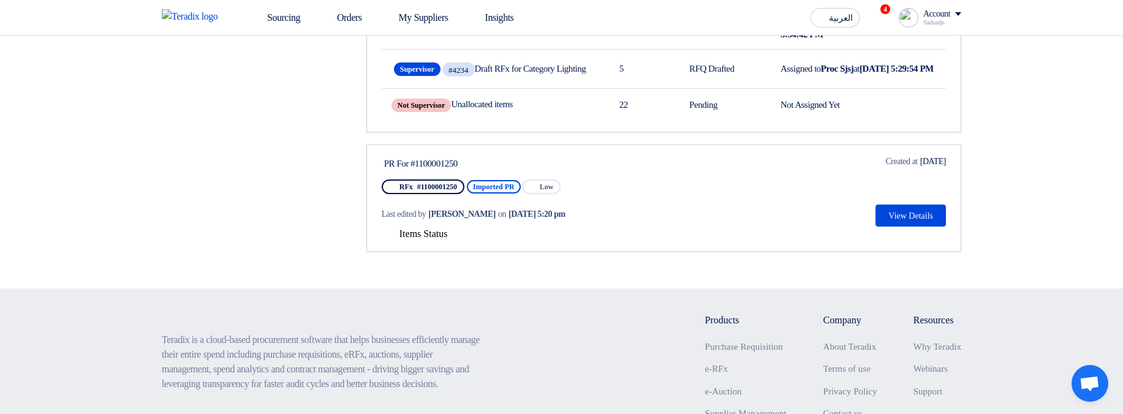
click at [437, 239] on span "Items Status" at bounding box center [423, 234] width 48 height 10
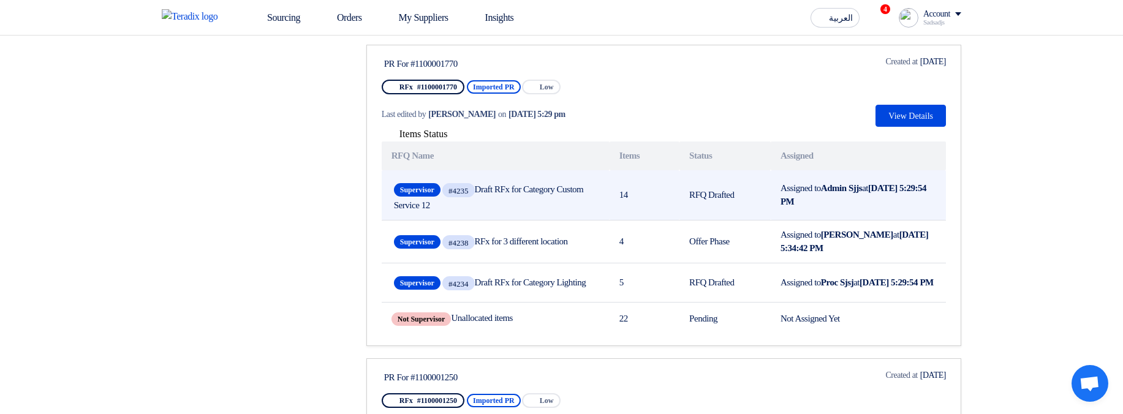
scroll to position [592, 0]
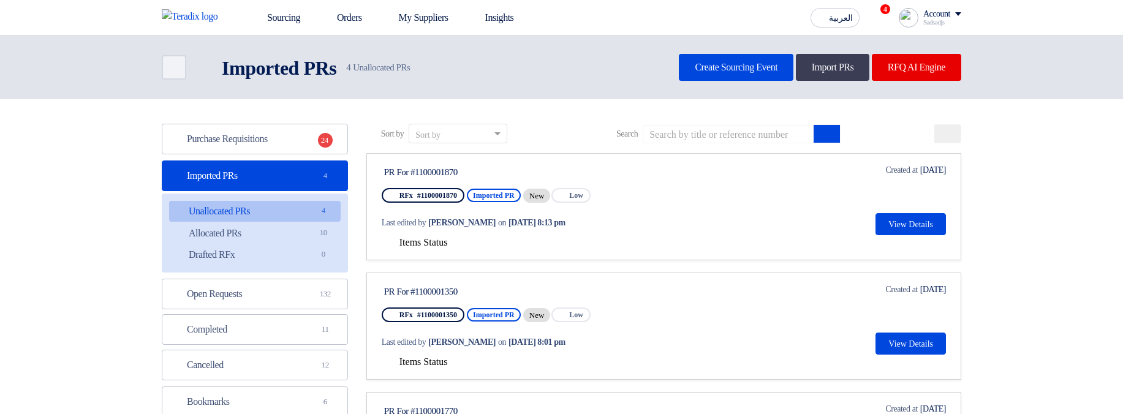
drag, startPoint x: 433, startPoint y: 242, endPoint x: 483, endPoint y: 252, distance: 50.6
click at [433, 246] on span "Items Status" at bounding box center [423, 242] width 48 height 10
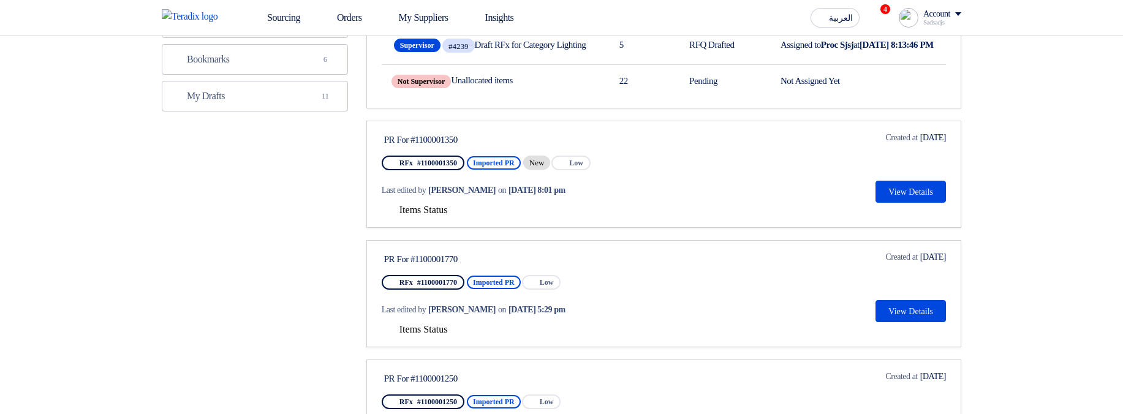
scroll to position [372, 0]
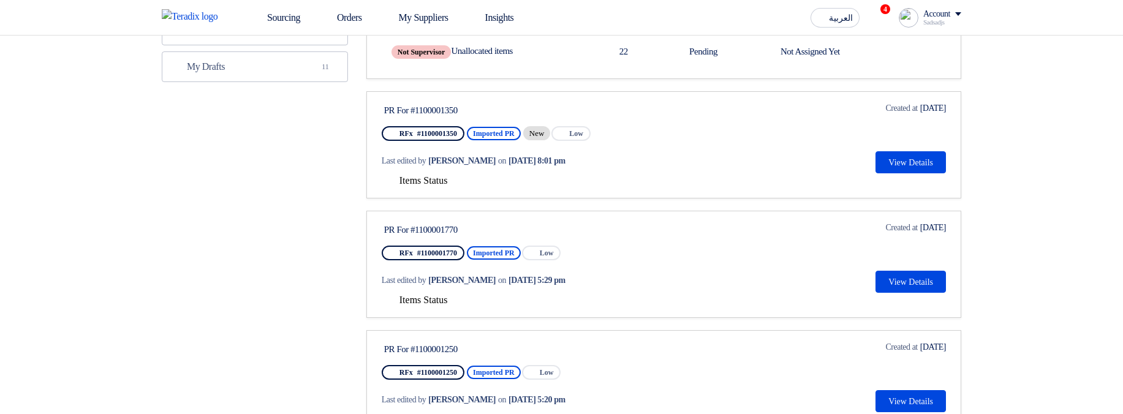
click at [429, 305] on span "Items Status" at bounding box center [423, 300] width 48 height 10
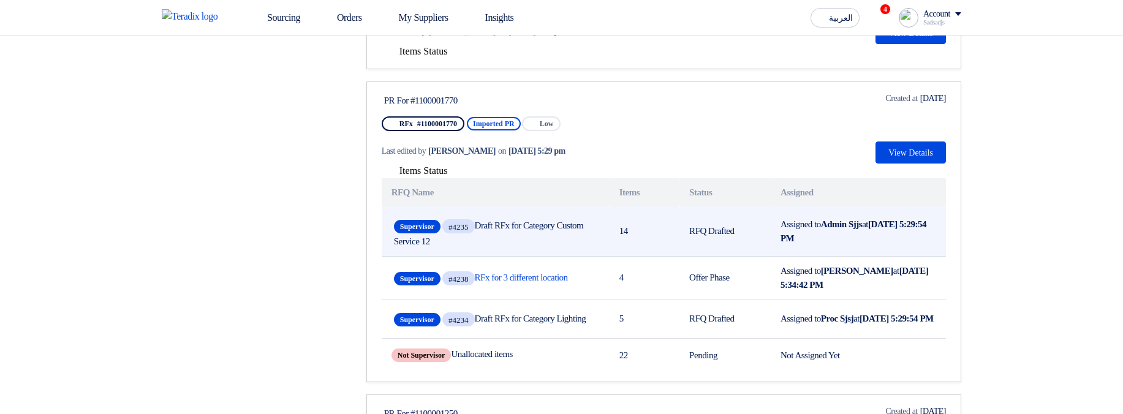
scroll to position [519, 0]
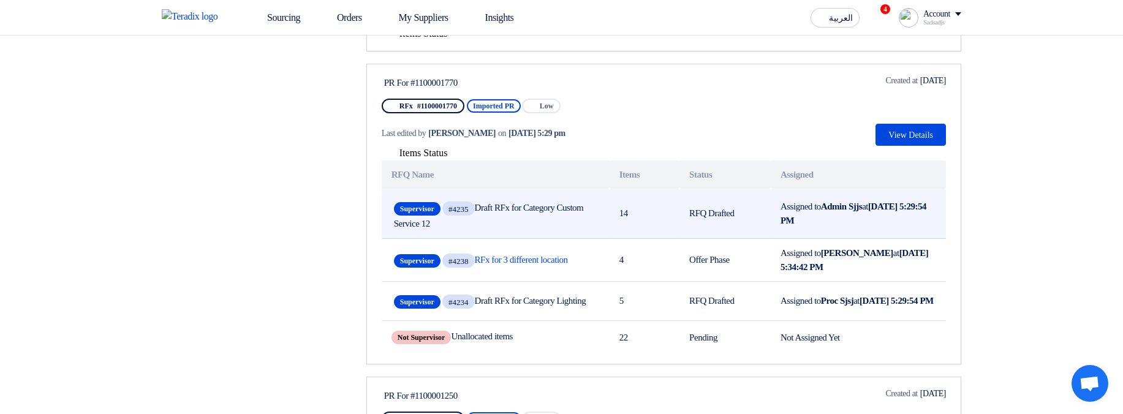
click at [542, 229] on span "Supervisor #4235 Draft RFx for Category Custom Service 12" at bounding box center [495, 214] width 203 height 30
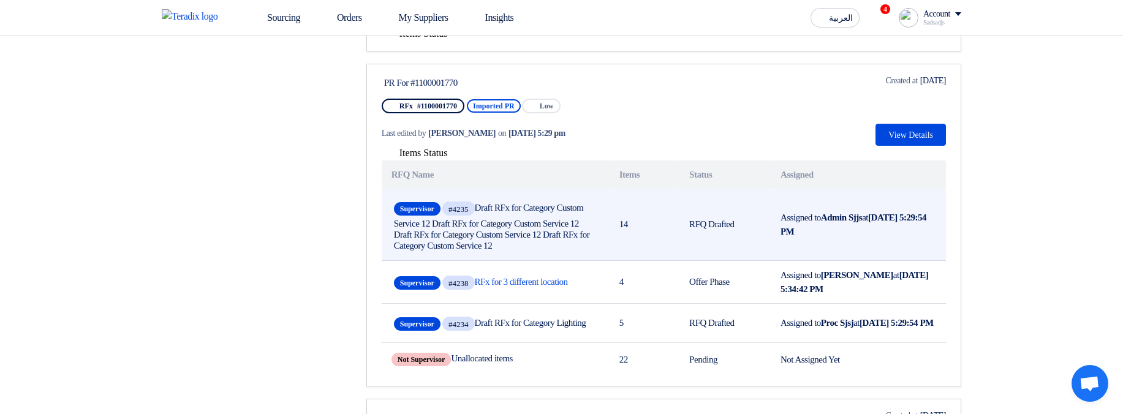
click at [597, 227] on span "Supervisor #4235 Draft RFx for Category Custom Service 12 Draft RFx for Categor…" at bounding box center [495, 225] width 203 height 52
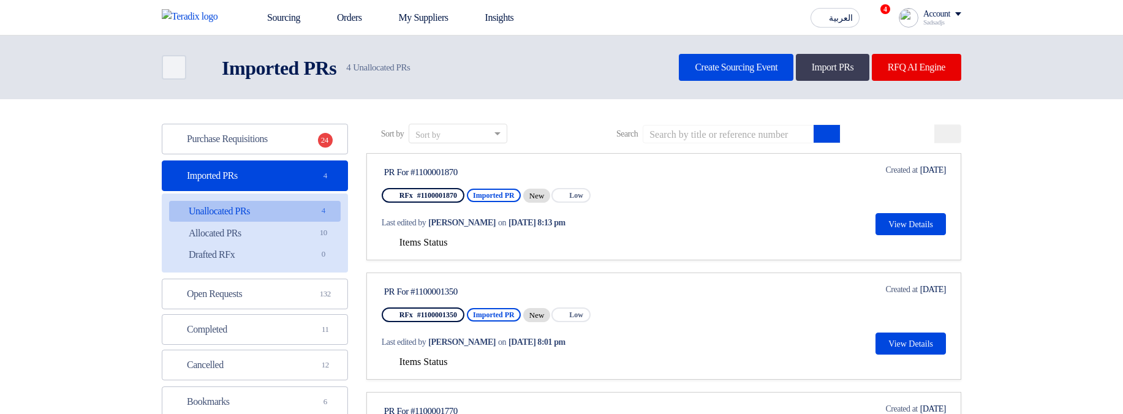
click at [428, 249] on div "Items Status" at bounding box center [664, 242] width 564 height 15
click at [429, 246] on span "Items Status" at bounding box center [423, 242] width 48 height 10
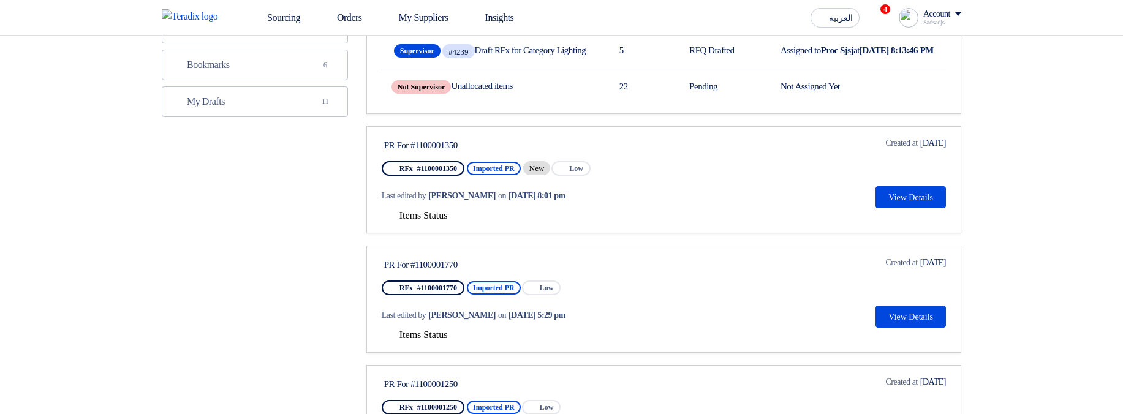
scroll to position [368, 0]
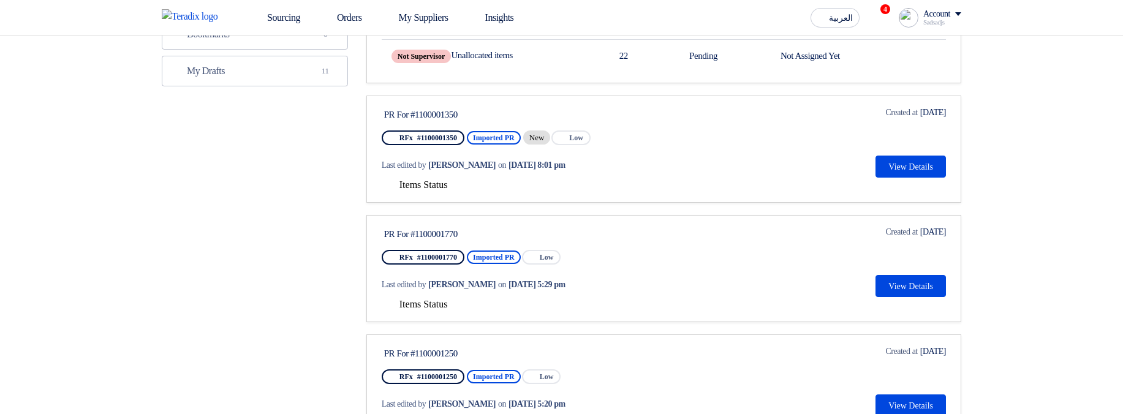
click at [417, 190] on span "Items Status" at bounding box center [423, 185] width 48 height 10
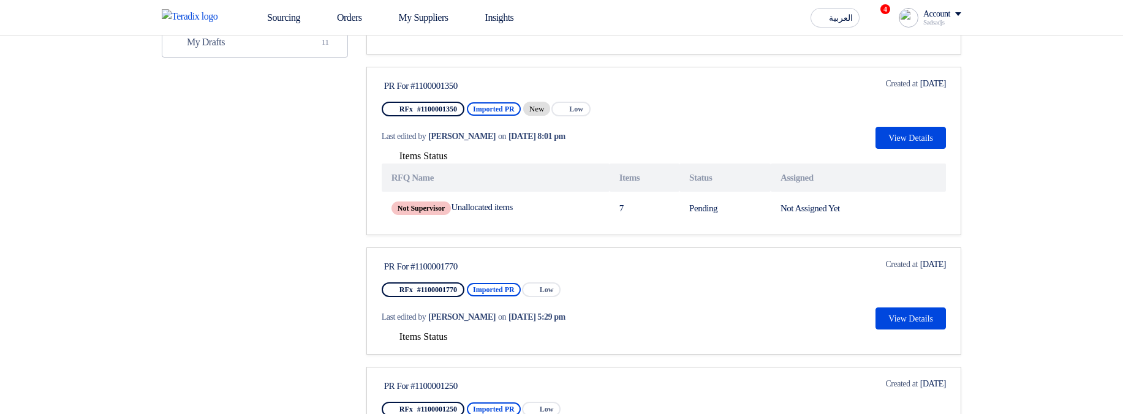
scroll to position [515, 0]
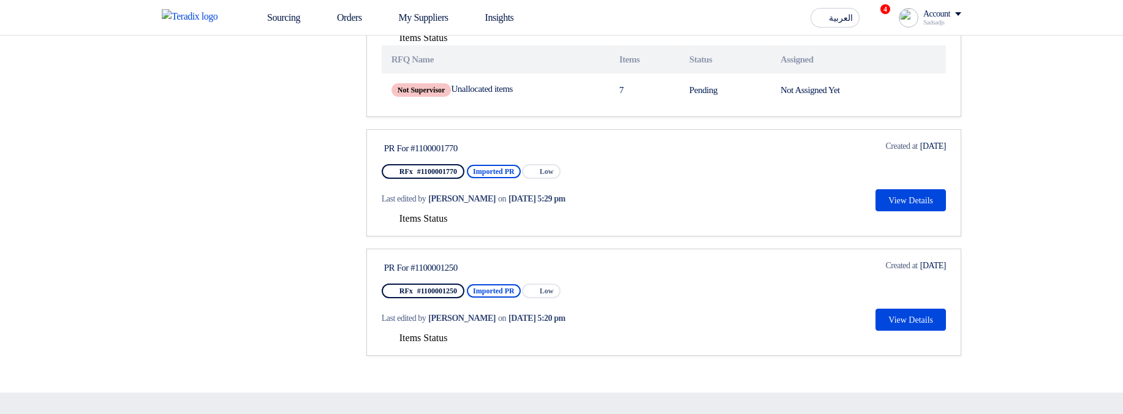
click at [436, 224] on span "Items Status" at bounding box center [423, 218] width 48 height 10
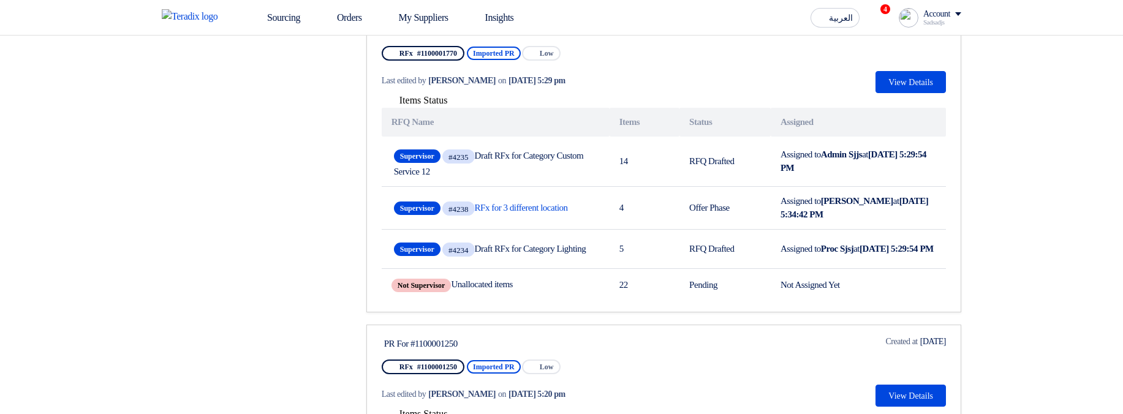
scroll to position [662, 0]
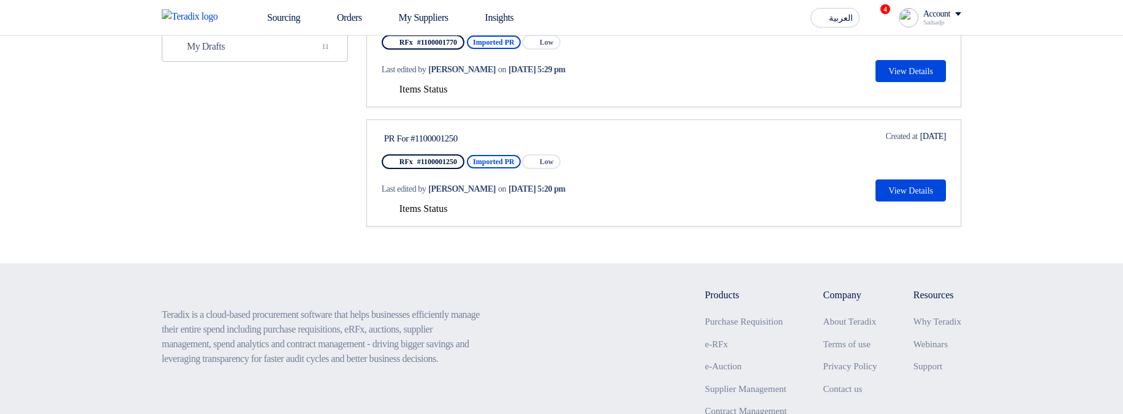
scroll to position [78, 0]
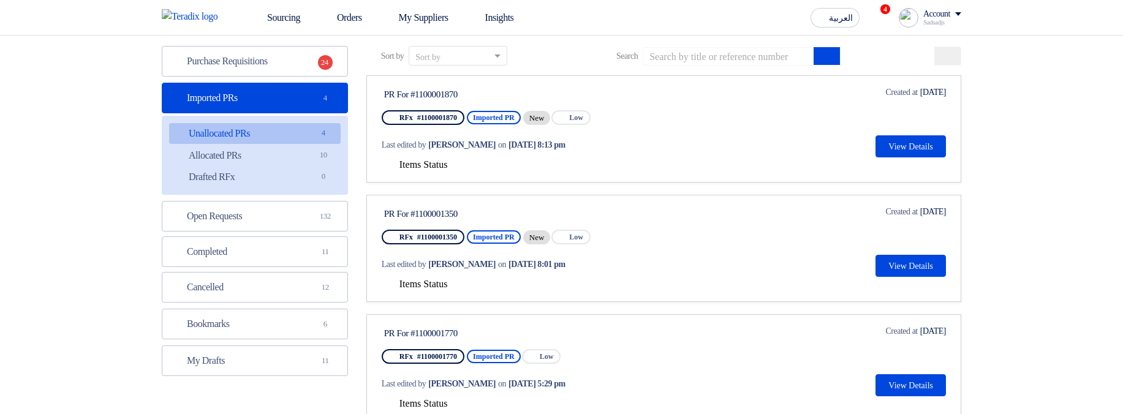
click at [439, 167] on span "Items Status" at bounding box center [423, 164] width 48 height 10
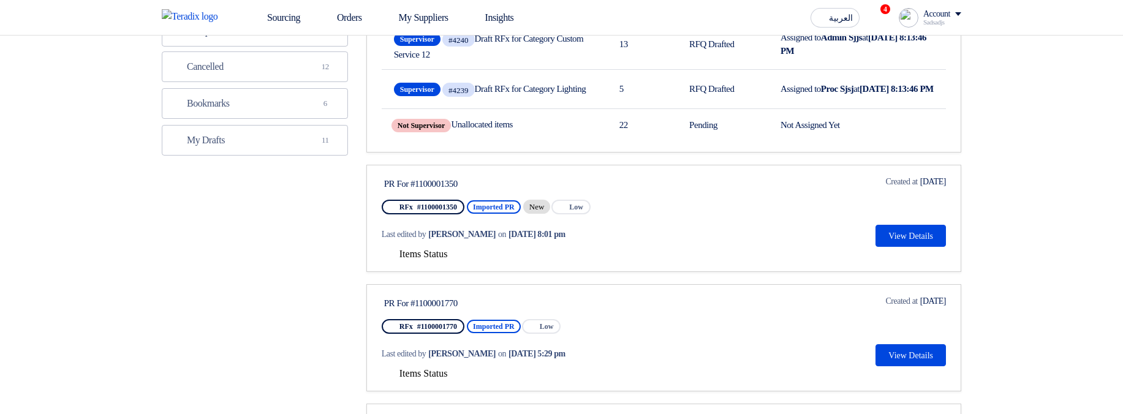
click at [434, 259] on span "Items Status" at bounding box center [423, 254] width 48 height 10
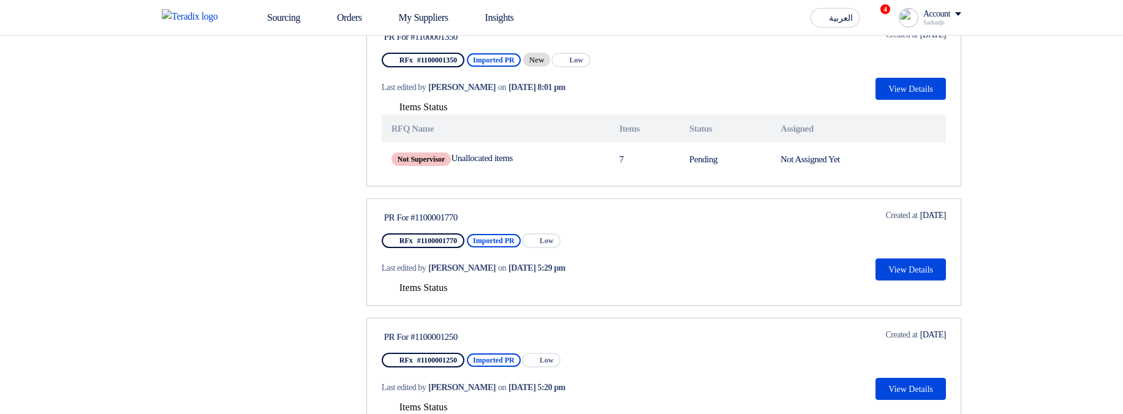
click at [410, 293] on span "Items Status" at bounding box center [423, 287] width 48 height 10
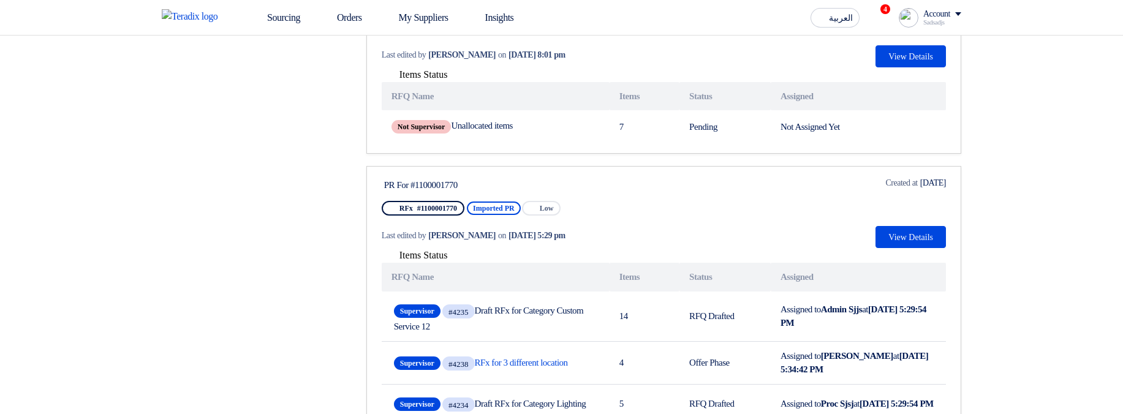
scroll to position [592, 0]
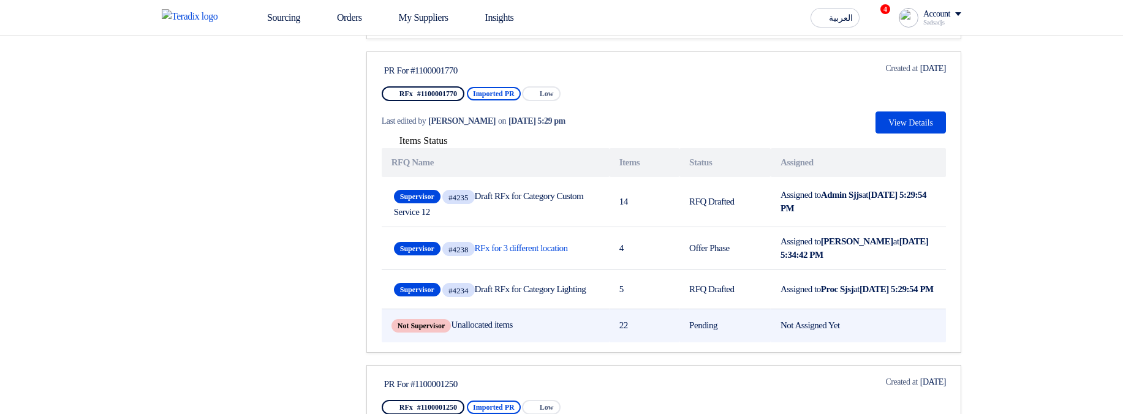
drag, startPoint x: 520, startPoint y: 355, endPoint x: 554, endPoint y: 355, distance: 34.3
click at [554, 342] on td "Not Supervisor Unallocated items" at bounding box center [496, 326] width 228 height 34
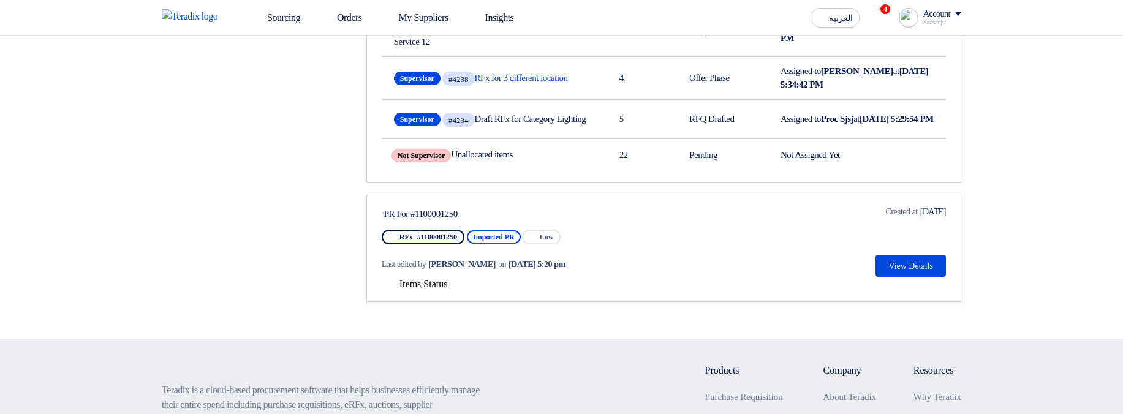
scroll to position [813, 0]
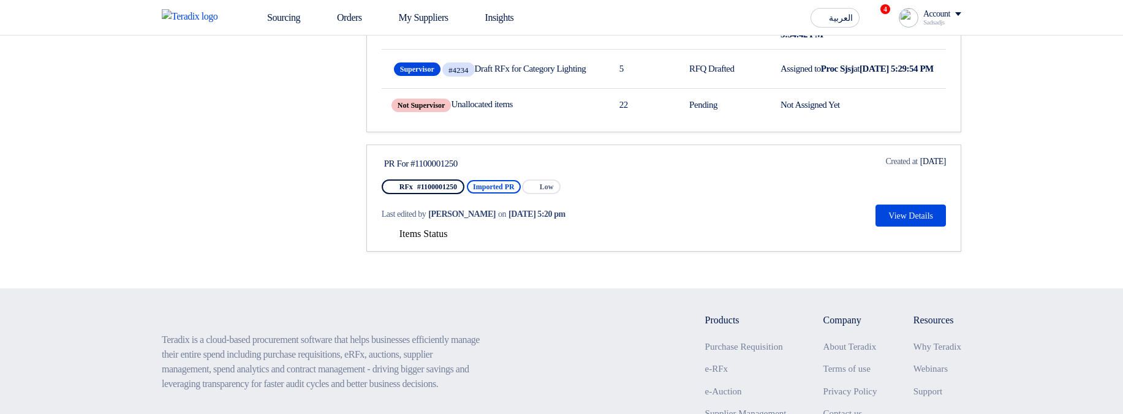
click at [443, 227] on div "Last edited by Hamda Jjjw on Sep 2, 2025, 5:20 pm" at bounding box center [499, 214] width 235 height 25
click at [426, 239] on span "Items Status" at bounding box center [423, 234] width 48 height 10
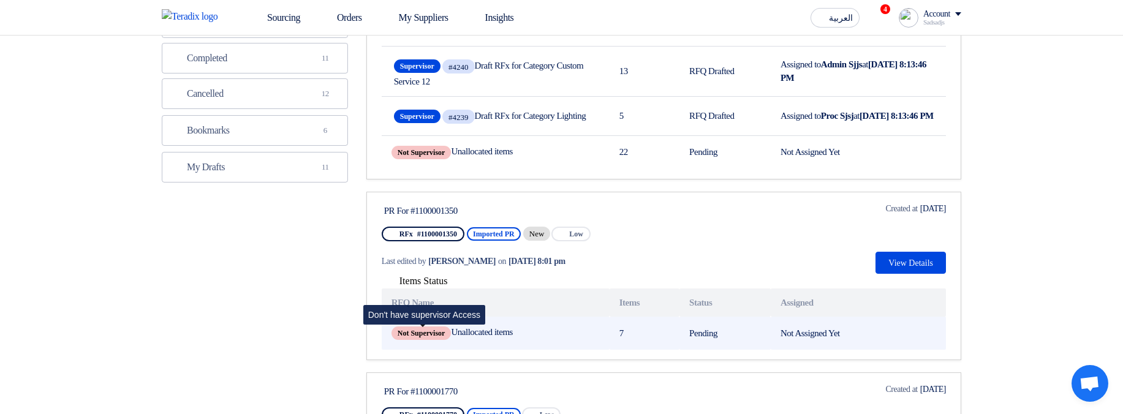
scroll to position [151, 0]
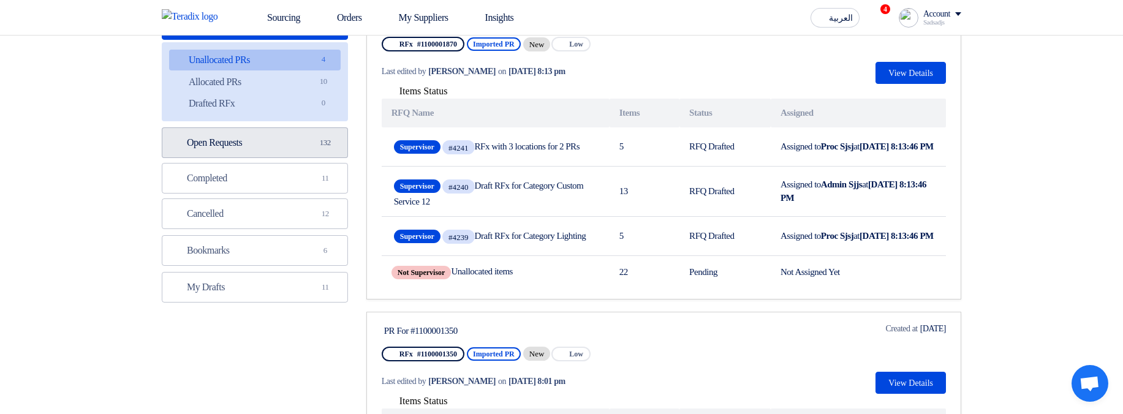
click at [238, 140] on link "Open Requests Open Requests 132" at bounding box center [255, 142] width 186 height 31
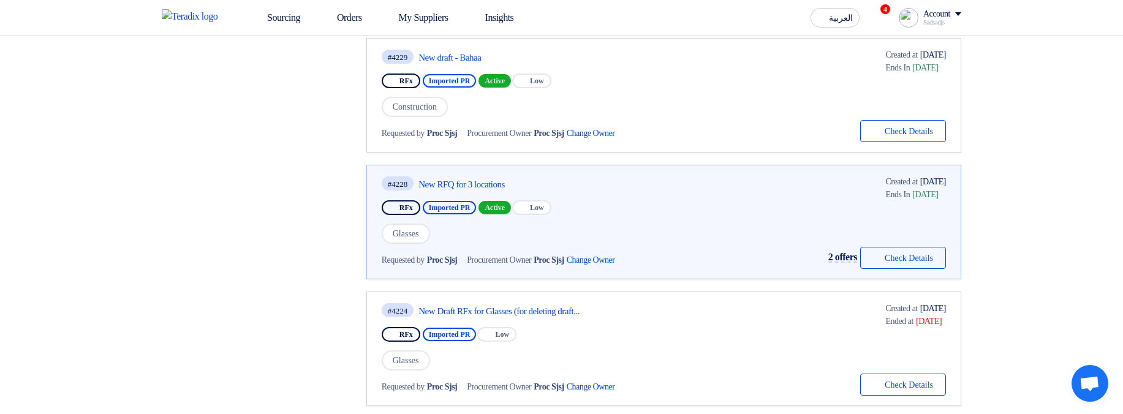
scroll to position [735, 0]
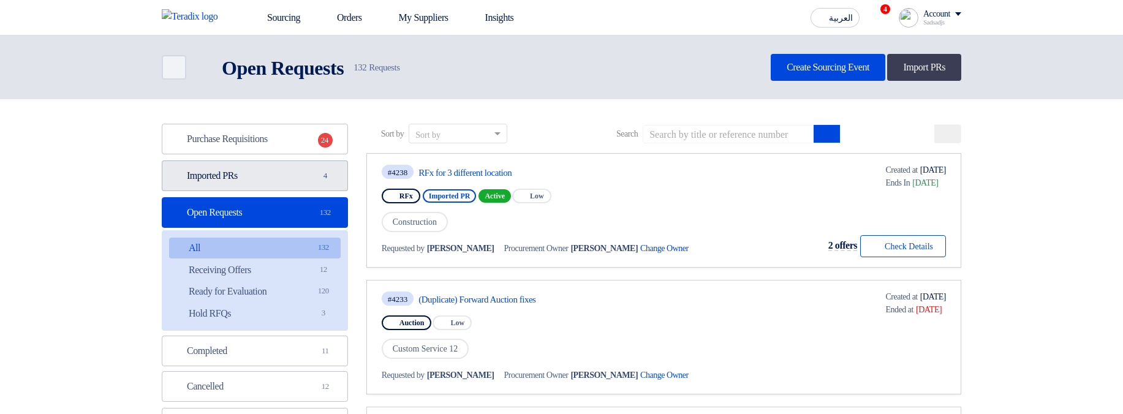
click at [297, 181] on link "Imported PRs Imported PRs 4" at bounding box center [255, 176] width 186 height 31
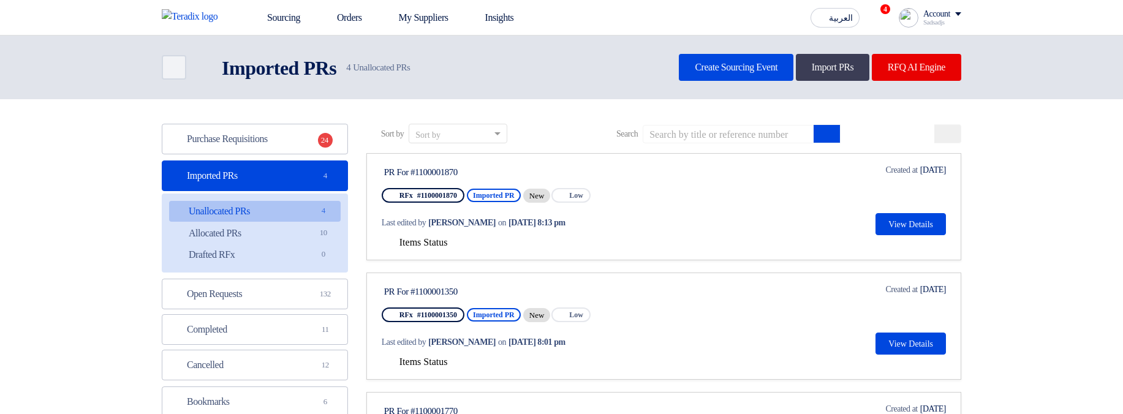
click at [424, 241] on span "Items Status" at bounding box center [423, 242] width 48 height 10
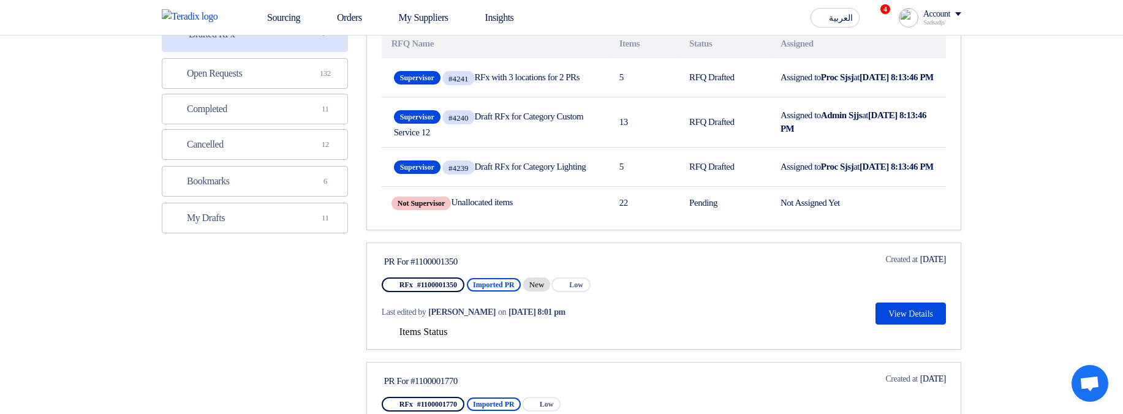
click at [411, 337] on span "Items Status" at bounding box center [423, 332] width 48 height 10
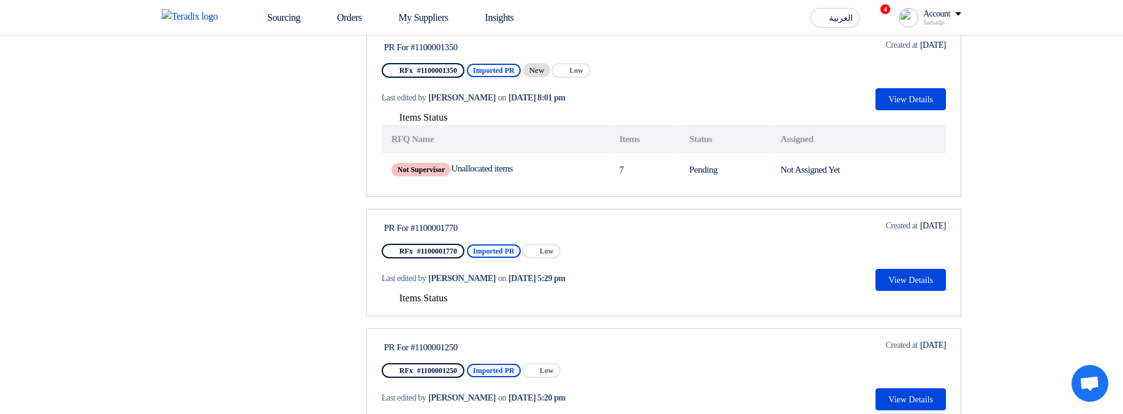
scroll to position [441, 0]
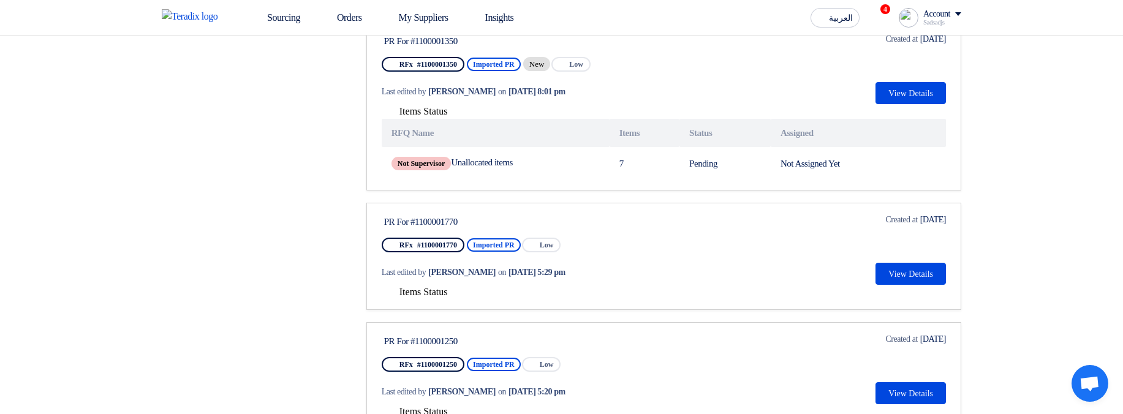
click at [427, 297] on span "Items Status" at bounding box center [423, 292] width 48 height 10
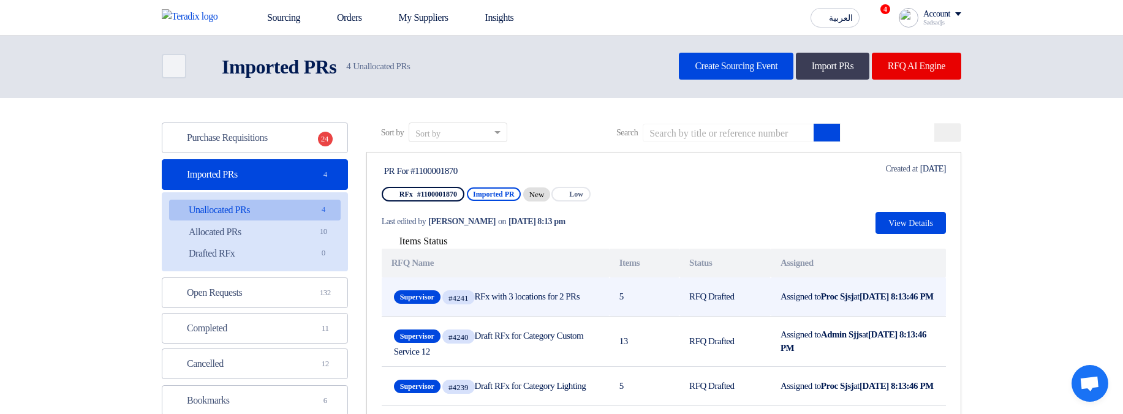
scroll to position [0, 0]
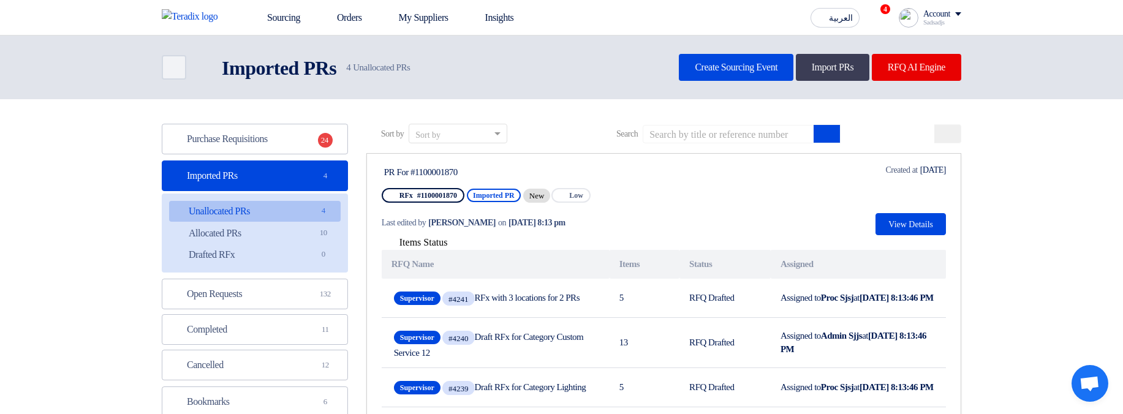
drag, startPoint x: 578, startPoint y: 227, endPoint x: 369, endPoint y: 215, distance: 209.2
click at [369, 215] on link "PR For #1100001870 RFx #1100001870 Imported PR New Priority Low Last edited by …" at bounding box center [663, 302] width 595 height 298
click at [463, 233] on div "Last edited by Hamda Jjjw on Sep 16, 2025, 8:13 pm" at bounding box center [499, 222] width 235 height 25
click at [314, 238] on link "Allocated PRs Allocated PRs 10" at bounding box center [255, 233] width 172 height 21
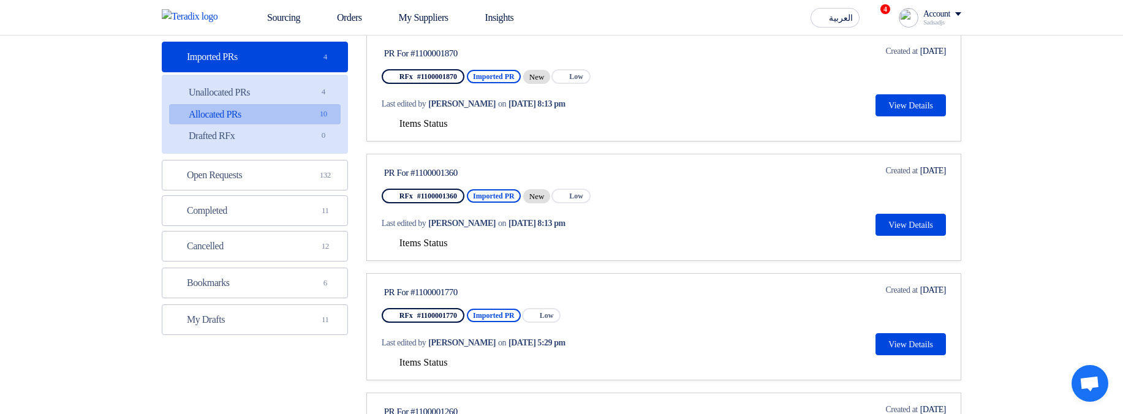
scroll to position [147, 0]
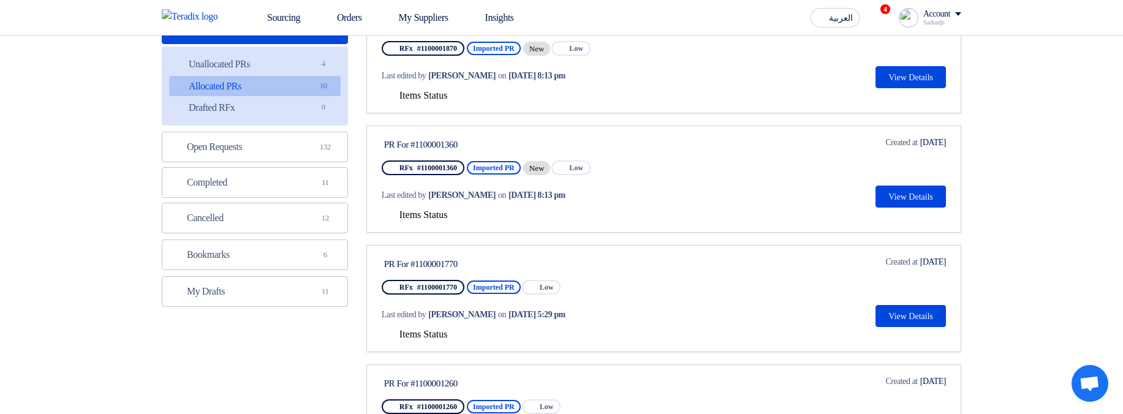
click at [431, 93] on span "Items Status" at bounding box center [423, 95] width 48 height 10
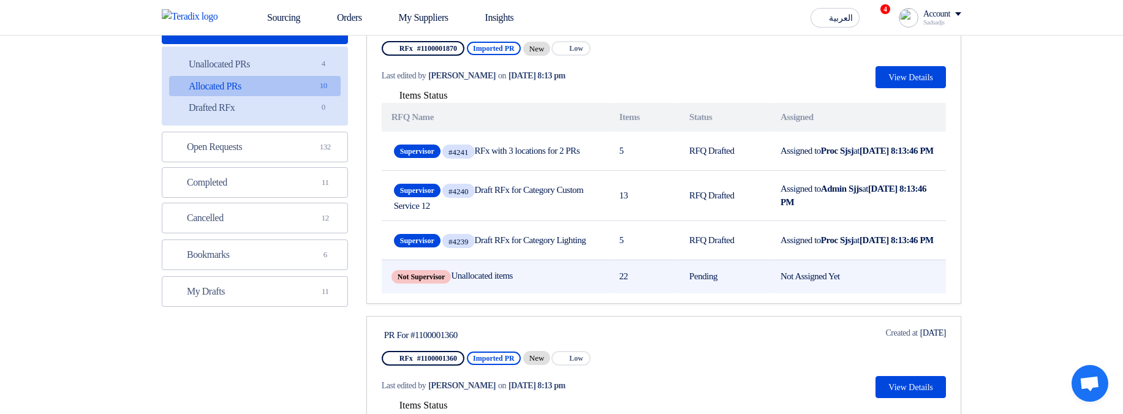
drag, startPoint x: 485, startPoint y: 297, endPoint x: 547, endPoint y: 300, distance: 62.0
click at [546, 293] on td "Not Supervisor Unallocated items" at bounding box center [496, 277] width 228 height 34
click at [550, 293] on td "Not Supervisor Unallocated items" at bounding box center [496, 277] width 228 height 34
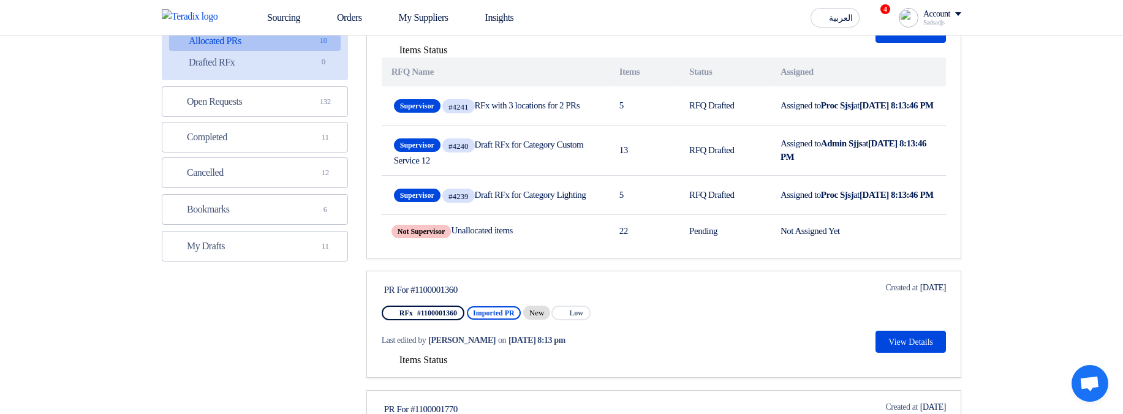
scroll to position [368, 0]
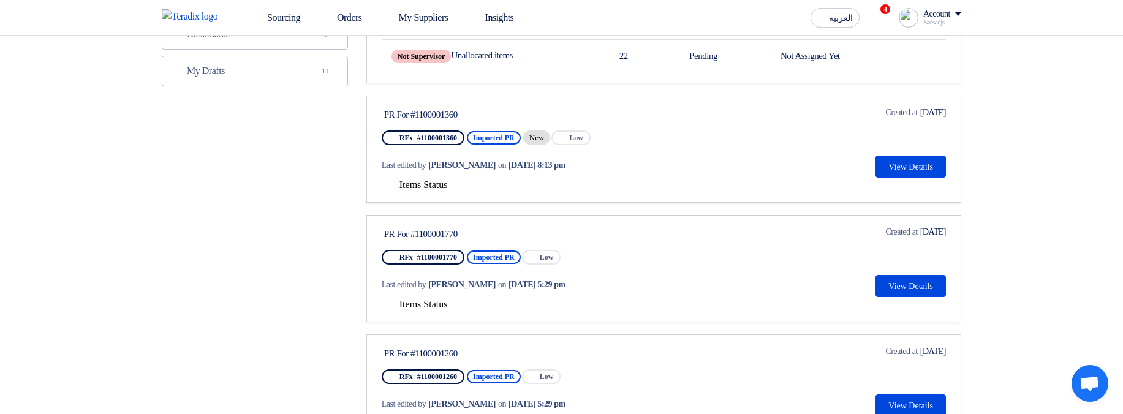
drag, startPoint x: 442, startPoint y: 202, endPoint x: 455, endPoint y: 213, distance: 16.9
click at [442, 190] on span "Items Status" at bounding box center [423, 185] width 48 height 10
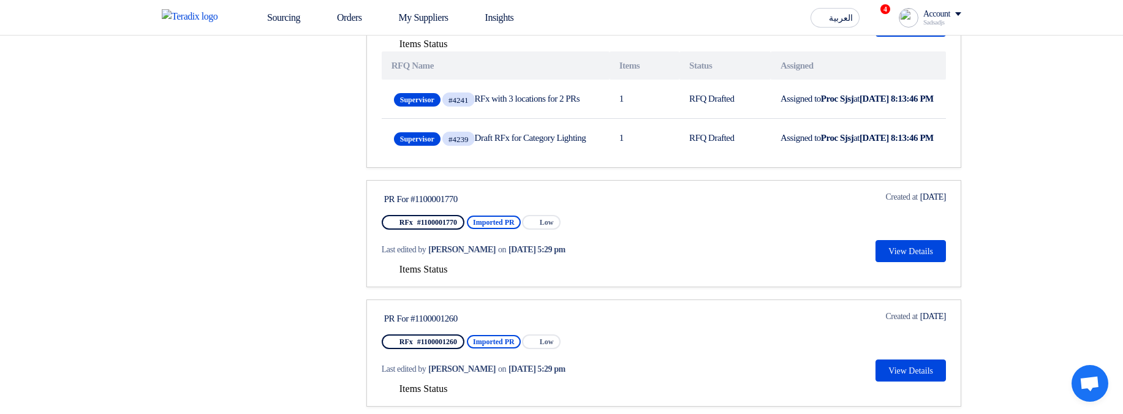
scroll to position [515, 0]
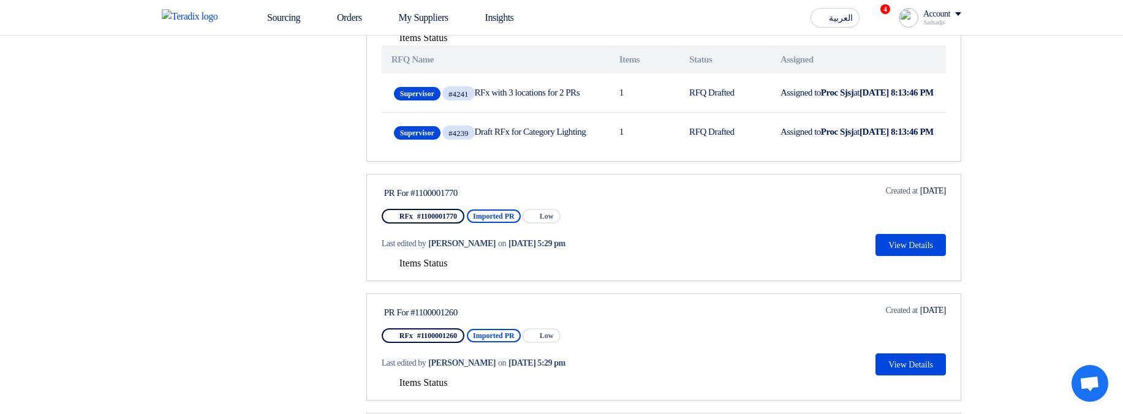
click at [431, 281] on link "PR For #1100001770 RFx #1100001770 Imported PR Priority Low Last edited by Hamd…" at bounding box center [663, 227] width 595 height 107
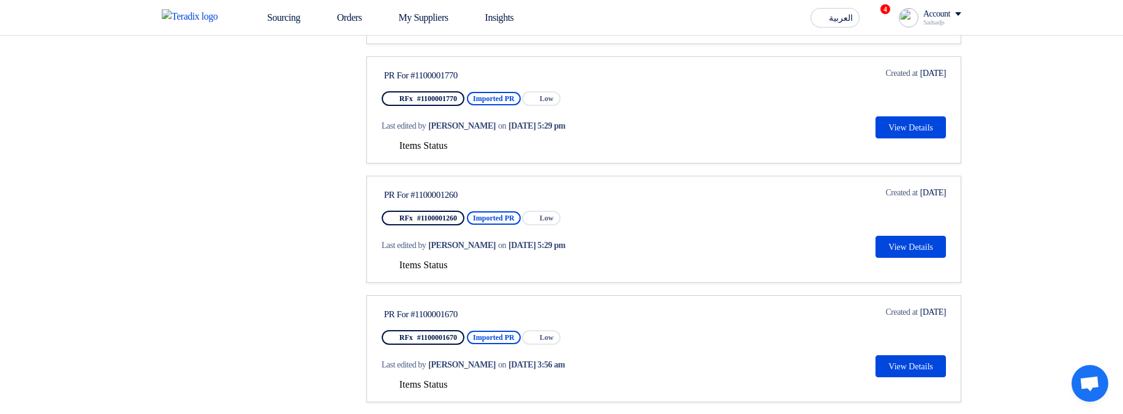
scroll to position [662, 0]
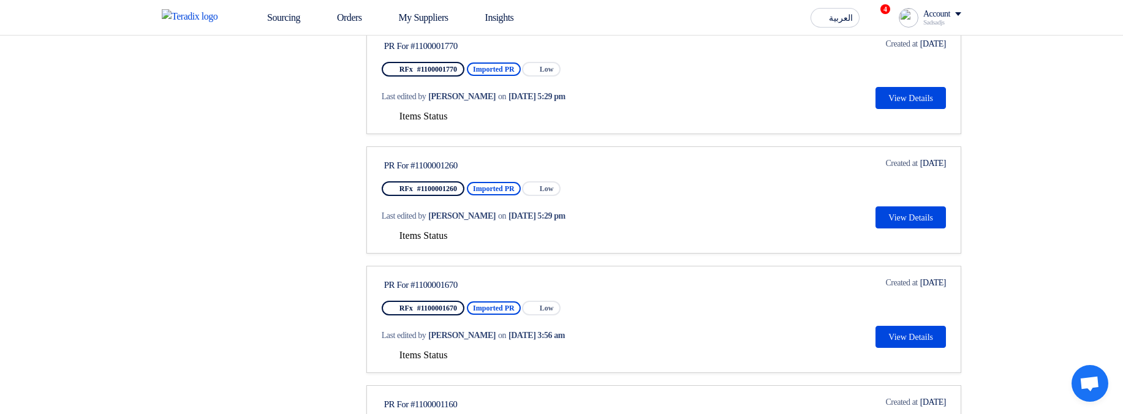
click at [426, 121] on span "Items Status" at bounding box center [423, 116] width 48 height 10
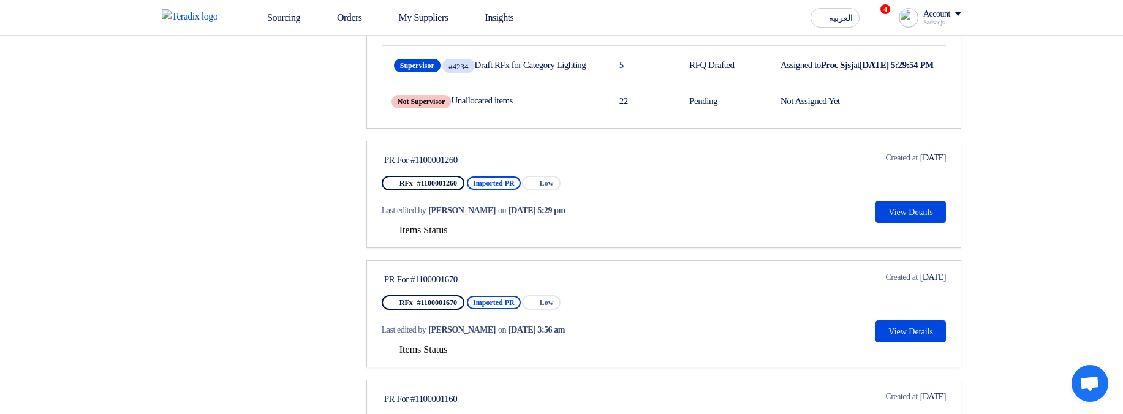
scroll to position [882, 0]
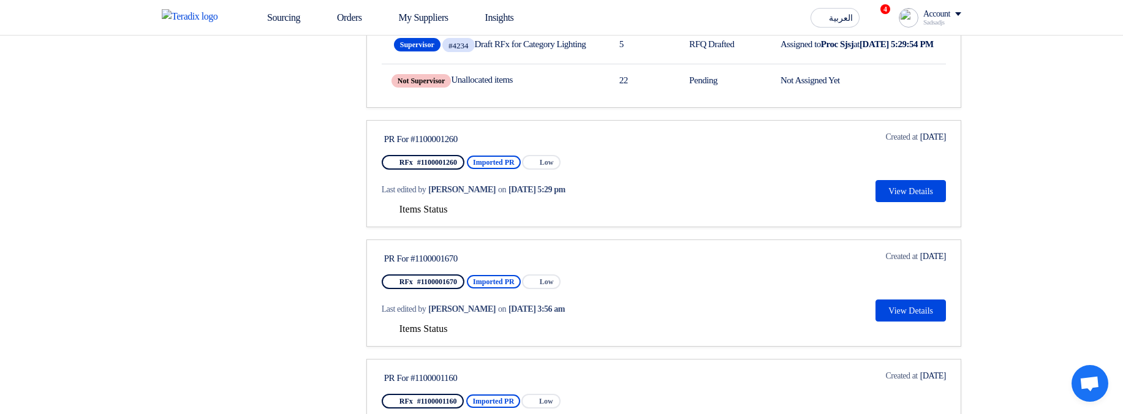
click at [414, 202] on div "Last edited by Hamda Jjjw on Sep 2, 2025, 5:29 pm" at bounding box center [499, 189] width 235 height 25
click at [422, 214] on span "Items Status" at bounding box center [423, 209] width 48 height 10
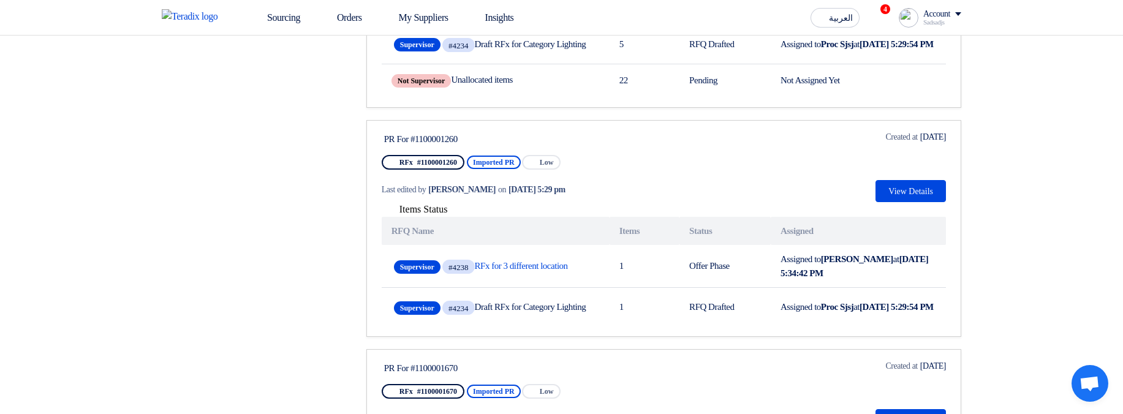
scroll to position [956, 0]
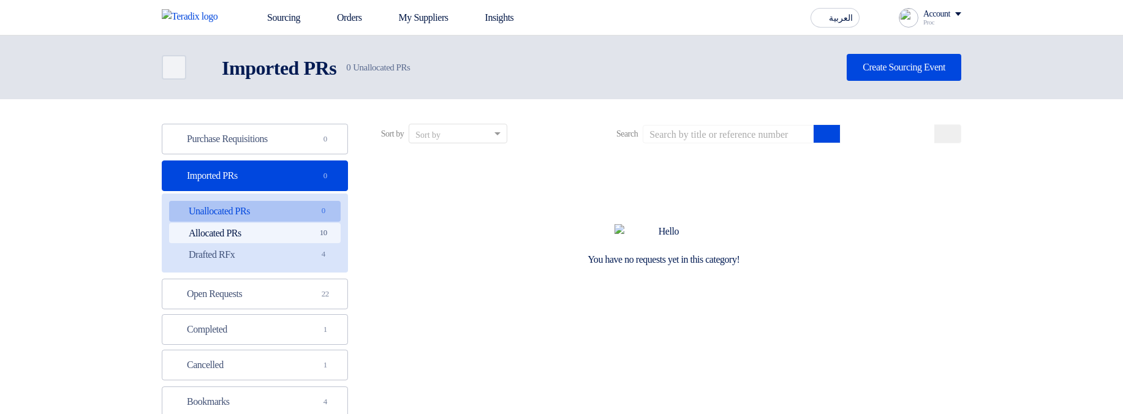
click at [325, 233] on span "10" at bounding box center [323, 233] width 15 height 13
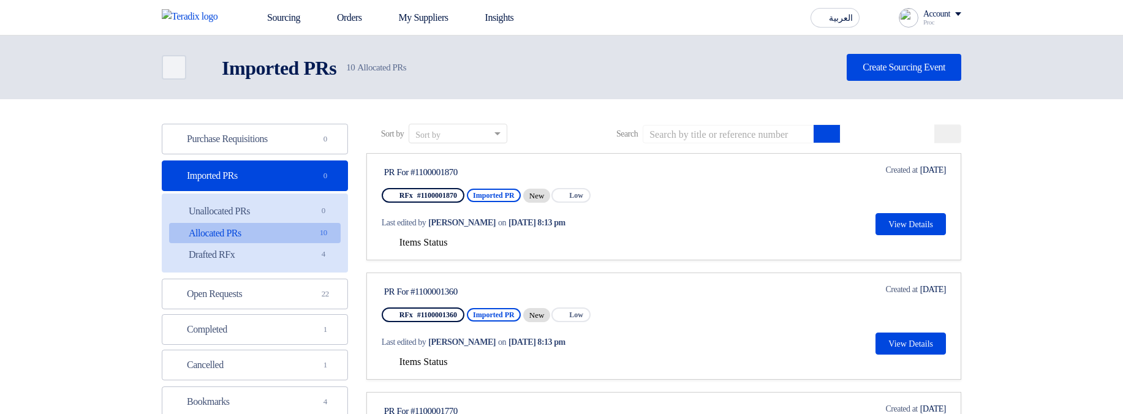
click at [444, 239] on span "Items Status" at bounding box center [423, 242] width 48 height 10
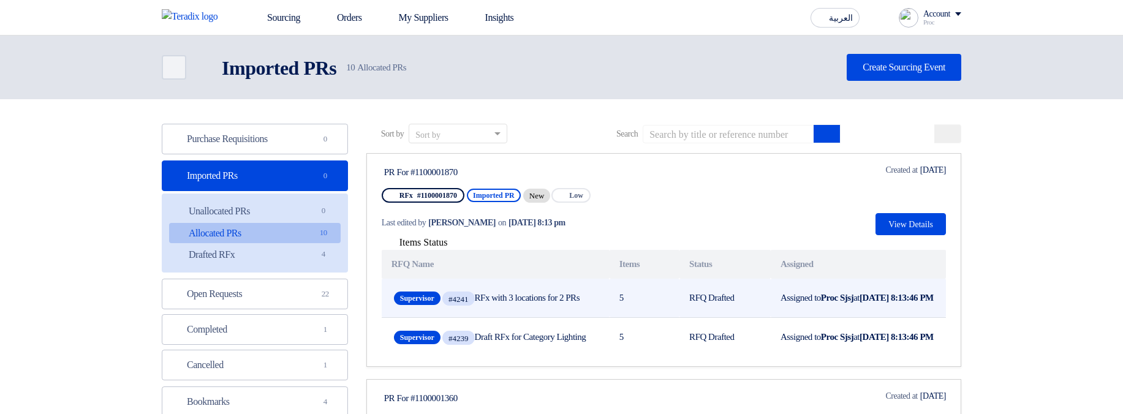
drag, startPoint x: 505, startPoint y: 297, endPoint x: 587, endPoint y: 300, distance: 82.2
click at [586, 299] on span "Supervisor #4241 RFx with 3 locations for 2 PRs" at bounding box center [495, 298] width 203 height 19
click at [587, 300] on span "Supervisor #4241 RFx with 3 locations for 2 PRs" at bounding box center [495, 298] width 203 height 19
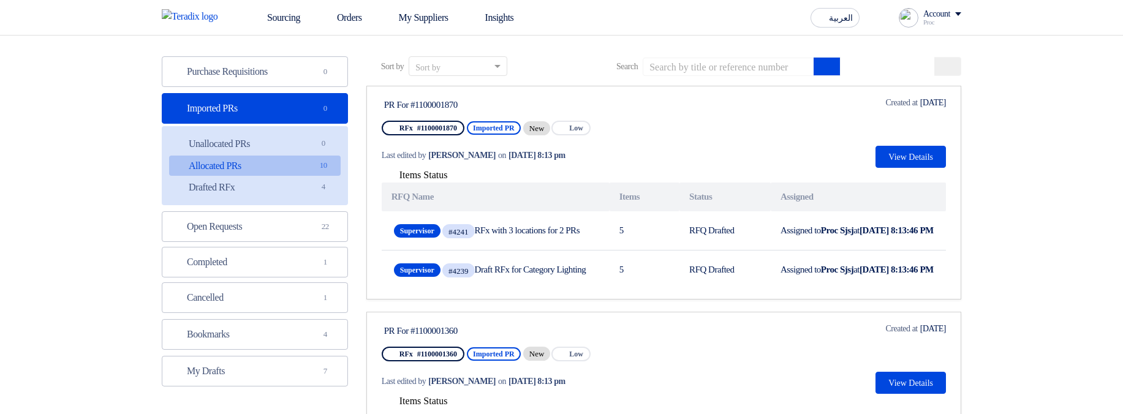
scroll to position [147, 0]
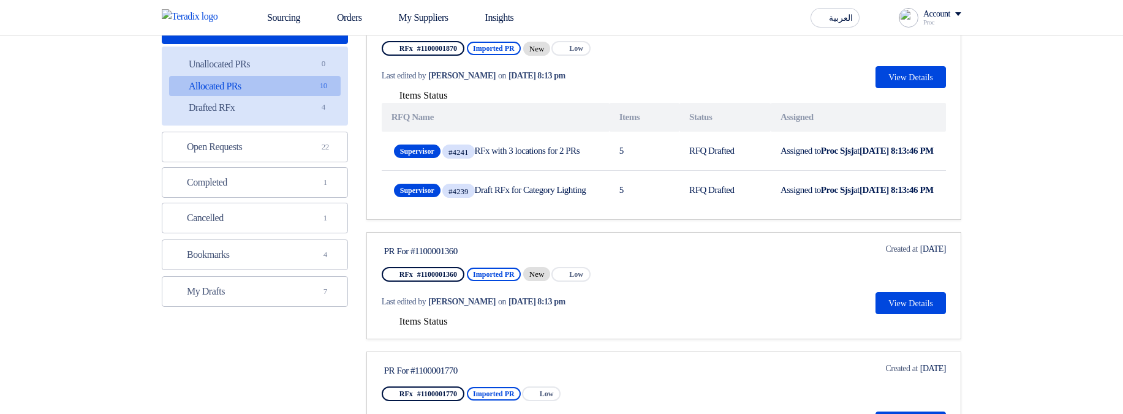
click at [419, 327] on span "Items Status" at bounding box center [423, 321] width 48 height 10
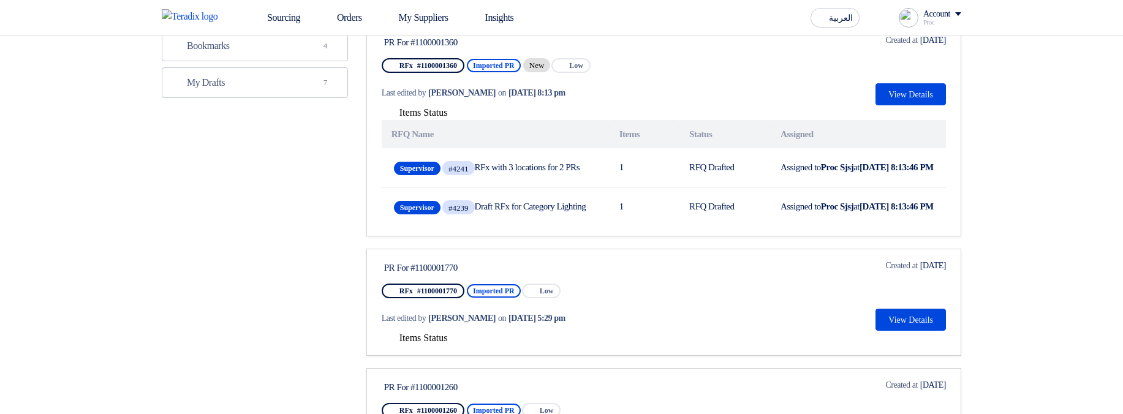
scroll to position [368, 0]
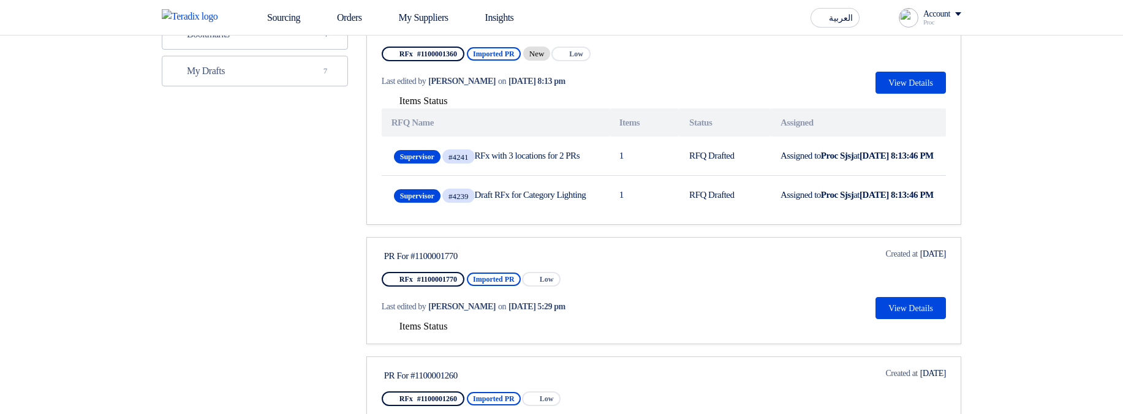
click at [422, 331] on span "Items Status" at bounding box center [423, 326] width 48 height 10
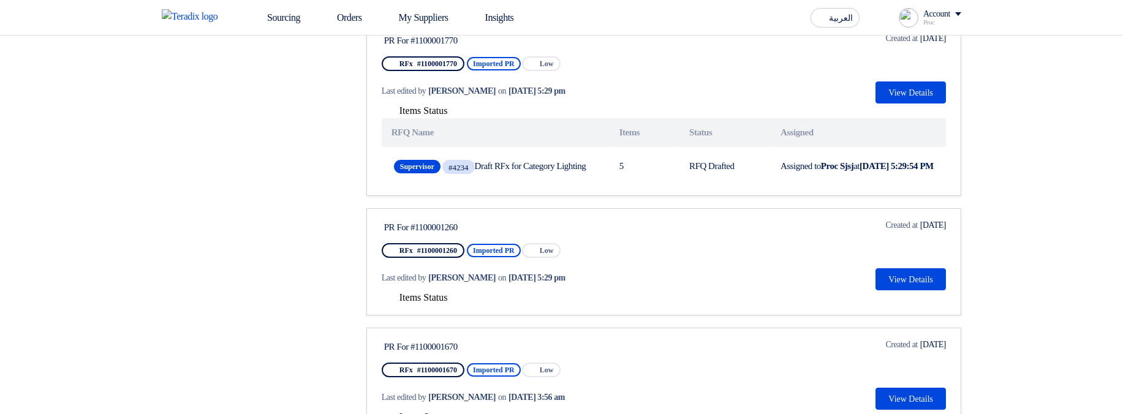
scroll to position [588, 0]
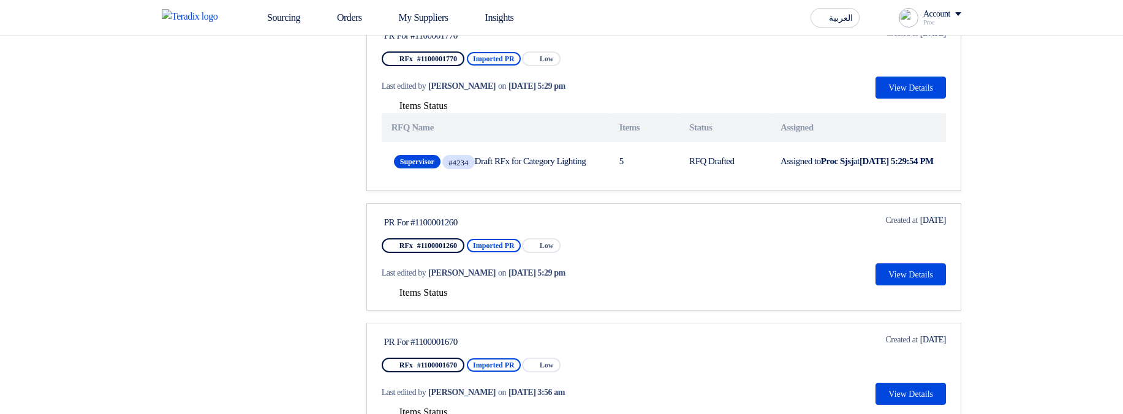
click at [410, 298] on span "Items Status" at bounding box center [423, 292] width 48 height 10
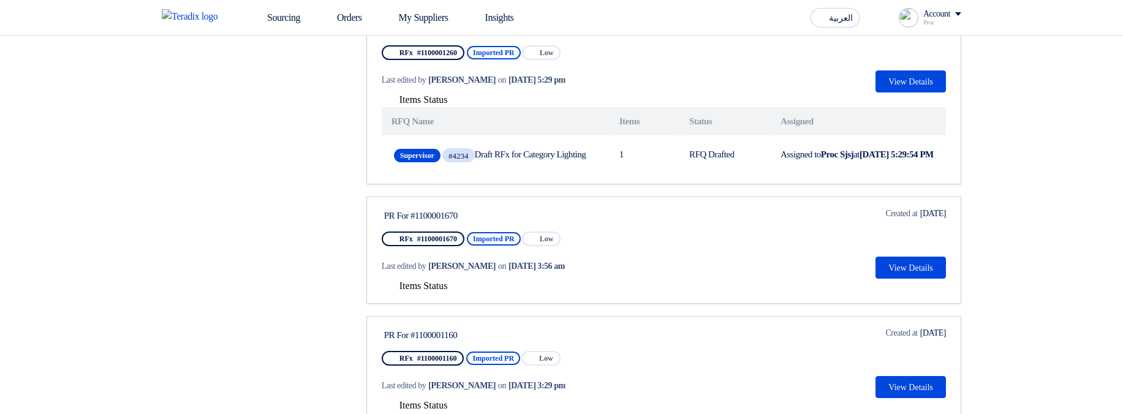
scroll to position [809, 0]
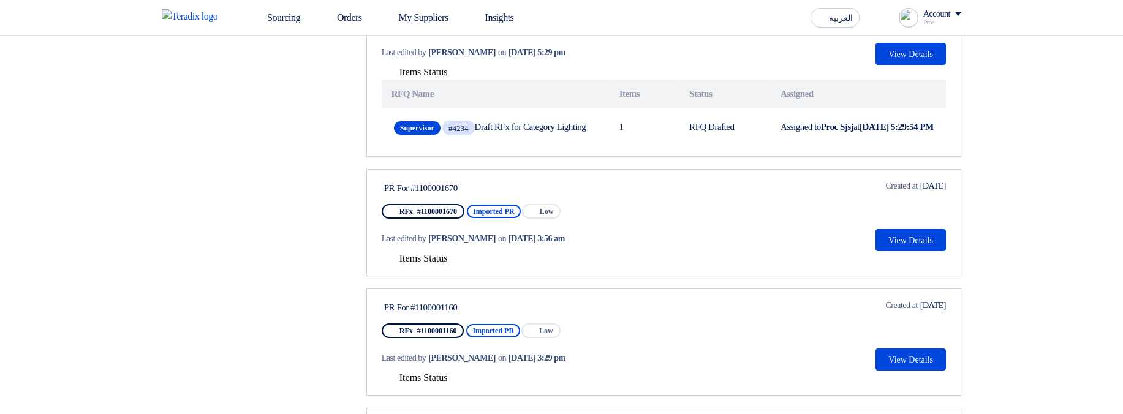
click at [411, 263] on span "Items Status" at bounding box center [423, 258] width 48 height 10
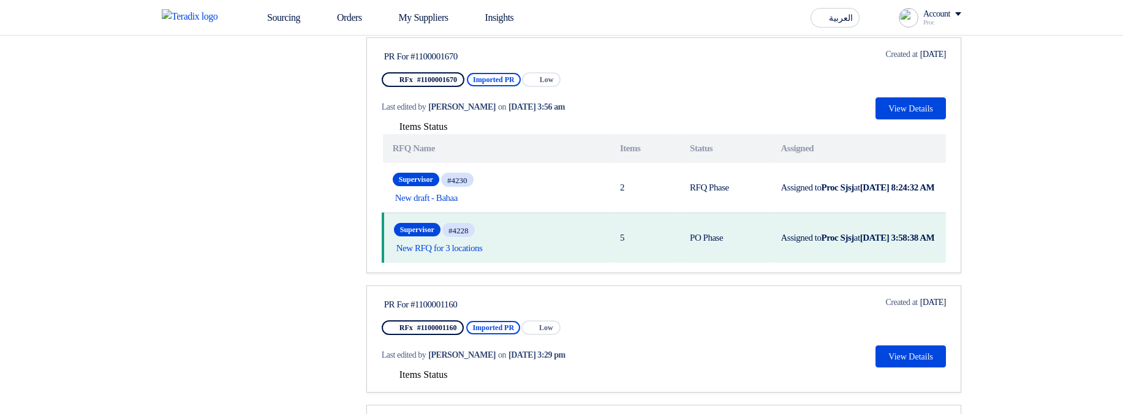
scroll to position [956, 0]
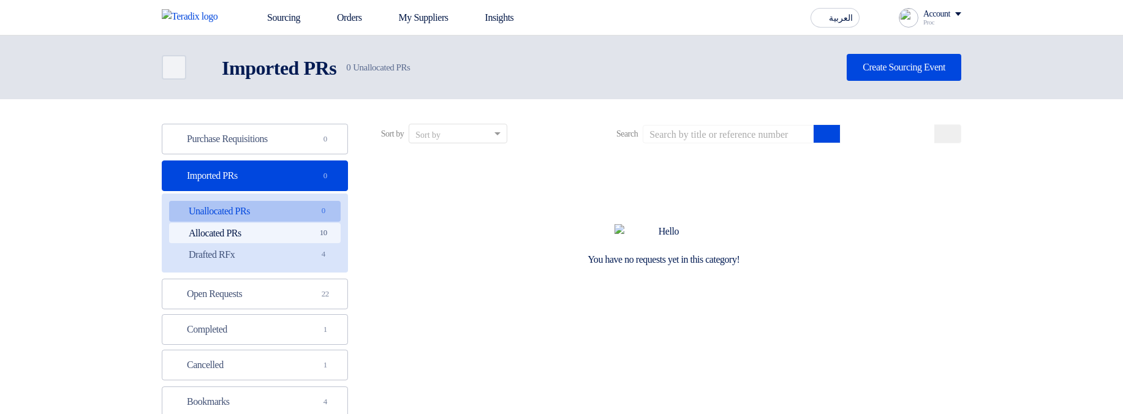
click at [317, 233] on span "10" at bounding box center [323, 233] width 15 height 13
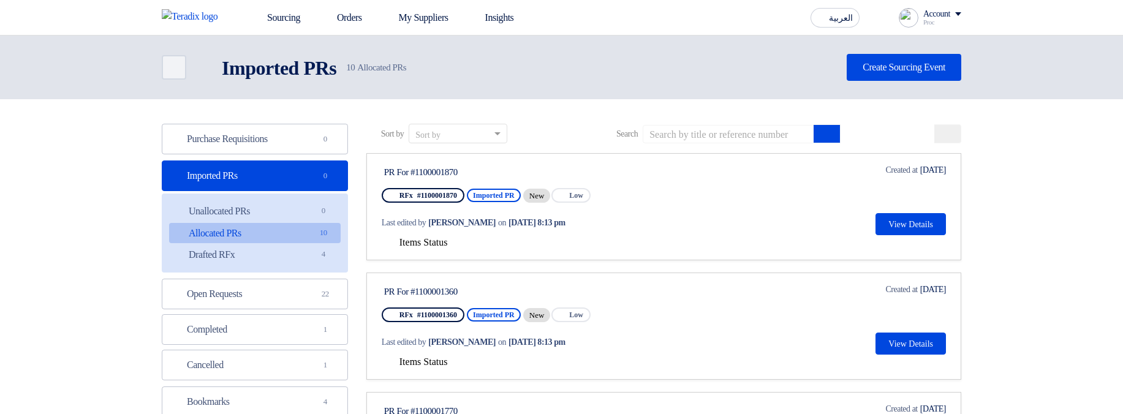
click at [439, 238] on span "Items Status" at bounding box center [423, 242] width 48 height 10
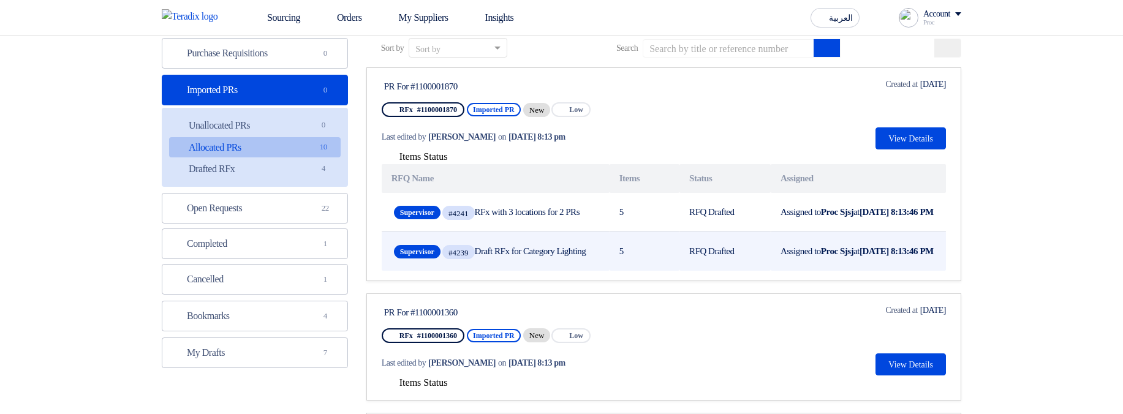
scroll to position [294, 0]
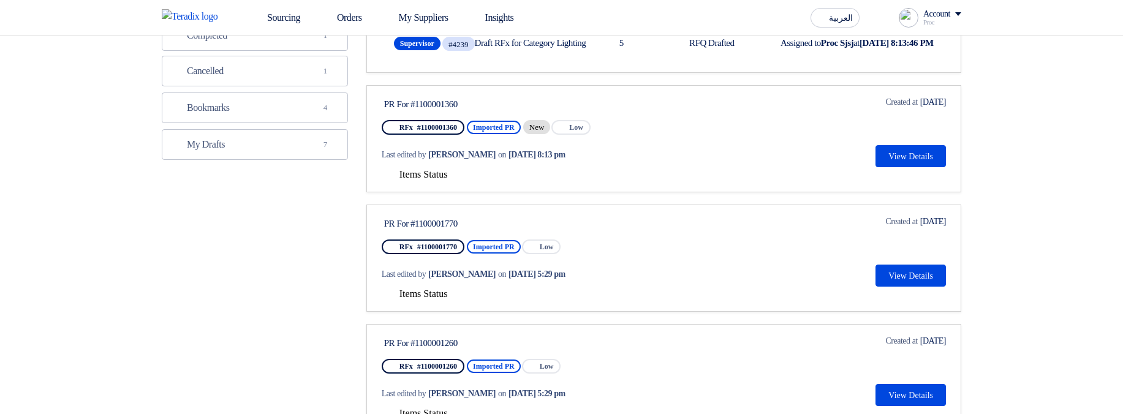
click at [445, 180] on span "Items Status" at bounding box center [423, 174] width 48 height 10
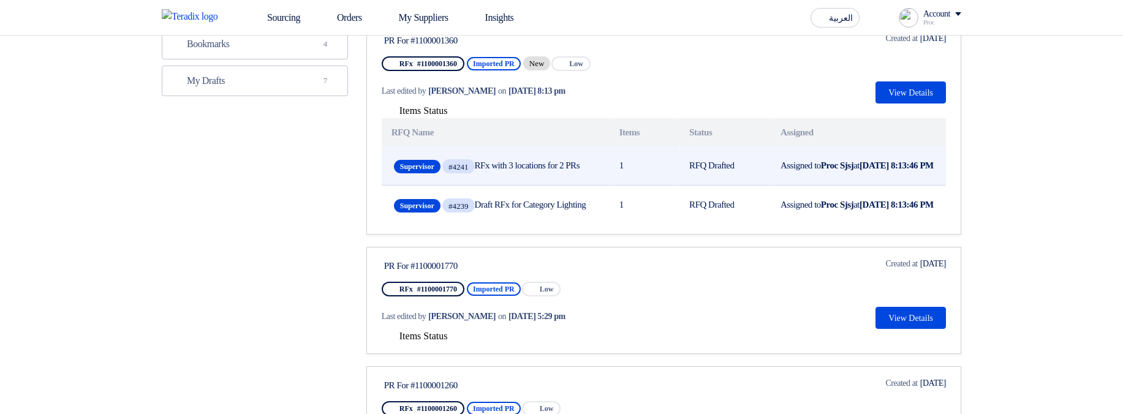
scroll to position [441, 0]
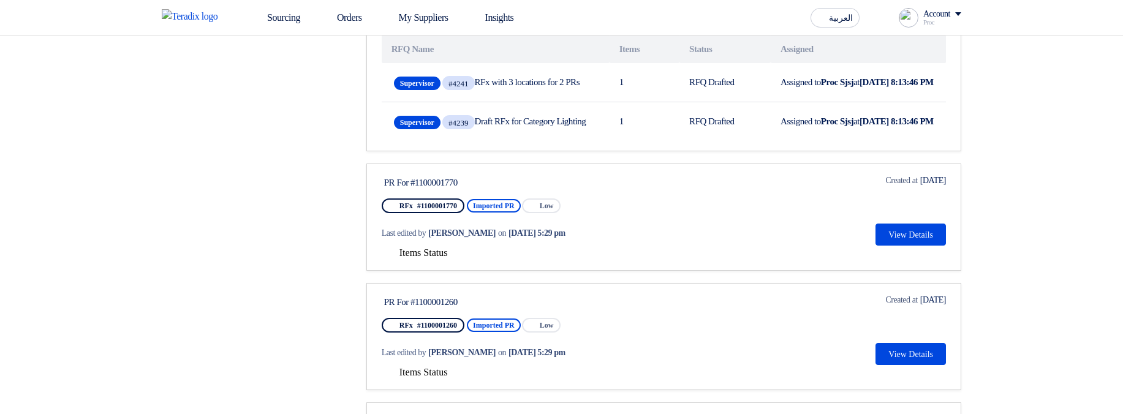
drag, startPoint x: 437, startPoint y: 295, endPoint x: 446, endPoint y: 296, distance: 8.7
click at [437, 258] on span "Items Status" at bounding box center [423, 253] width 48 height 10
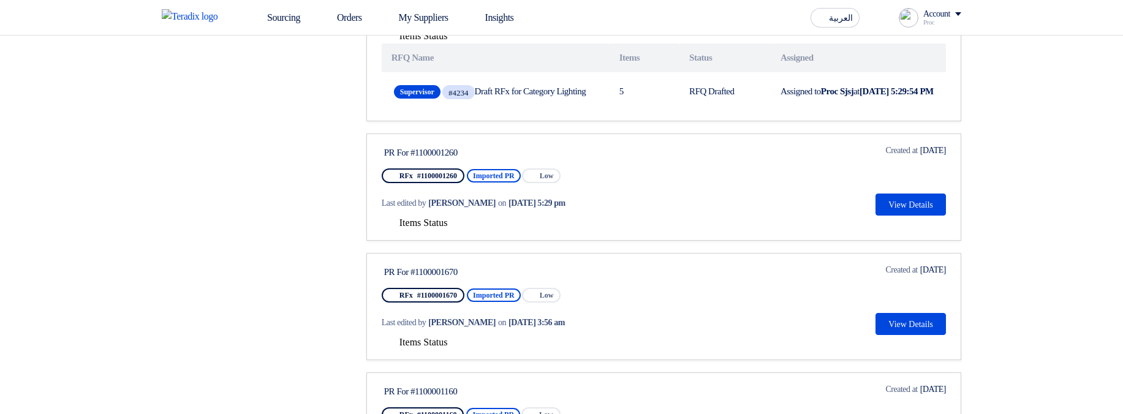
scroll to position [662, 0]
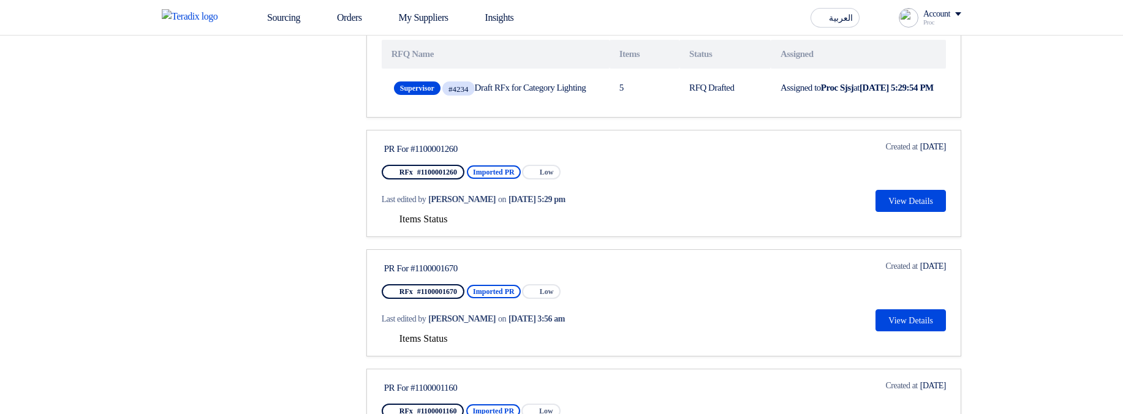
click at [447, 224] on span "Items Status" at bounding box center [423, 219] width 48 height 10
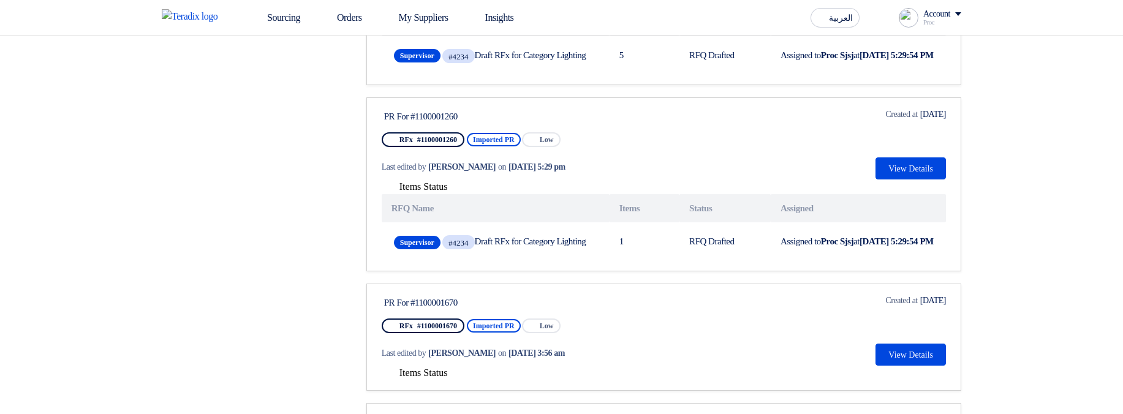
scroll to position [735, 0]
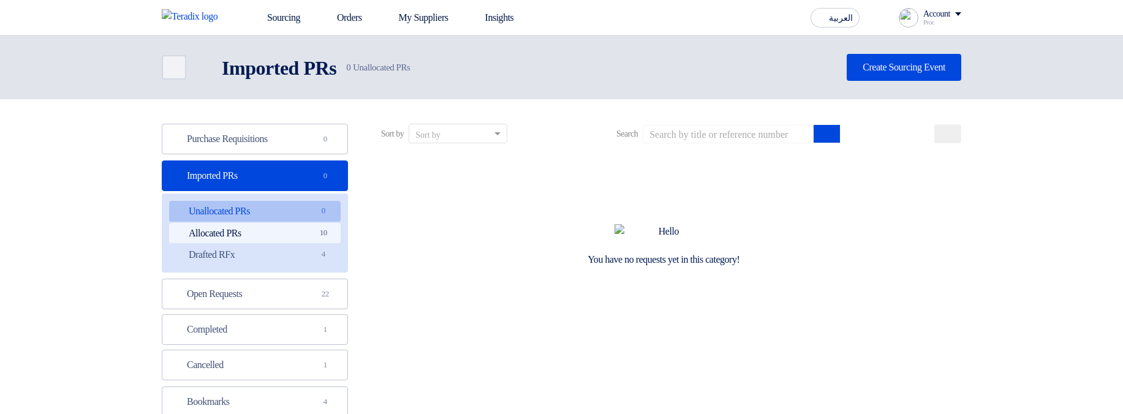
click at [307, 225] on link "Allocated PRs Allocated PRs 10" at bounding box center [255, 233] width 172 height 21
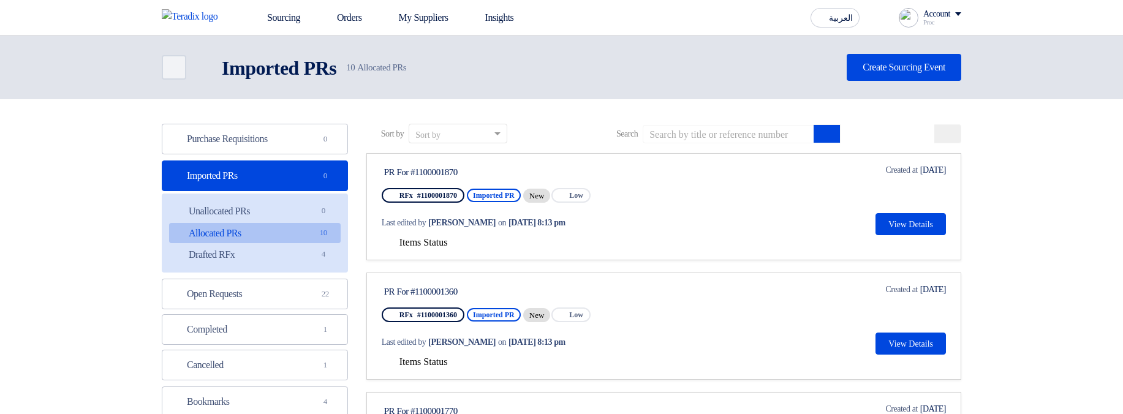
click at [436, 241] on span "Items Status" at bounding box center [423, 242] width 48 height 10
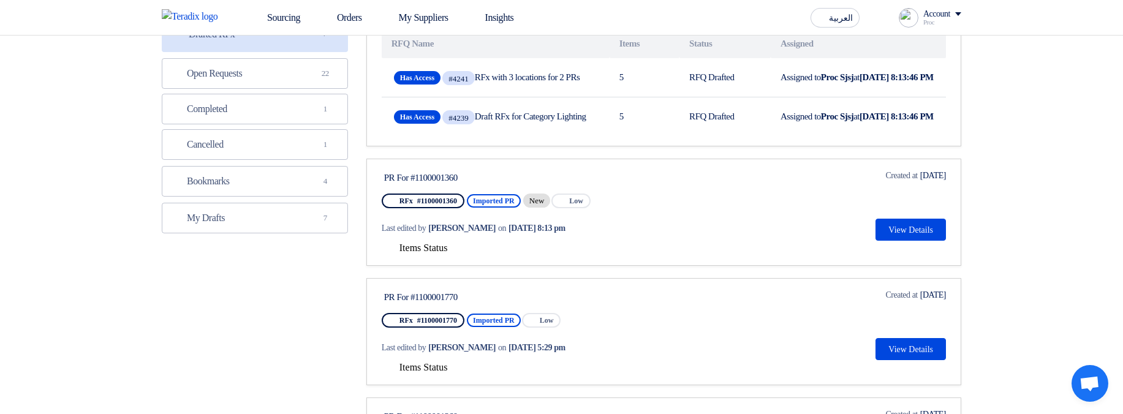
click at [422, 253] on span "Items Status" at bounding box center [423, 248] width 48 height 10
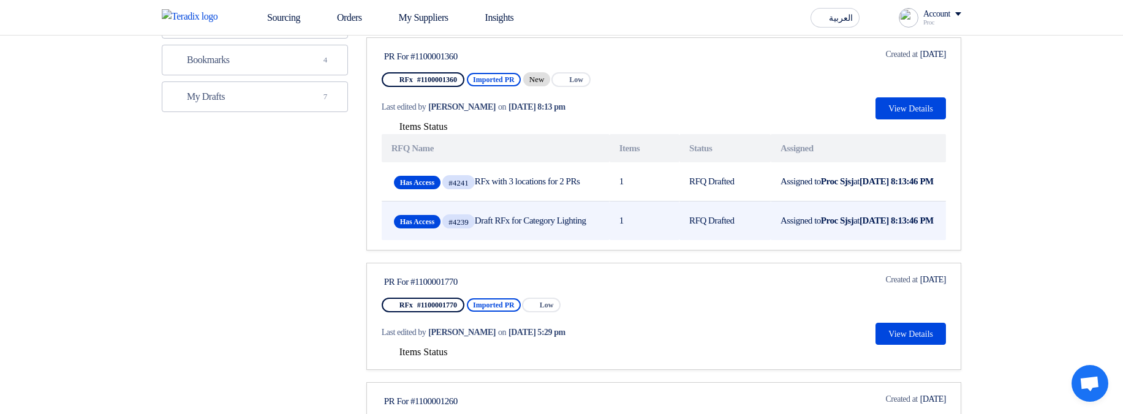
scroll to position [368, 0]
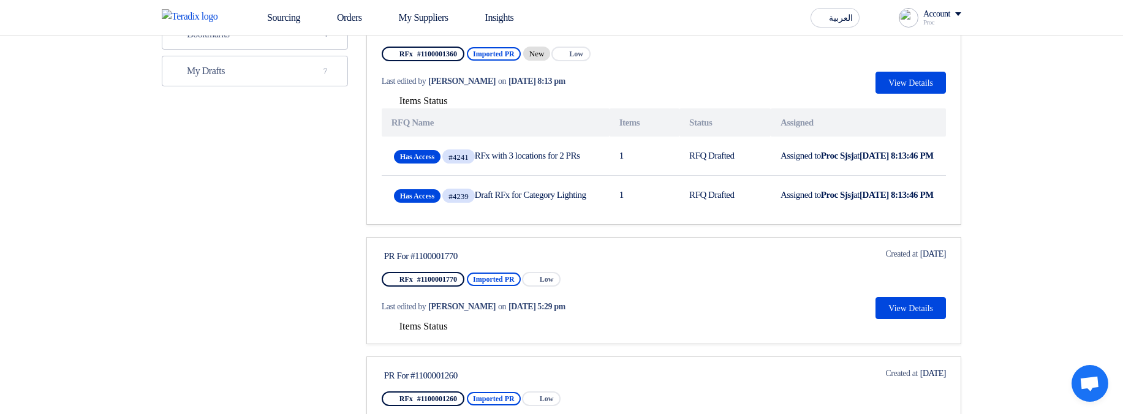
click at [414, 331] on span "Items Status" at bounding box center [423, 326] width 48 height 10
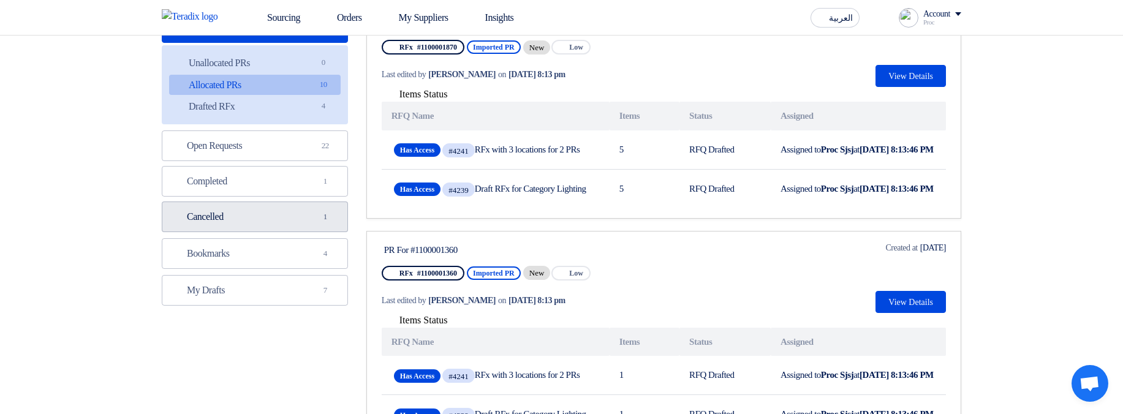
scroll to position [147, 0]
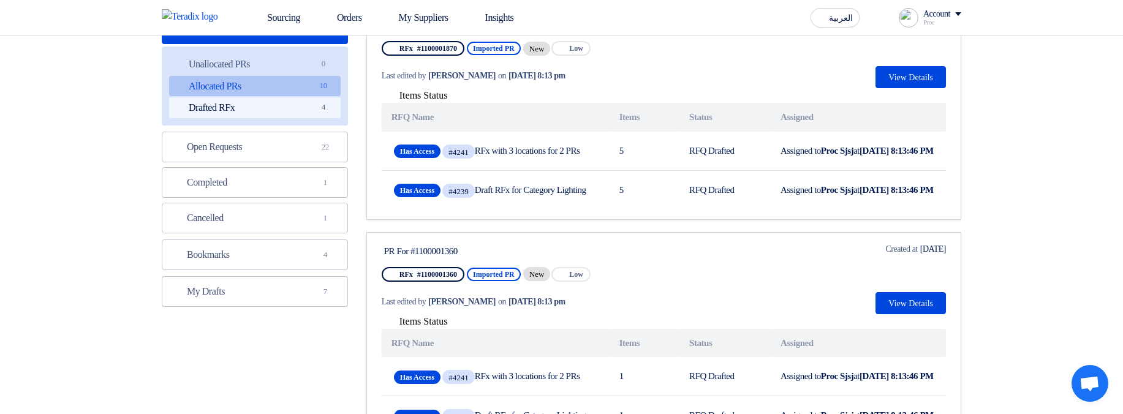
click at [309, 113] on link "Drafted RFx Drafted RFx 4" at bounding box center [255, 107] width 172 height 21
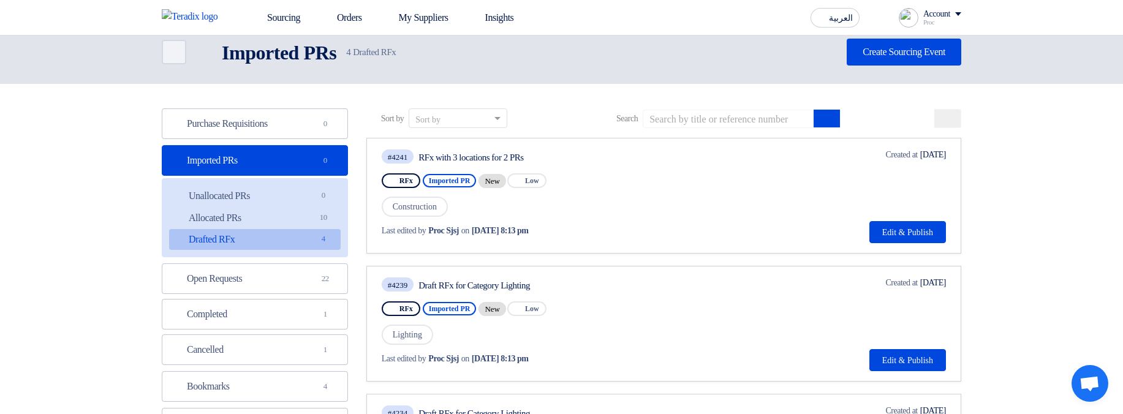
scroll to position [0, 0]
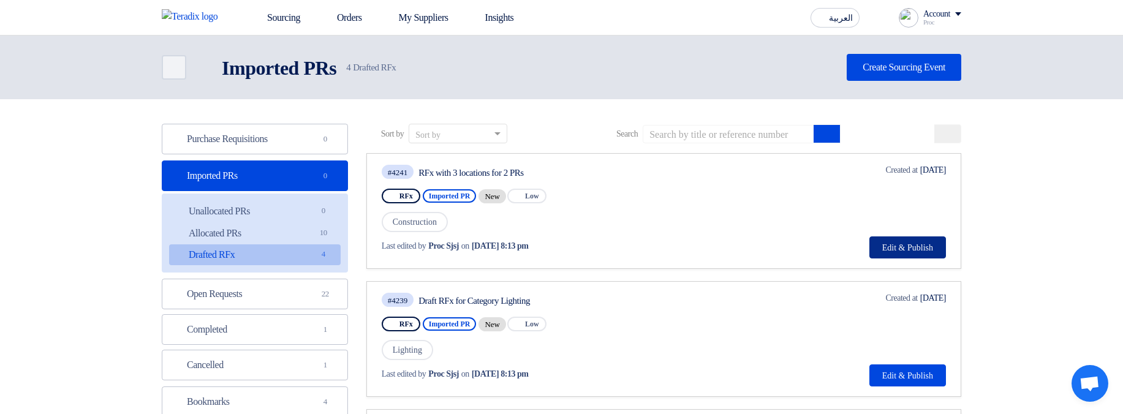
click at [901, 245] on button "Edit & Publish" at bounding box center [907, 247] width 77 height 22
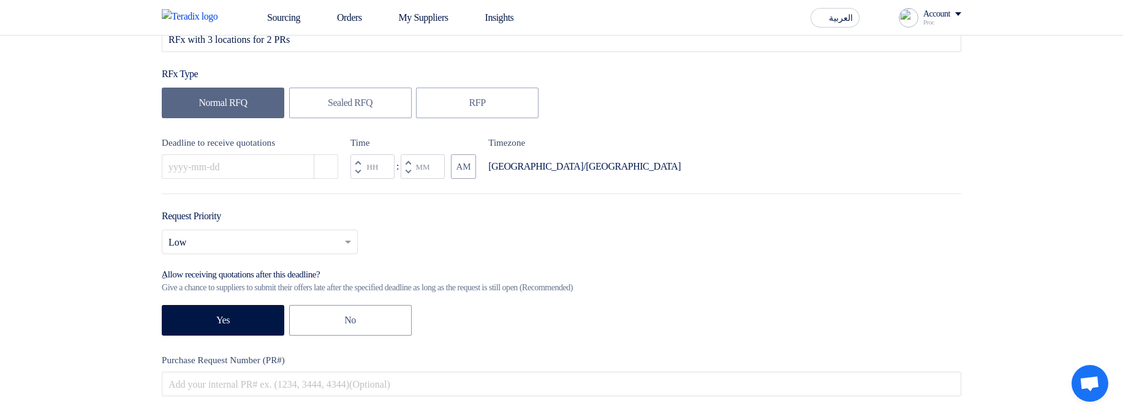
scroll to position [294, 0]
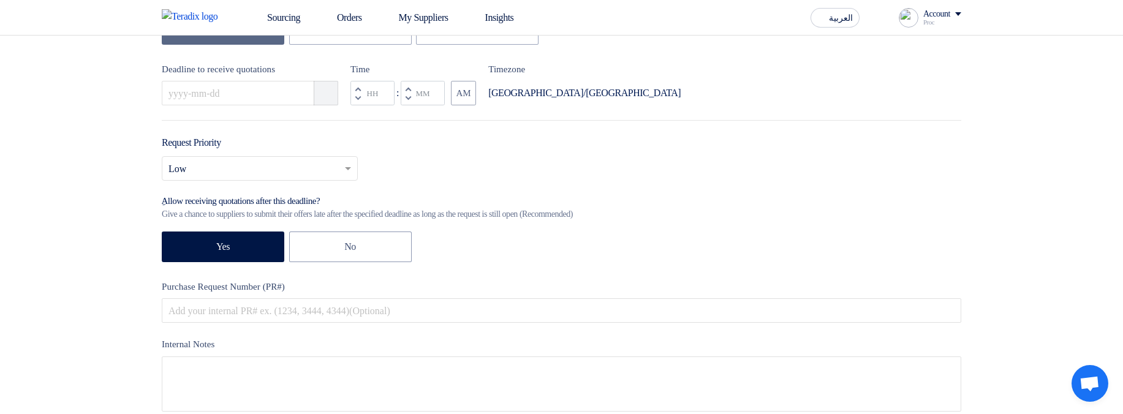
click at [320, 87] on use "button" at bounding box center [320, 87] width 0 height 0
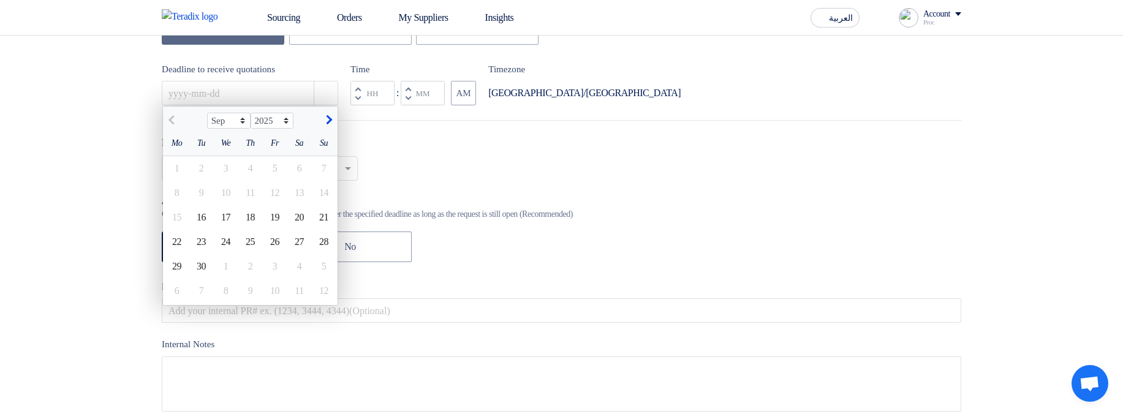
click at [322, 125] on button "button" at bounding box center [327, 119] width 20 height 12
select select "10"
click at [246, 278] on div "30" at bounding box center [250, 266] width 25 height 25
type input "10/30/2025"
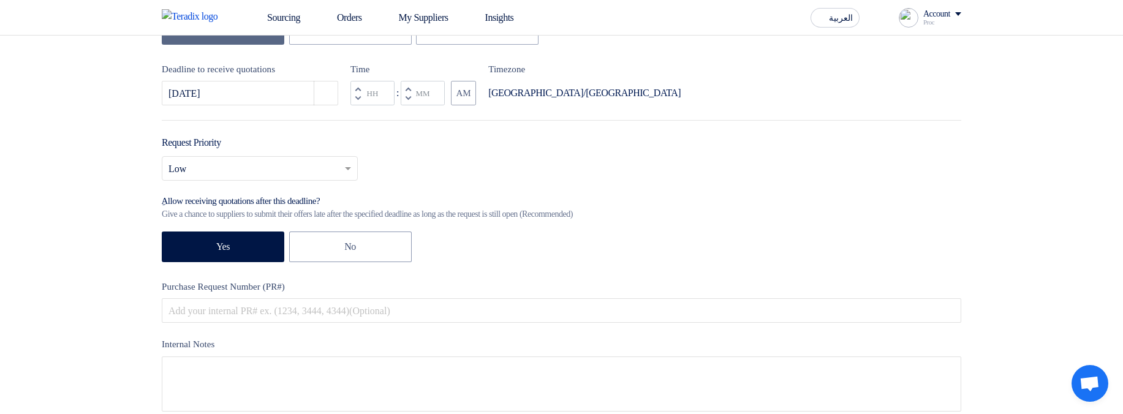
click at [411, 100] on button "Decrement minutes" at bounding box center [408, 98] width 15 height 15
type input "11"
type input "59"
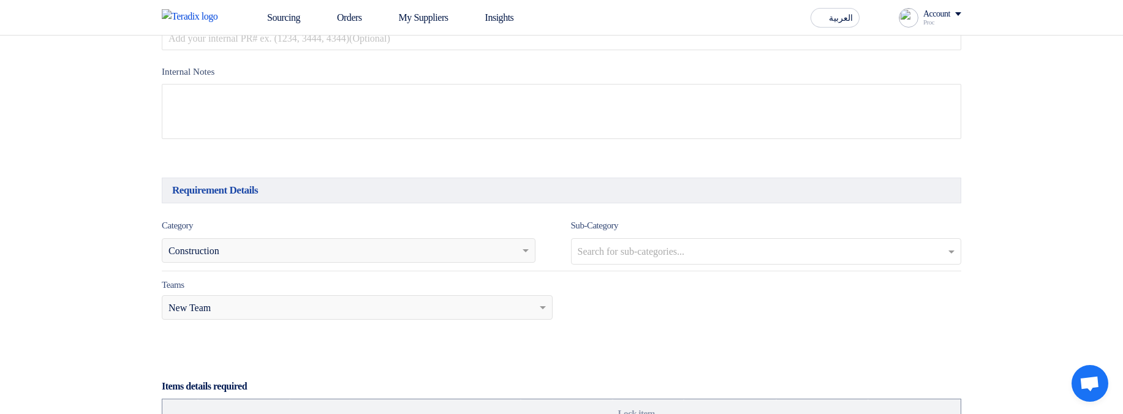
scroll to position [588, 0]
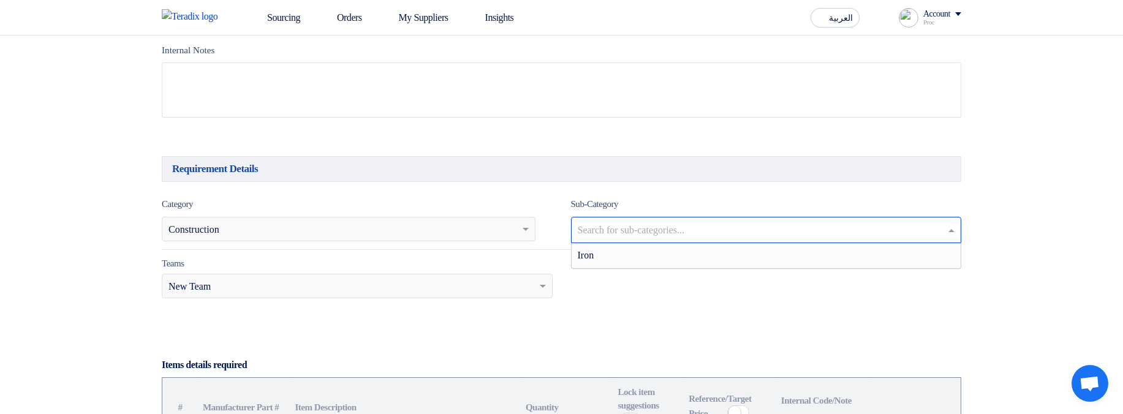
click at [667, 234] on input "text" at bounding box center [768, 231] width 380 height 20
click at [705, 255] on div "Iron" at bounding box center [767, 255] width 390 height 25
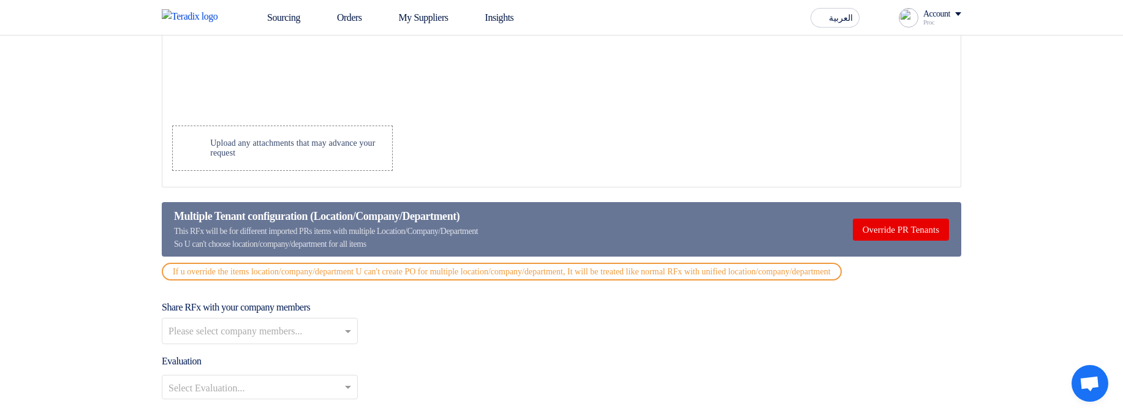
scroll to position [1470, 0]
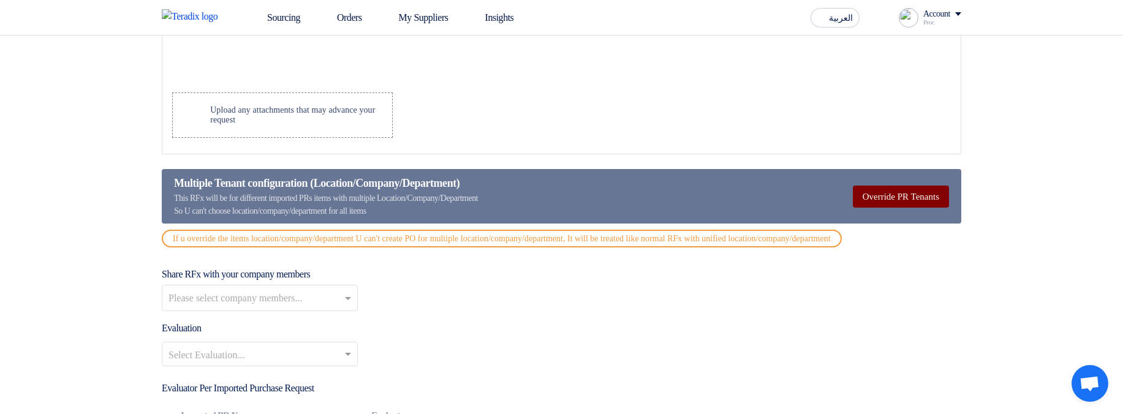
click at [941, 201] on button "Override PR Tenants" at bounding box center [901, 197] width 96 height 22
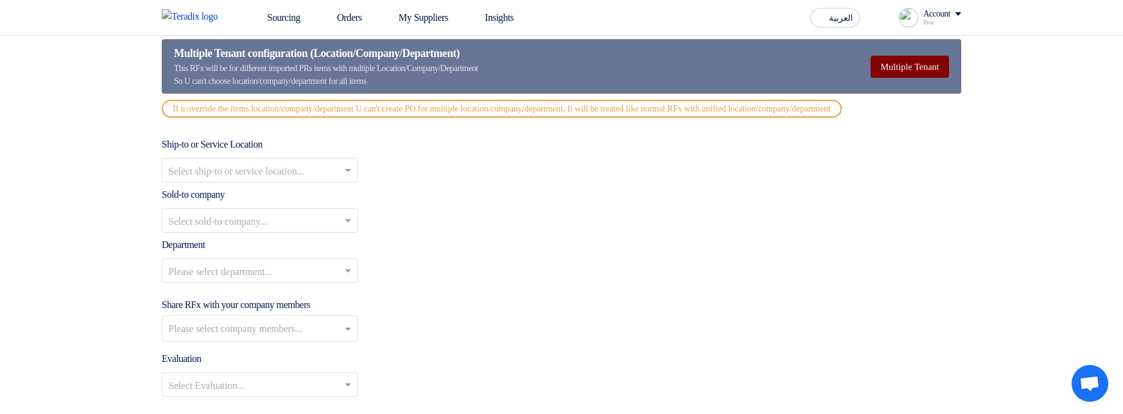
scroll to position [1617, 0]
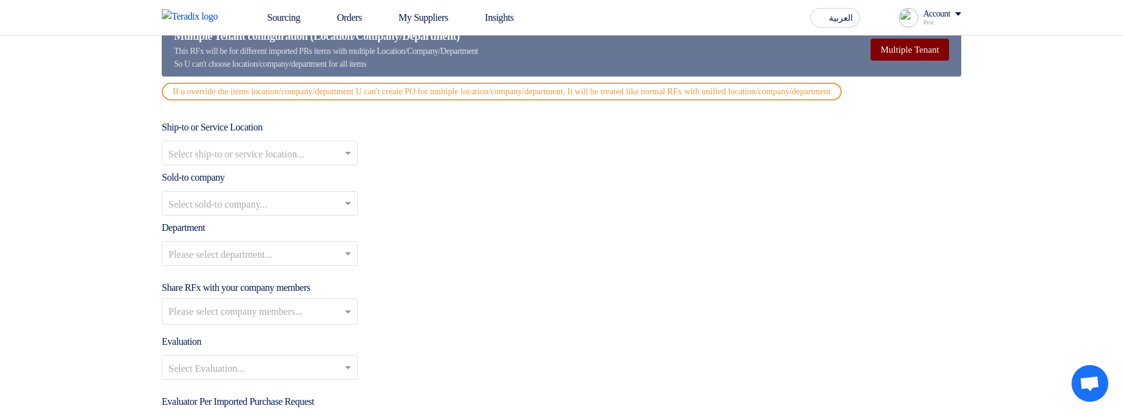
click at [895, 56] on button "Multiple Tenant" at bounding box center [910, 50] width 78 height 22
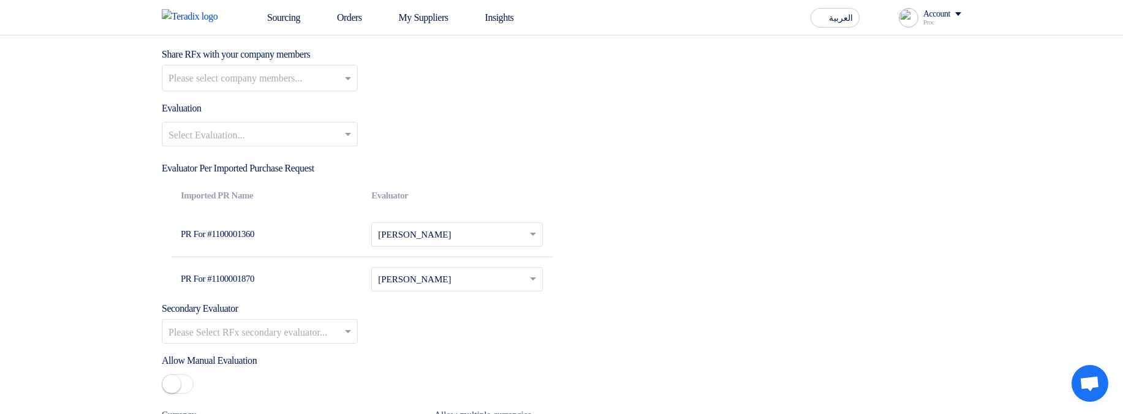
scroll to position [1691, 0]
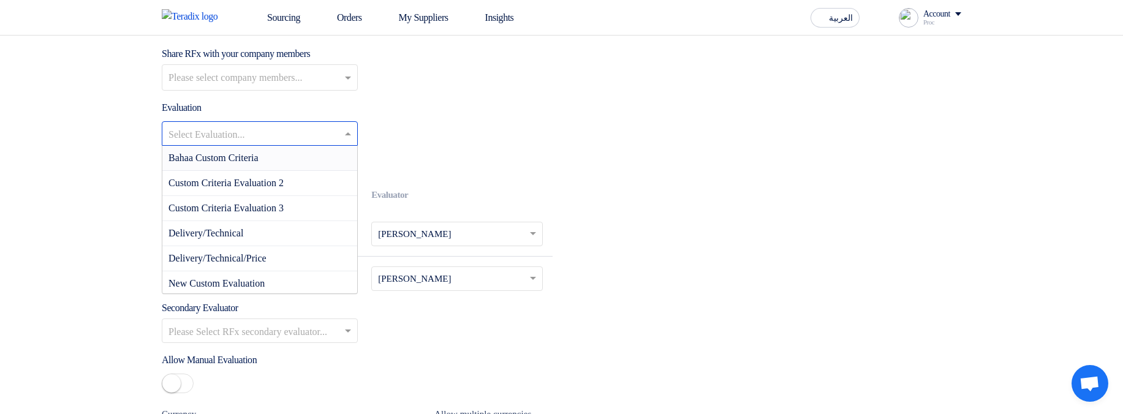
click at [277, 137] on div at bounding box center [259, 134] width 195 height 20
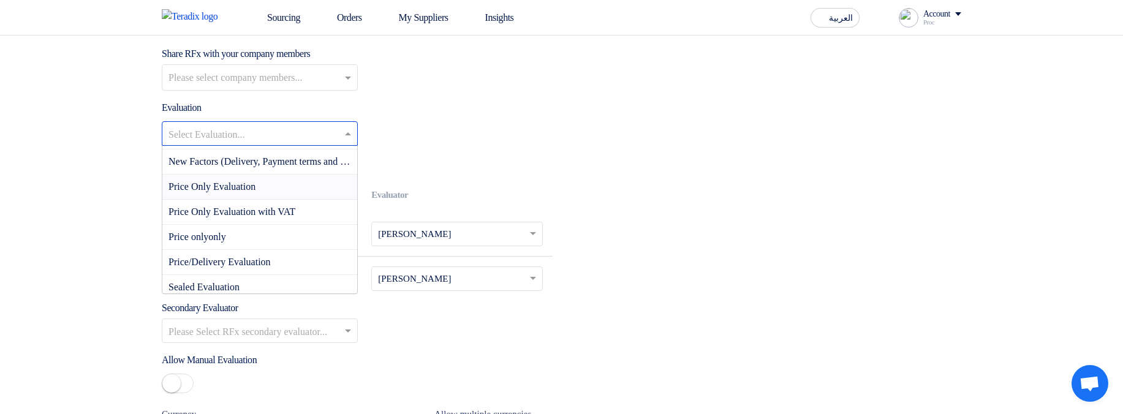
scroll to position [0, 0]
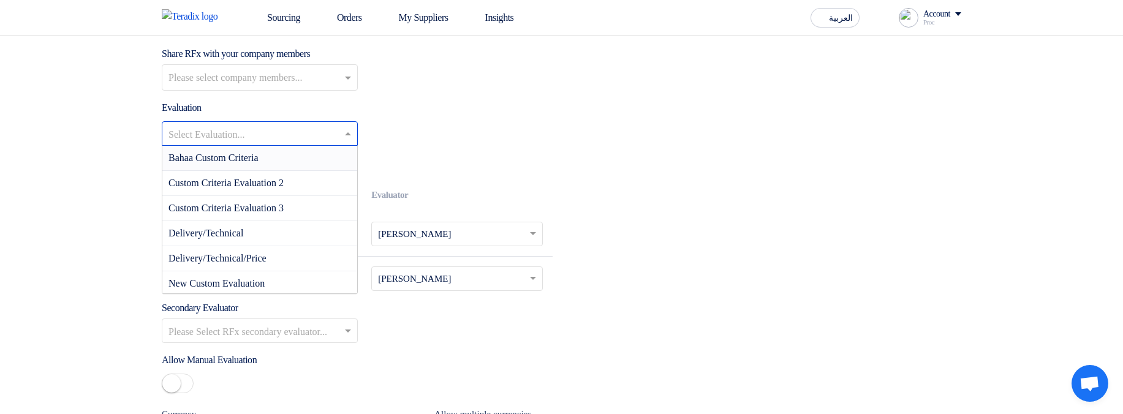
click at [276, 171] on div "Bahaa Custom Criteria" at bounding box center [259, 158] width 195 height 25
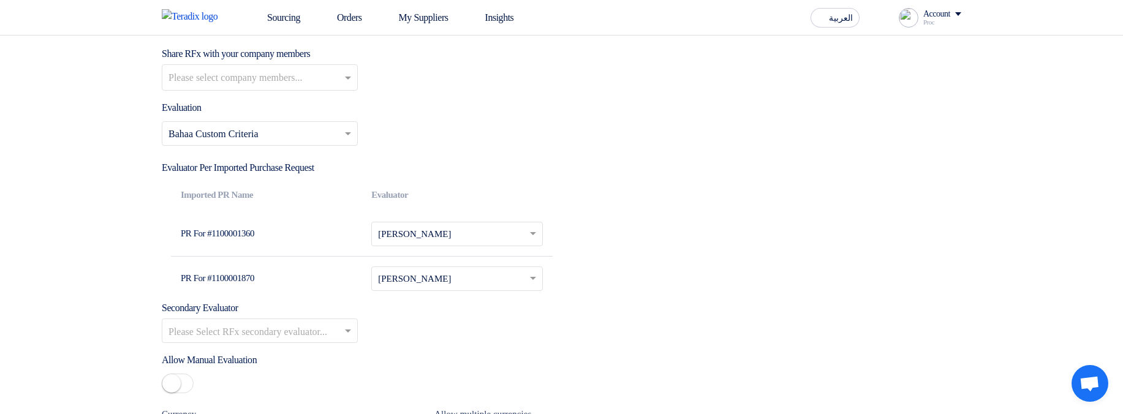
click at [478, 288] on input "text" at bounding box center [449, 280] width 143 height 20
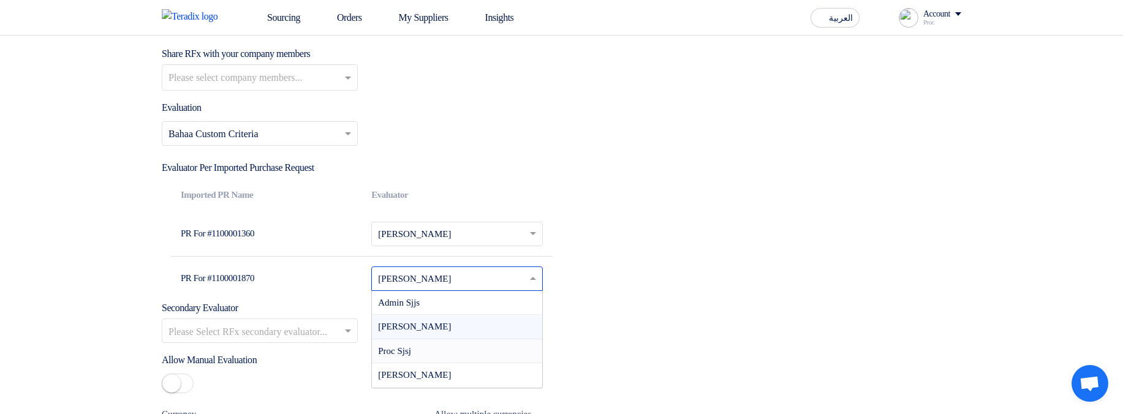
click at [447, 362] on div "Proc Sjsj" at bounding box center [457, 351] width 170 height 25
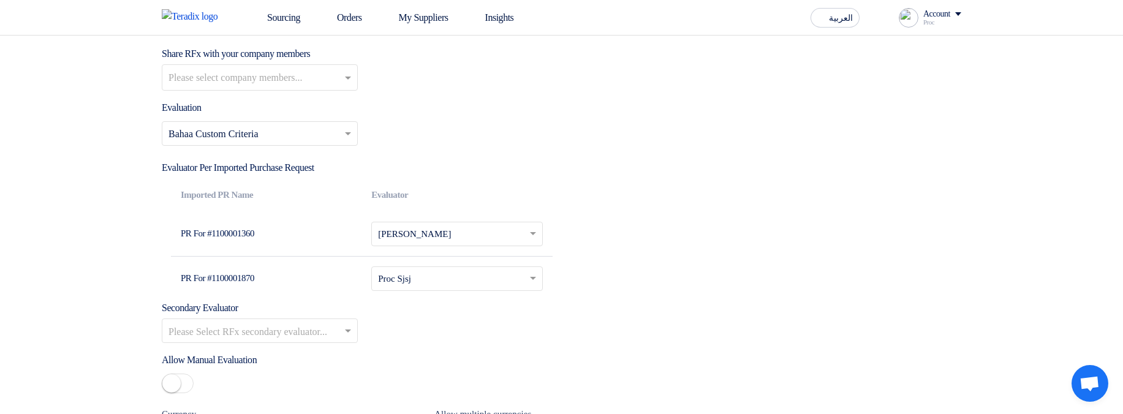
scroll to position [1765, 0]
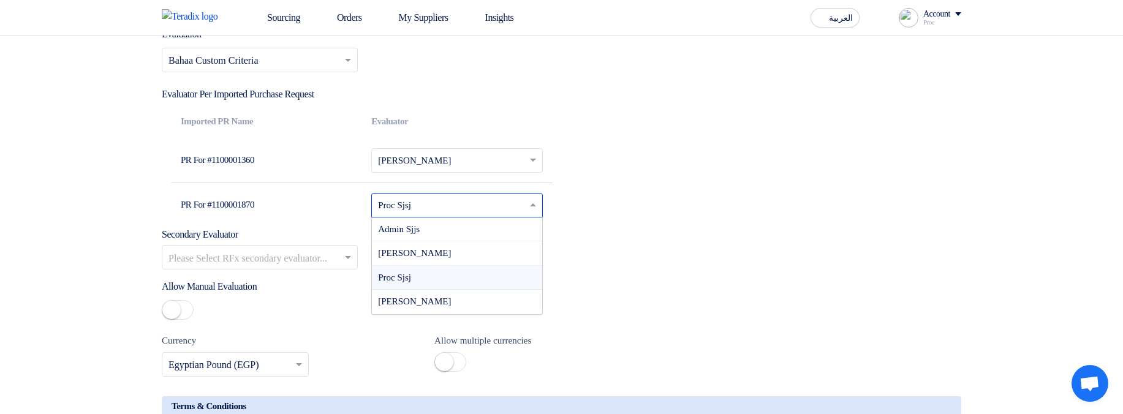
click at [438, 216] on input "text" at bounding box center [449, 207] width 143 height 20
click at [436, 242] on div "Admin Sjjs" at bounding box center [457, 229] width 170 height 25
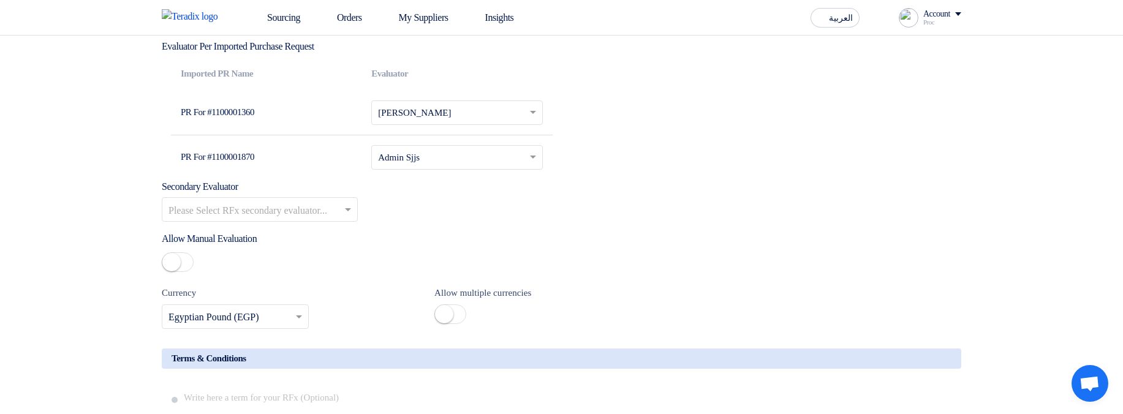
scroll to position [1912, 0]
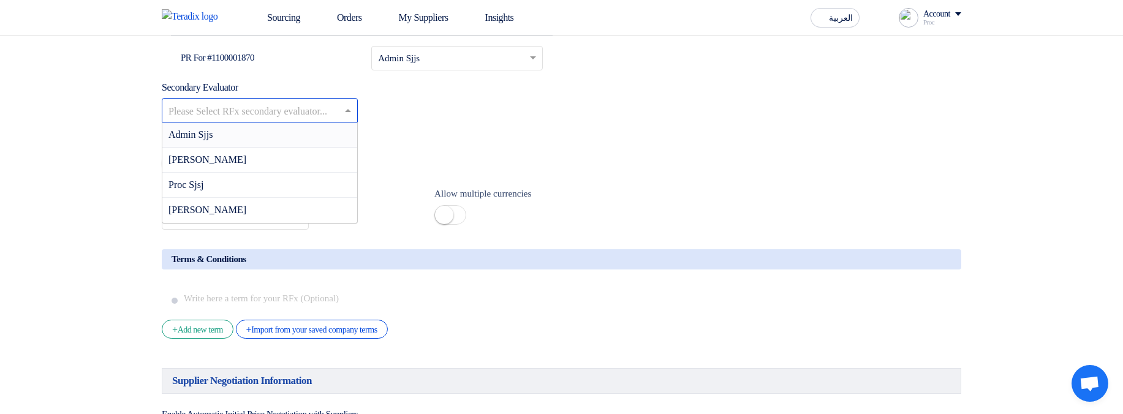
click at [253, 121] on input "text" at bounding box center [253, 111] width 170 height 20
click at [262, 219] on div "[PERSON_NAME]" at bounding box center [259, 210] width 195 height 25
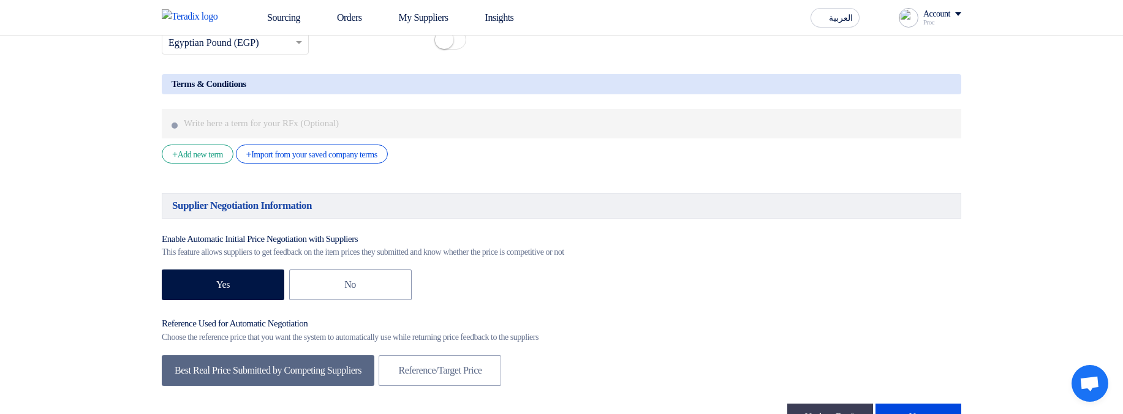
scroll to position [2132, 0]
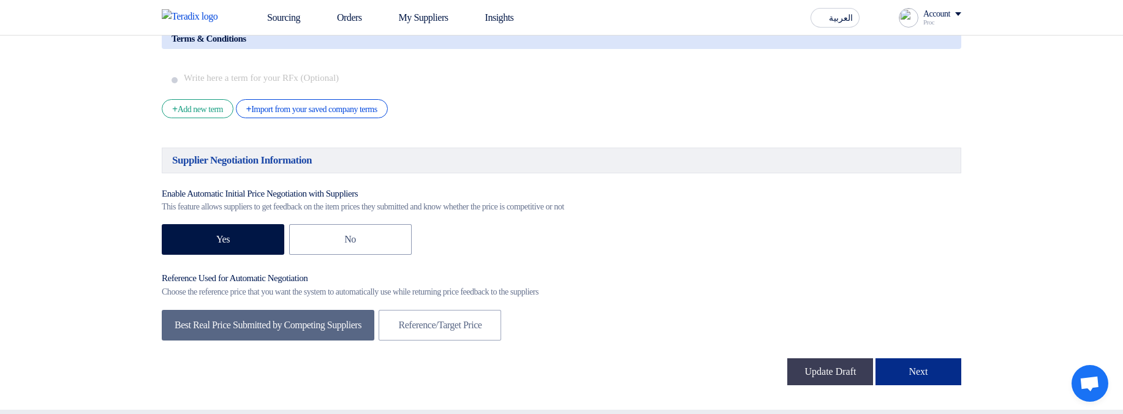
click at [915, 382] on button "Next" at bounding box center [919, 371] width 86 height 27
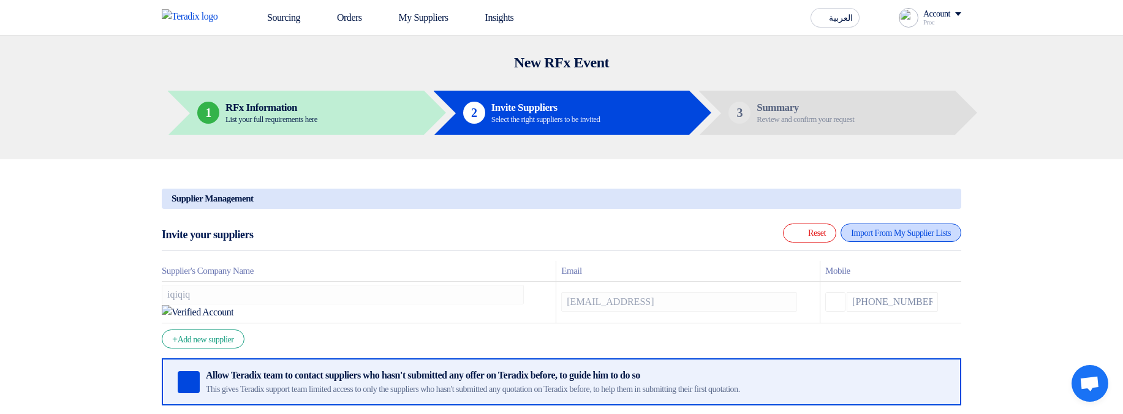
click at [877, 238] on div "Import From My Supplier Lists" at bounding box center [901, 233] width 121 height 18
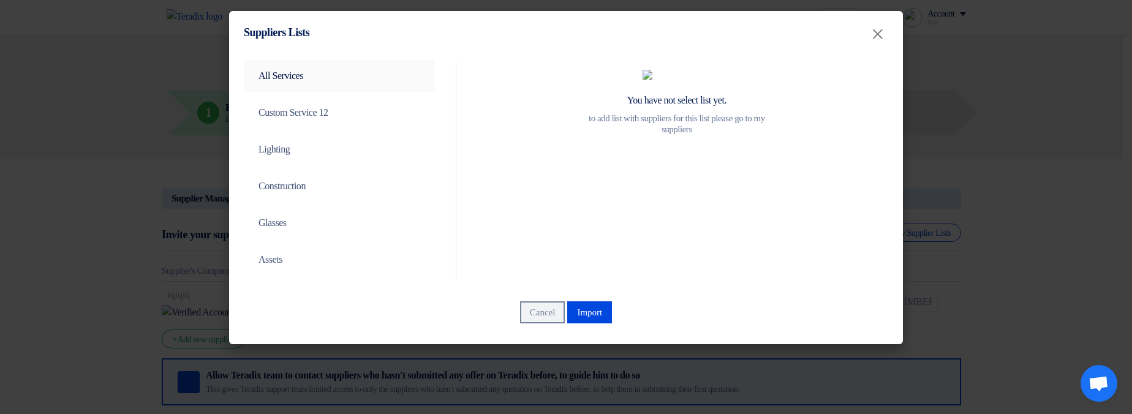
click at [366, 77] on link "All Services" at bounding box center [339, 76] width 191 height 32
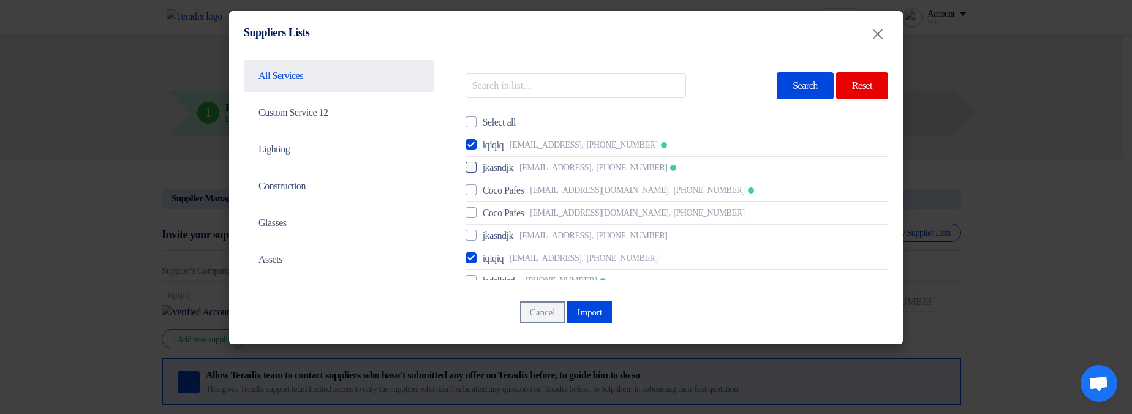
click at [504, 172] on span "jkasndjk" at bounding box center [498, 168] width 31 height 15
click at [491, 172] on input "jkasndjk asdkjh@asdjlk.asd, +201114555555" at bounding box center [487, 168] width 8 height 8
checkbox input "true"
click at [514, 191] on span "Coco Pafes" at bounding box center [504, 190] width 42 height 15
click at [491, 191] on input "Coco Pafes jignafetri@biyac.com, +201012109629" at bounding box center [487, 190] width 8 height 8
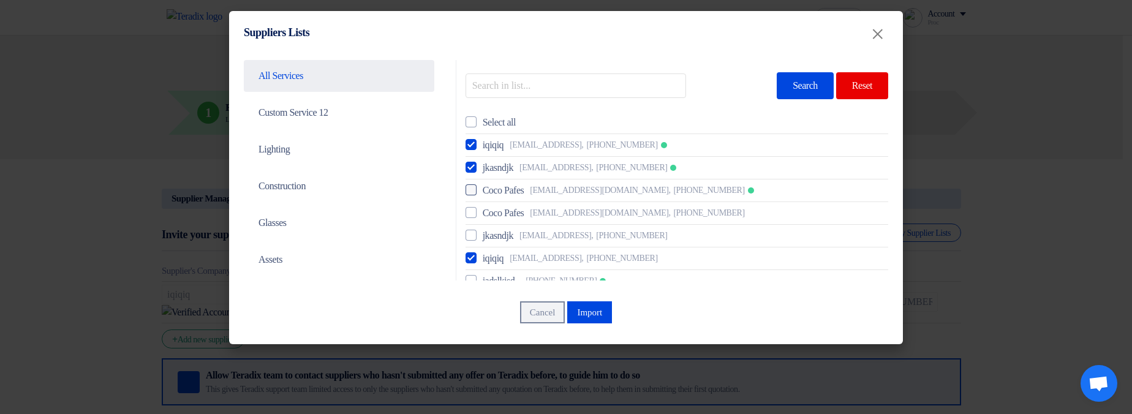
checkbox input "true"
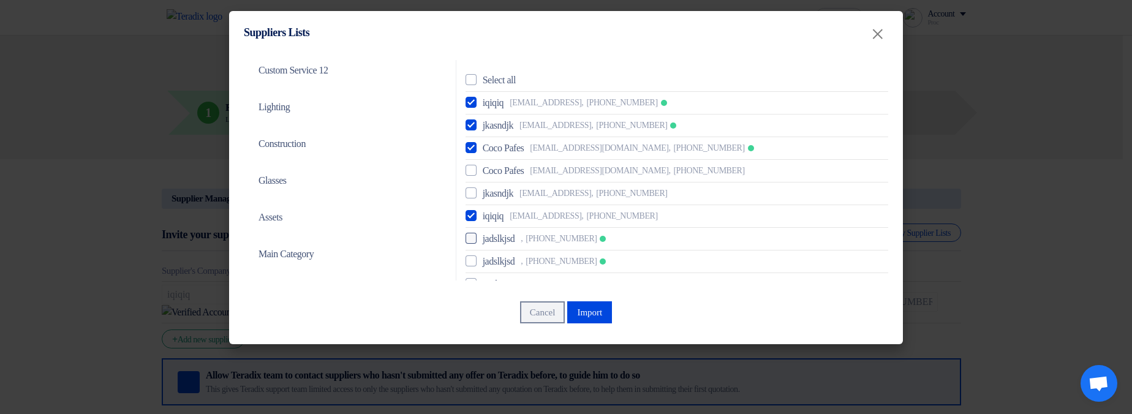
scroll to position [74, 0]
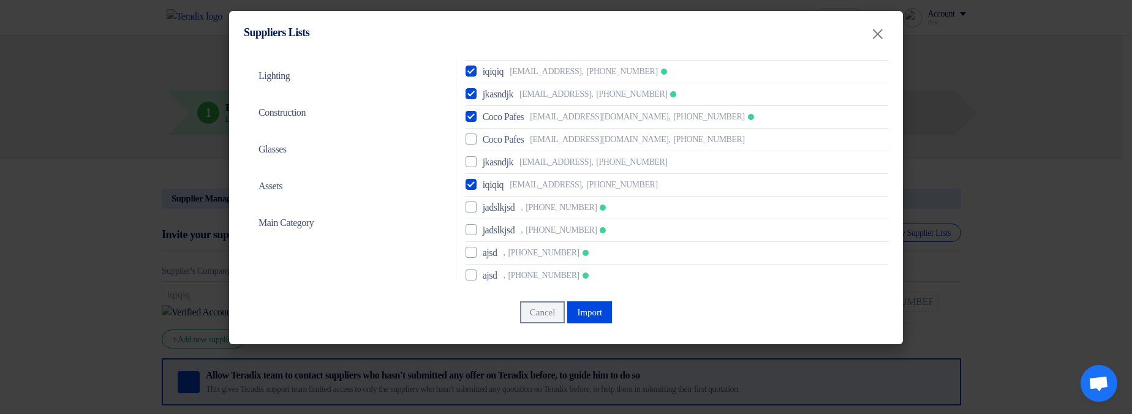
drag, startPoint x: 499, startPoint y: 204, endPoint x: 527, endPoint y: 216, distance: 29.9
click at [500, 205] on span "jadslkjsd" at bounding box center [499, 207] width 32 height 15
click at [491, 205] on input "jadslkjsd , +966533311223" at bounding box center [487, 207] width 8 height 8
checkbox input "true"
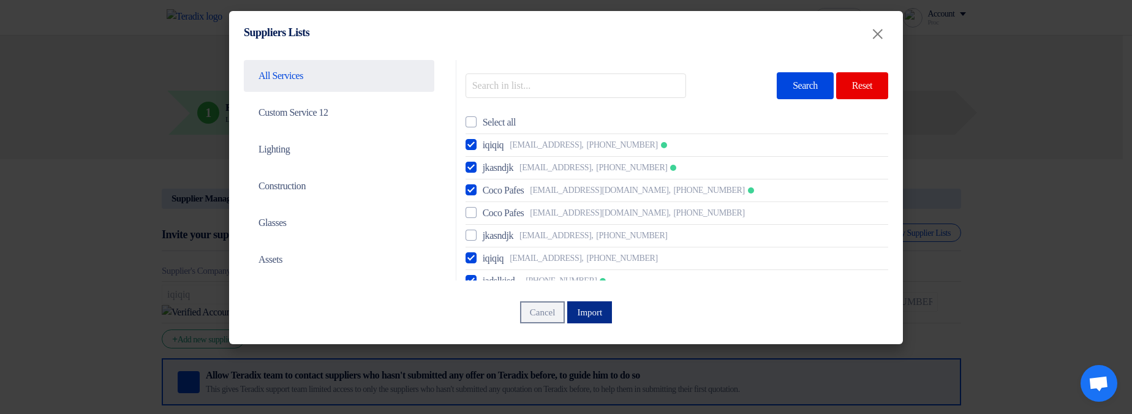
click at [604, 307] on button "Import" at bounding box center [589, 312] width 45 height 22
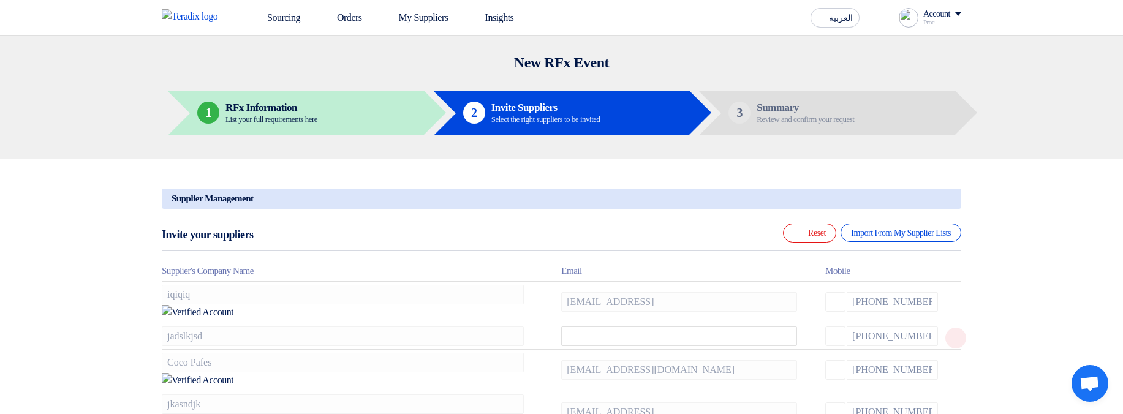
click at [947, 328] on icon at bounding box center [955, 338] width 21 height 21
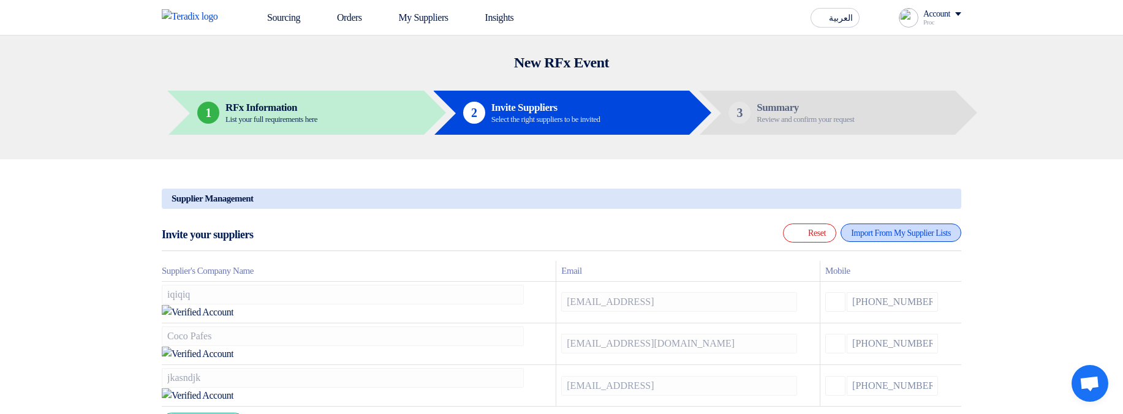
click at [861, 241] on div "Import From My Supplier Lists" at bounding box center [901, 233] width 121 height 18
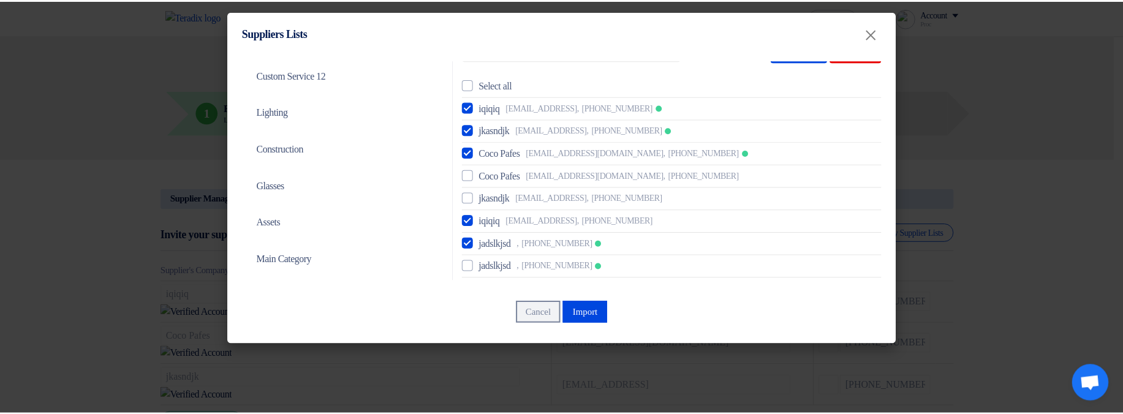
scroll to position [74, 0]
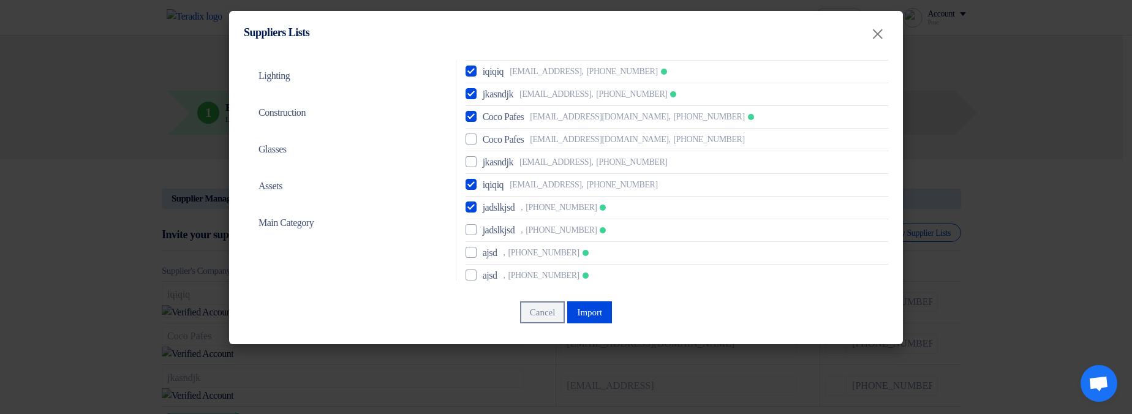
drag, startPoint x: 491, startPoint y: 166, endPoint x: 556, endPoint y: 208, distance: 77.5
click at [491, 168] on span "jkasndjk" at bounding box center [498, 162] width 31 height 15
click at [491, 166] on input "jkasndjk asdkjh@asdjlk.asd, +201114555555" at bounding box center [487, 162] width 8 height 8
checkbox input "true"
click at [600, 308] on button "Import" at bounding box center [589, 312] width 45 height 22
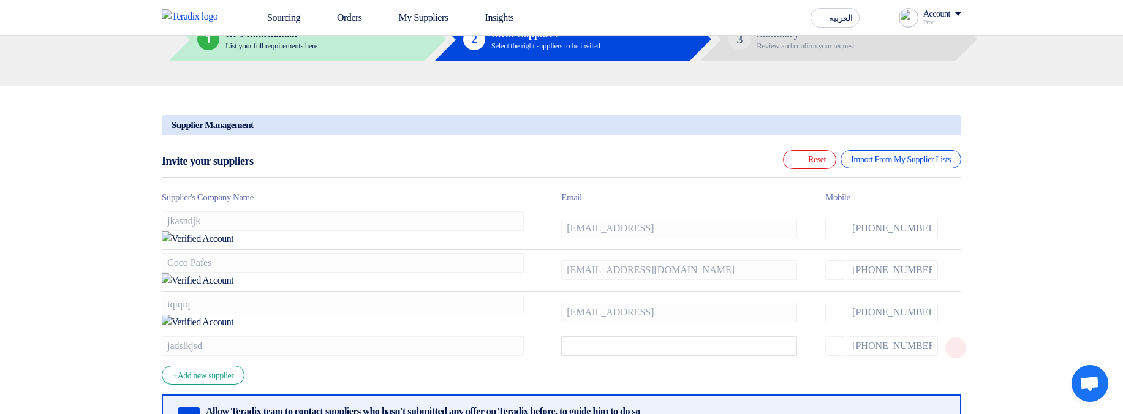
click at [948, 338] on icon at bounding box center [955, 348] width 21 height 21
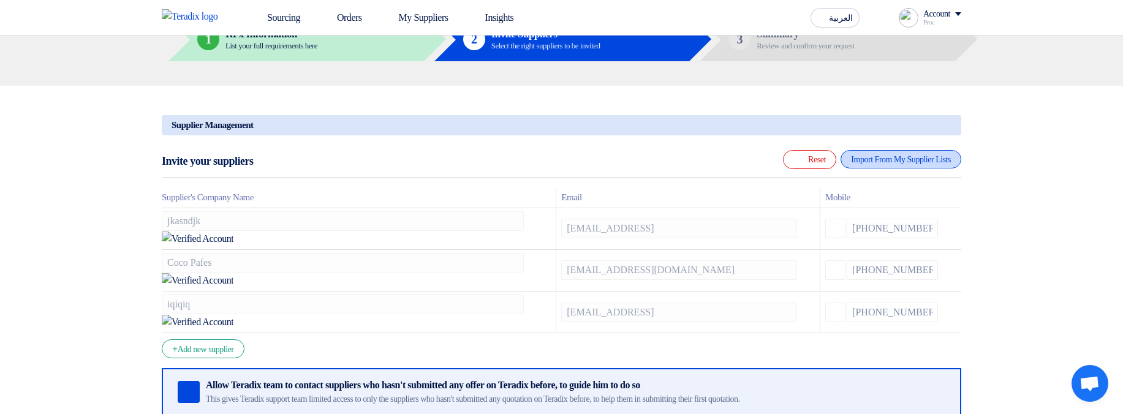
click at [906, 165] on div "Import From My Supplier Lists" at bounding box center [901, 159] width 121 height 18
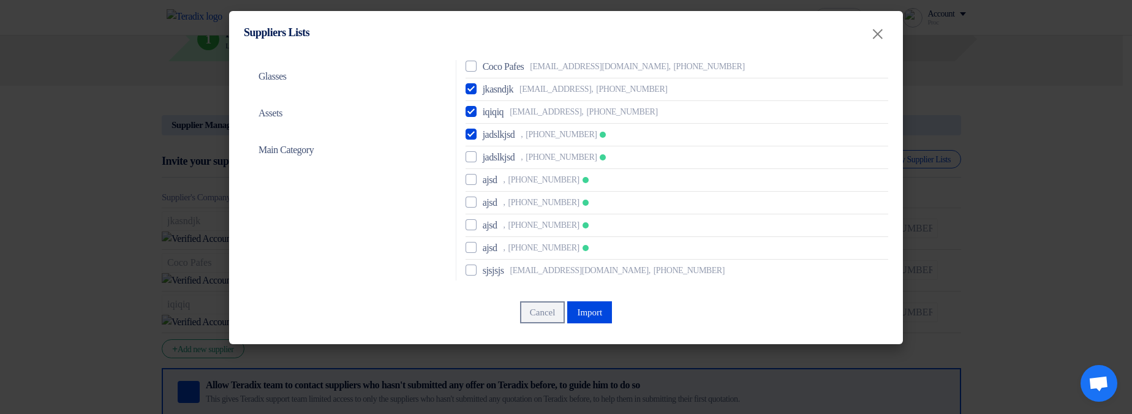
scroll to position [147, 0]
click at [558, 138] on span "+966533311223" at bounding box center [561, 133] width 71 height 13
click at [491, 138] on input "jadslkjsd , +966533311223" at bounding box center [487, 134] width 8 height 8
checkbox input "false"
click at [588, 312] on button "Import" at bounding box center [589, 312] width 45 height 22
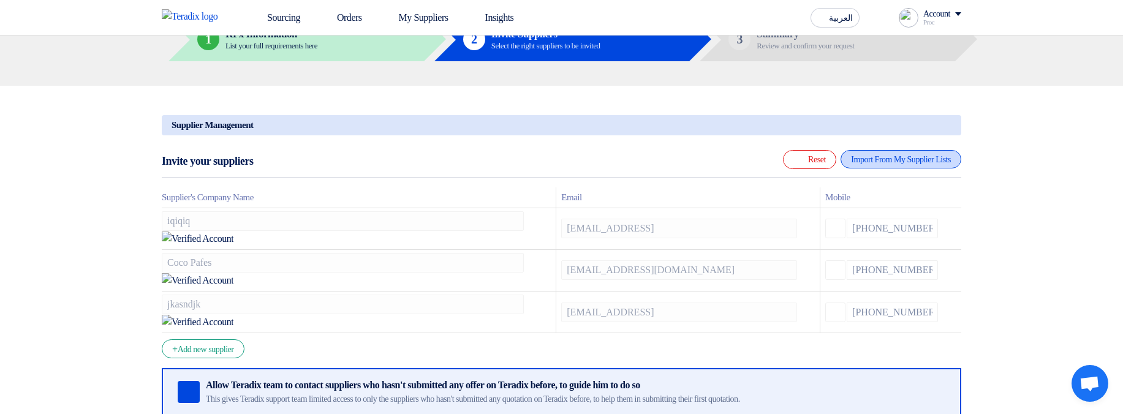
click at [855, 163] on div "Import From My Supplier Lists" at bounding box center [901, 159] width 121 height 18
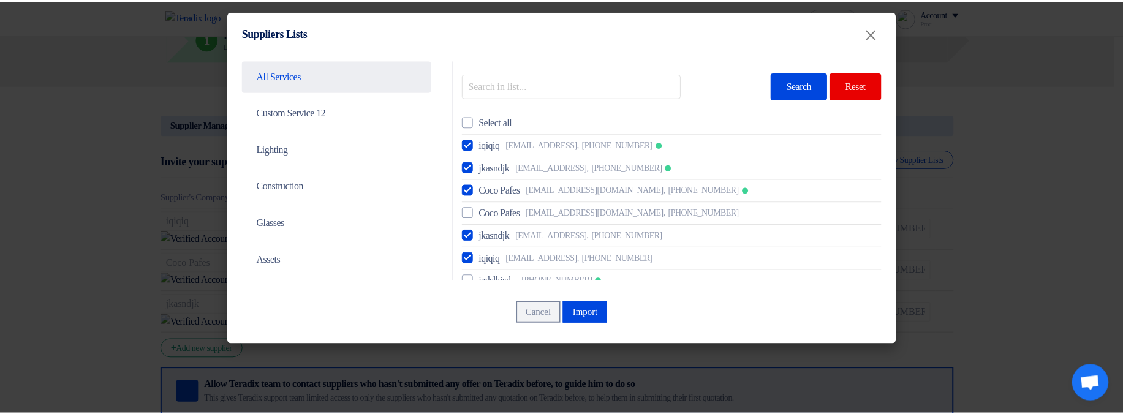
scroll to position [74, 0]
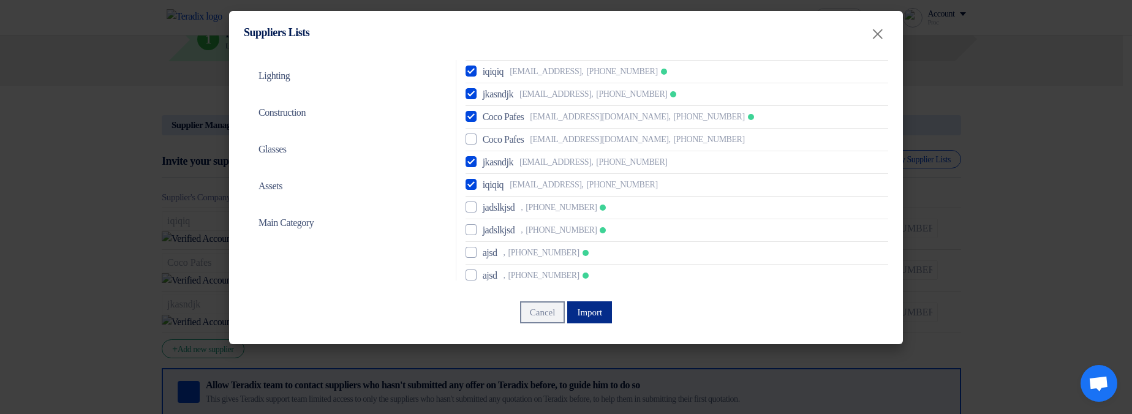
click at [605, 311] on button "Import" at bounding box center [589, 312] width 45 height 22
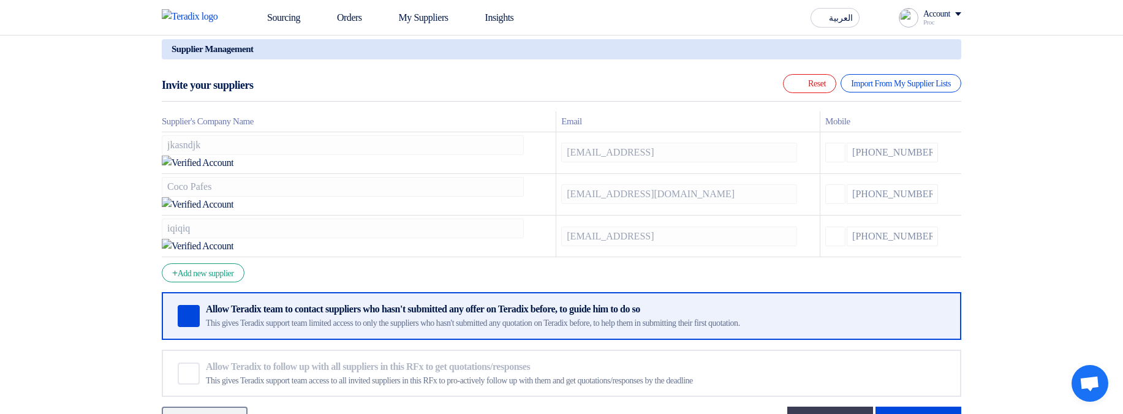
scroll to position [221, 0]
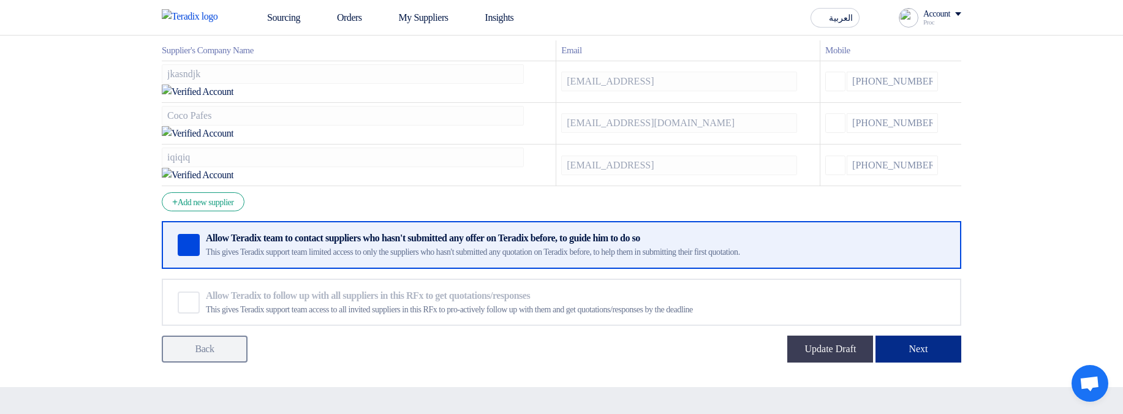
click at [891, 336] on button "Next" at bounding box center [919, 349] width 86 height 27
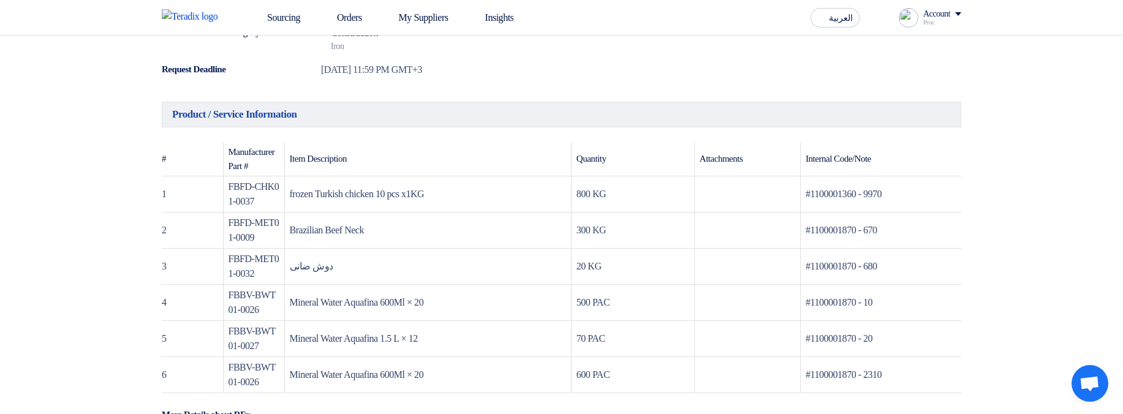
scroll to position [221, 0]
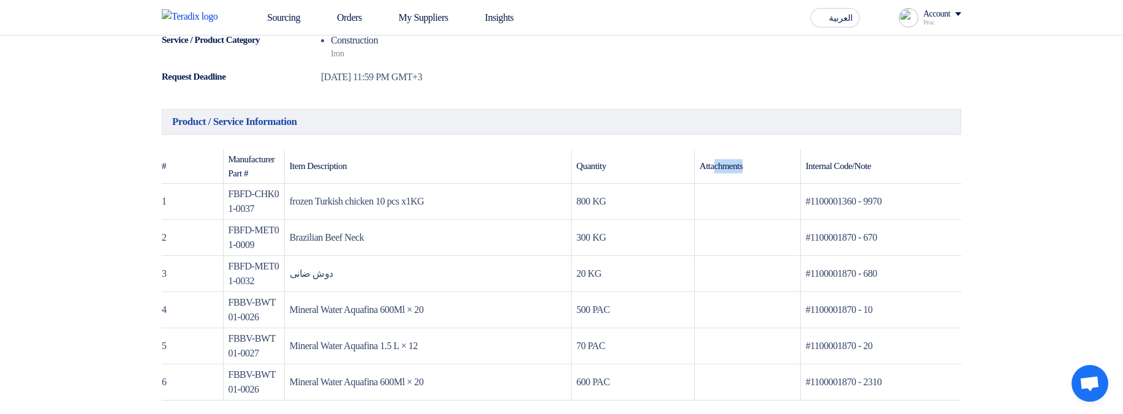
drag, startPoint x: 719, startPoint y: 173, endPoint x: 767, endPoint y: 175, distance: 48.4
click at [767, 175] on th "Attachments" at bounding box center [747, 166] width 106 height 34
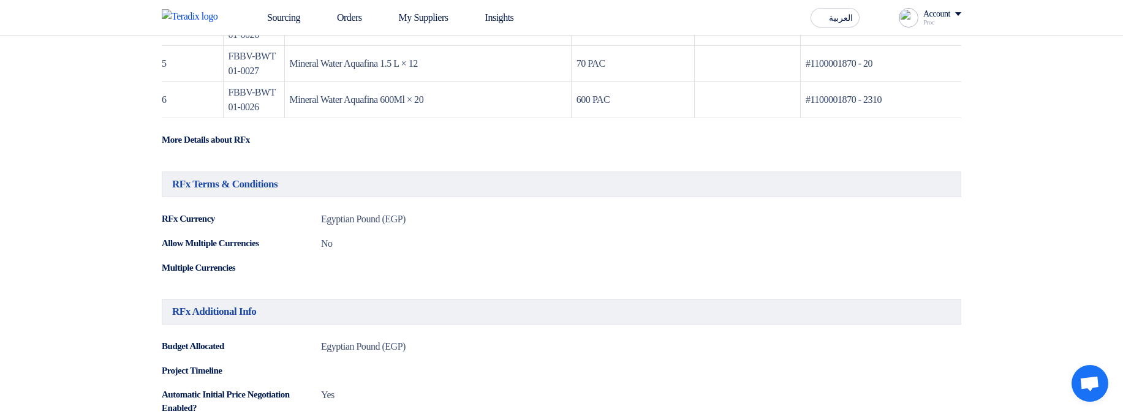
scroll to position [515, 0]
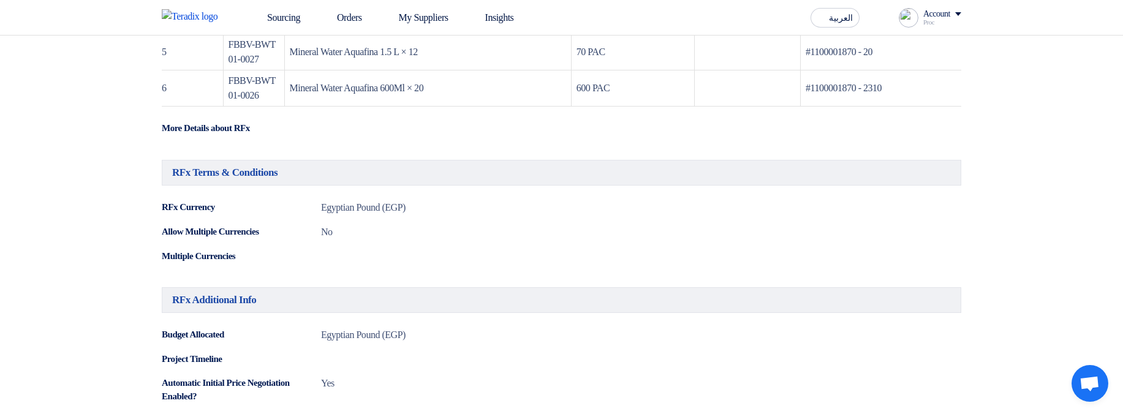
click at [442, 178] on div "RFx Terms & Conditions Minimize/Maximize Category" at bounding box center [562, 173] width 800 height 26
click at [933, 180] on div "RFx Terms & Conditions Minimize/Maximize Category" at bounding box center [562, 173] width 800 height 26
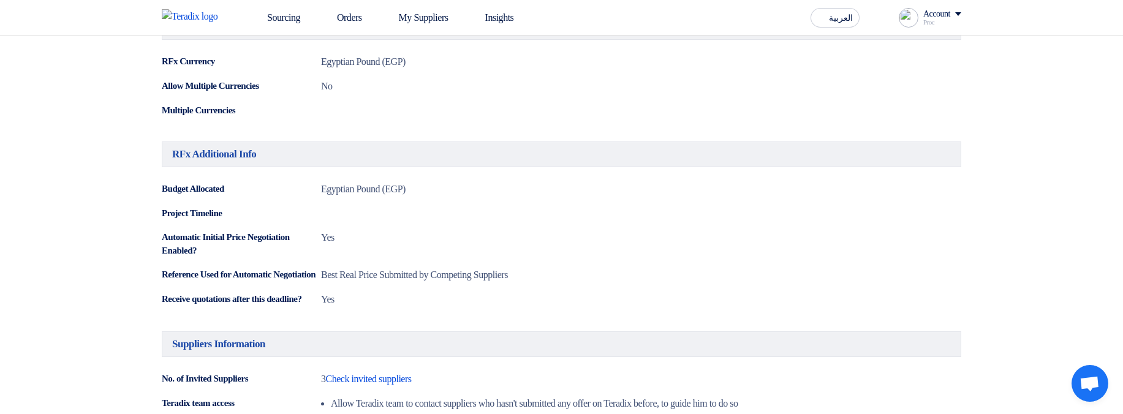
scroll to position [662, 0]
drag, startPoint x: 382, startPoint y: 186, endPoint x: 618, endPoint y: 293, distance: 258.8
click at [617, 293] on div "RFx Additional Info Minimize/Maximize Category Budget Allocated Egyptian Pound …" at bounding box center [562, 222] width 800 height 165
click at [618, 281] on div "Reference Used for Automatic Negotiation Best Real Price Submitted by Competing…" at bounding box center [562, 274] width 800 height 15
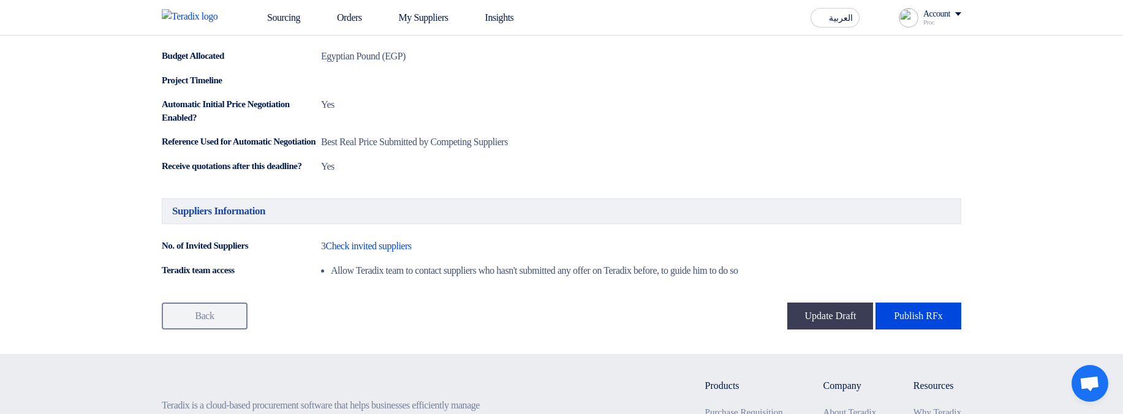
scroll to position [882, 0]
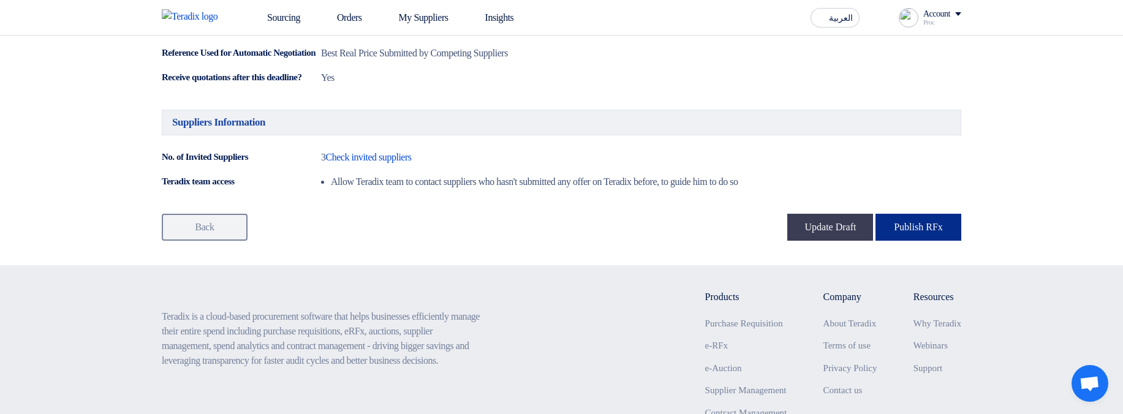
click at [932, 241] on button "Publish RFx" at bounding box center [919, 227] width 86 height 27
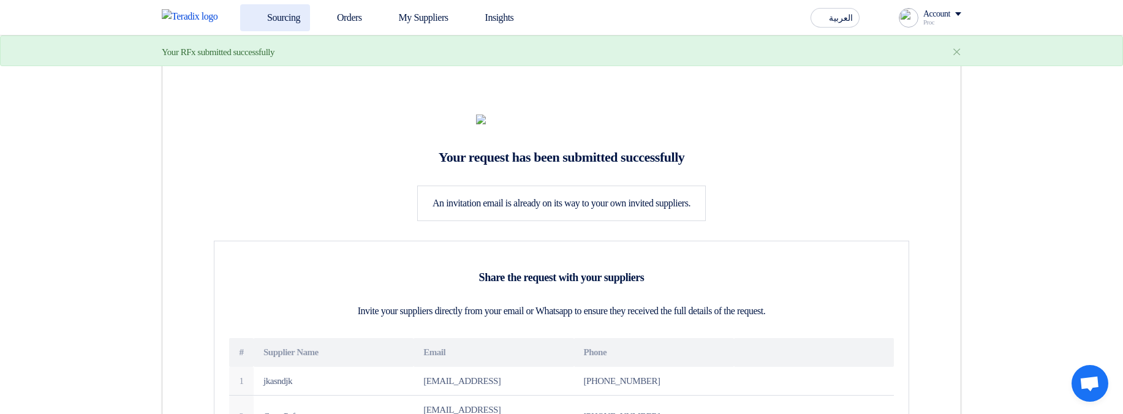
click at [285, 18] on link "Sourcing" at bounding box center [275, 17] width 70 height 27
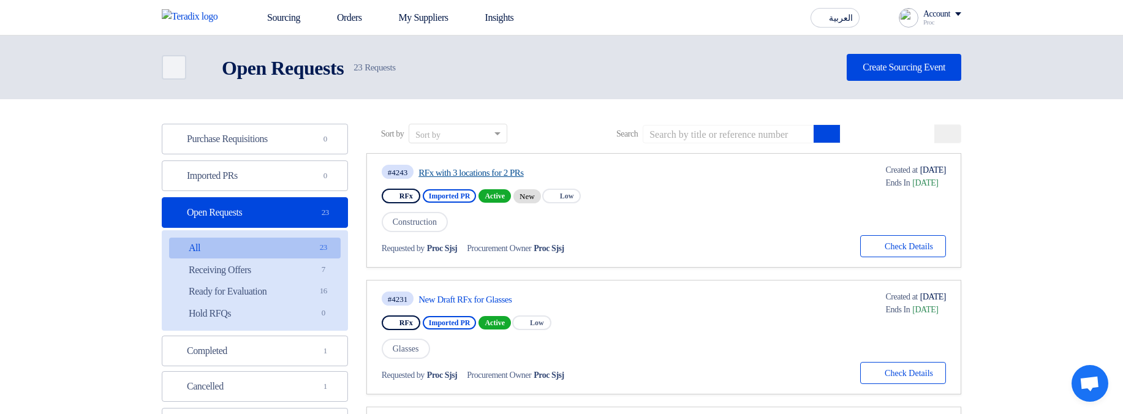
click at [510, 170] on link "RFx with 3 locations for 2 PRs" at bounding box center [533, 172] width 230 height 11
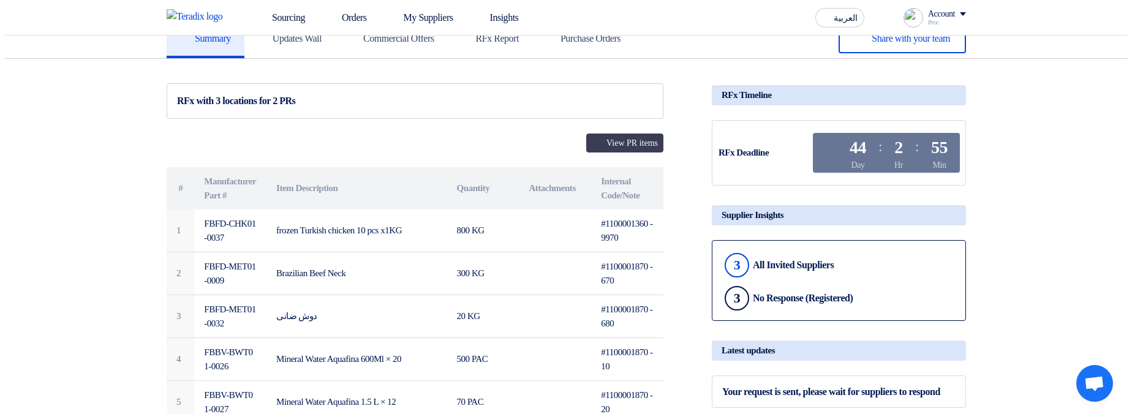
scroll to position [74, 0]
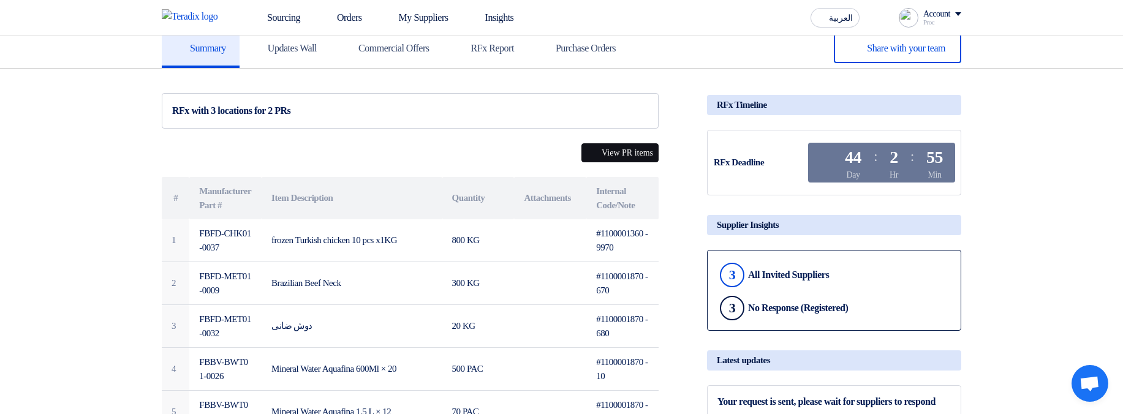
click at [621, 156] on button "View PR items" at bounding box center [619, 152] width 77 height 19
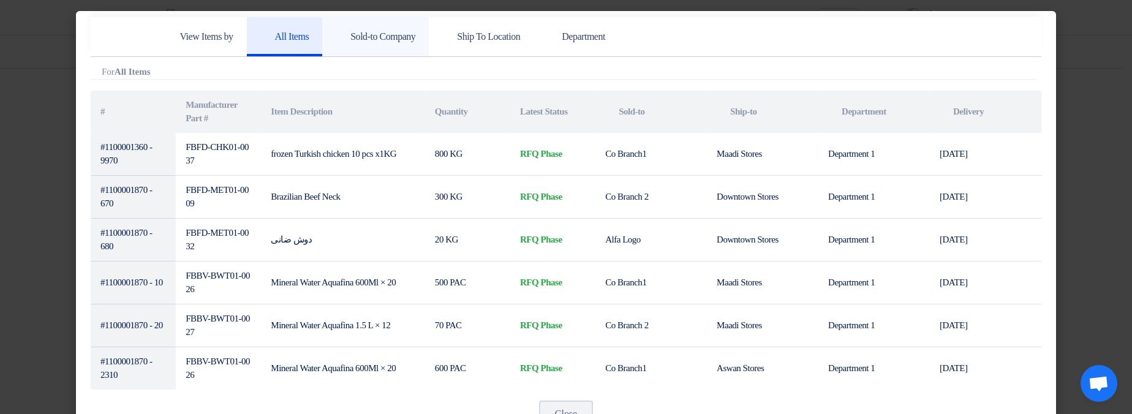
click at [387, 37] on h5 "Sold-to Company" at bounding box center [376, 37] width 80 height 12
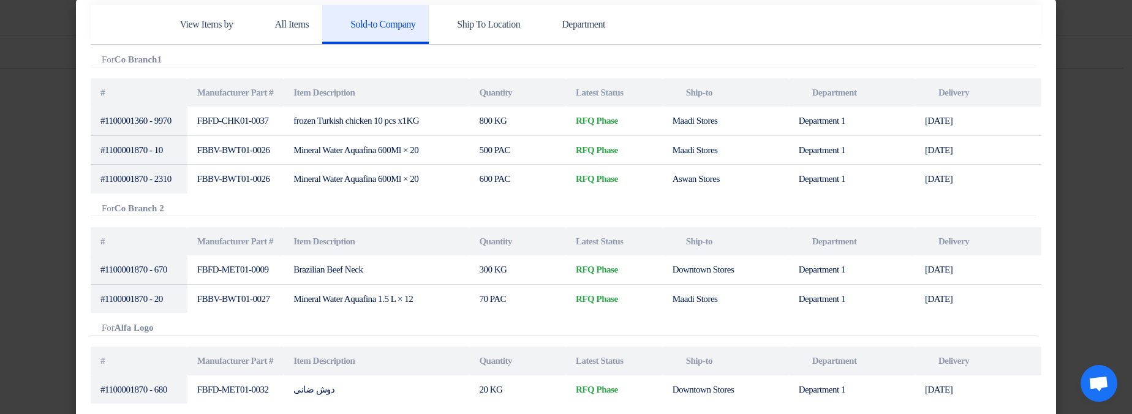
scroll to position [0, 0]
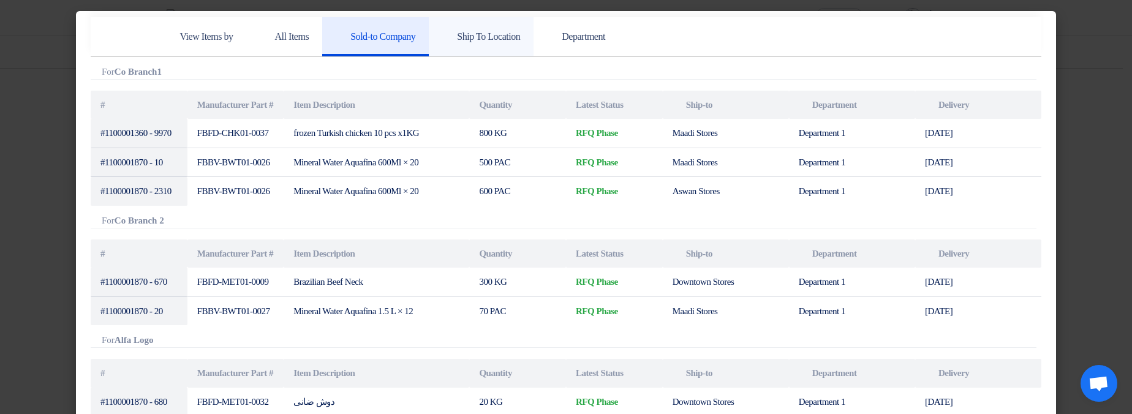
click at [510, 40] on h5 "Ship To Location" at bounding box center [481, 37] width 78 height 12
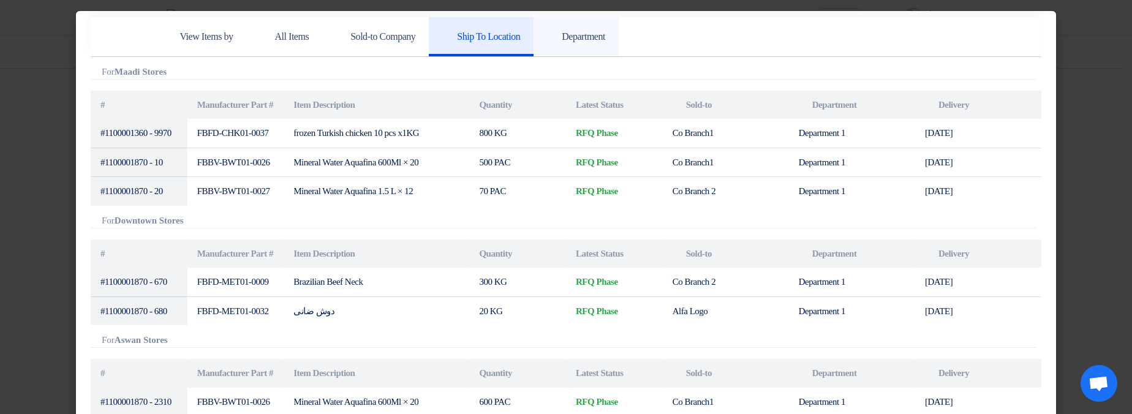
click at [619, 29] on link "Department" at bounding box center [576, 36] width 85 height 39
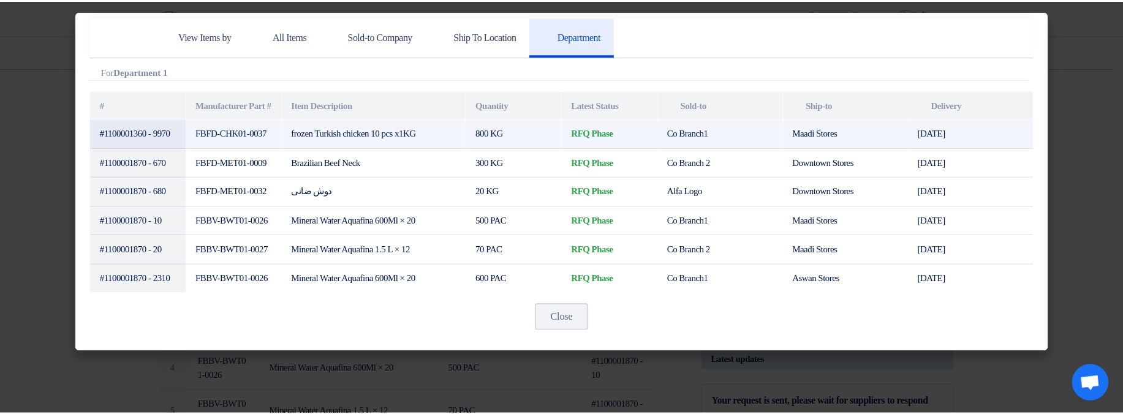
scroll to position [45, 0]
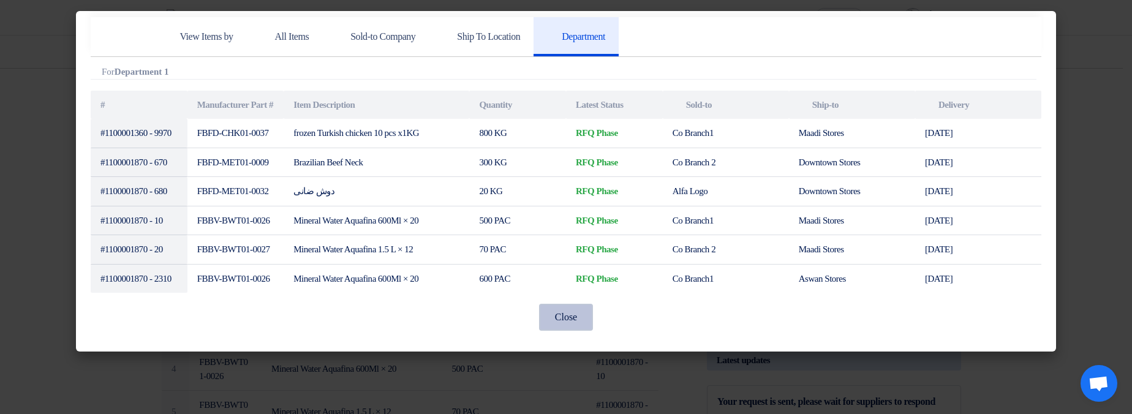
click at [563, 331] on button "Close" at bounding box center [566, 317] width 54 height 27
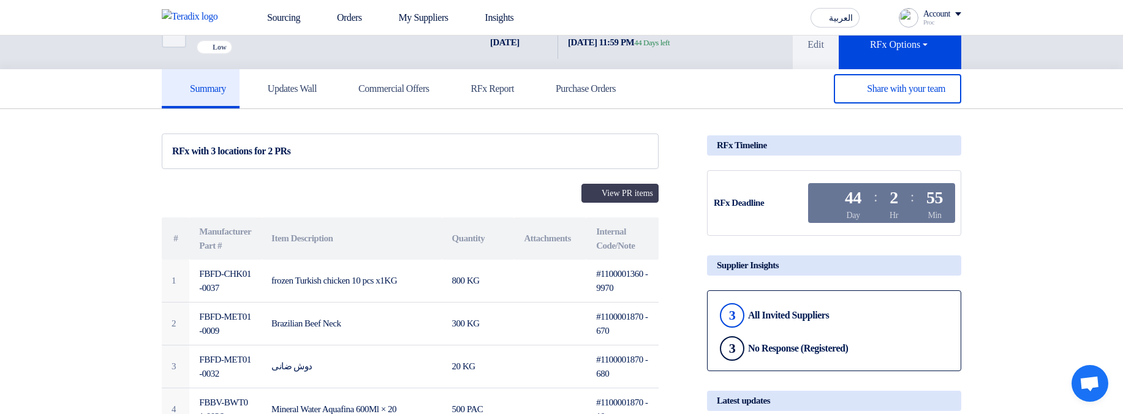
scroll to position [0, 0]
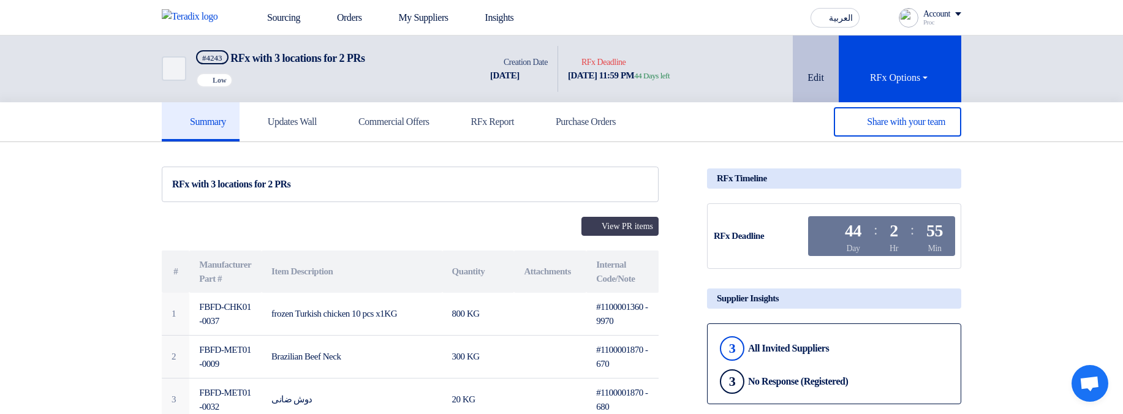
click at [815, 74] on button "Edit" at bounding box center [816, 69] width 46 height 67
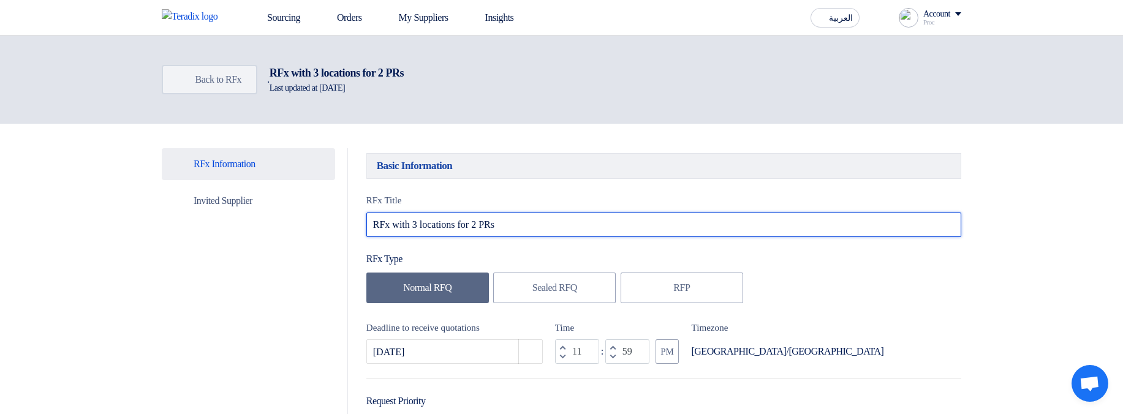
click at [548, 236] on input "RFx with 3 locations for 2 PRs" at bounding box center [663, 225] width 595 height 25
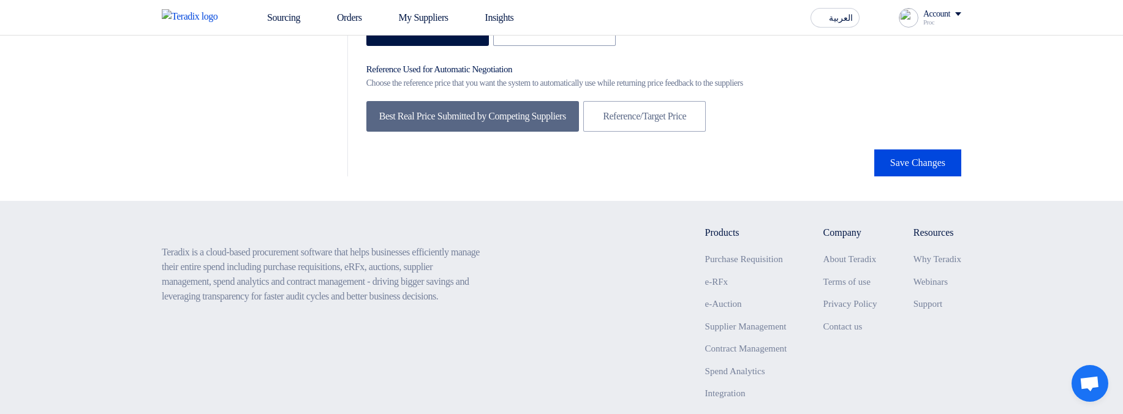
scroll to position [2353, 0]
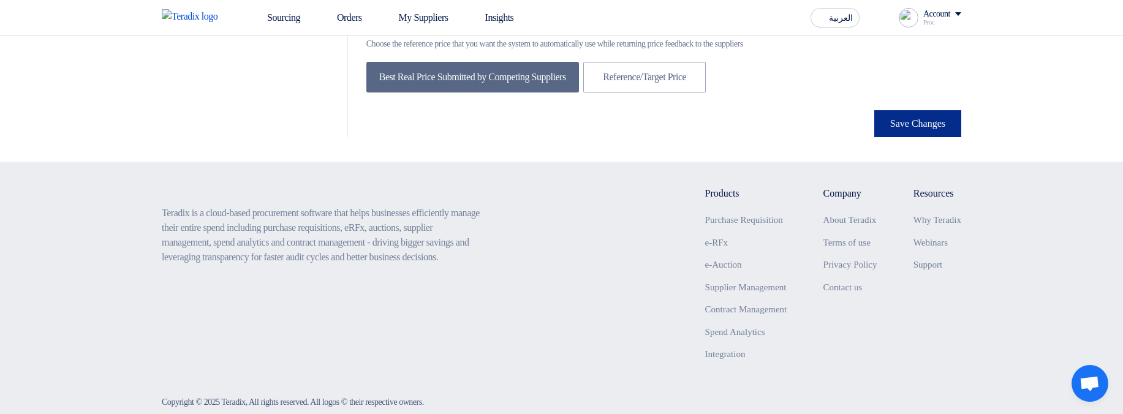
type input "RFx with 3 locations for 2 PRs for 3 companies"
click at [921, 135] on button "Save Changes" at bounding box center [917, 123] width 87 height 27
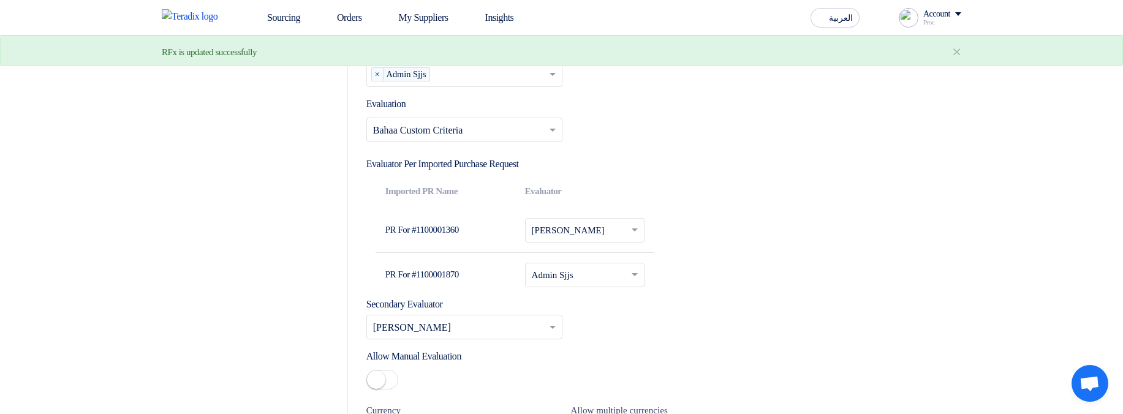
scroll to position [1691, 0]
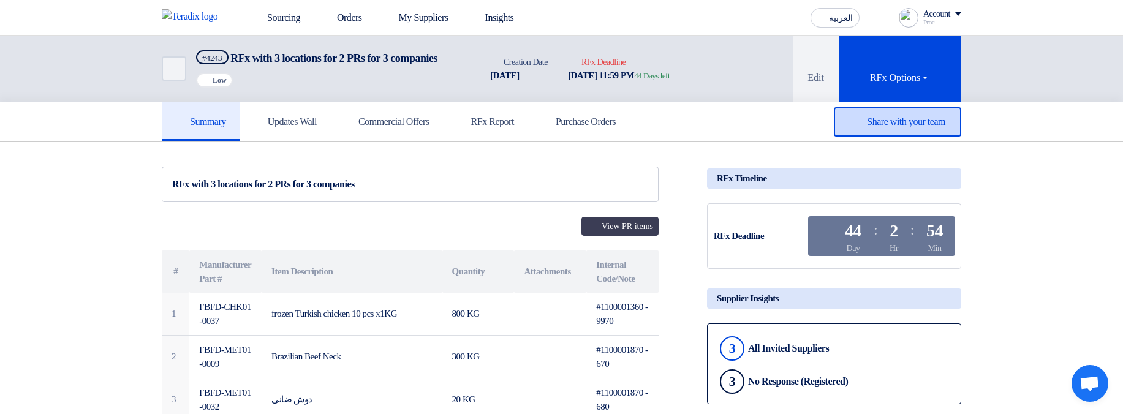
click at [872, 129] on div "Share with your team" at bounding box center [897, 121] width 127 height 29
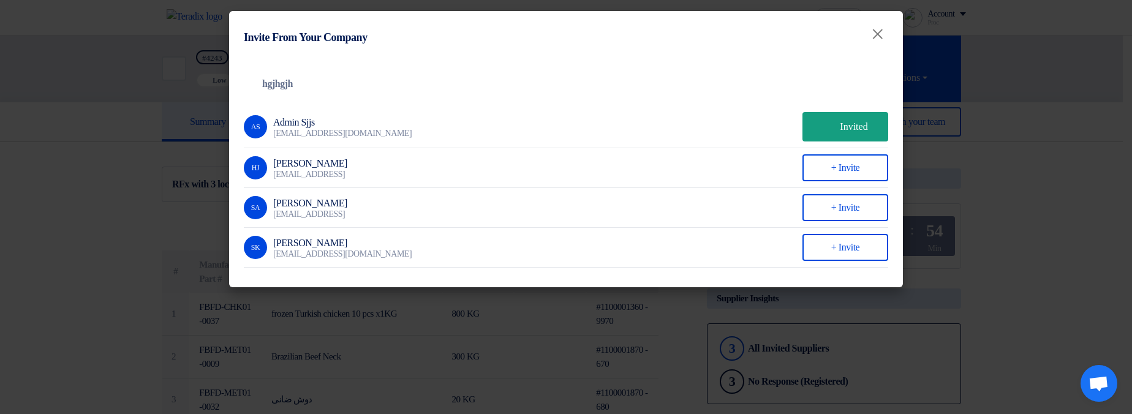
click at [1061, 154] on modal-container "Invite From Your Company × Company Team hgjhgjh AS Admin Sjjs kjdkjkjasj@askjsa…" at bounding box center [566, 207] width 1132 height 414
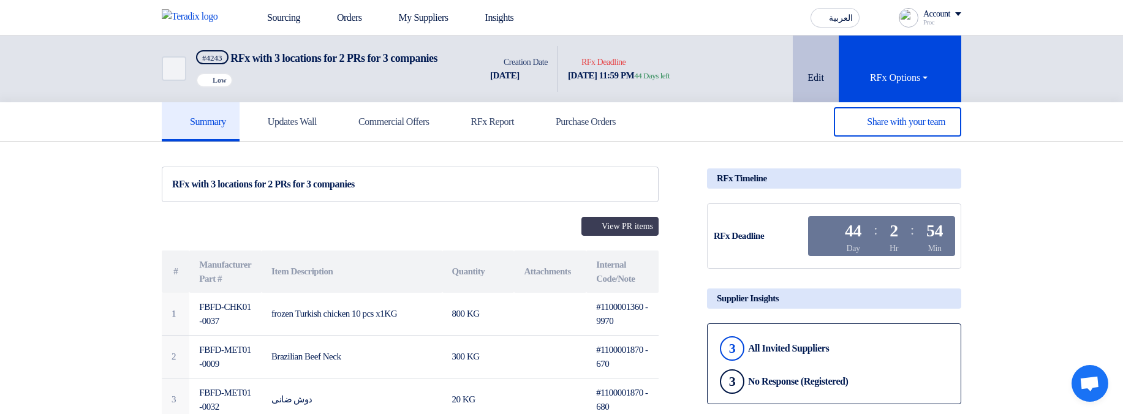
click at [815, 72] on button "Edit" at bounding box center [816, 69] width 46 height 67
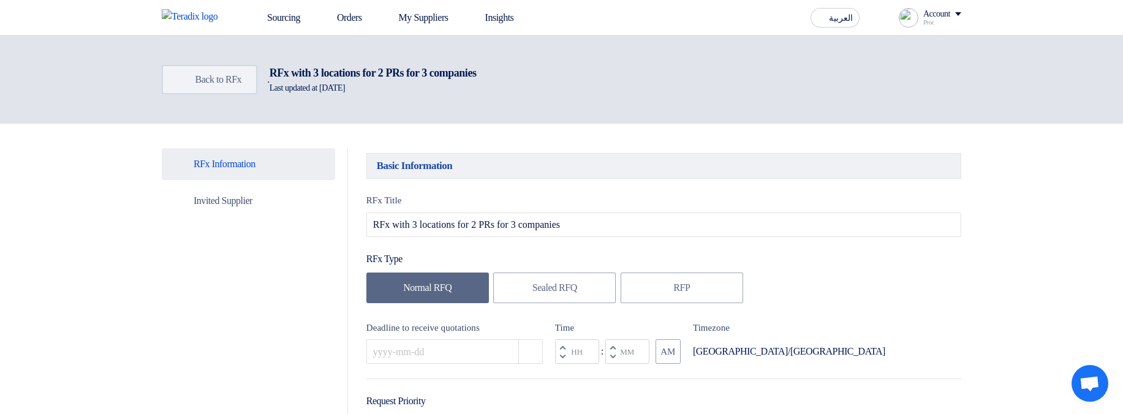
type input "10/30/2025"
type input "11"
type input "59"
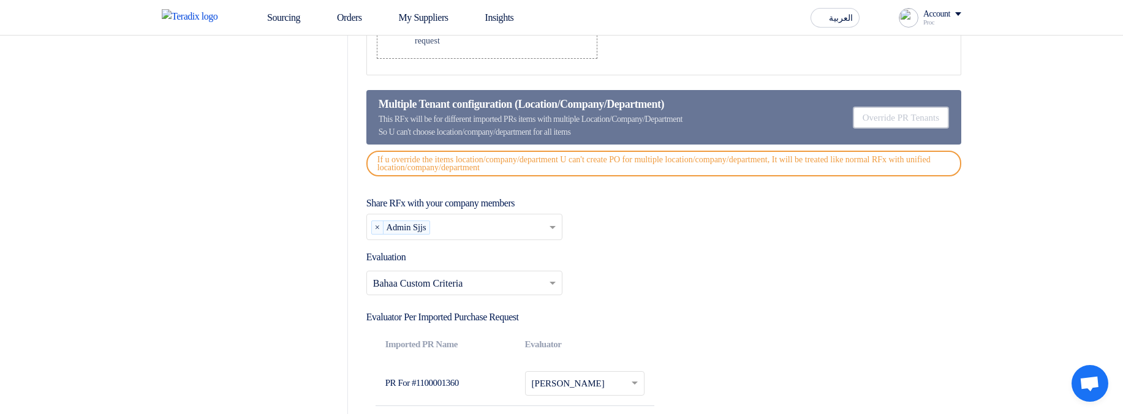
scroll to position [1617, 0]
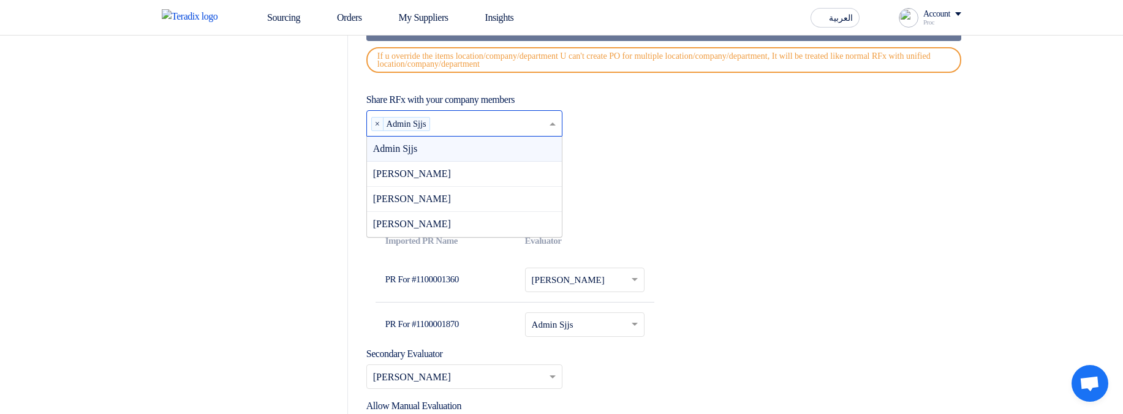
click at [515, 133] on input "text" at bounding box center [491, 125] width 113 height 20
click at [798, 129] on div "Share RFx with your company members Please select company members... × Admin Sj…" at bounding box center [663, 115] width 595 height 44
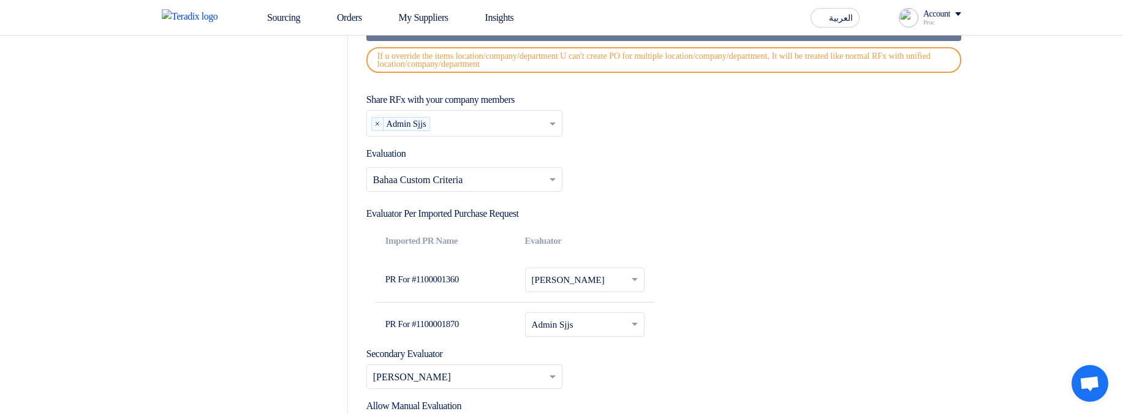
click at [584, 297] on td "Please Select RFx evaluator... × Hamda Jjjw ×" at bounding box center [585, 280] width 140 height 45
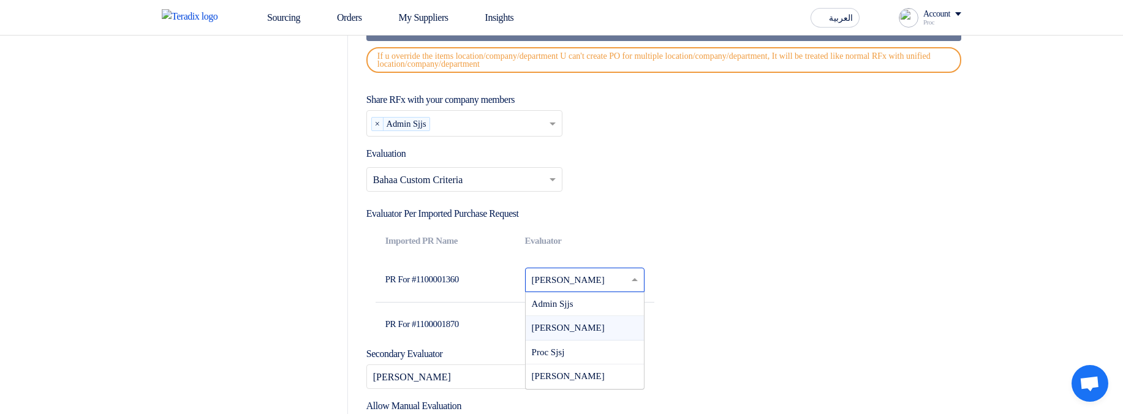
click at [596, 285] on input "text" at bounding box center [578, 281] width 92 height 20
click at [610, 308] on div "Admin Sjjs" at bounding box center [585, 304] width 119 height 25
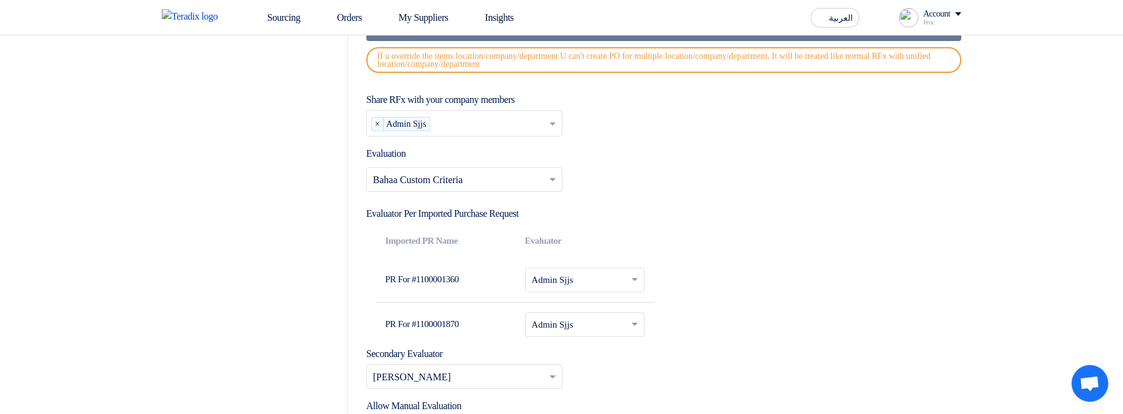
click at [600, 288] on input "text" at bounding box center [578, 281] width 92 height 20
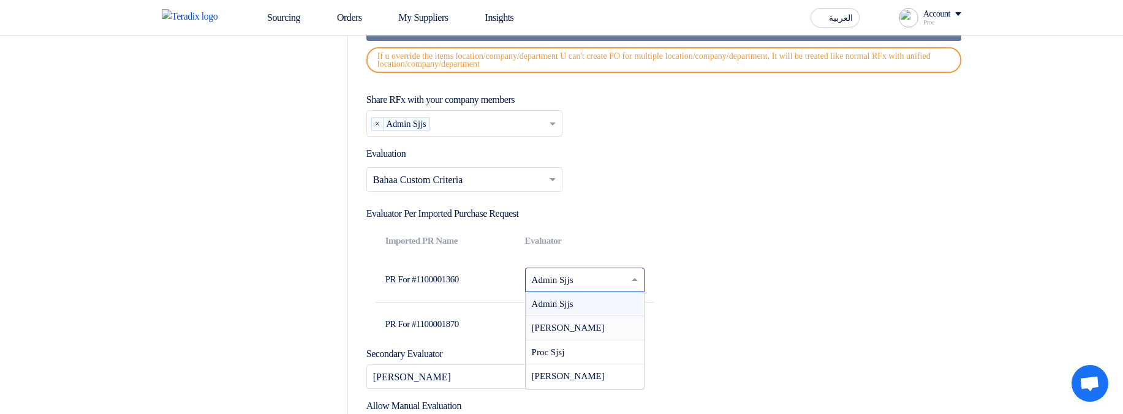
click at [602, 331] on div "Hamda Jjjw" at bounding box center [585, 328] width 119 height 25
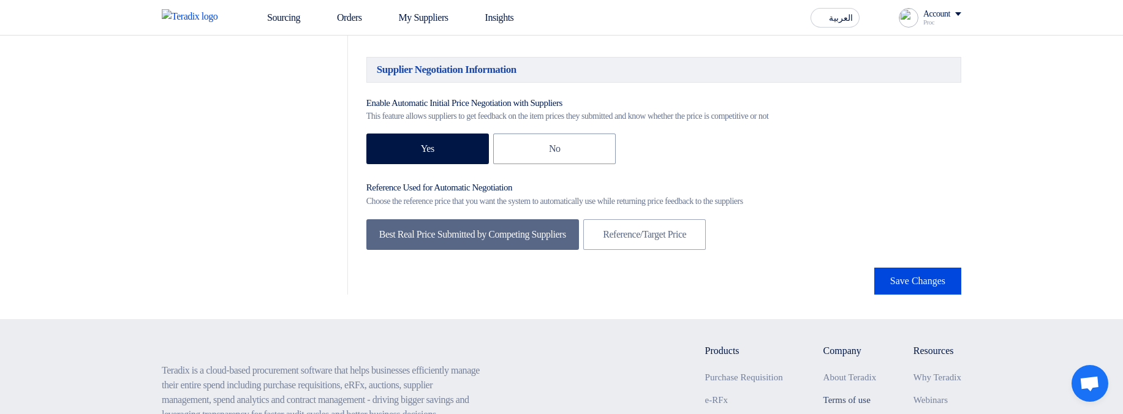
scroll to position [2279, 0]
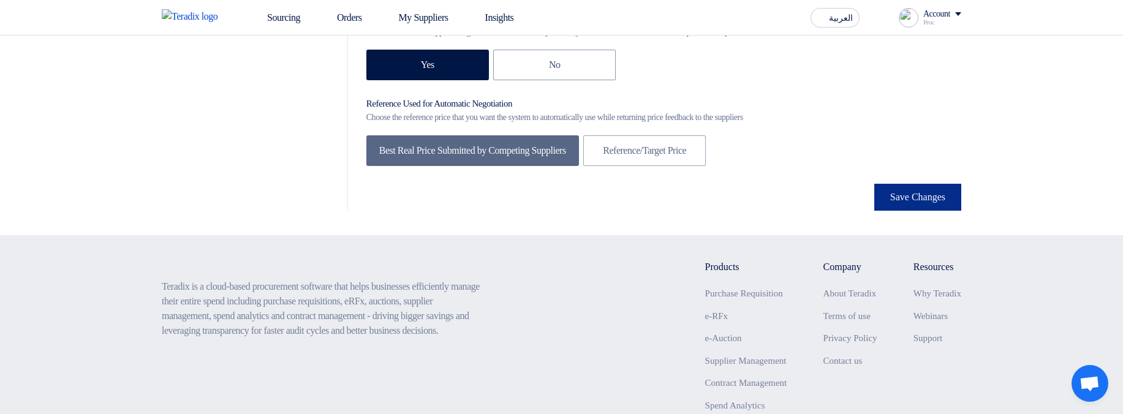
click at [916, 211] on button "Save Changes" at bounding box center [917, 197] width 87 height 27
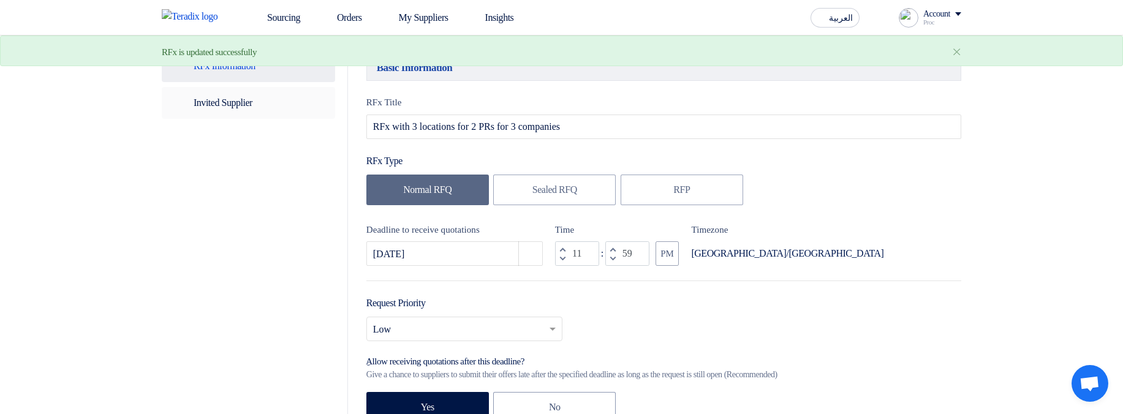
scroll to position [0, 0]
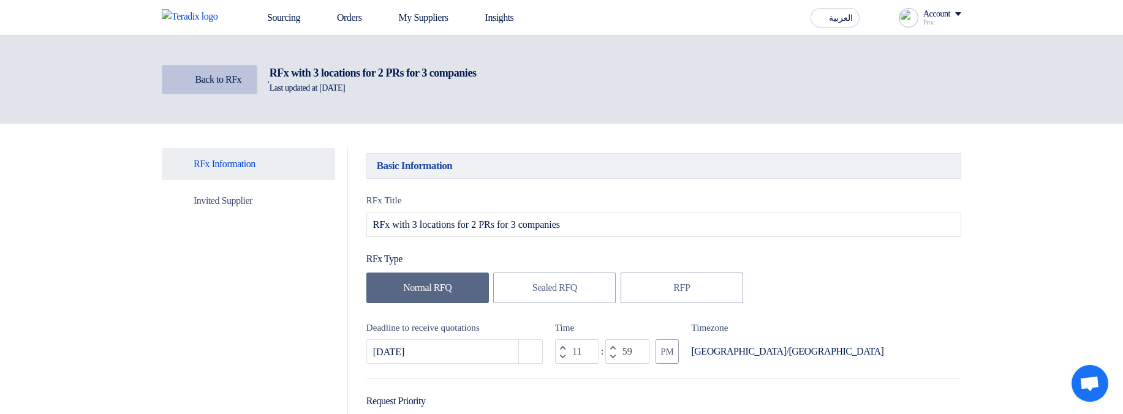
click at [199, 78] on span "Back to RFx" at bounding box center [218, 79] width 47 height 10
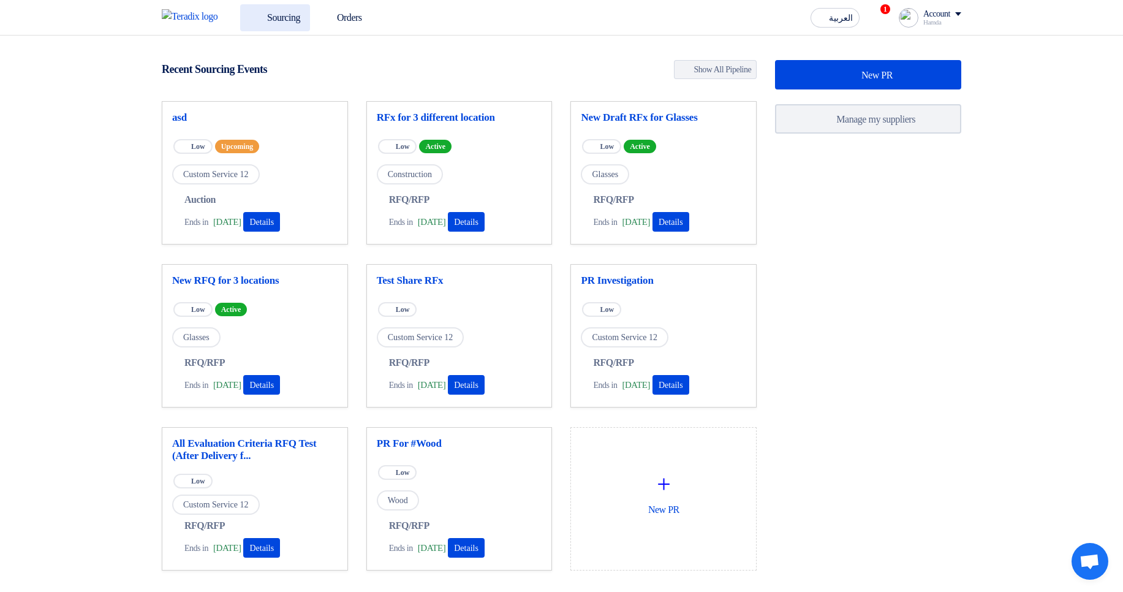
click at [270, 16] on link "Sourcing" at bounding box center [275, 17] width 70 height 27
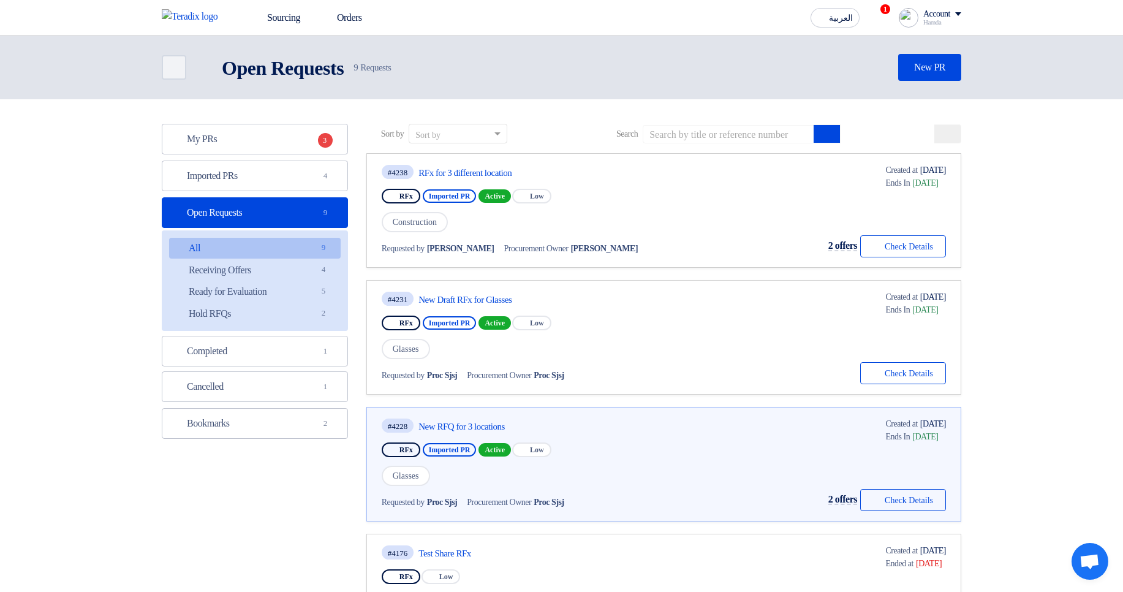
click at [276, 202] on link "Open Requests Open Requests 9" at bounding box center [255, 212] width 186 height 31
click at [297, 186] on link "Imported PRs Imported PRs 4" at bounding box center [255, 176] width 186 height 31
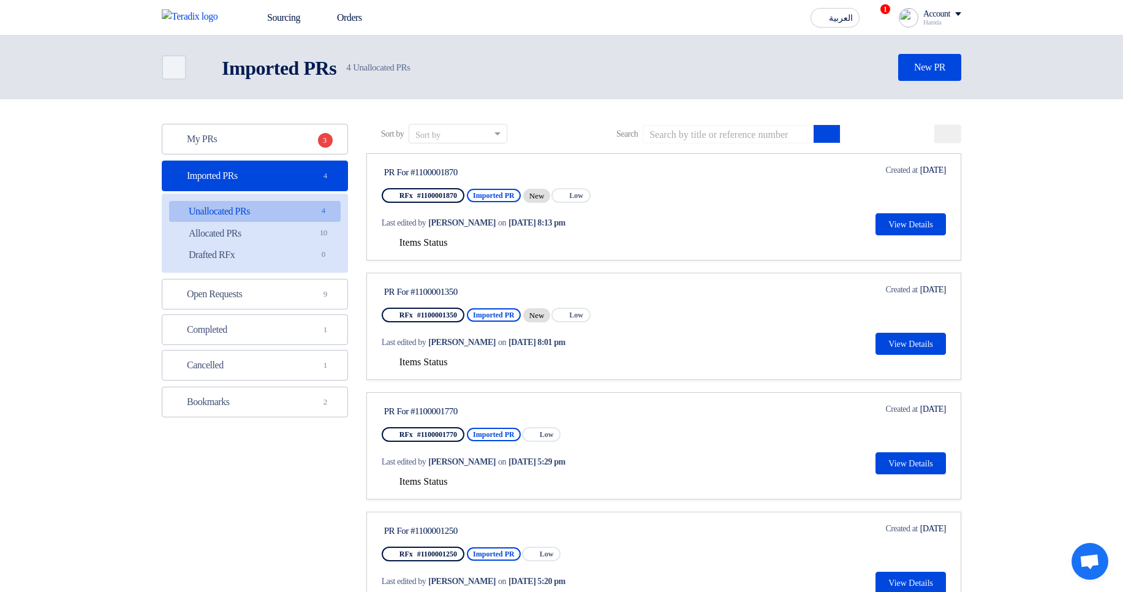
click at [448, 238] on span "Items Status" at bounding box center [423, 242] width 48 height 10
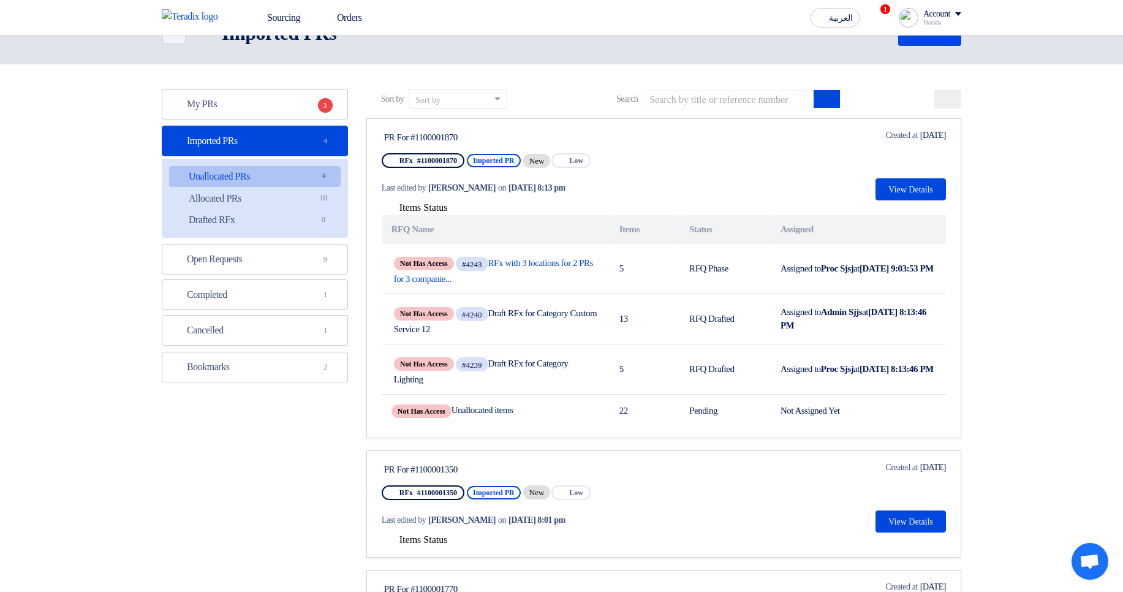
scroll to position [74, 0]
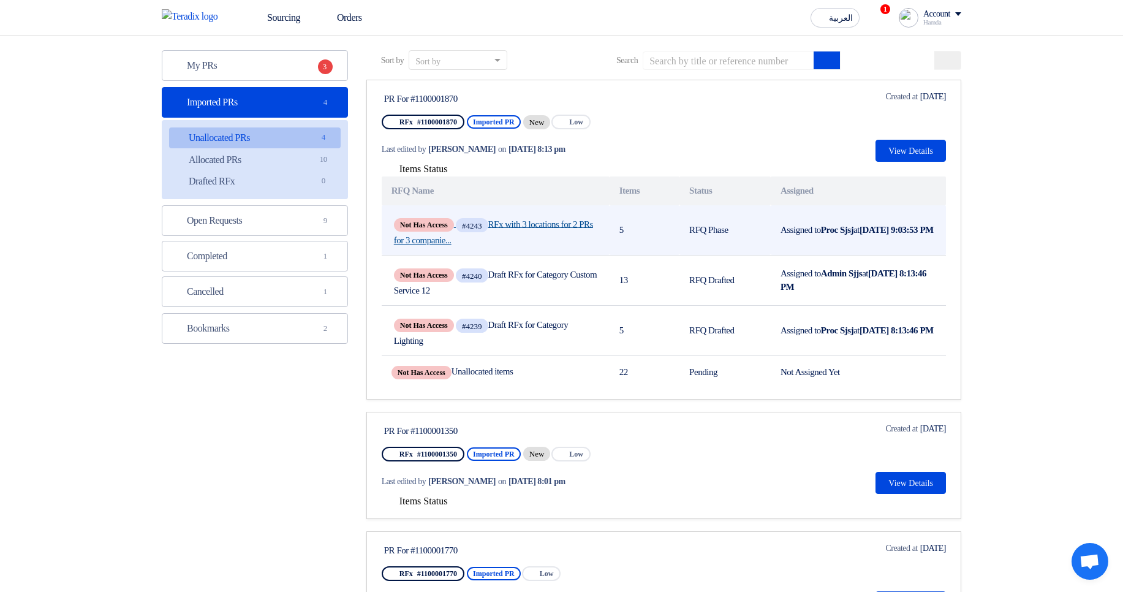
click at [420, 217] on link "Not Has Access #4243 RFx with 3 locations for 2 PRs for 3 companie..." at bounding box center [495, 231] width 203 height 30
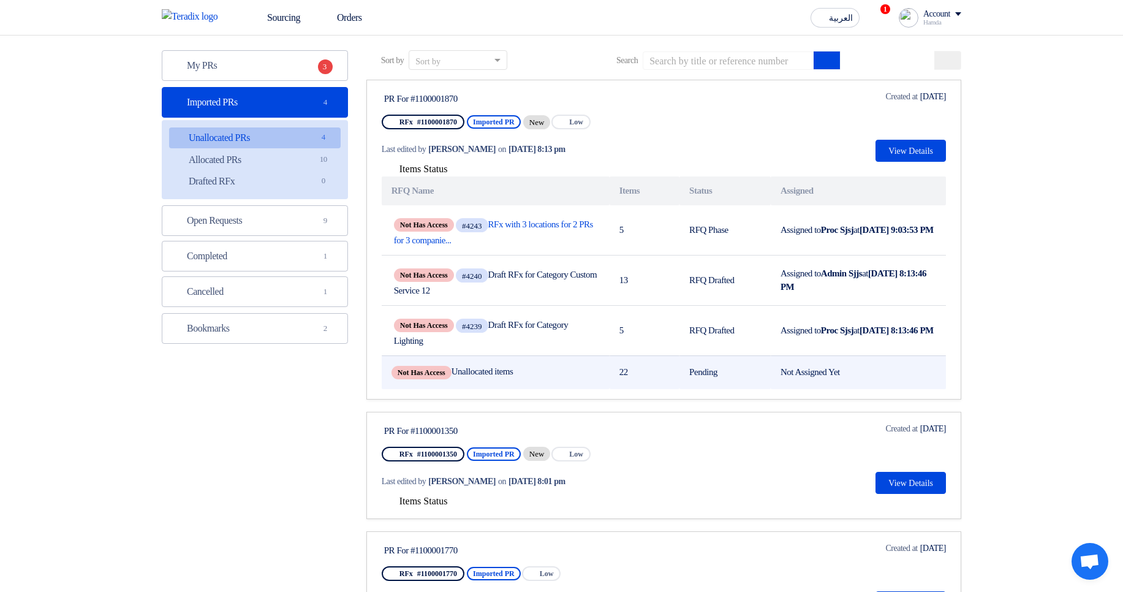
drag, startPoint x: 490, startPoint y: 372, endPoint x: 535, endPoint y: 374, distance: 45.4
click at [535, 374] on td "Not Has Access Unallocated items" at bounding box center [496, 372] width 228 height 34
click at [545, 373] on td "Not Has Access Unallocated items" at bounding box center [496, 372] width 228 height 34
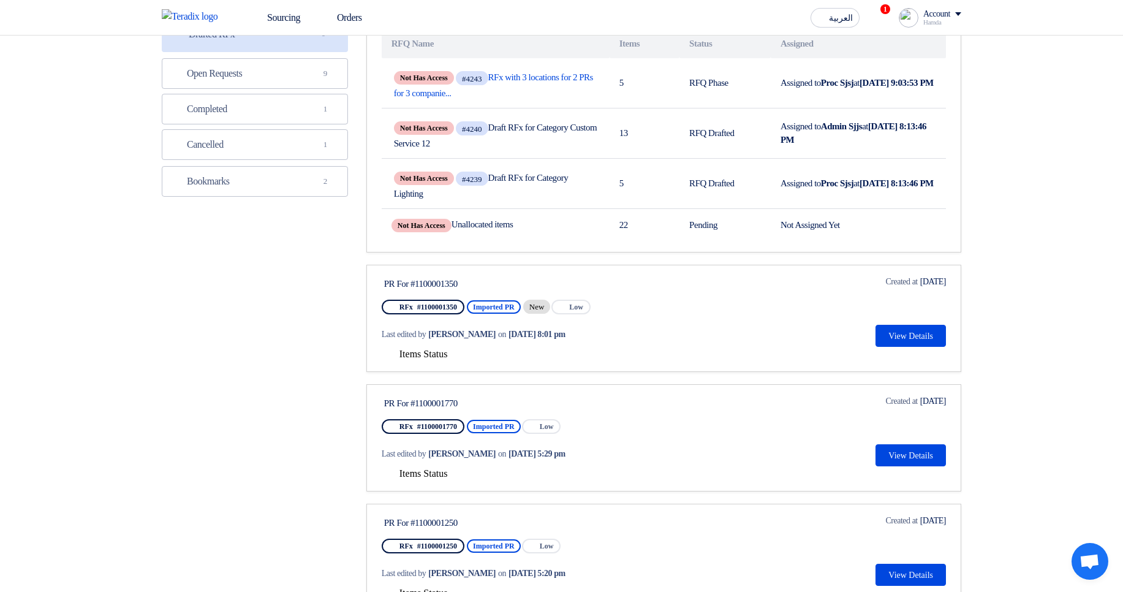
drag, startPoint x: 434, startPoint y: 355, endPoint x: 446, endPoint y: 358, distance: 12.8
click at [434, 354] on span "Items Status" at bounding box center [423, 354] width 48 height 10
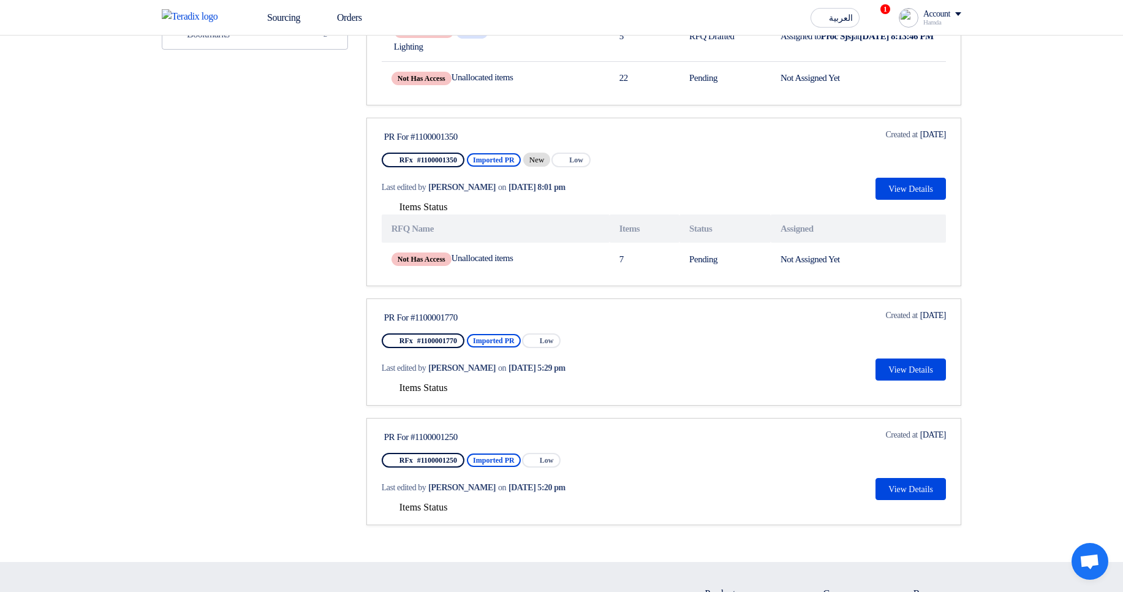
scroll to position [0, 0]
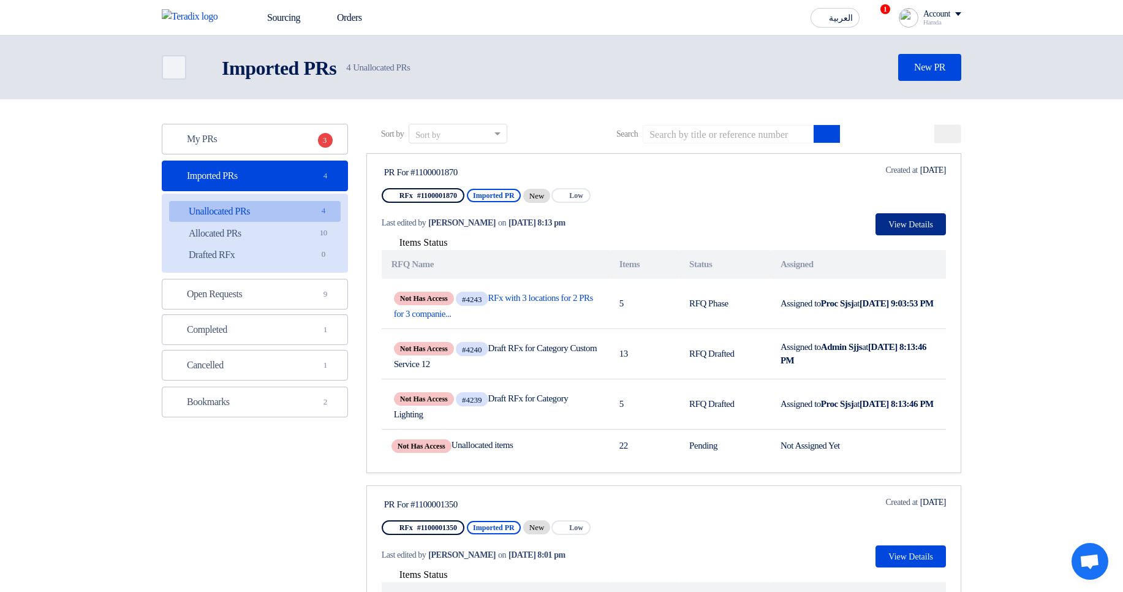
click at [930, 225] on button "View Details" at bounding box center [911, 224] width 70 height 22
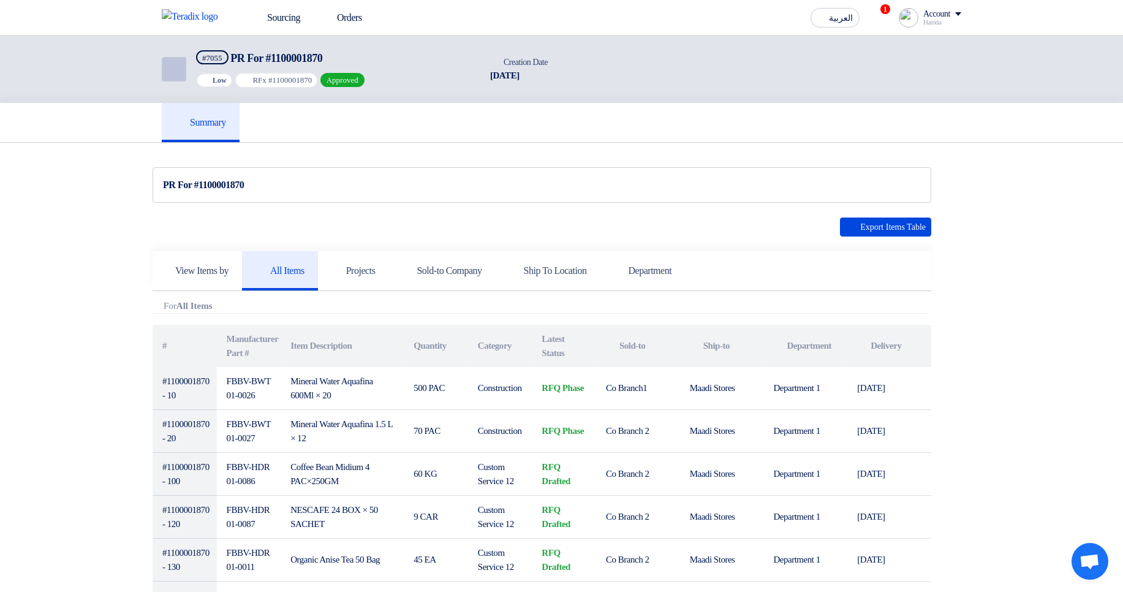
click at [176, 62] on icon "Back" at bounding box center [172, 69] width 15 height 15
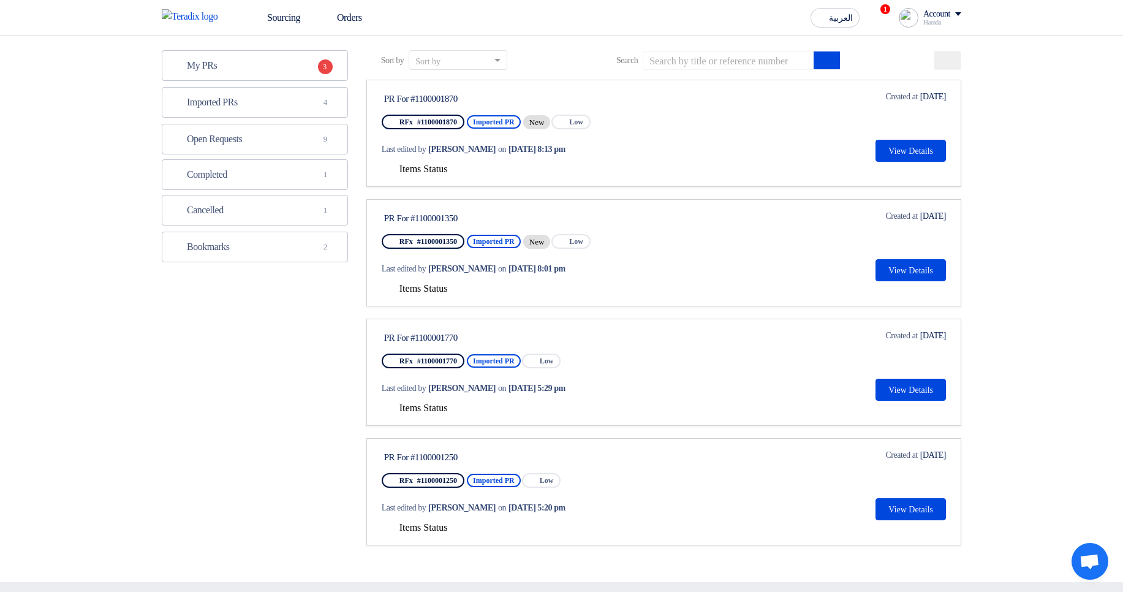
click at [423, 290] on span "Items Status" at bounding box center [423, 288] width 48 height 10
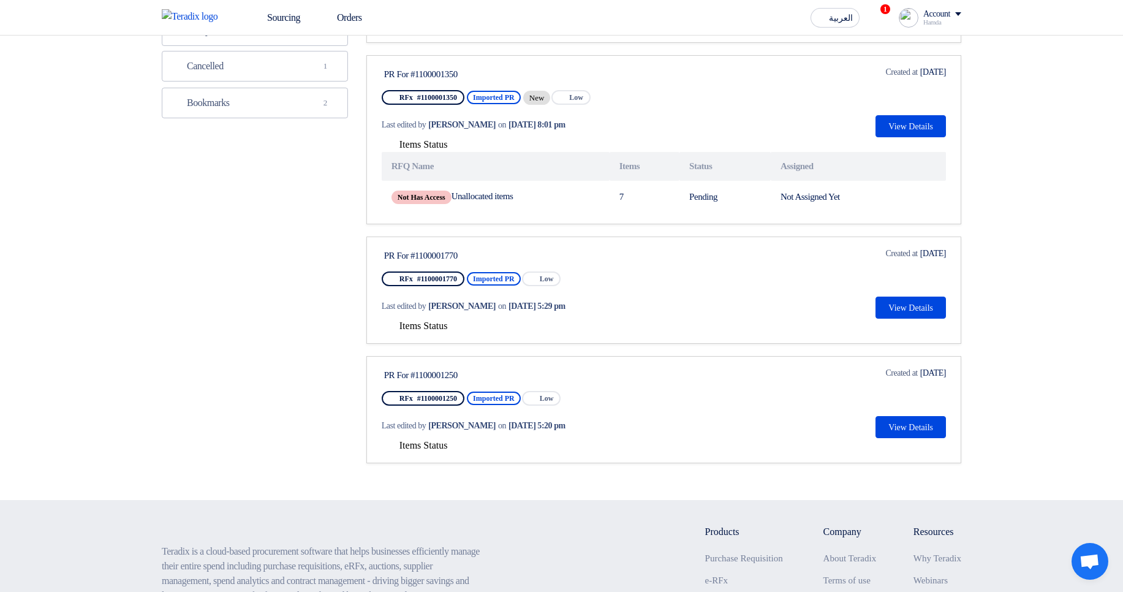
scroll to position [221, 0]
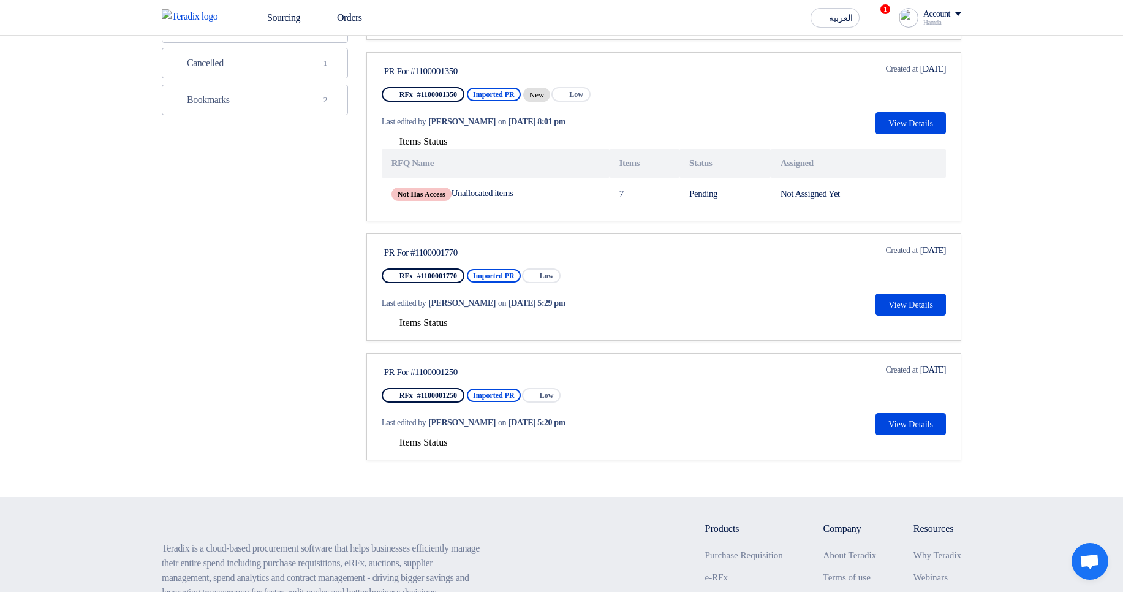
click at [415, 317] on span "Items Status" at bounding box center [423, 322] width 48 height 10
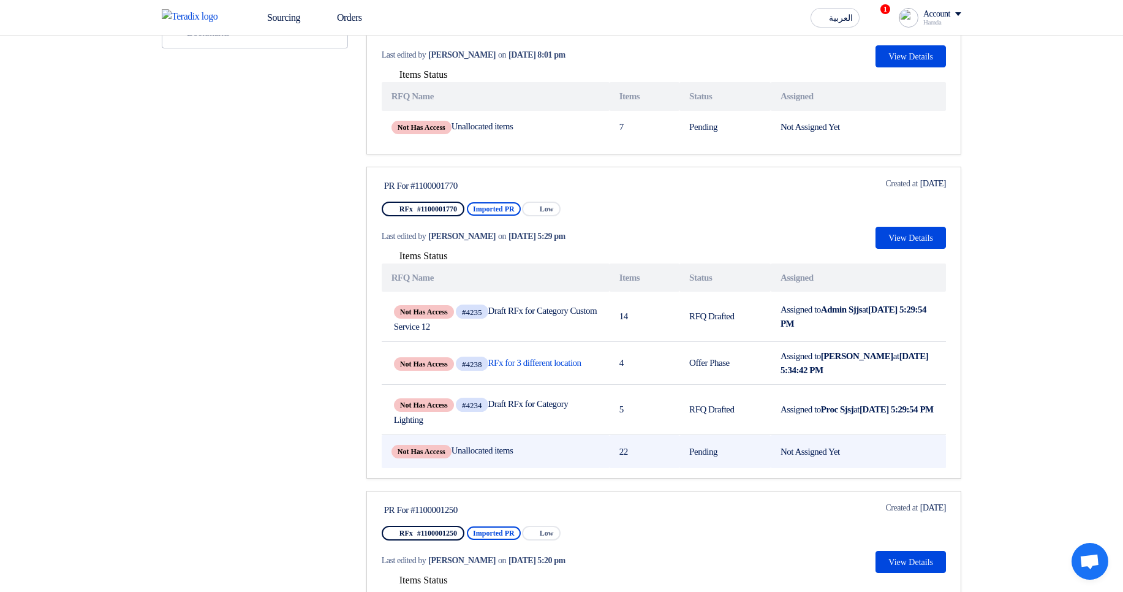
scroll to position [368, 0]
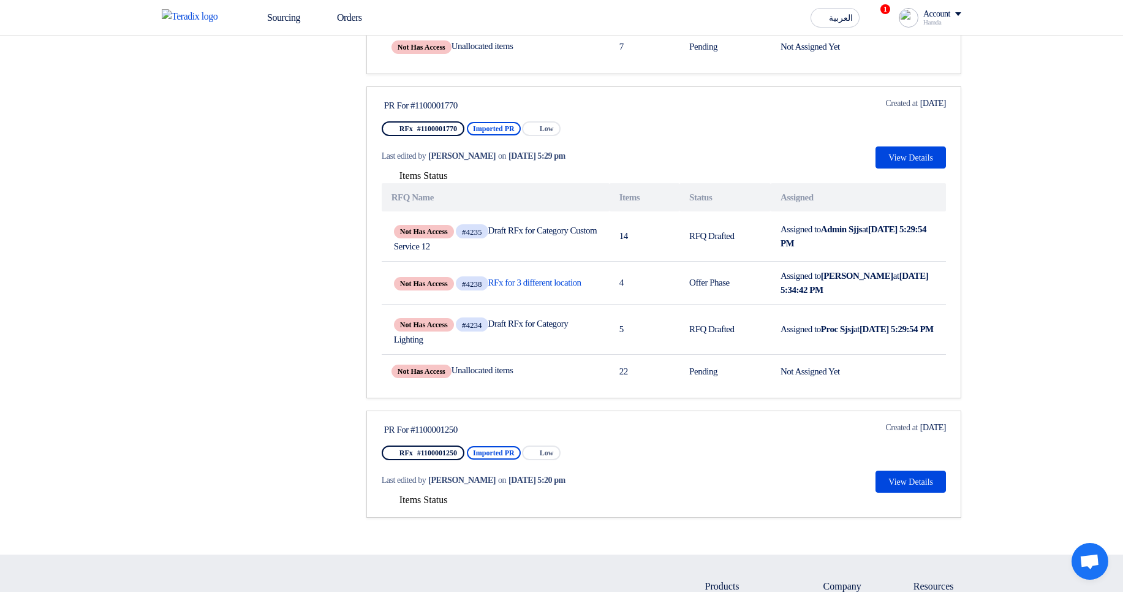
click at [415, 505] on span "Items Status" at bounding box center [423, 499] width 48 height 10
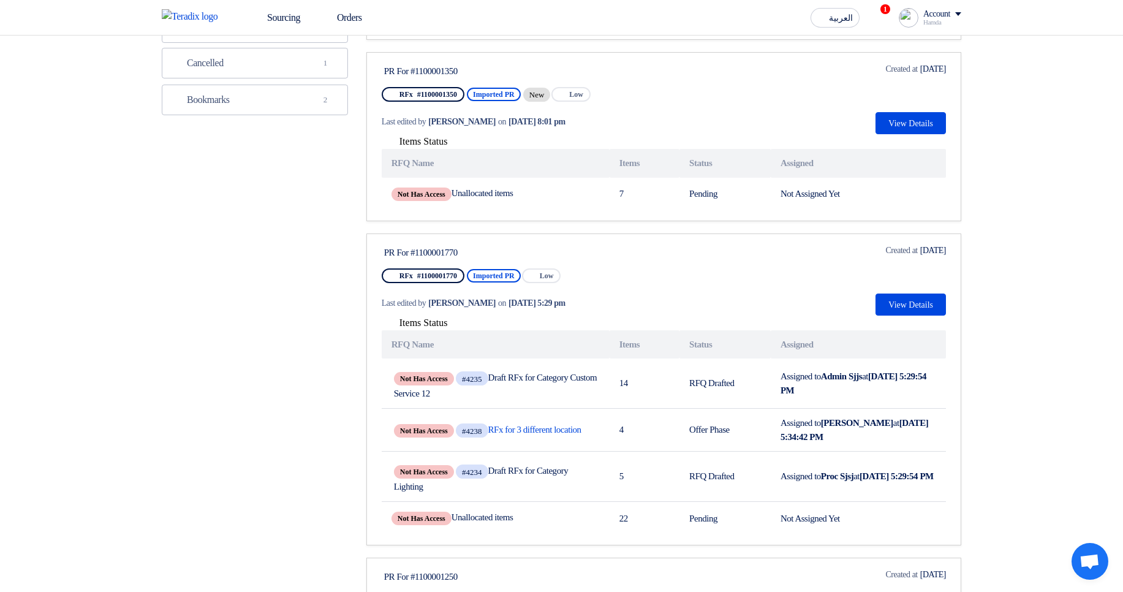
scroll to position [0, 0]
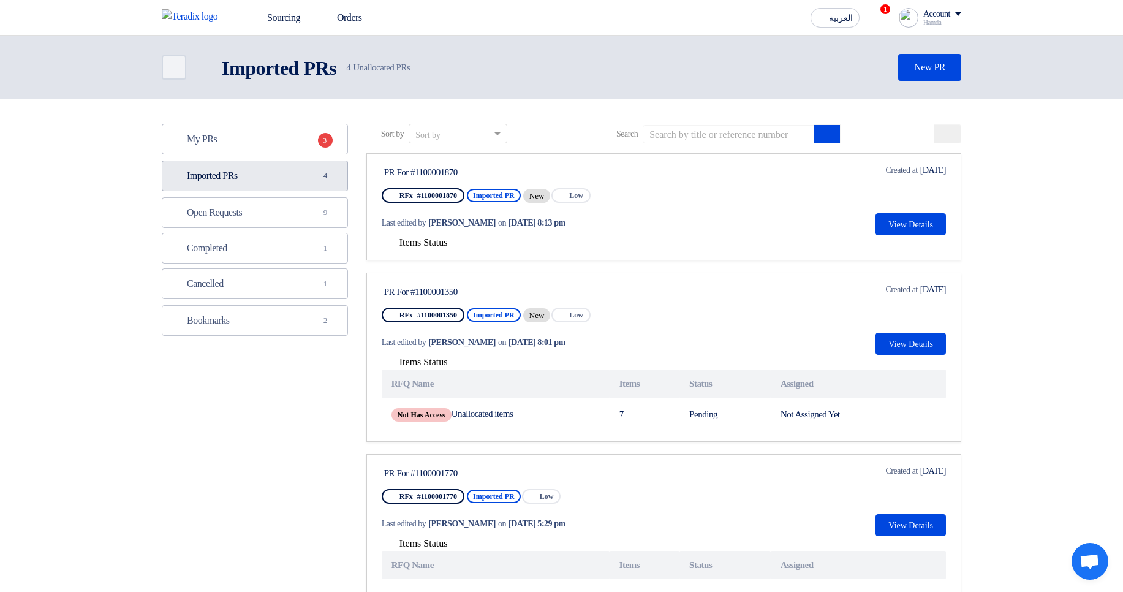
click at [295, 183] on link "Imported PRs Imported PRs 4" at bounding box center [255, 176] width 186 height 31
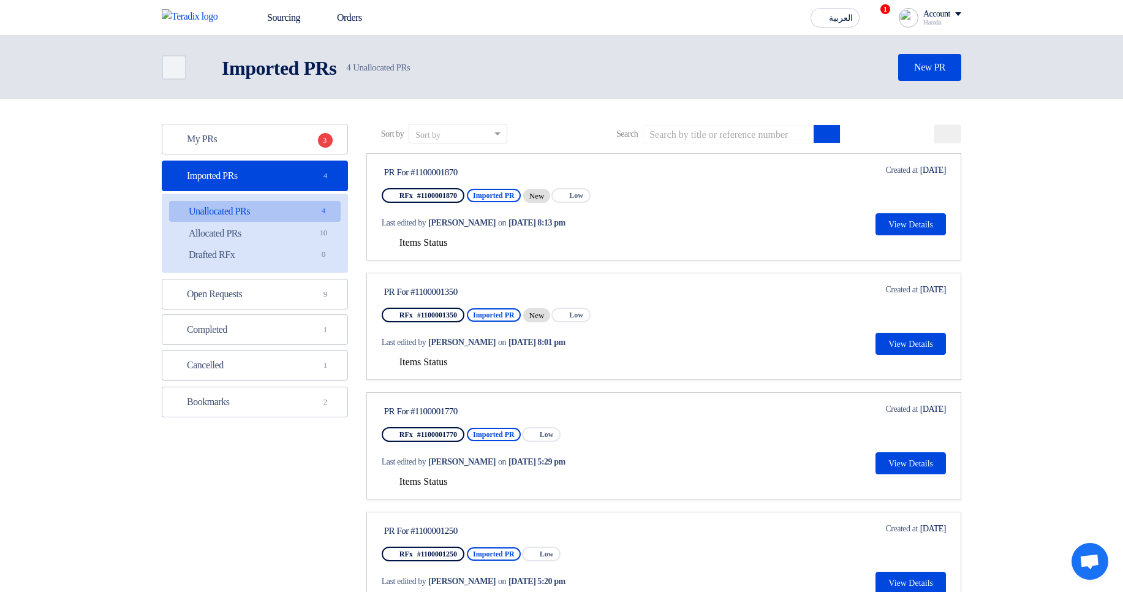
click at [417, 240] on span "Items Status" at bounding box center [423, 242] width 48 height 10
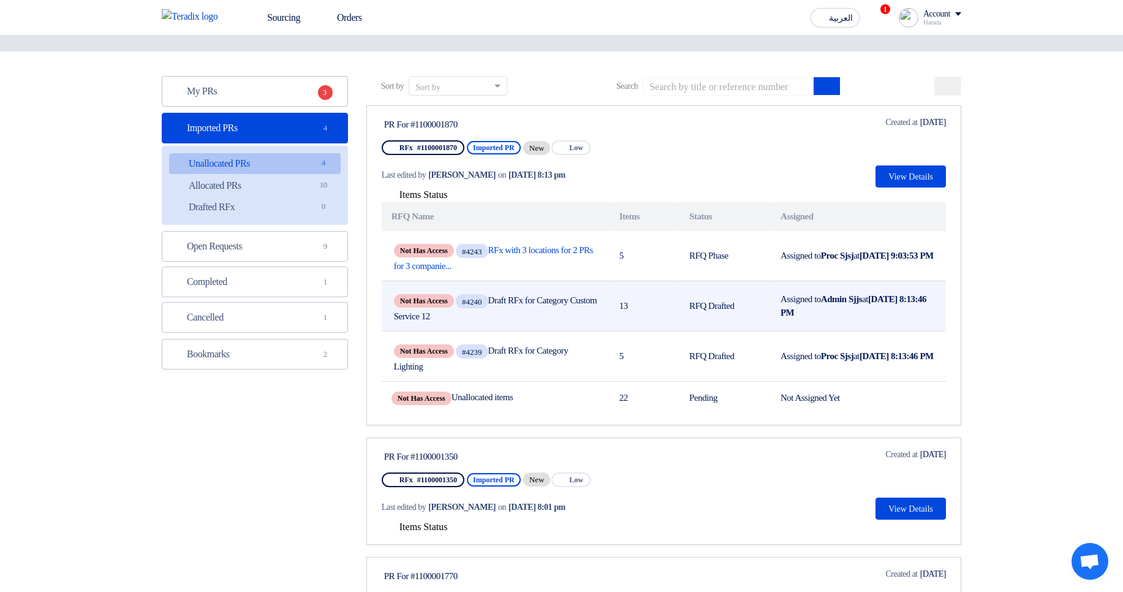
scroll to position [74, 0]
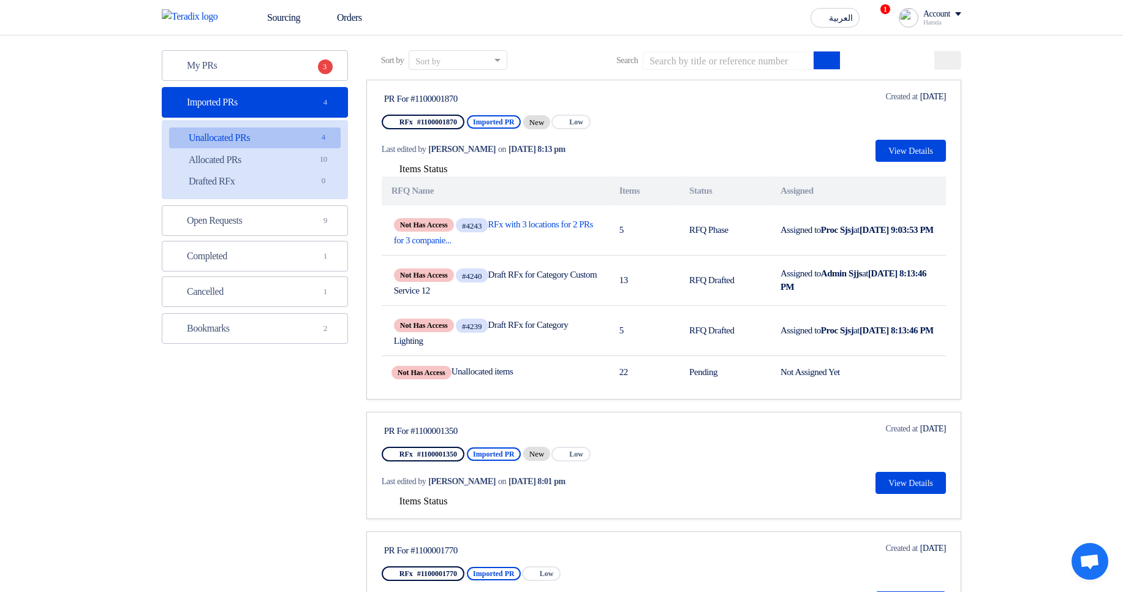
click at [436, 501] on span "Items Status" at bounding box center [423, 501] width 48 height 10
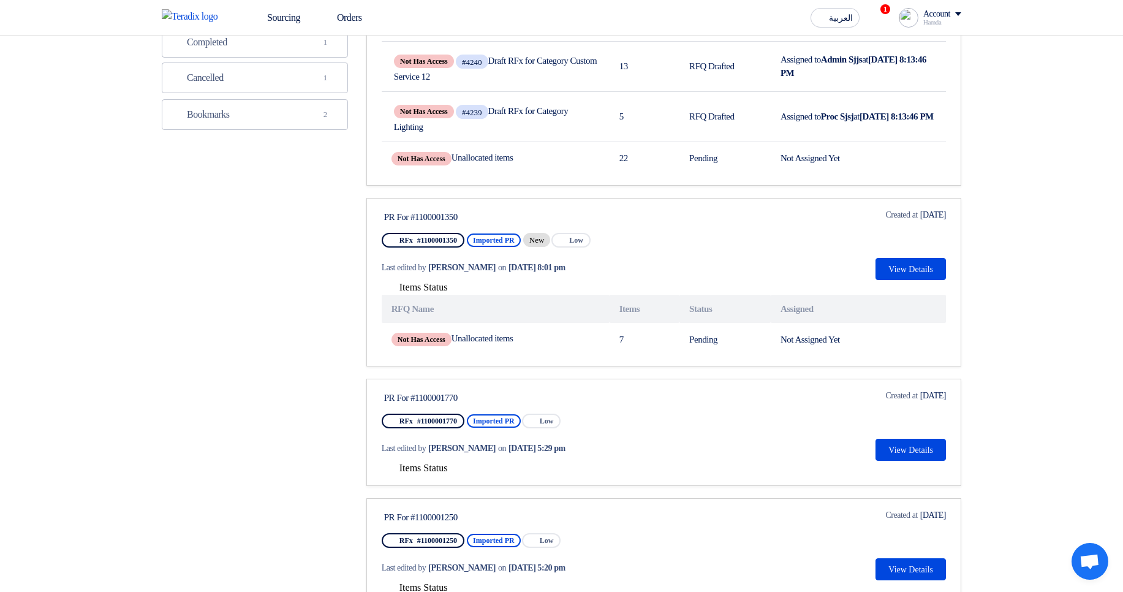
scroll to position [294, 0]
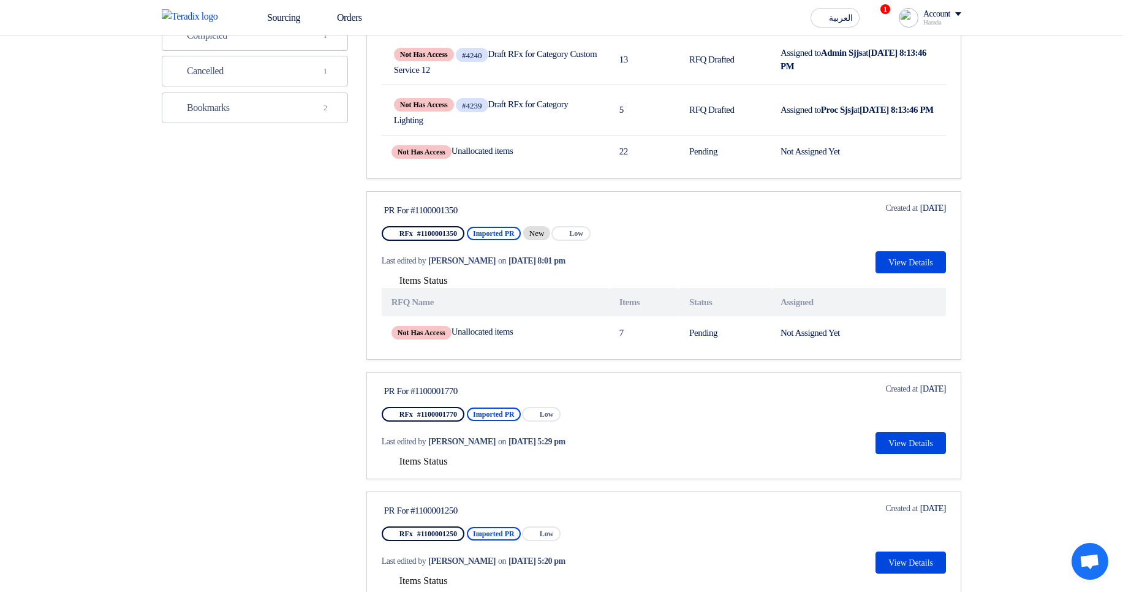
click at [431, 466] on span "Items Status" at bounding box center [423, 461] width 48 height 10
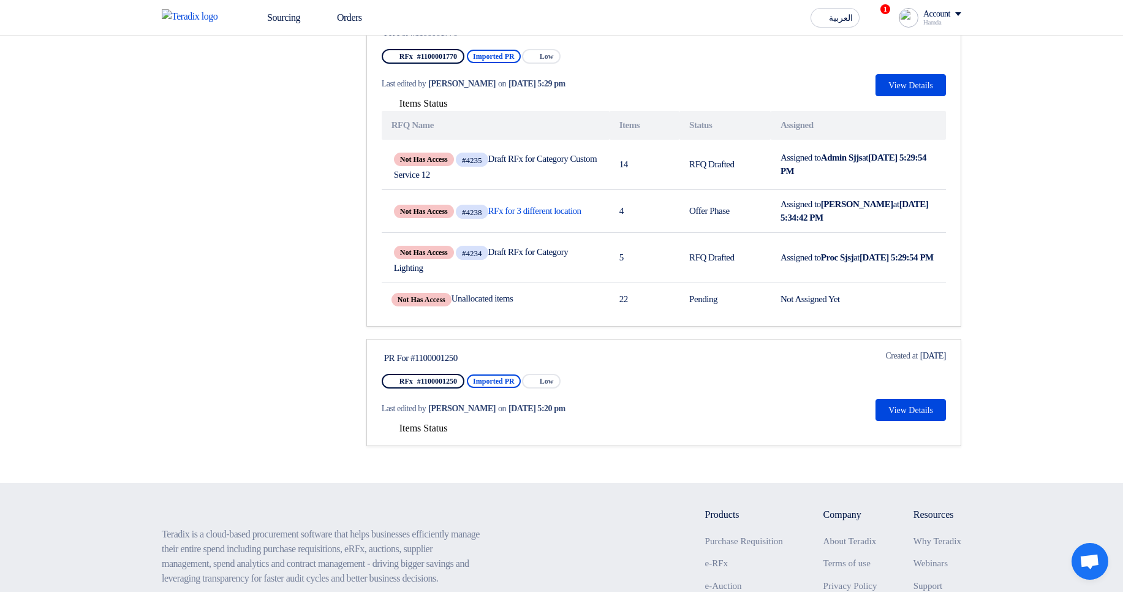
scroll to position [662, 0]
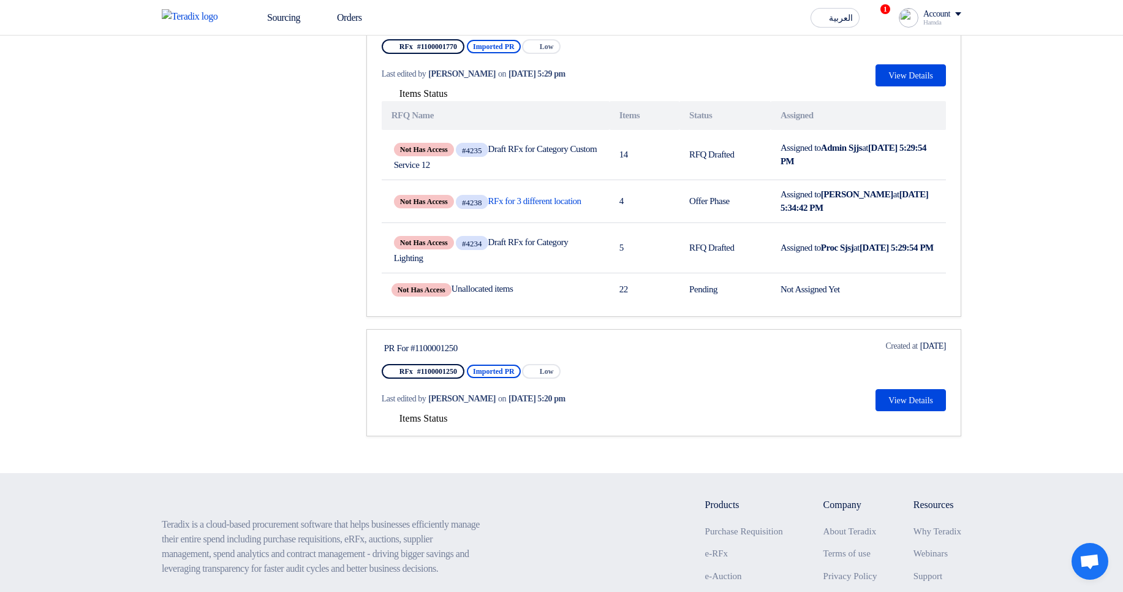
click at [434, 411] on div "Last edited by Hamda Jjjw on Sep 2, 2025, 5:20 pm" at bounding box center [499, 398] width 235 height 25
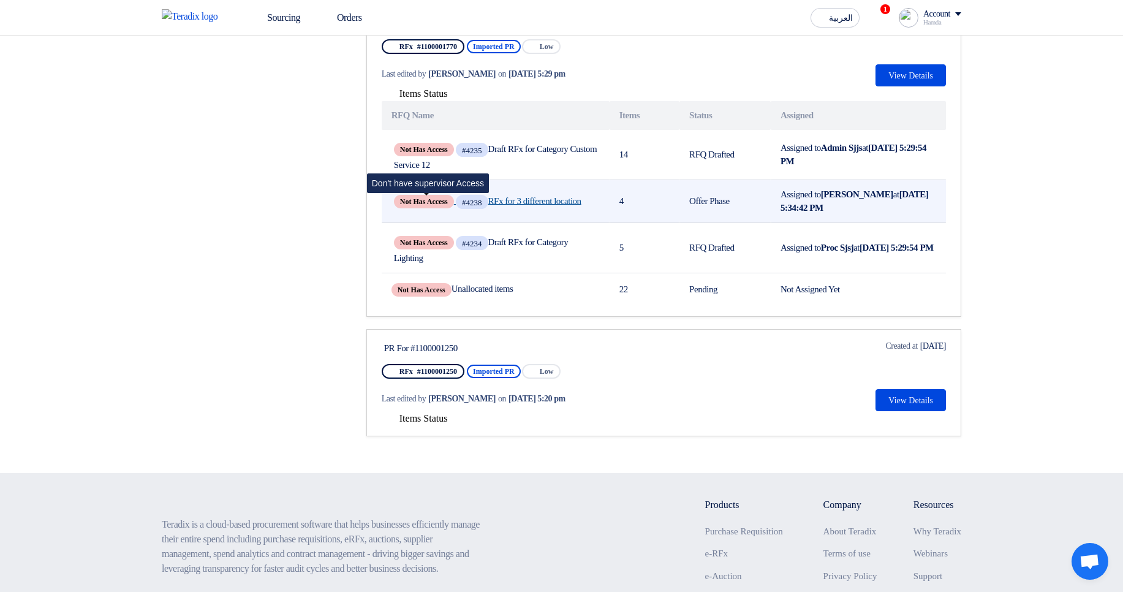
click at [448, 200] on span "Not Has Access" at bounding box center [424, 201] width 60 height 13
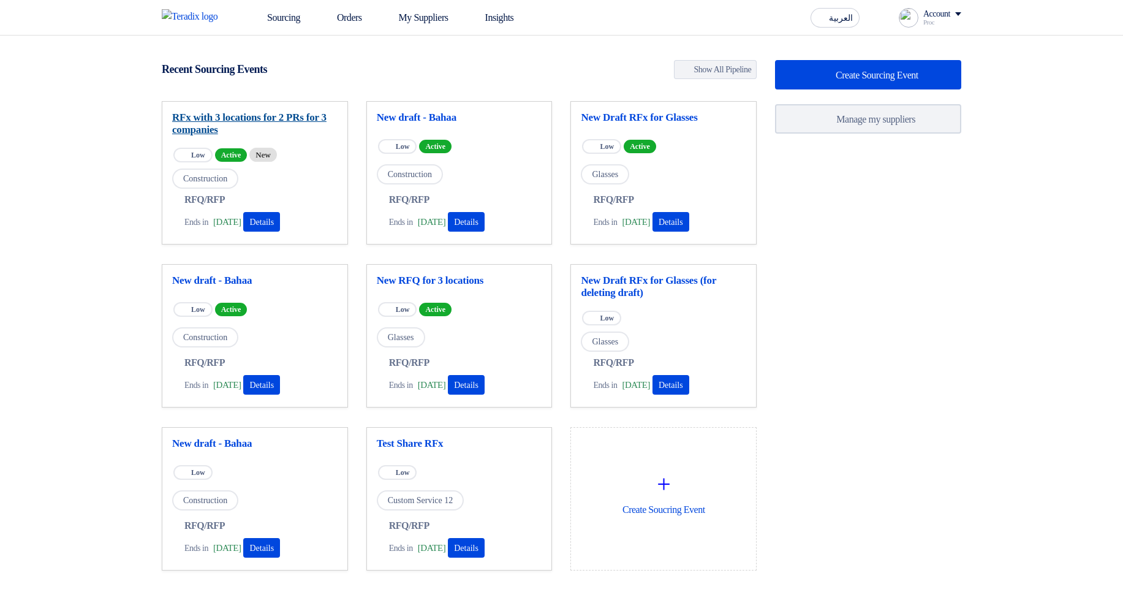
click at [268, 127] on link "RFx with 3 locations for 2 PRs for 3 companies" at bounding box center [254, 124] width 165 height 25
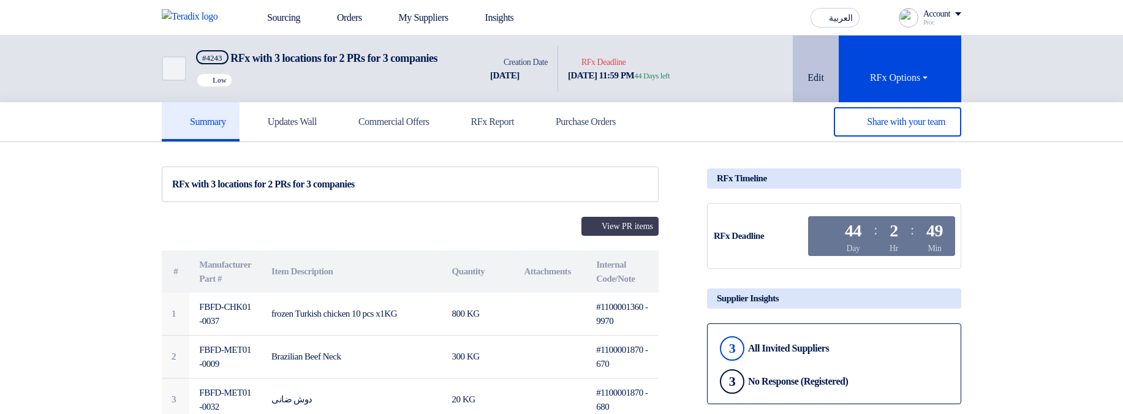
click at [819, 64] on icon at bounding box center [814, 58] width 12 height 12
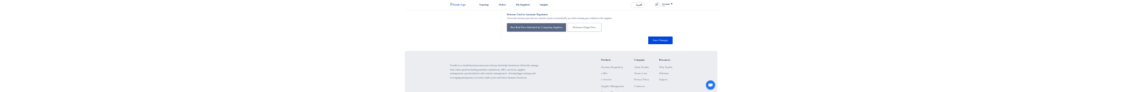
scroll to position [2325, 0]
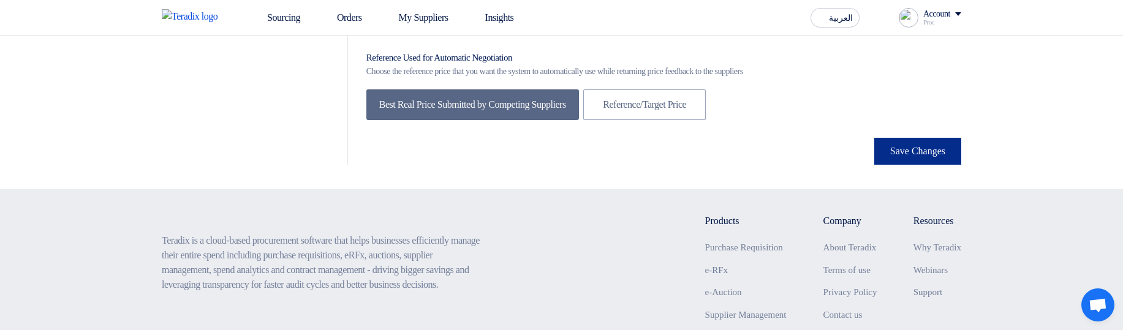
click at [919, 165] on button "Save Changes" at bounding box center [917, 151] width 87 height 27
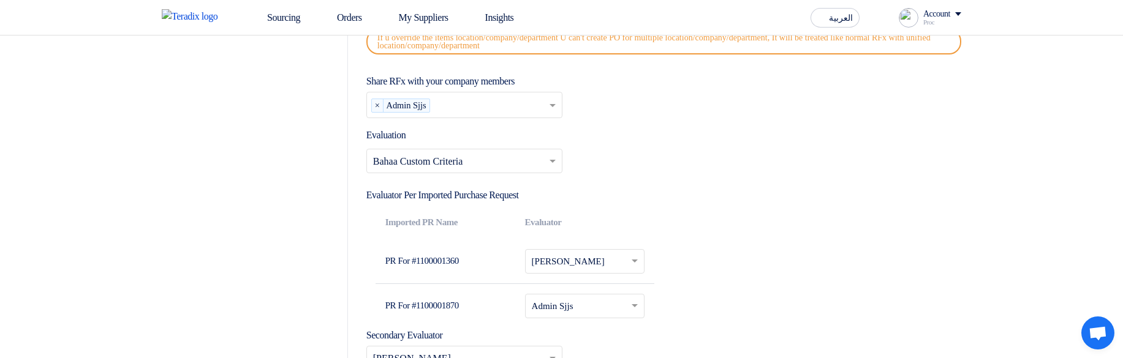
scroll to position [1691, 0]
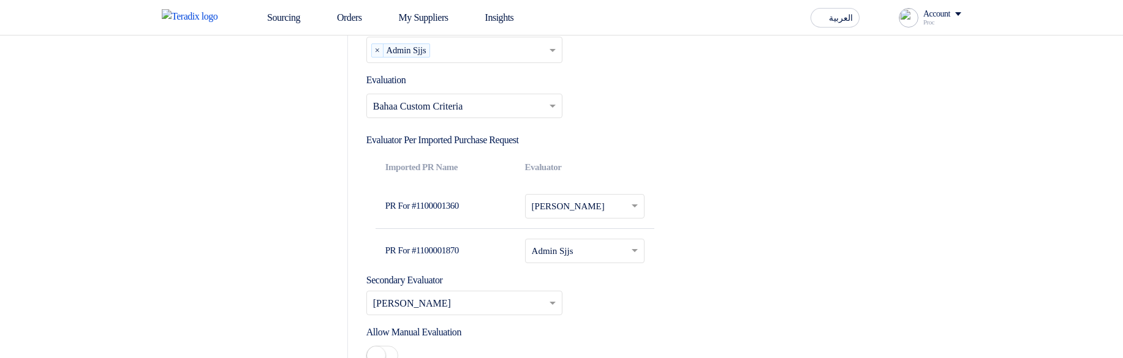
type input "10/30/2025"
type input "11"
type input "59"
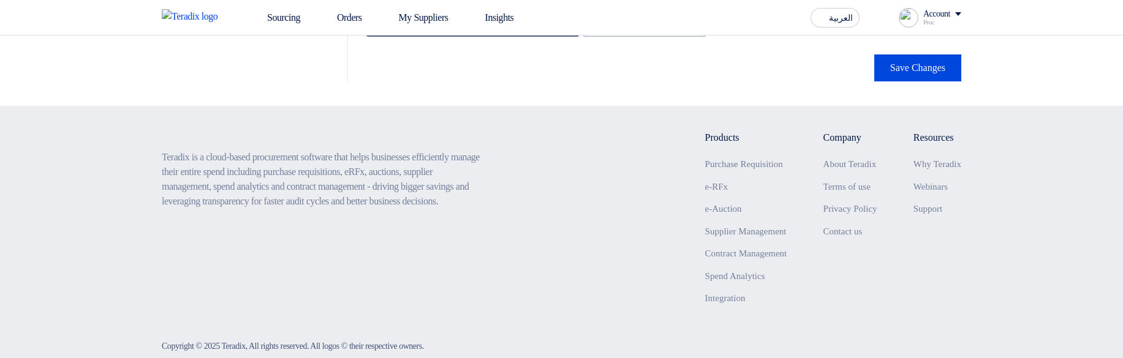
scroll to position [2426, 0]
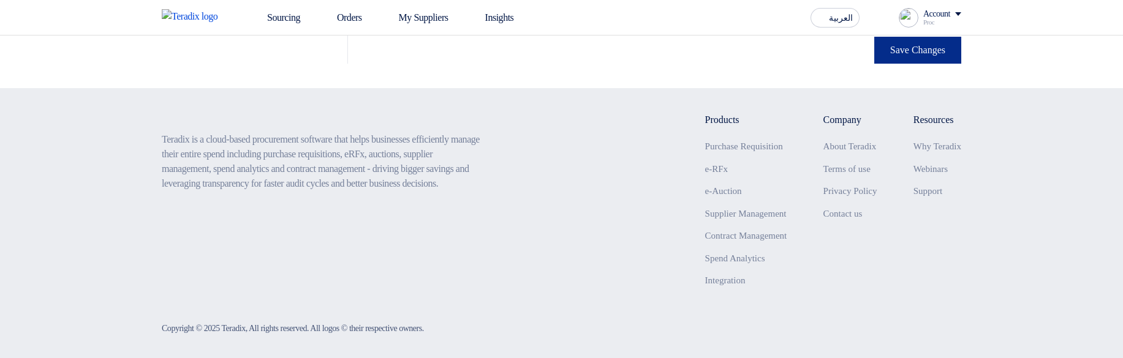
click at [922, 56] on button "Save Changes" at bounding box center [917, 50] width 87 height 27
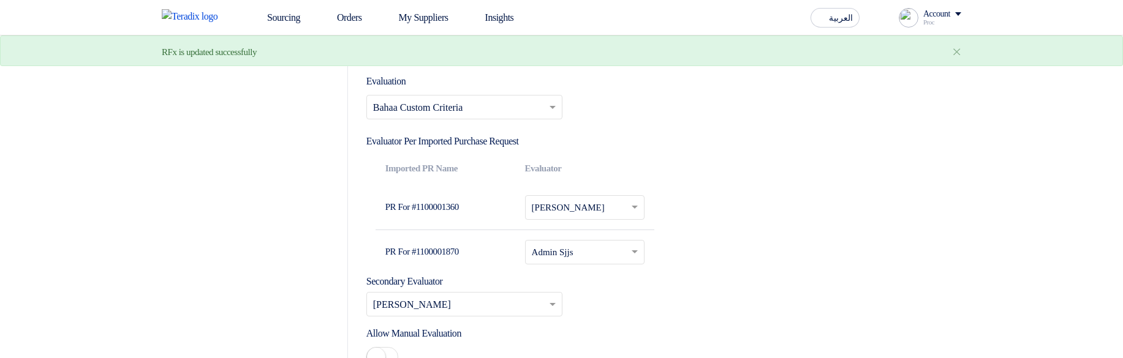
scroll to position [1691, 0]
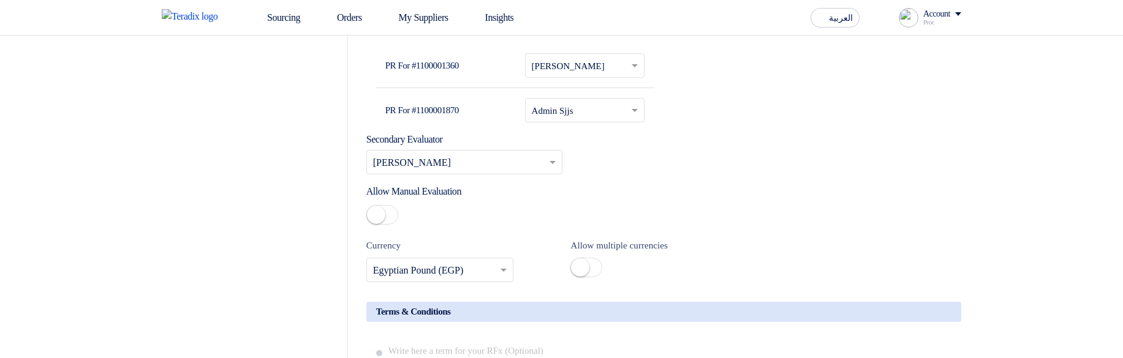
type input "[DATE]"
type input "11"
type input "59"
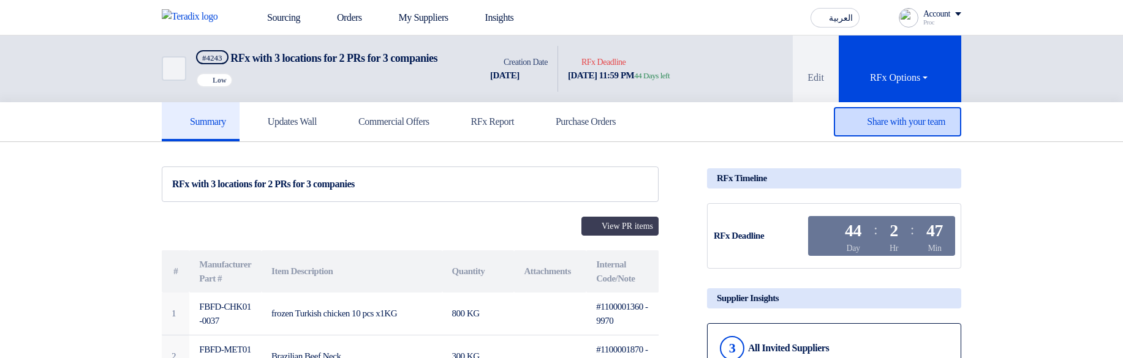
click at [877, 128] on div "Share with your team" at bounding box center [897, 121] width 127 height 29
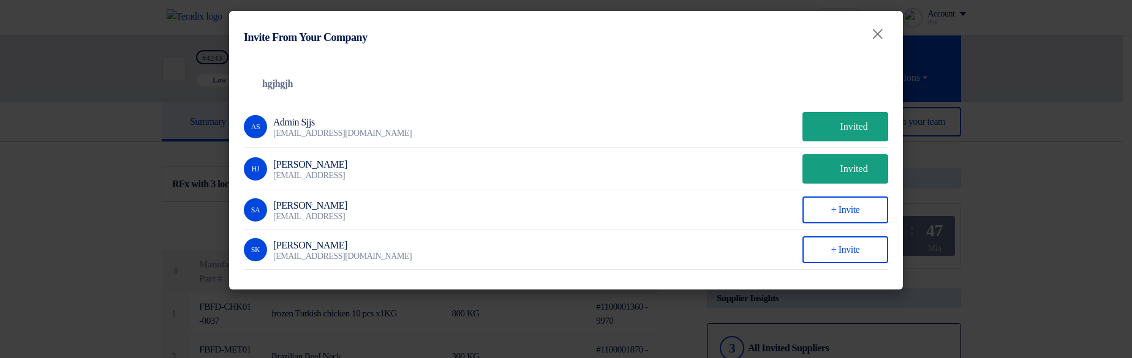
click at [1075, 117] on modal-container "Invite From Your Company × Company Team hgjhgjh AS Admin Sjjs [EMAIL_ADDRESS][D…" at bounding box center [566, 179] width 1132 height 358
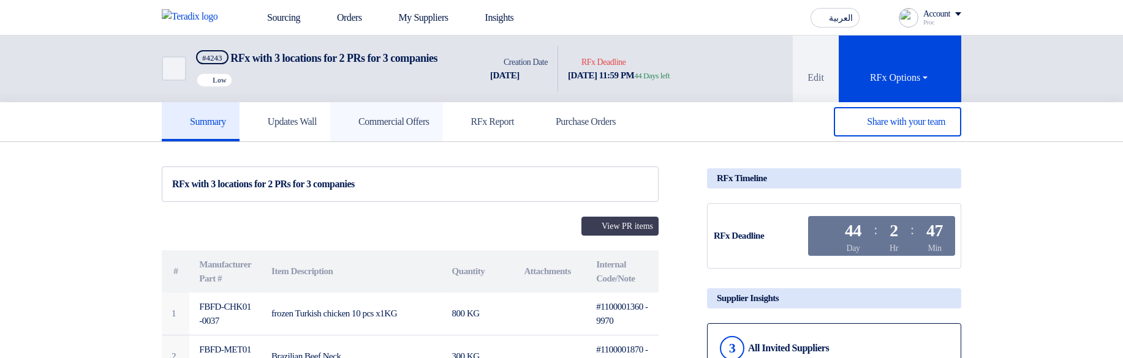
click at [404, 142] on link "Commercial Offers" at bounding box center [386, 121] width 113 height 39
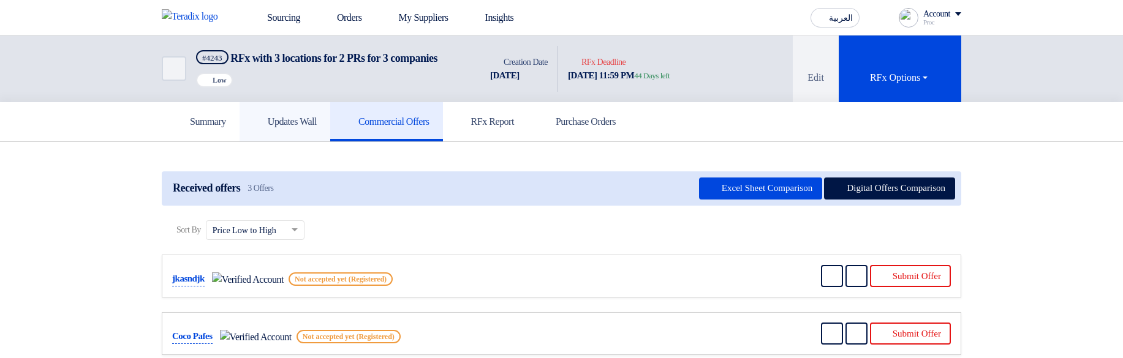
click at [305, 128] on h5 "Updates Wall" at bounding box center [285, 122] width 64 height 12
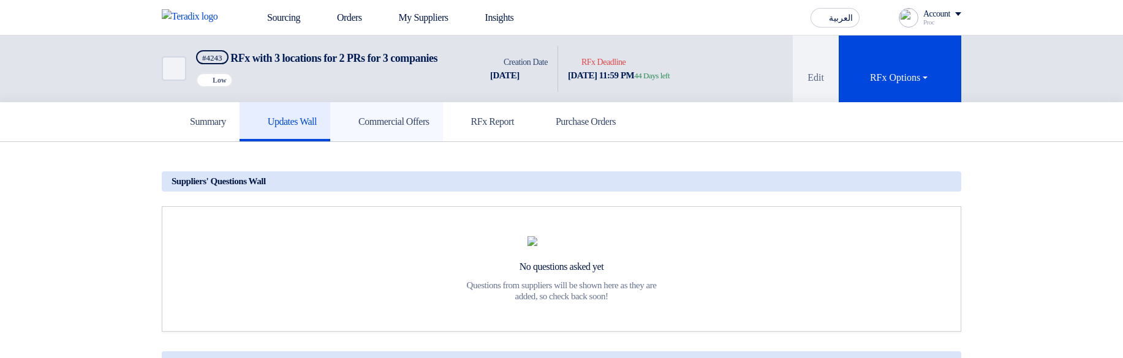
click at [403, 125] on link "Commercial Offers" at bounding box center [386, 121] width 113 height 39
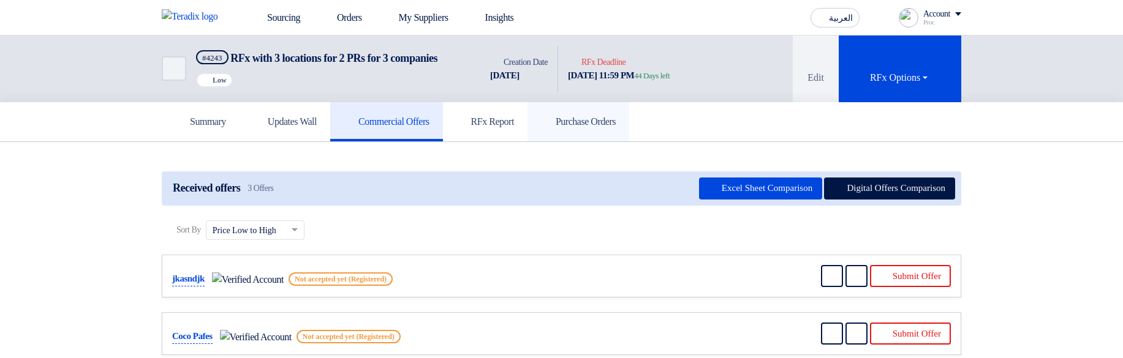
click at [620, 121] on link "Purchase Orders" at bounding box center [579, 121] width 102 height 39
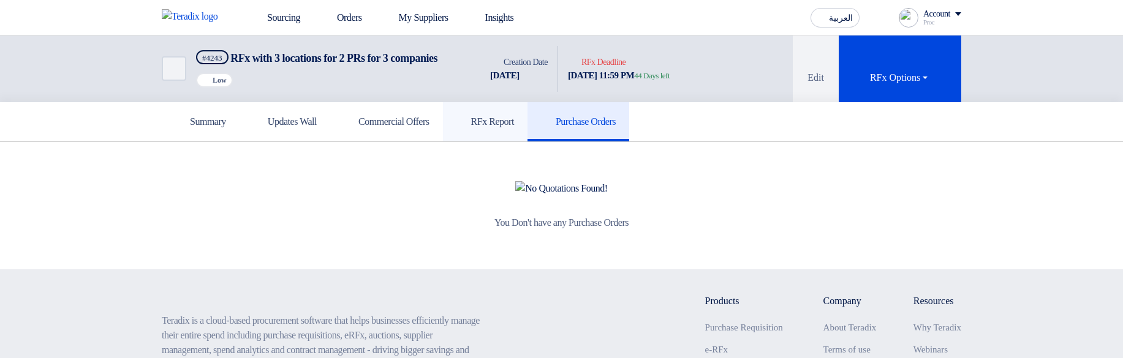
click at [514, 128] on h5 "RFx Report" at bounding box center [485, 122] width 58 height 12
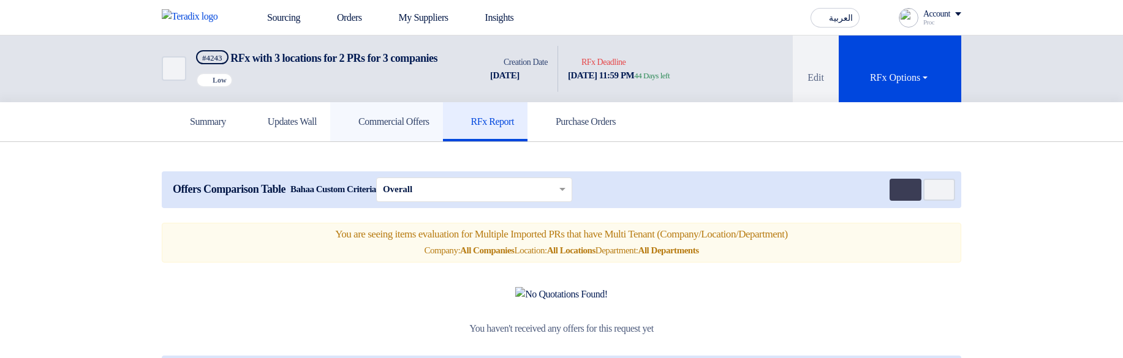
click at [443, 135] on link "Commercial Offers" at bounding box center [386, 121] width 113 height 39
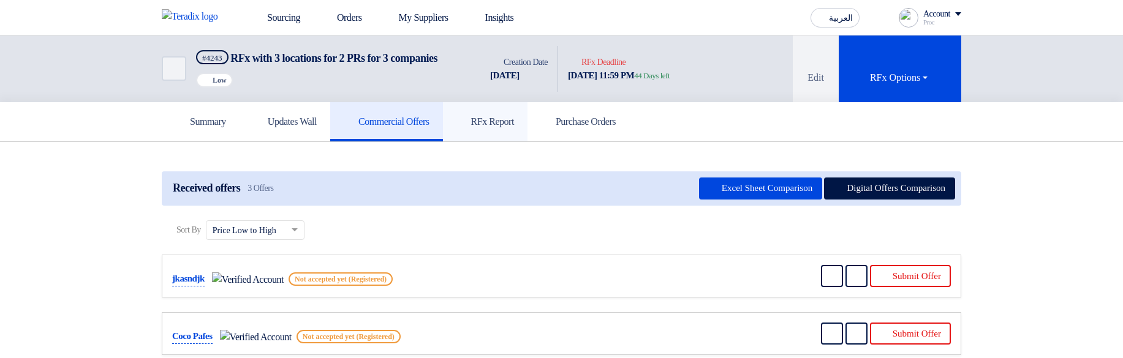
click at [514, 128] on h5 "RFx Report" at bounding box center [485, 122] width 58 height 12
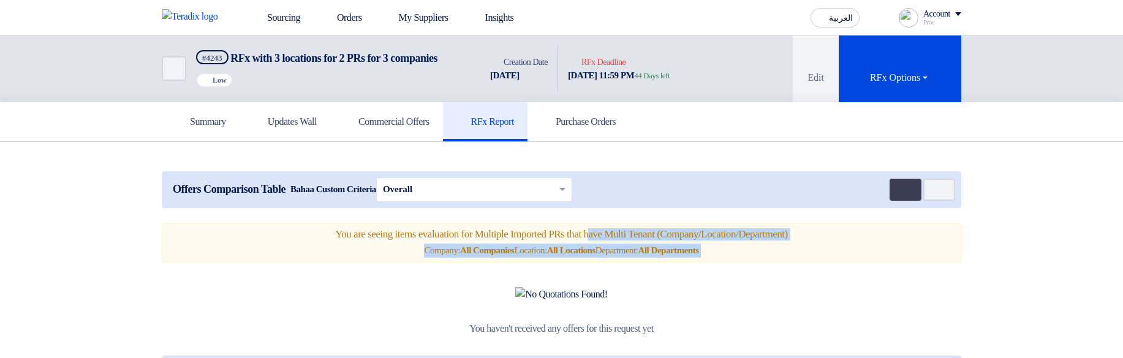
drag, startPoint x: 569, startPoint y: 243, endPoint x: 717, endPoint y: 295, distance: 156.4
click at [712, 295] on app-items-comparison "Offers Comparison Table Bahaa Custom Criteria × Overall × Multi Tenant Preferen…" at bounding box center [562, 262] width 800 height 180
click at [766, 286] on app-items-comparison "Offers Comparison Table Bahaa Custom Criteria × Overall × Multi Tenant Preferen…" at bounding box center [562, 262] width 800 height 180
click at [739, 257] on div "Company: All Companies Location: All Locations Department: All Departments" at bounding box center [561, 251] width 779 height 14
drag, startPoint x: 750, startPoint y: 268, endPoint x: 267, endPoint y: 245, distance: 483.3
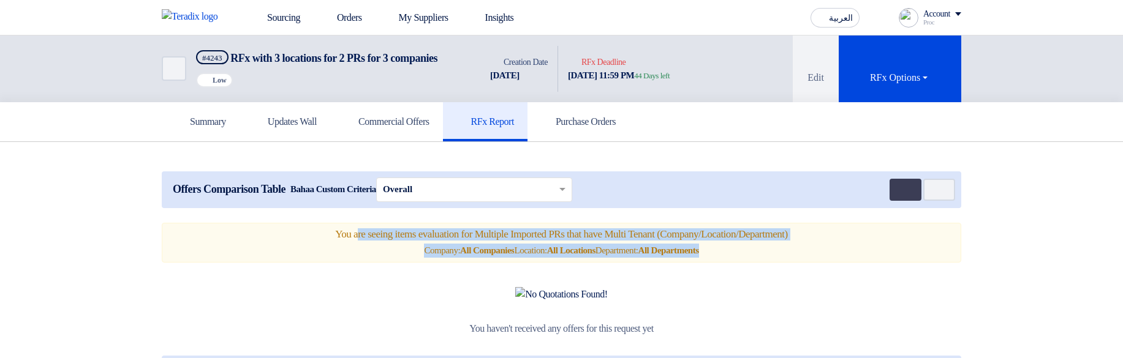
click at [267, 245] on div "You are seeing items evaluation for Multiple Imported PRs that have Multi Tenan…" at bounding box center [562, 243] width 800 height 40
click at [417, 255] on div "You are seeing items evaluation for Multiple Imported PRs that have Multi Tenan…" at bounding box center [562, 243] width 800 height 40
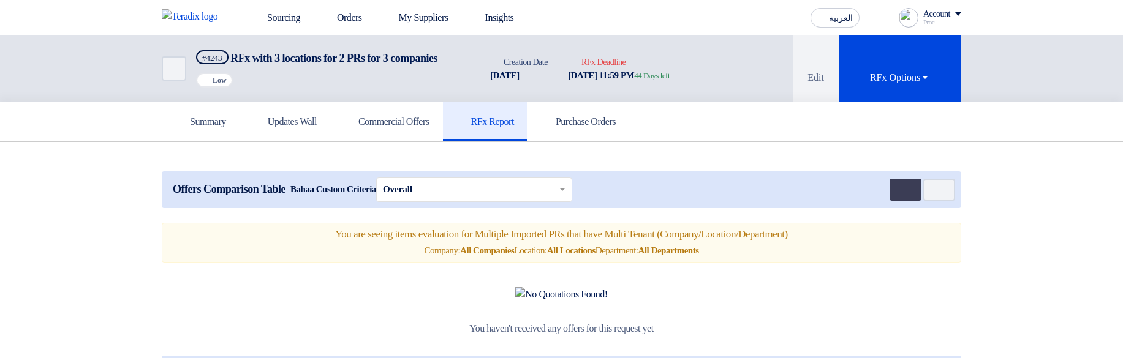
click at [417, 255] on div "You are seeing items evaluation for Multiple Imported PRs that have Multi Tenan…" at bounding box center [562, 243] width 800 height 40
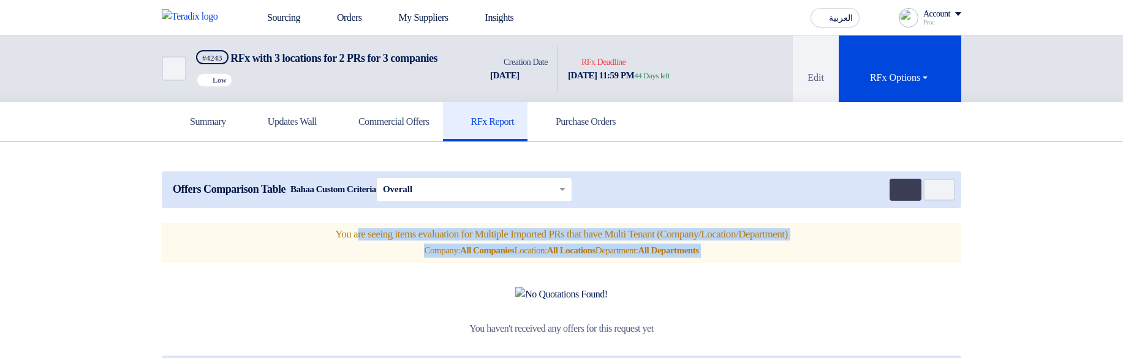
drag, startPoint x: 417, startPoint y: 255, endPoint x: 434, endPoint y: 241, distance: 21.3
click at [434, 241] on div "You are seeing items evaluation for Multiple Imported PRs that have Multi Tenan…" at bounding box center [562, 243] width 800 height 40
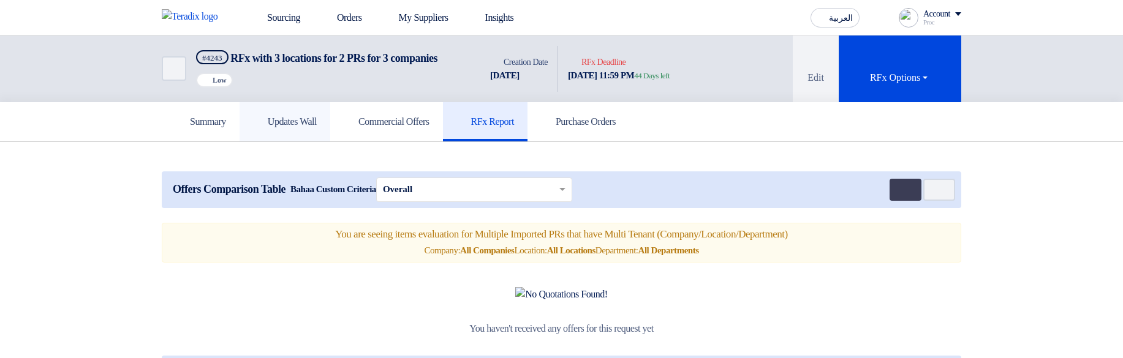
click at [323, 128] on link "Updates Wall" at bounding box center [285, 121] width 91 height 39
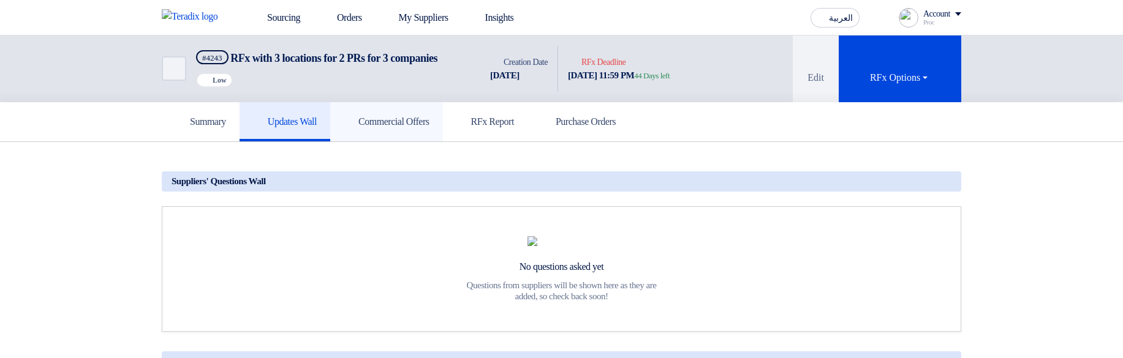
click at [417, 128] on h5 "Commercial Offers" at bounding box center [387, 122] width 86 height 12
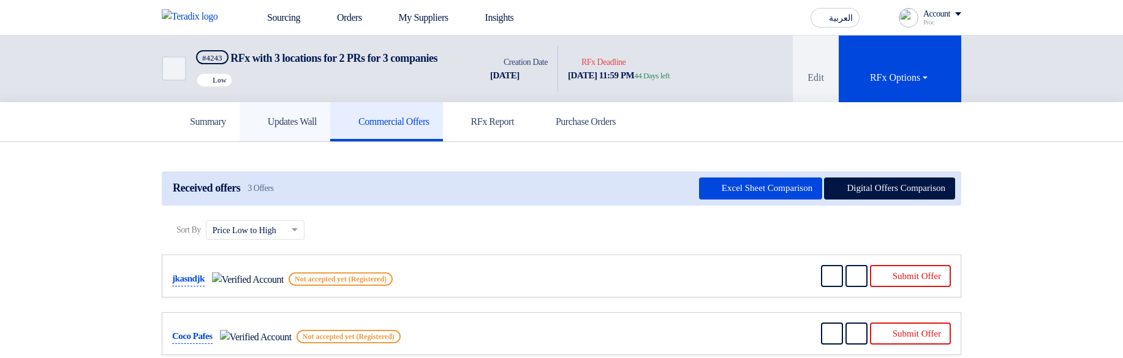
click at [316, 128] on h5 "Updates Wall" at bounding box center [285, 122] width 64 height 12
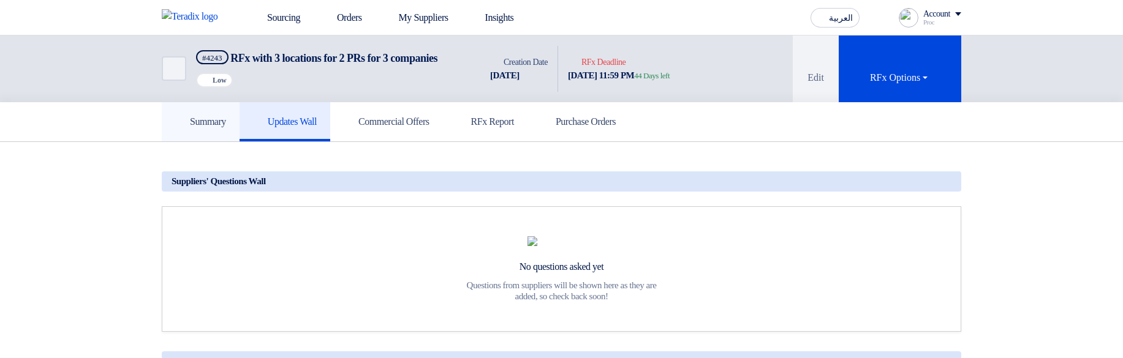
click at [175, 142] on link "Summary" at bounding box center [201, 121] width 78 height 39
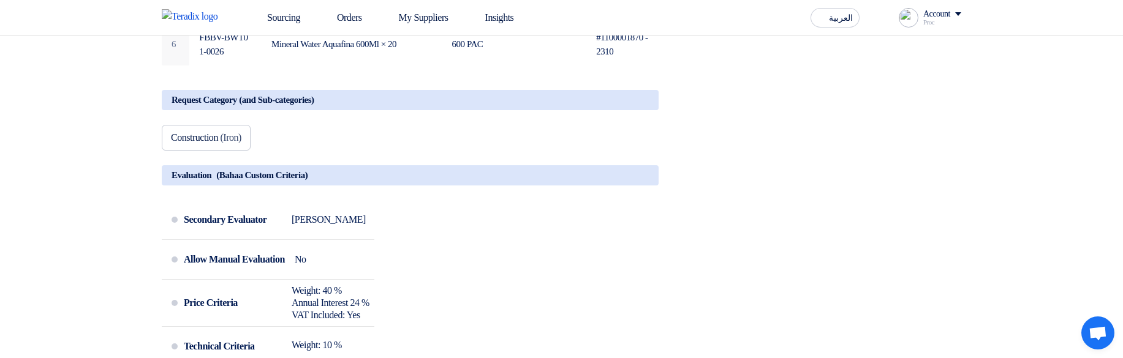
scroll to position [515, 0]
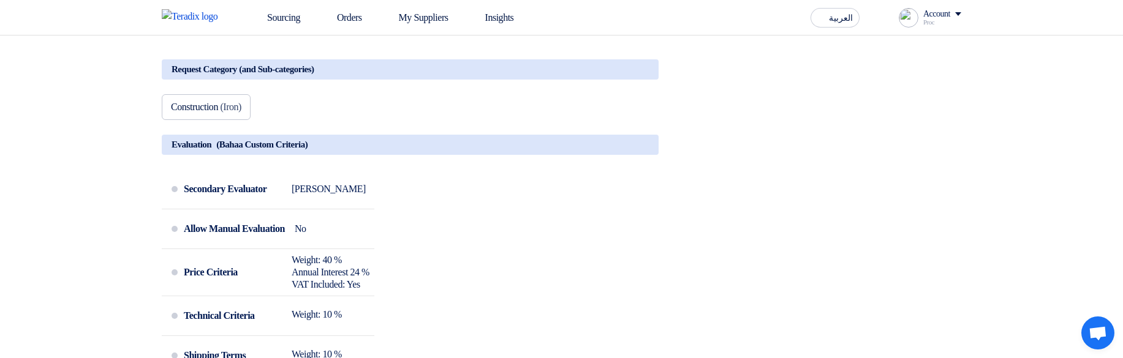
click at [635, 157] on icon at bounding box center [641, 149] width 15 height 15
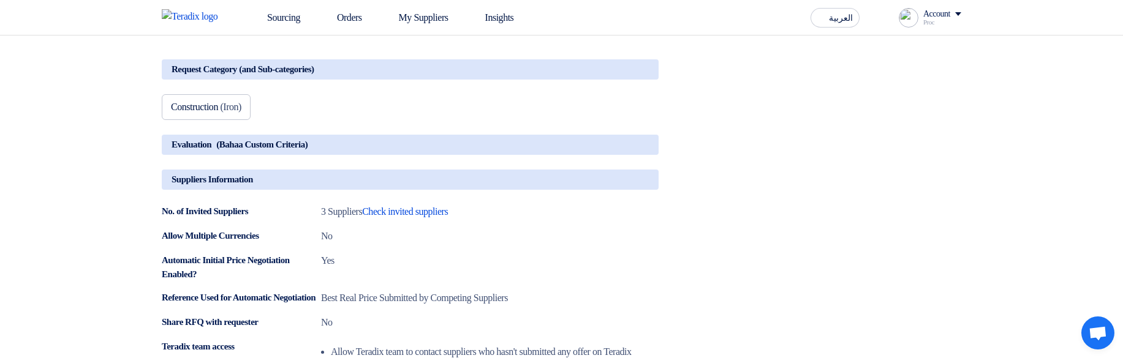
click at [622, 80] on div "Request Category (and Sub-categories)" at bounding box center [410, 69] width 497 height 20
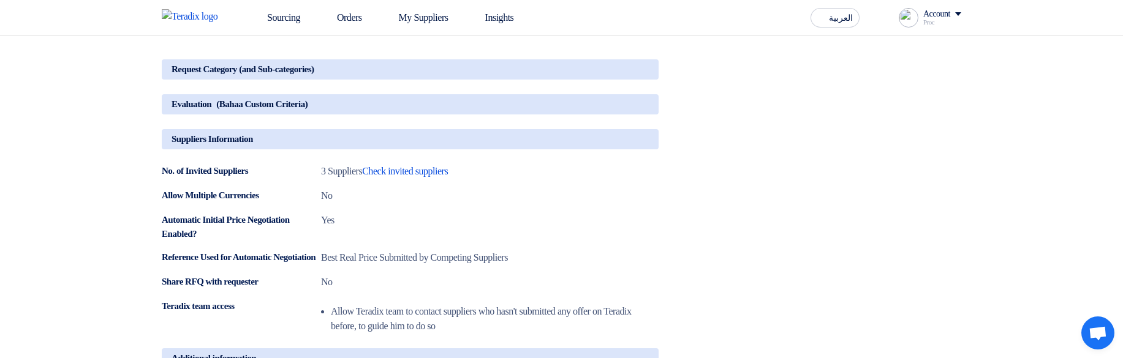
click at [632, 149] on div "Suppliers Information" at bounding box center [410, 139] width 497 height 20
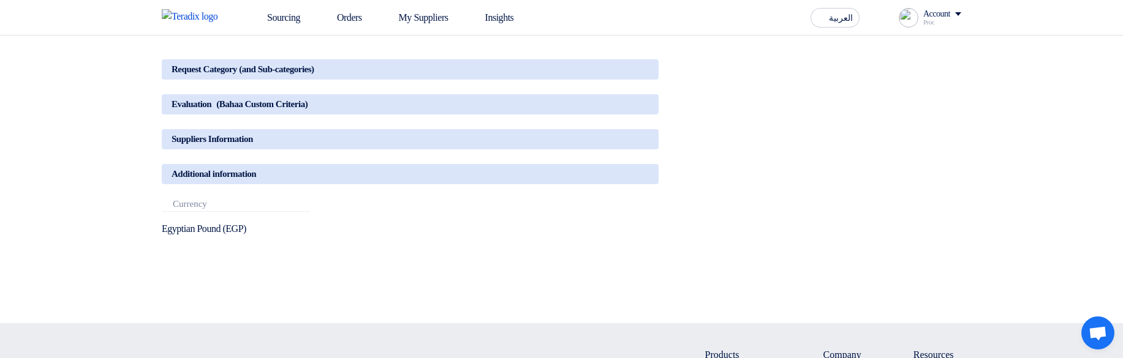
click at [628, 184] on div "Additional information" at bounding box center [410, 174] width 497 height 20
